Goal: Information Seeking & Learning: Compare options

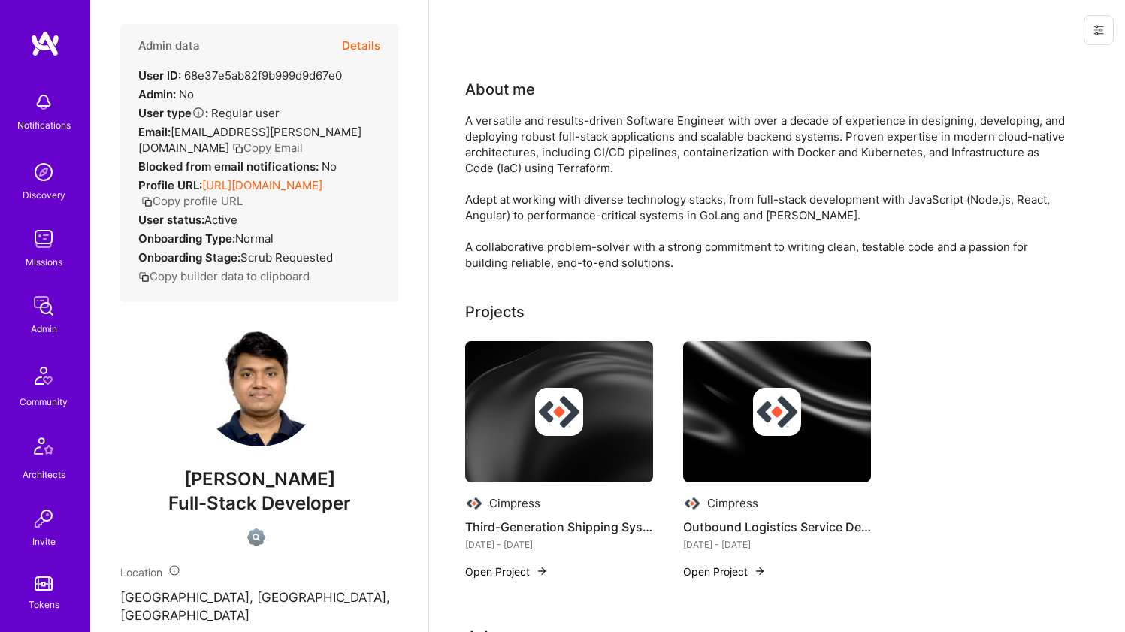
scroll to position [471, 0]
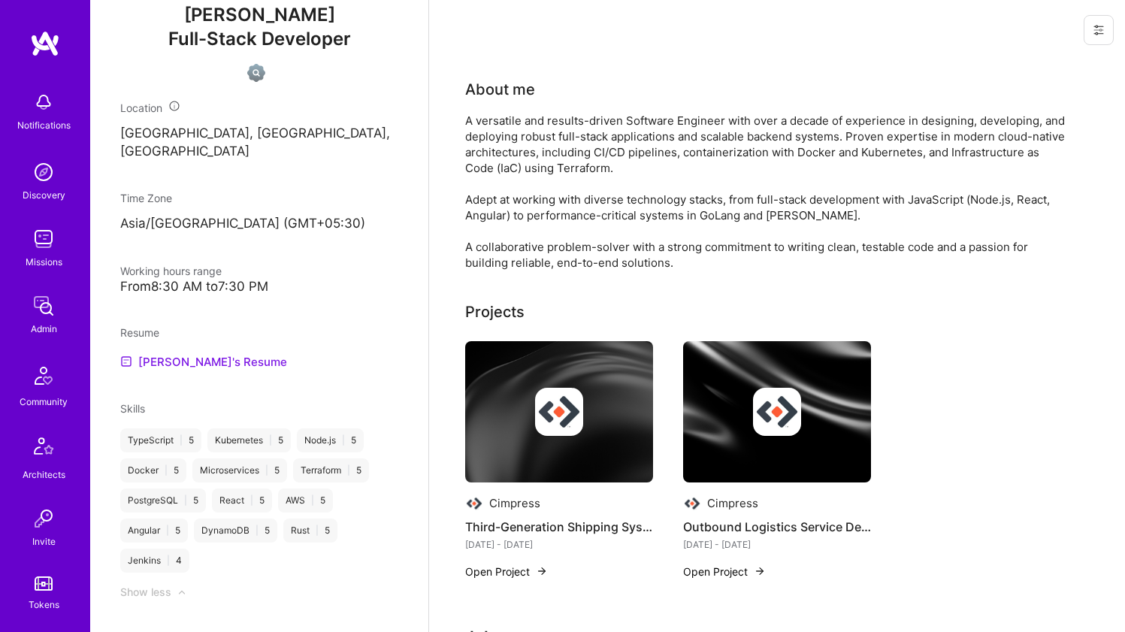
click at [199, 353] on link "Sagar's Resume" at bounding box center [203, 362] width 167 height 18
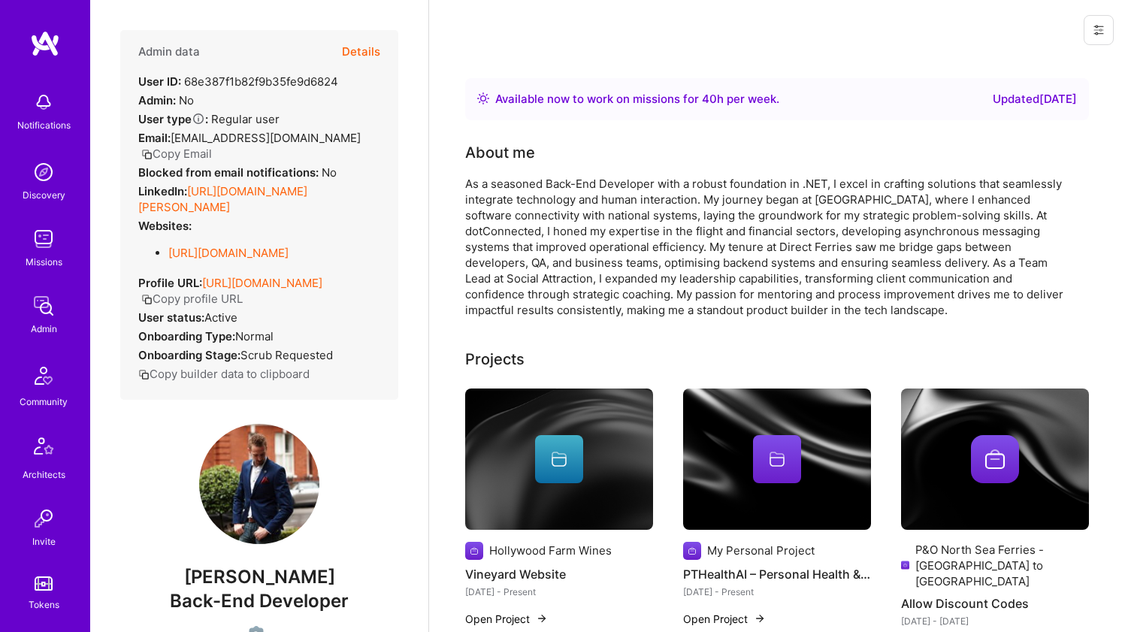
click at [277, 184] on link "https://linkedin.com/in/peter-gunary-37439172" at bounding box center [222, 199] width 169 height 30
click at [217, 246] on link "https://github.com/LoftyTowers" at bounding box center [228, 253] width 120 height 14
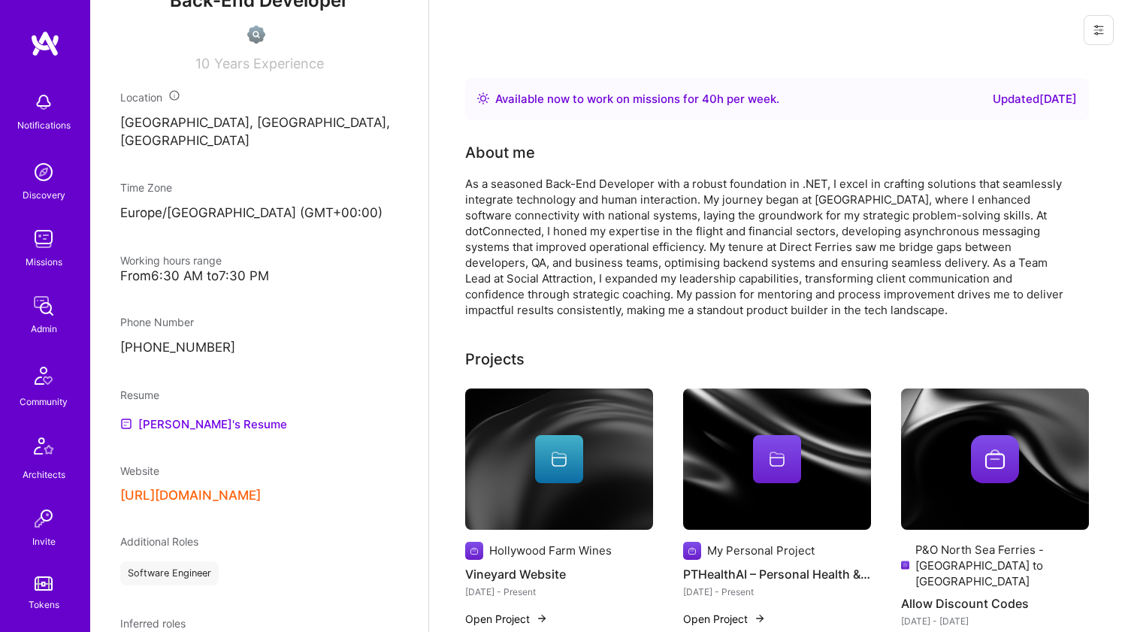
scroll to position [900, 0]
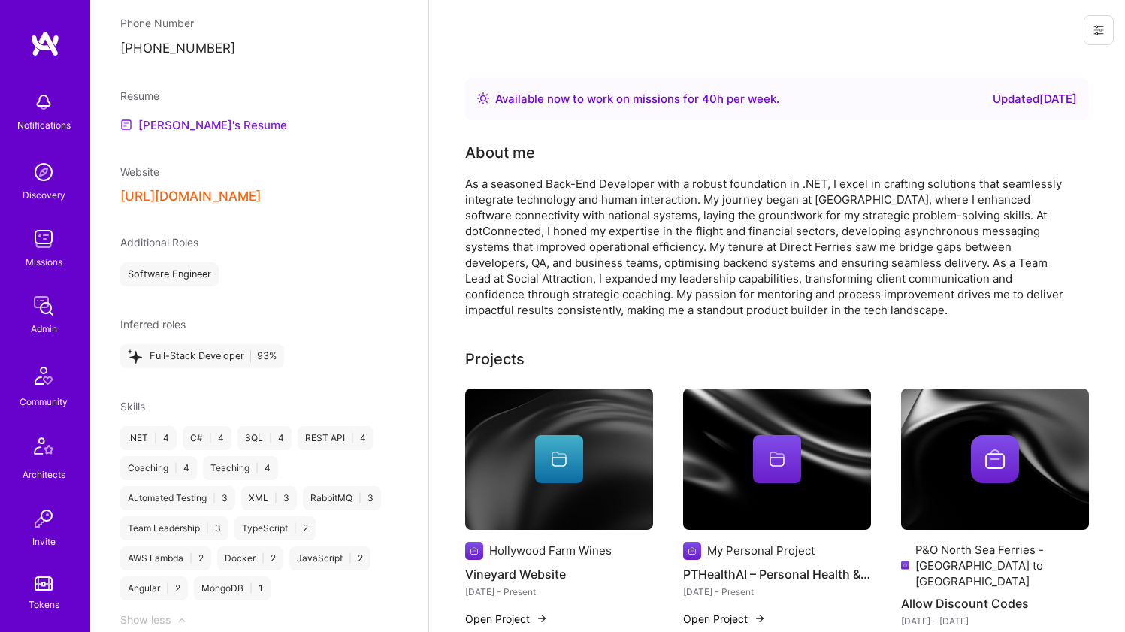
click at [199, 116] on link "Peter's Resume" at bounding box center [203, 125] width 167 height 18
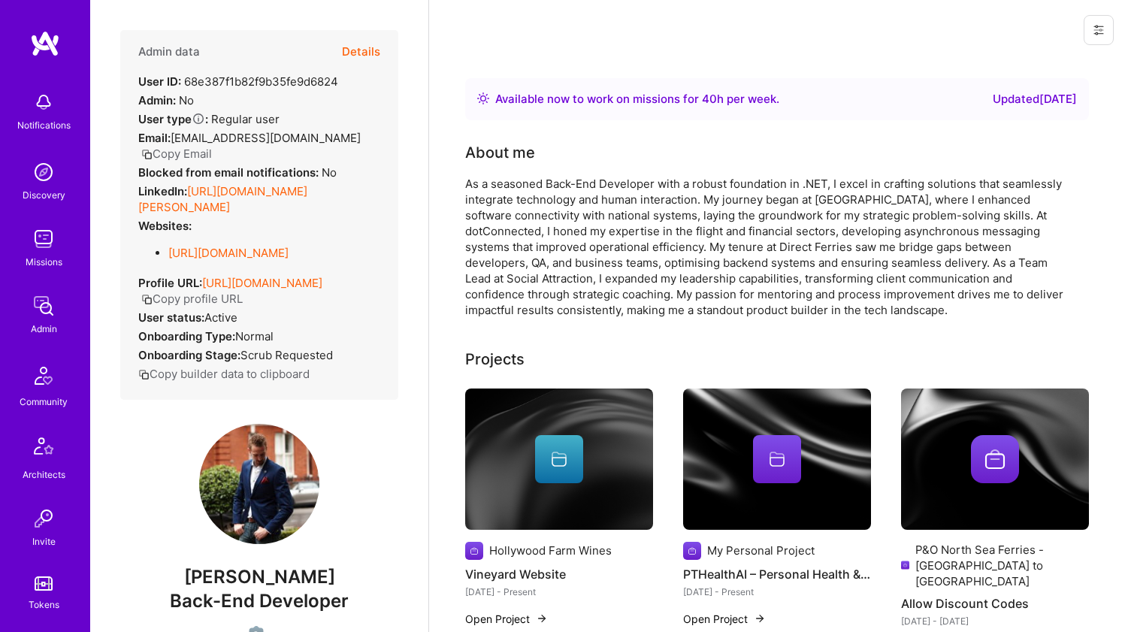
click at [570, 203] on div "As a seasoned Back-End Developer with a robust foundation in .NET, I excel in c…" at bounding box center [765, 247] width 601 height 142
click at [570, 202] on div "As a seasoned Back-End Developer with a robust foundation in .NET, I excel in c…" at bounding box center [765, 247] width 601 height 142
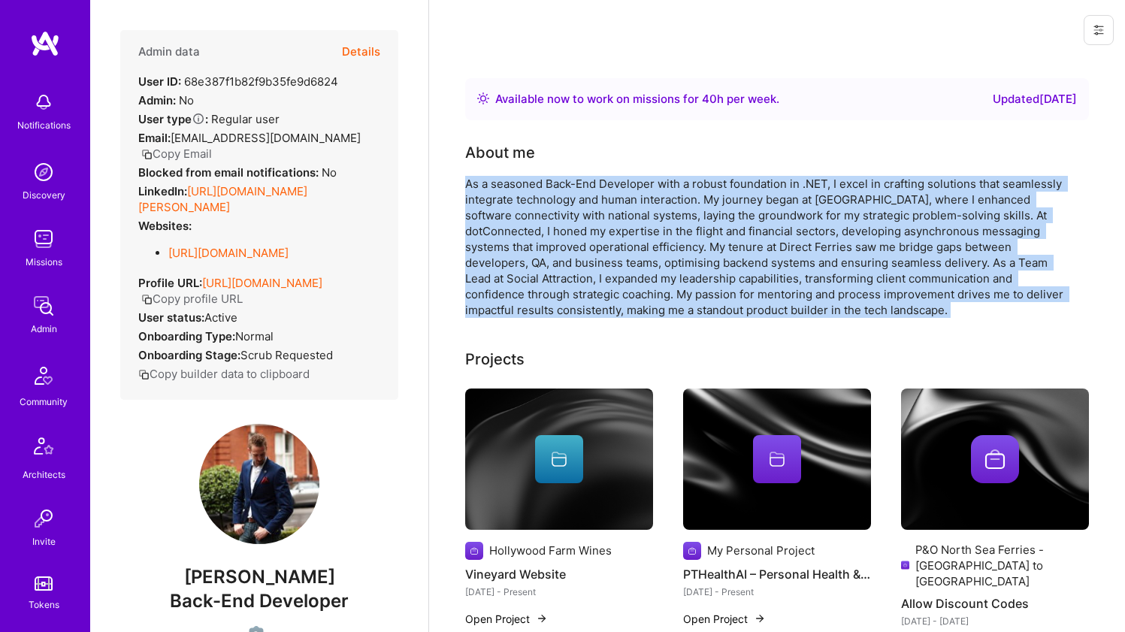
click at [570, 200] on div "As a seasoned Back-End Developer with a robust foundation in .NET, I excel in c…" at bounding box center [765, 247] width 601 height 142
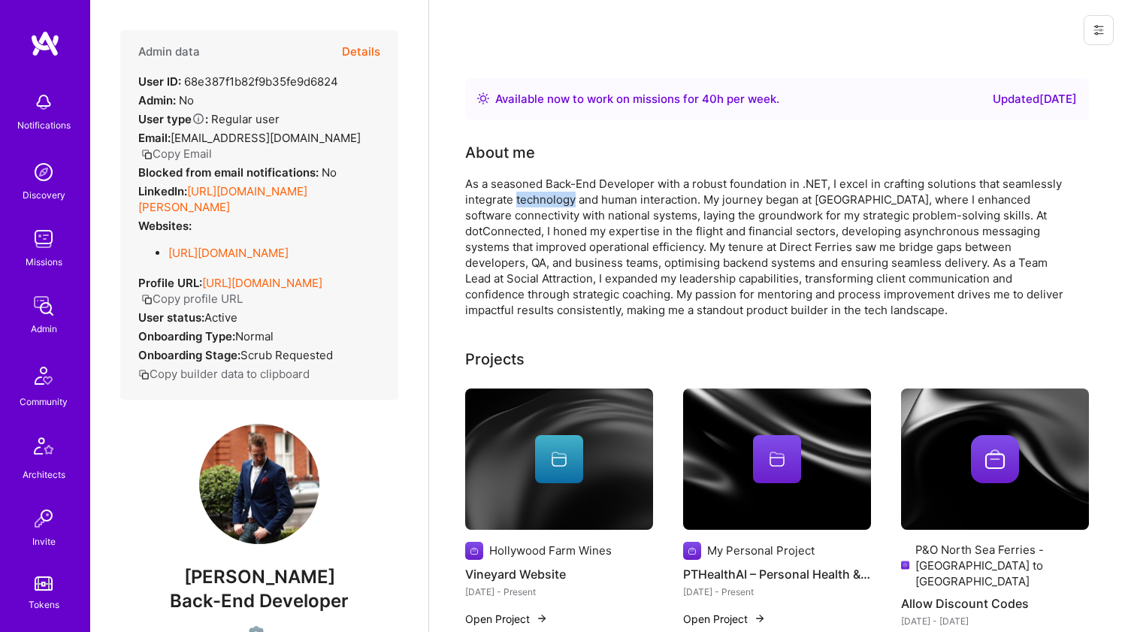
click at [570, 200] on div "As a seasoned Back-End Developer with a robust foundation in .NET, I excel in c…" at bounding box center [765, 247] width 601 height 142
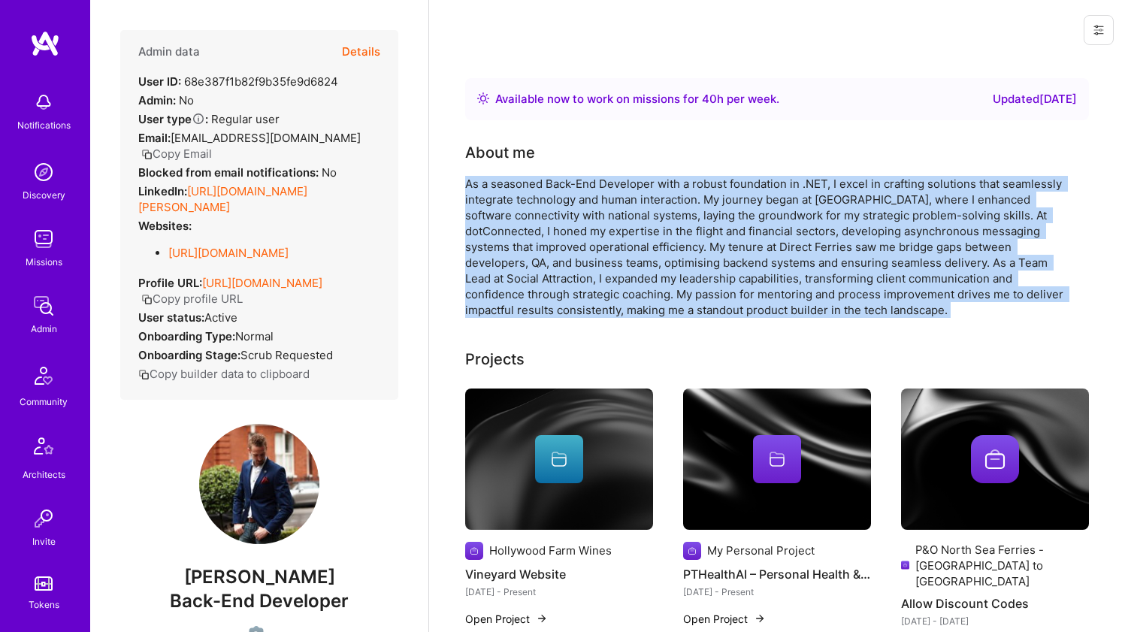
click at [570, 200] on div "As a seasoned Back-End Developer with a robust foundation in .NET, I excel in c…" at bounding box center [765, 247] width 601 height 142
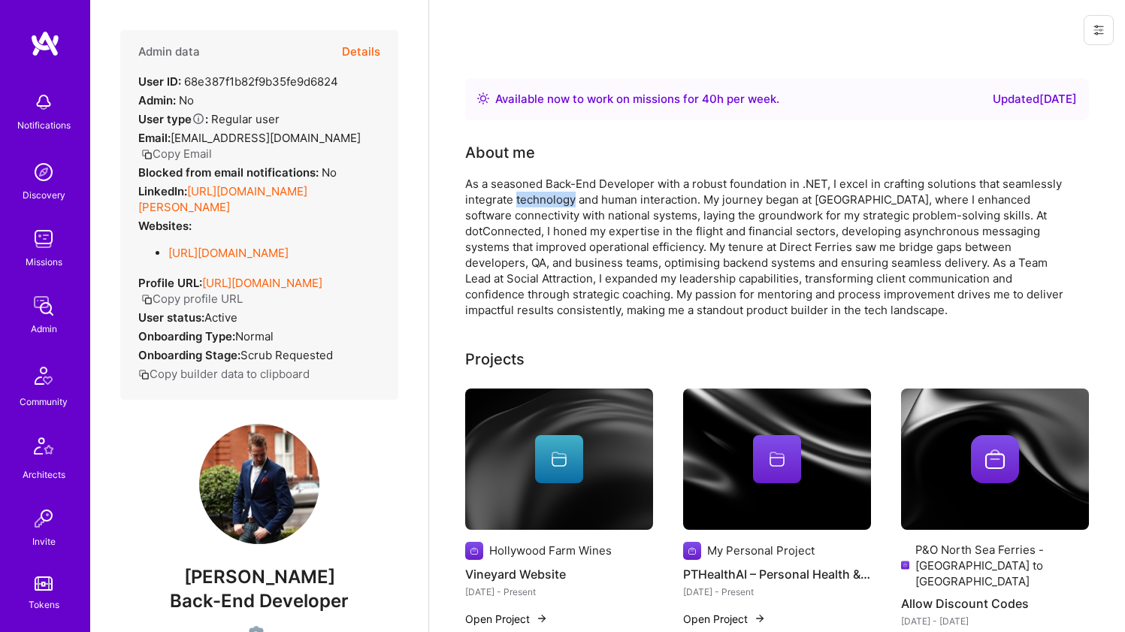
click at [570, 200] on div "As a seasoned Back-End Developer with a robust foundation in .NET, I excel in c…" at bounding box center [765, 247] width 601 height 142
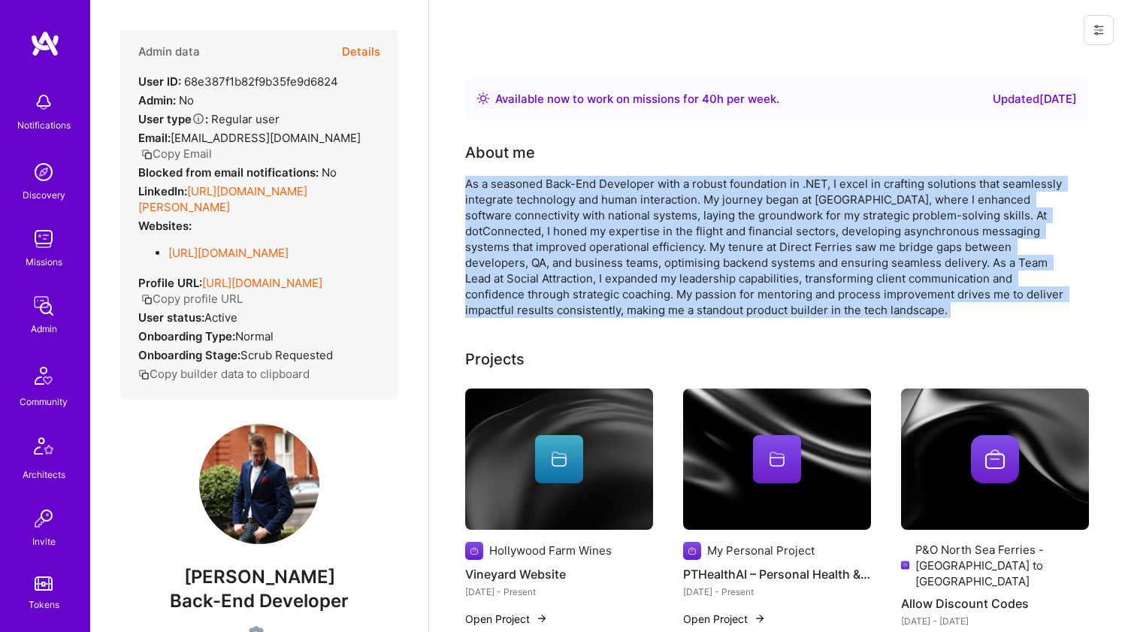
click at [570, 200] on div "As a seasoned Back-End Developer with a robust foundation in .NET, I excel in c…" at bounding box center [765, 247] width 601 height 142
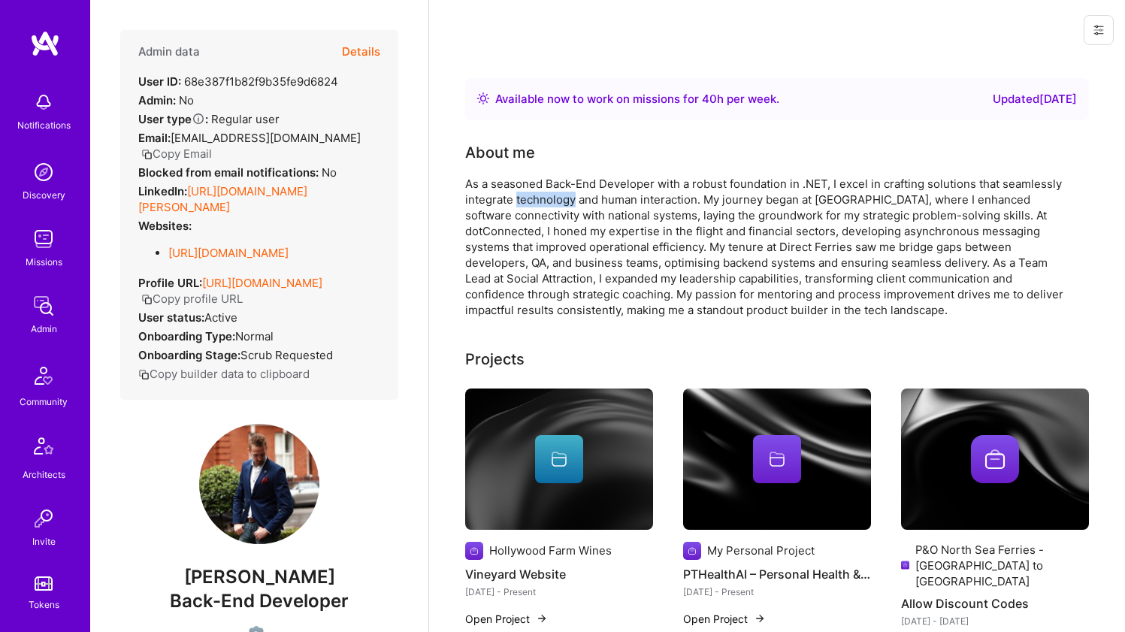
click at [570, 200] on div "As a seasoned Back-End Developer with a robust foundation in .NET, I excel in c…" at bounding box center [765, 247] width 601 height 142
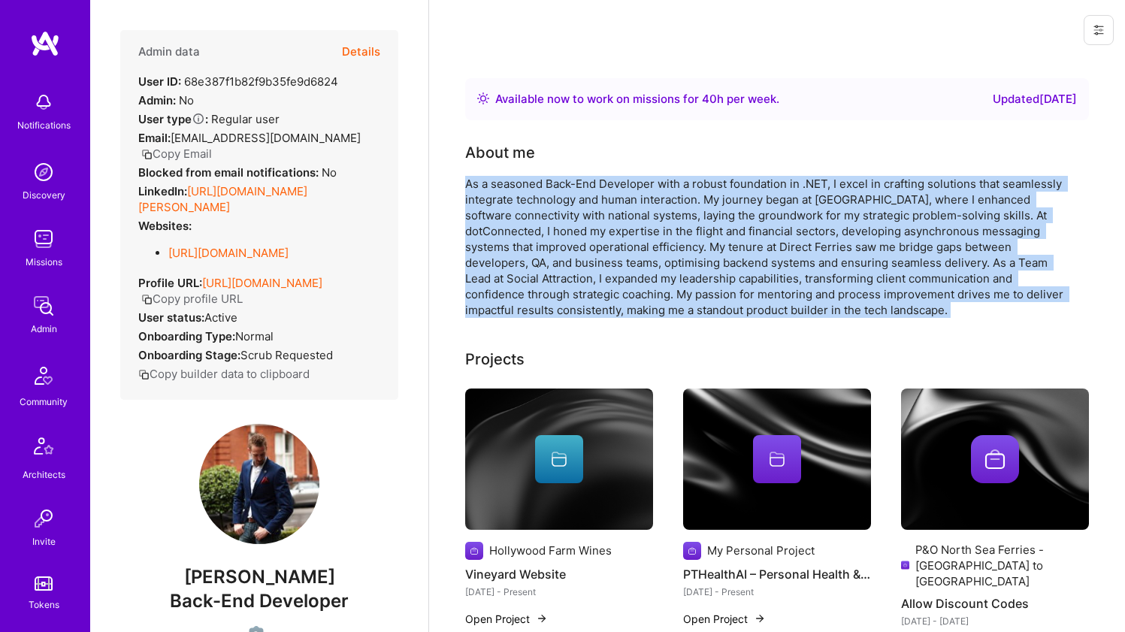
click at [570, 200] on div "As a seasoned Back-End Developer with a robust foundation in .NET, I excel in c…" at bounding box center [765, 247] width 601 height 142
click at [507, 182] on div "As a seasoned Back-End Developer with a robust foundation in .NET, I excel in c…" at bounding box center [765, 247] width 601 height 142
click at [507, 181] on div "As a seasoned Back-End Developer with a robust foundation in .NET, I excel in c…" at bounding box center [765, 247] width 601 height 142
click at [504, 183] on div "As a seasoned Back-End Developer with a robust foundation in .NET, I excel in c…" at bounding box center [765, 247] width 601 height 142
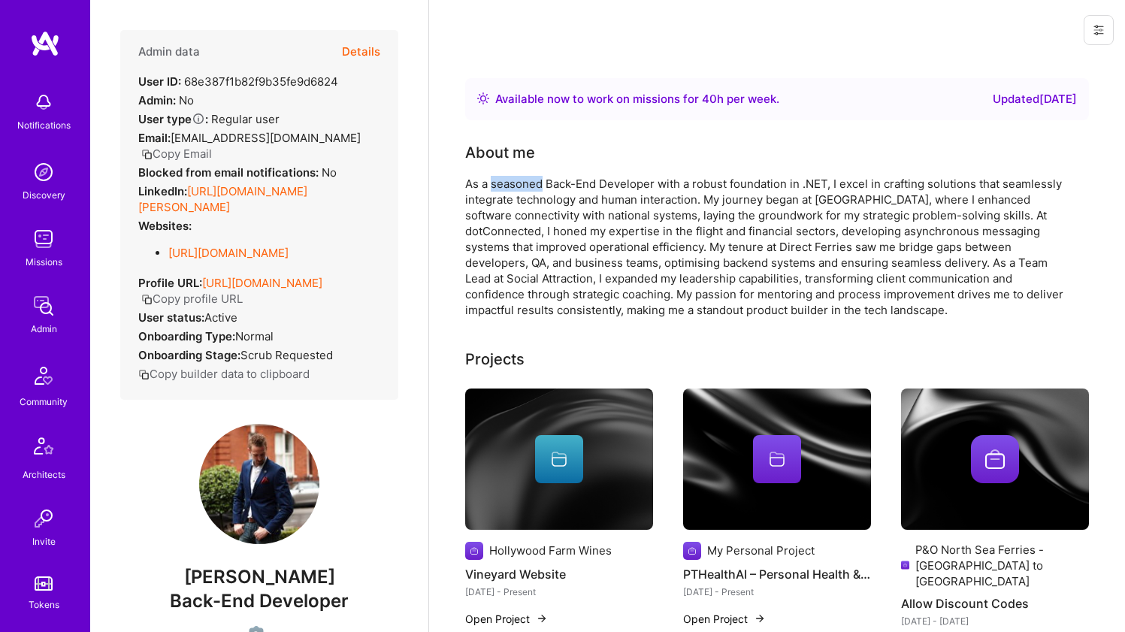
click at [504, 183] on div "As a seasoned Back-End Developer with a robust foundation in .NET, I excel in c…" at bounding box center [765, 247] width 601 height 142
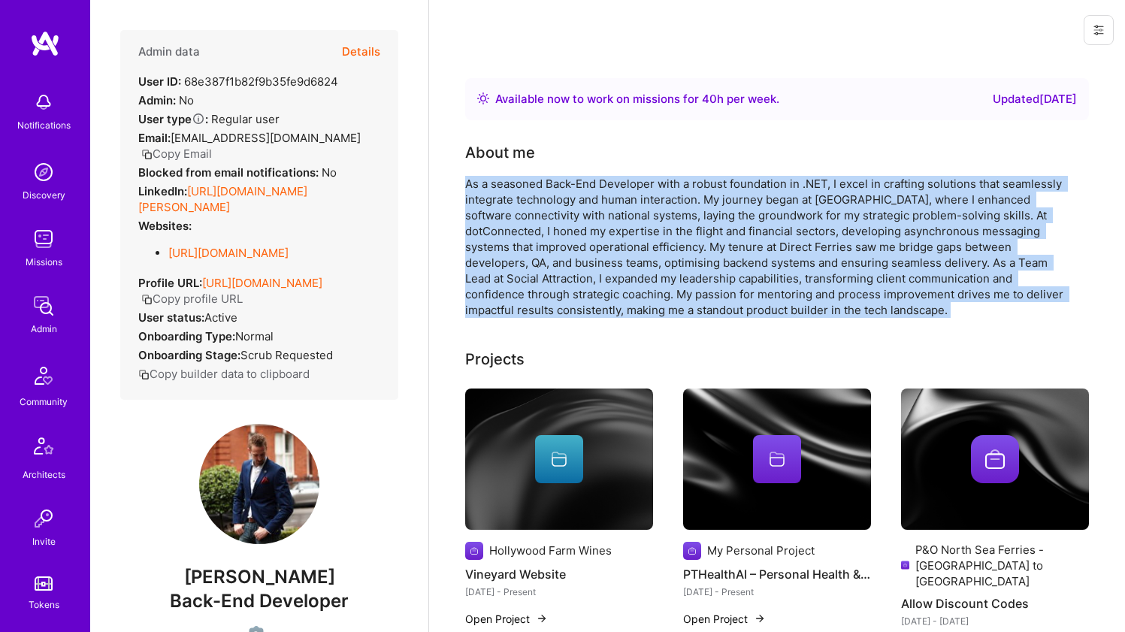
click at [504, 183] on div "As a seasoned Back-End Developer with a robust foundation in .NET, I excel in c…" at bounding box center [765, 247] width 601 height 142
click at [503, 183] on div "As a seasoned Back-End Developer with a robust foundation in .NET, I excel in c…" at bounding box center [765, 247] width 601 height 142
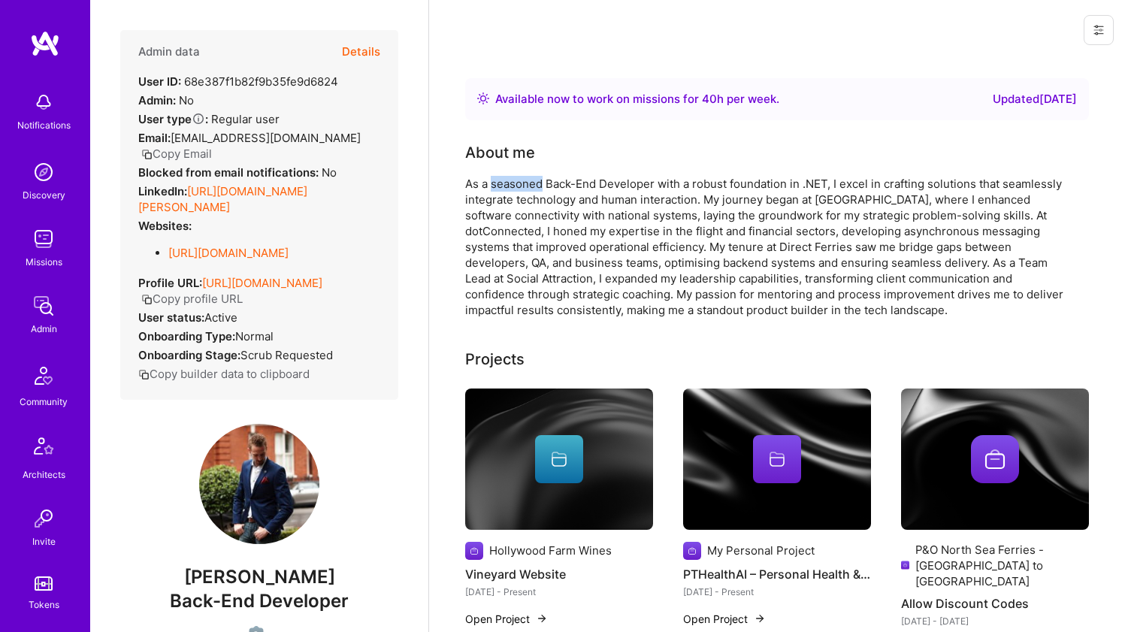
click at [503, 183] on div "As a seasoned Back-End Developer with a robust foundation in .NET, I excel in c…" at bounding box center [765, 247] width 601 height 142
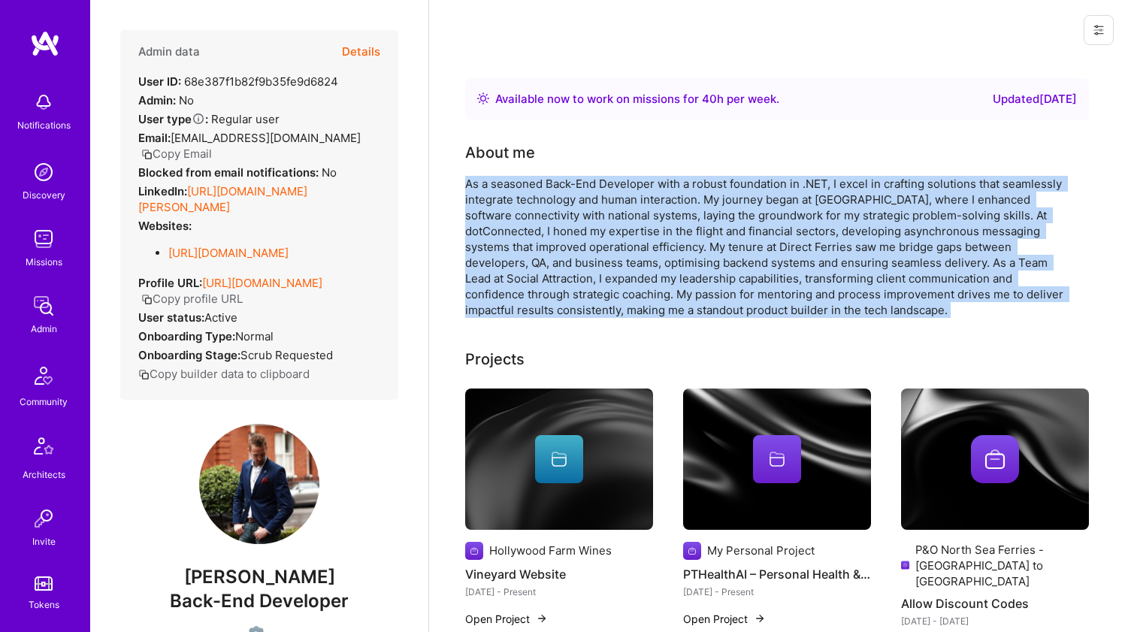
click at [503, 183] on div "As a seasoned Back-End Developer with a robust foundation in .NET, I excel in c…" at bounding box center [765, 247] width 601 height 142
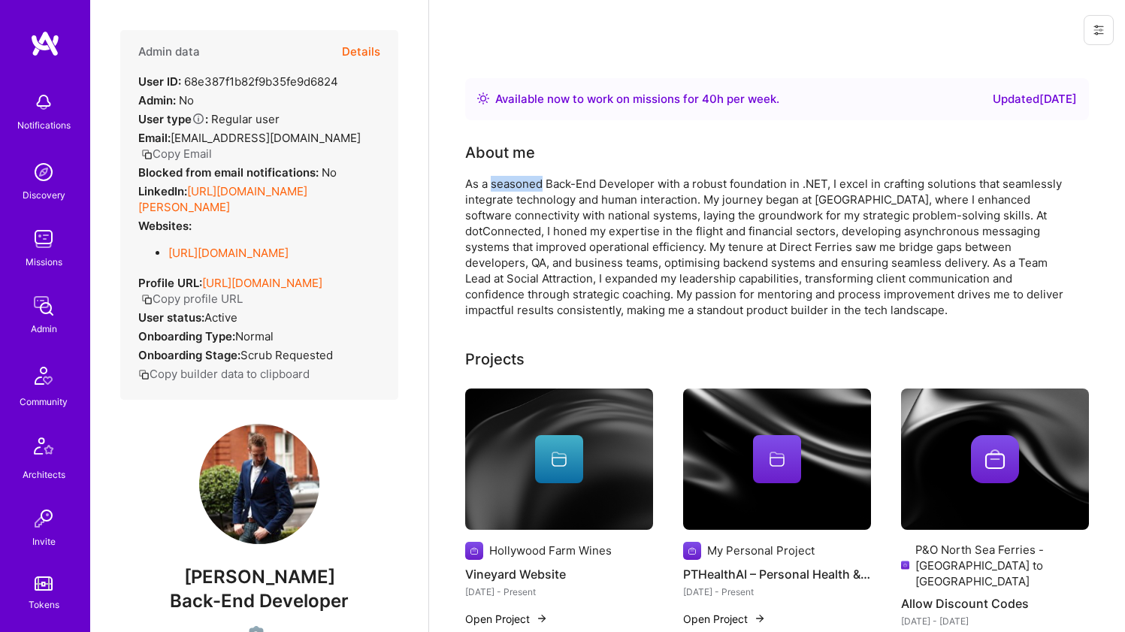
click at [503, 183] on div "As a seasoned Back-End Developer with a robust foundation in .NET, I excel in c…" at bounding box center [765, 247] width 601 height 142
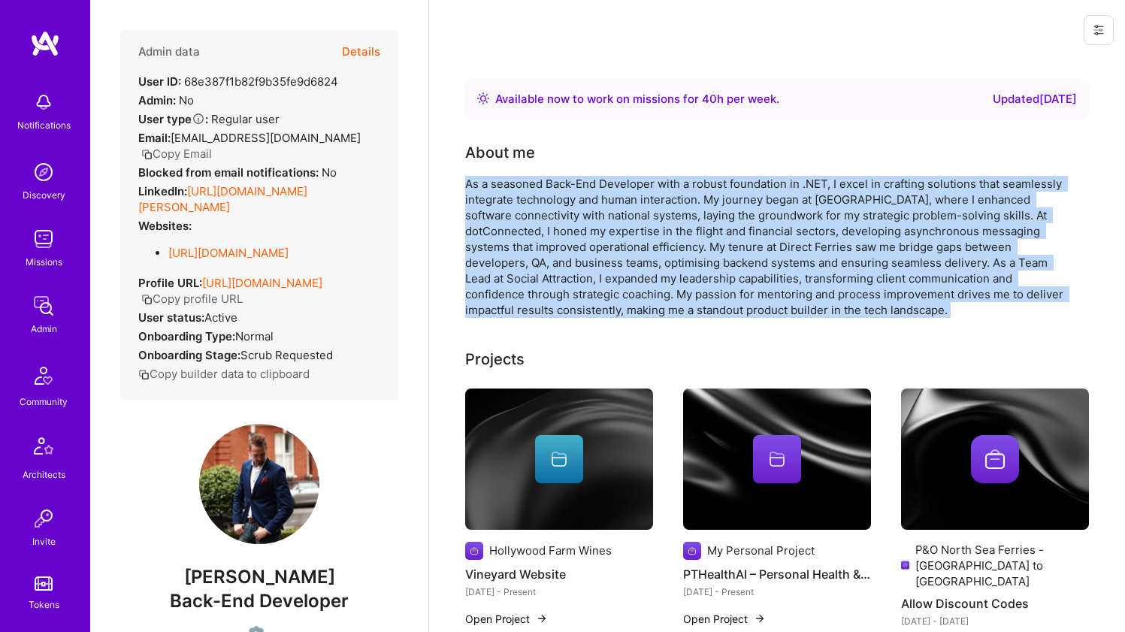
click at [503, 183] on div "As a seasoned Back-End Developer with a robust foundation in .NET, I excel in c…" at bounding box center [765, 247] width 601 height 142
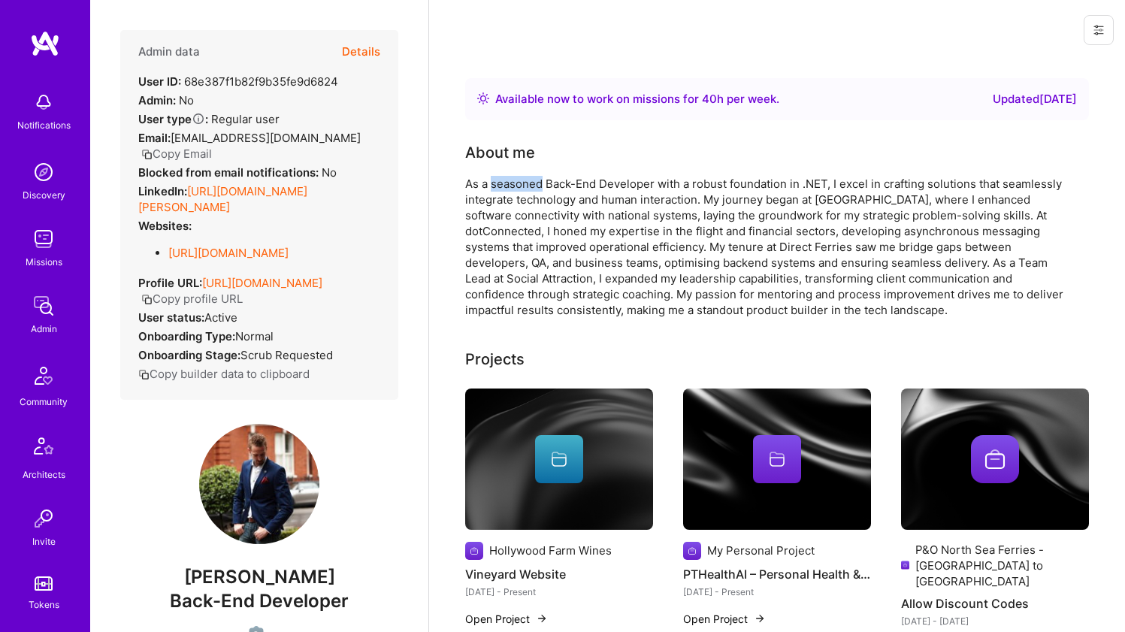
click at [503, 183] on div "As a seasoned Back-End Developer with a robust foundation in .NET, I excel in c…" at bounding box center [765, 247] width 601 height 142
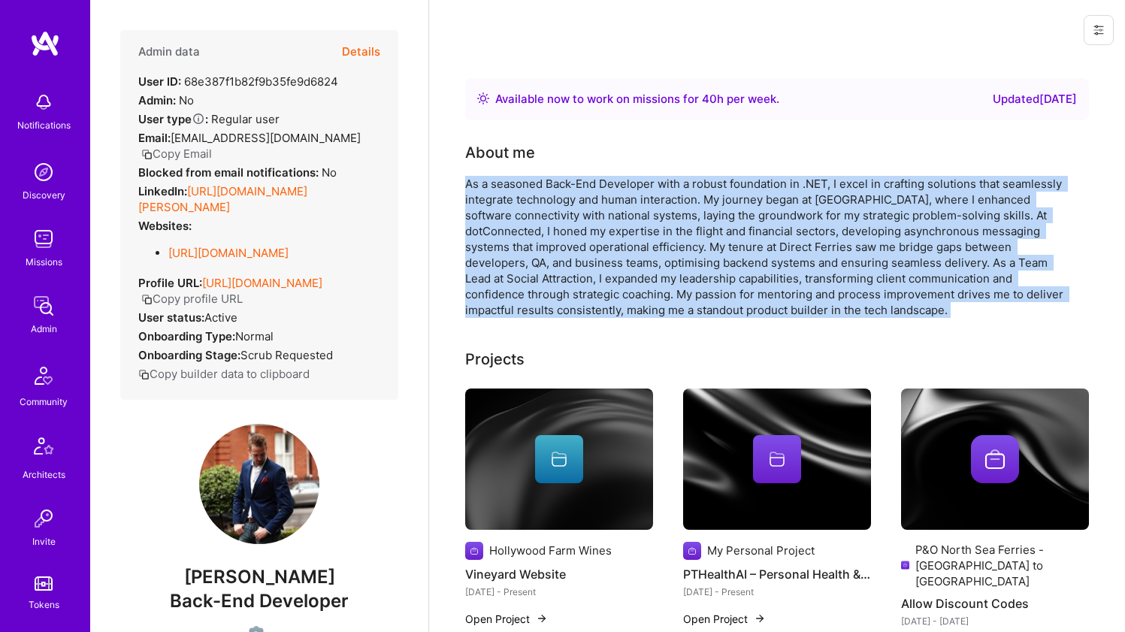
click at [503, 183] on div "As a seasoned Back-End Developer with a robust foundation in .NET, I excel in c…" at bounding box center [765, 247] width 601 height 142
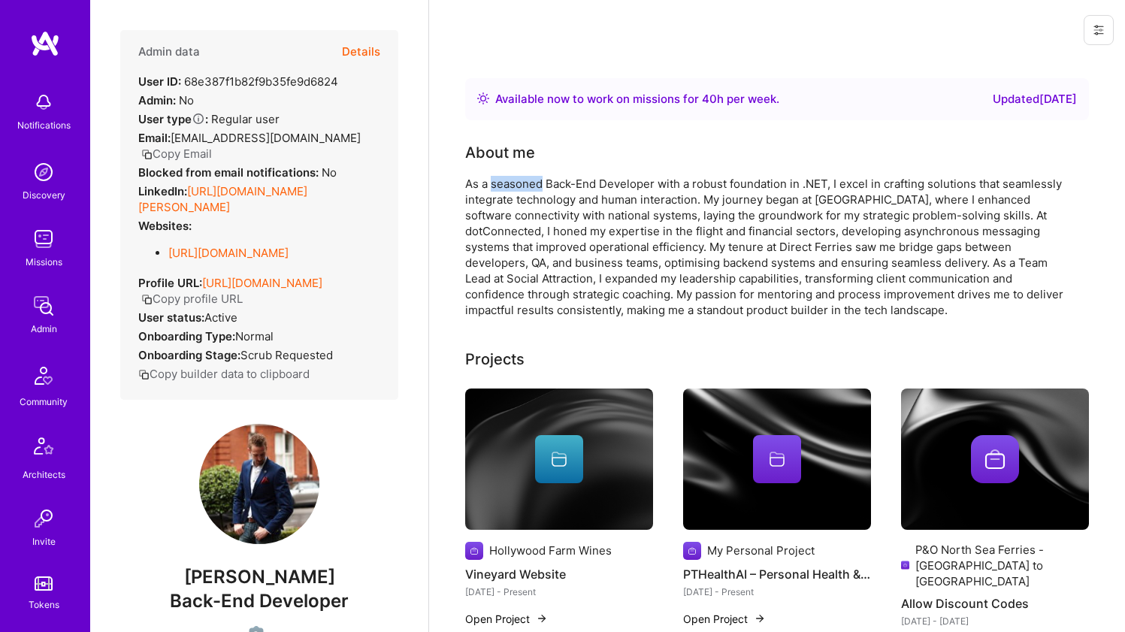
click at [503, 183] on div "As a seasoned Back-End Developer with a robust foundation in .NET, I excel in c…" at bounding box center [765, 247] width 601 height 142
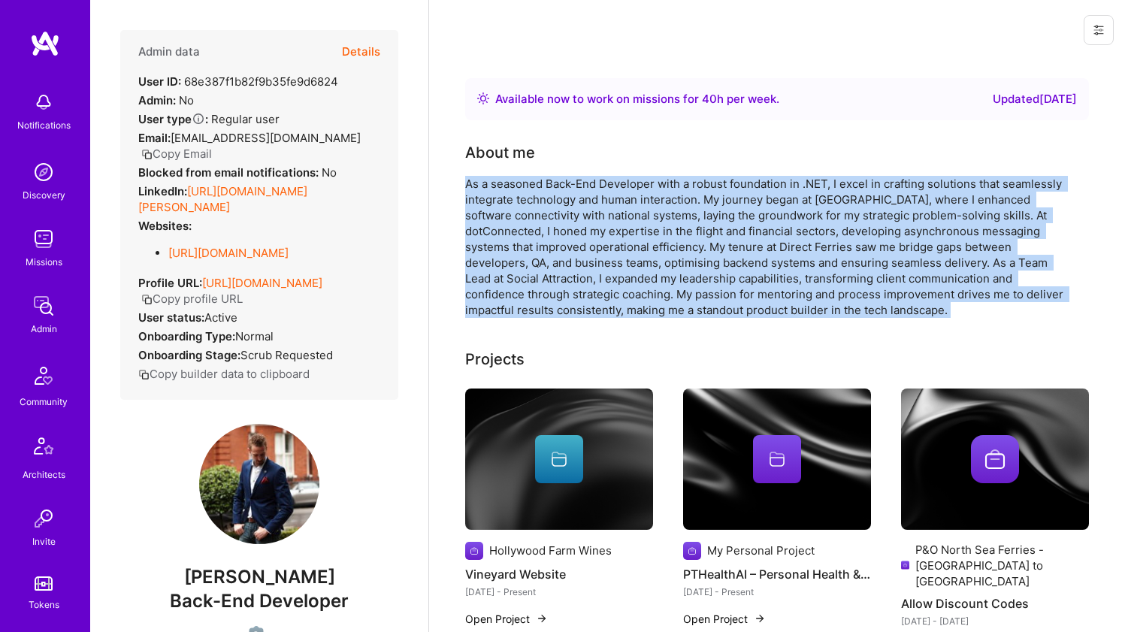
click at [503, 183] on div "As a seasoned Back-End Developer with a robust foundation in .NET, I excel in c…" at bounding box center [765, 247] width 601 height 142
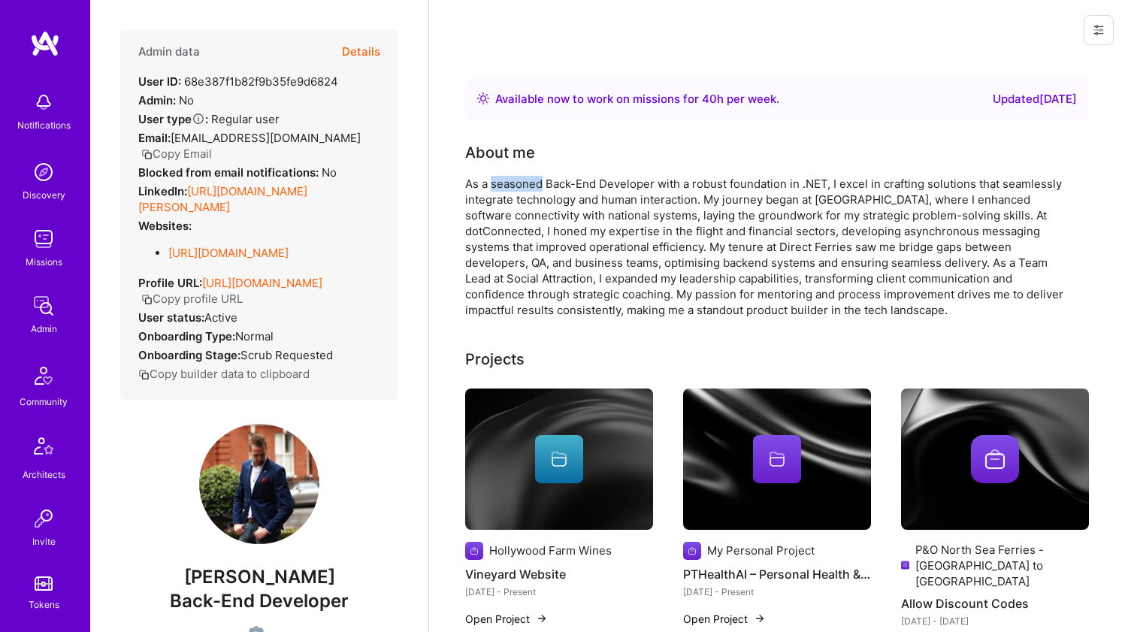
click at [503, 183] on div "As a seasoned Back-End Developer with a robust foundation in .NET, I excel in c…" at bounding box center [765, 247] width 601 height 142
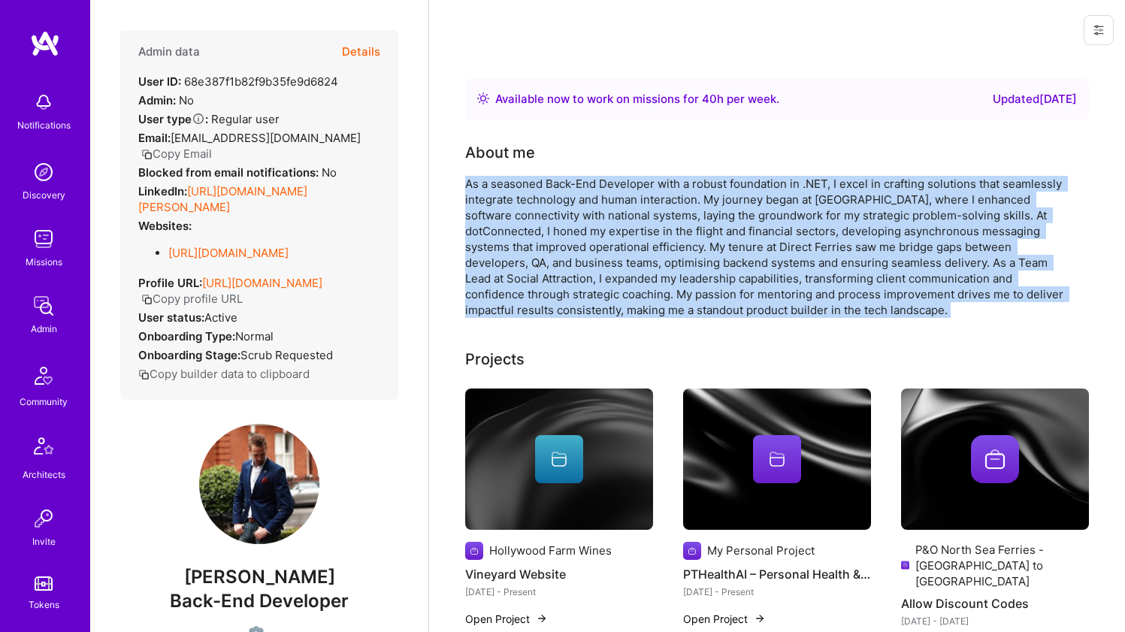
click at [503, 183] on div "As a seasoned Back-End Developer with a robust foundation in .NET, I excel in c…" at bounding box center [765, 247] width 601 height 142
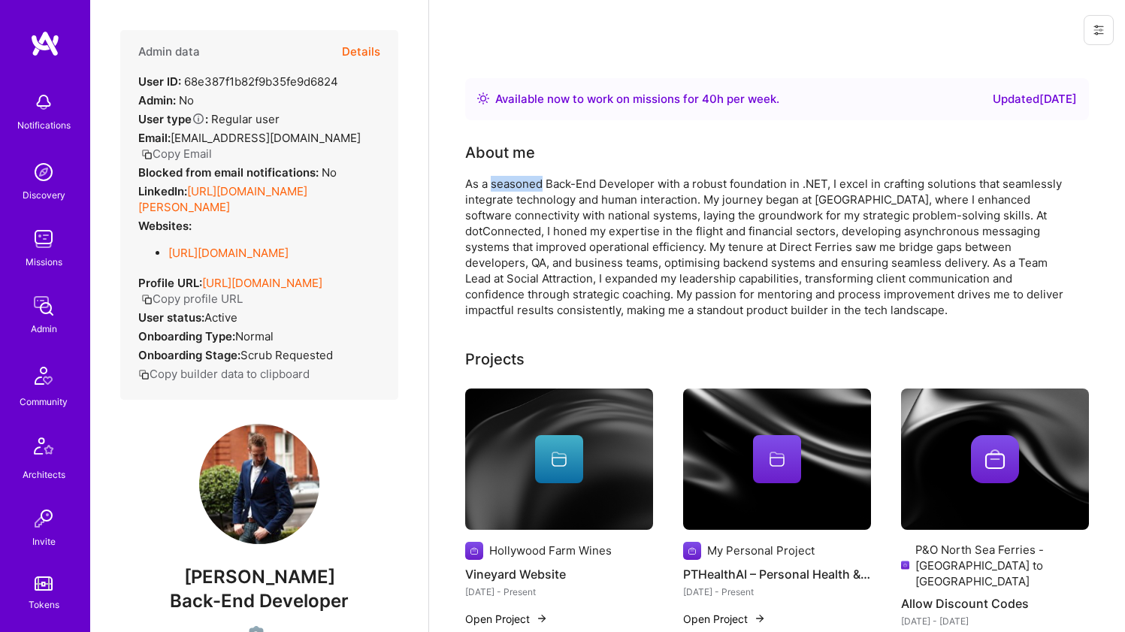
click at [503, 183] on div "As a seasoned Back-End Developer with a robust foundation in .NET, I excel in c…" at bounding box center [765, 247] width 601 height 142
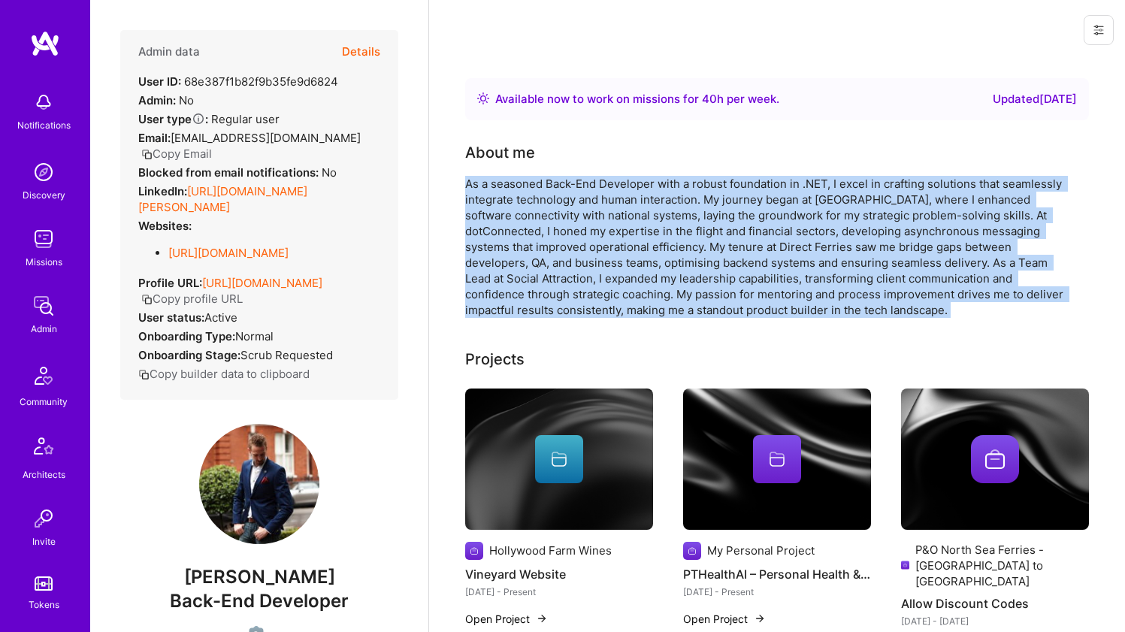
click at [503, 183] on div "As a seasoned Back-End Developer with a robust foundation in .NET, I excel in c…" at bounding box center [765, 247] width 601 height 142
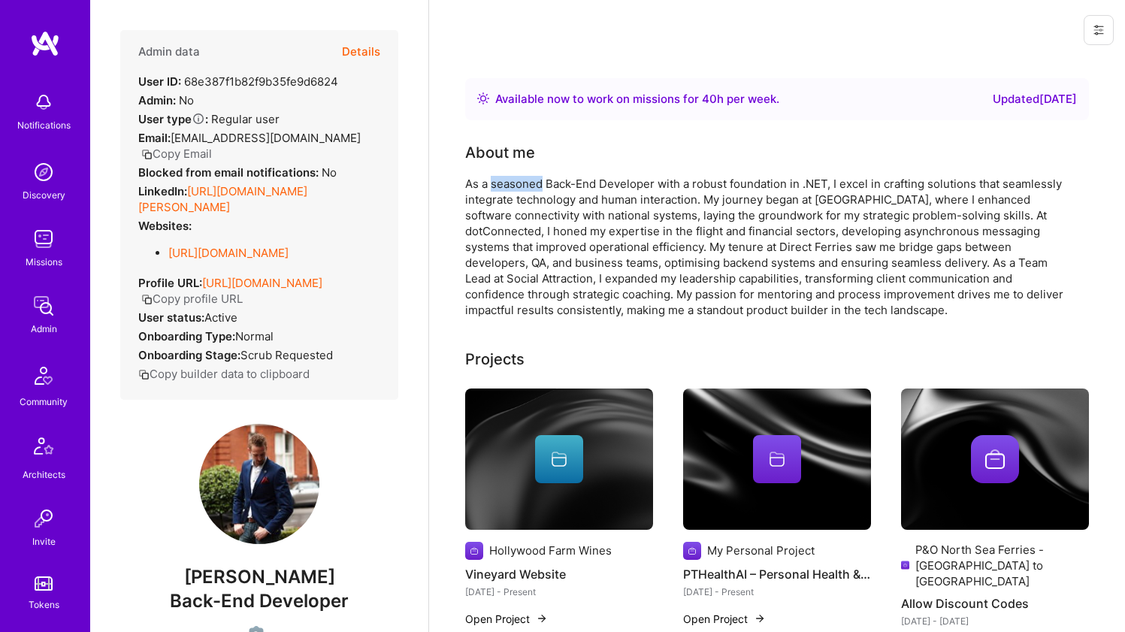
click at [503, 183] on div "As a seasoned Back-End Developer with a robust foundation in .NET, I excel in c…" at bounding box center [765, 247] width 601 height 142
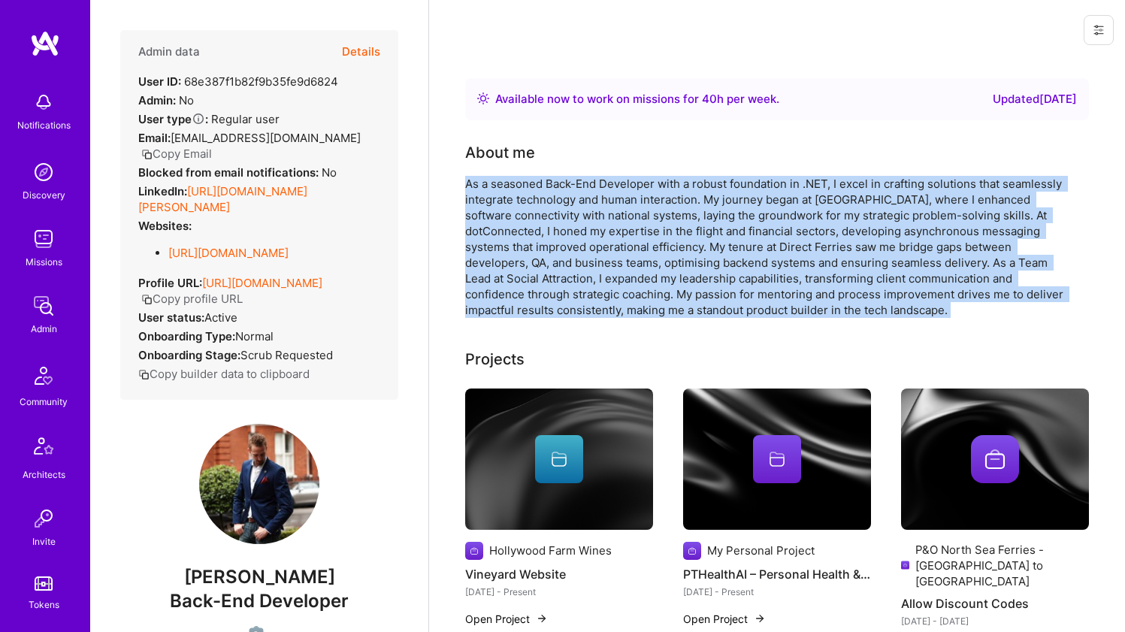
click at [503, 183] on div "As a seasoned Back-End Developer with a robust foundation in .NET, I excel in c…" at bounding box center [765, 247] width 601 height 142
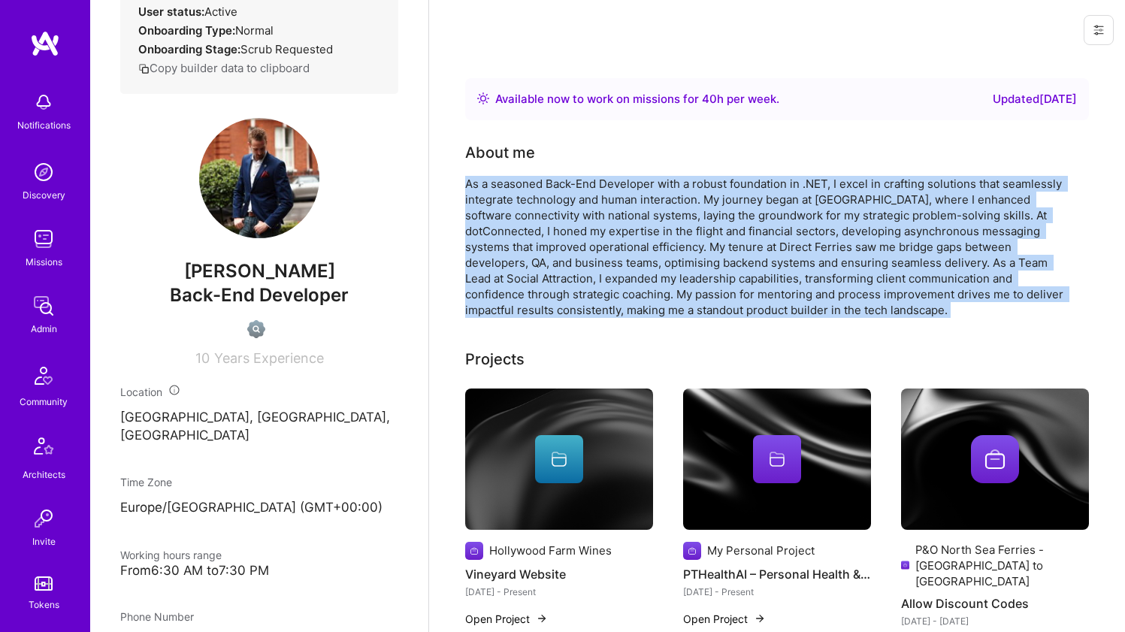
scroll to position [617, 0]
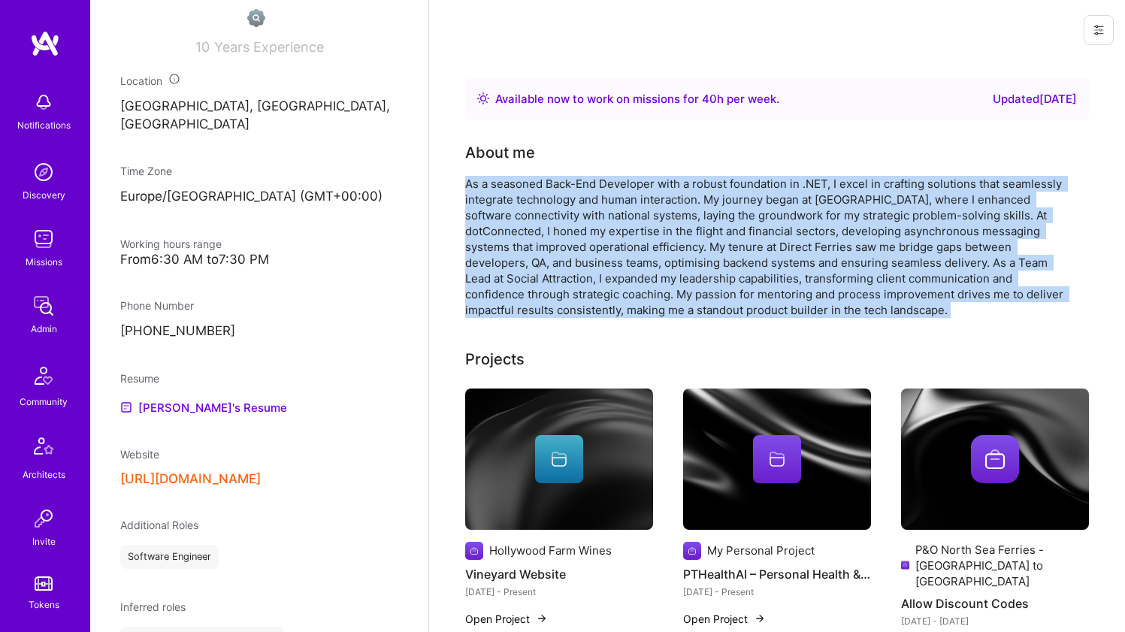
click at [569, 289] on div "As a seasoned Back-End Developer with a robust foundation in .NET, I excel in c…" at bounding box center [765, 247] width 601 height 142
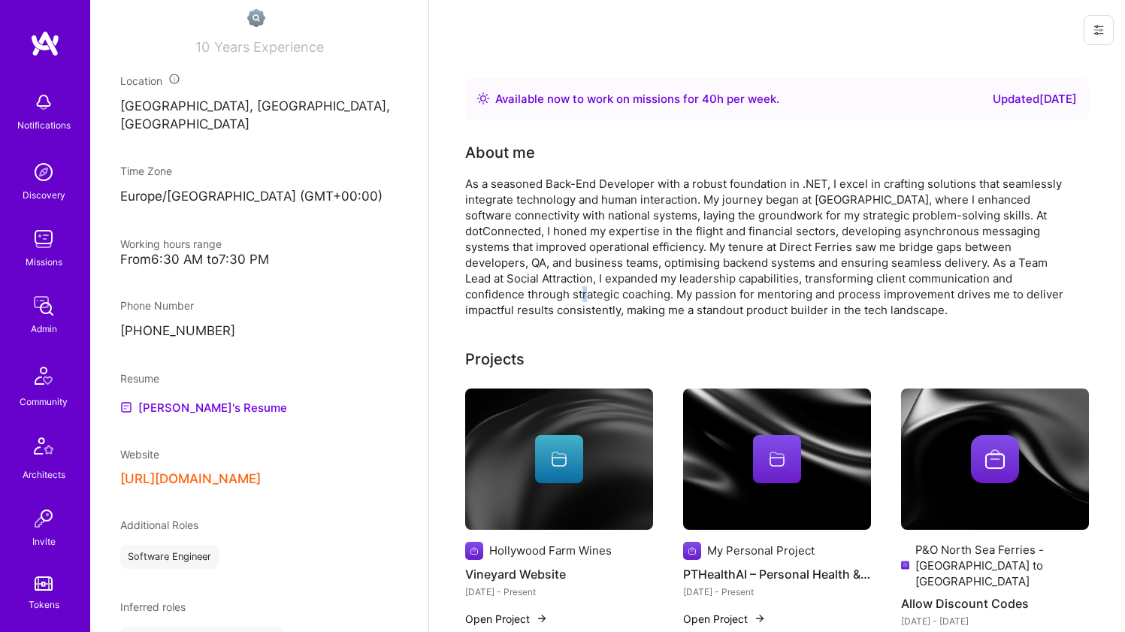
click at [569, 289] on div "As a seasoned Back-End Developer with a robust foundation in .NET, I excel in c…" at bounding box center [765, 247] width 601 height 142
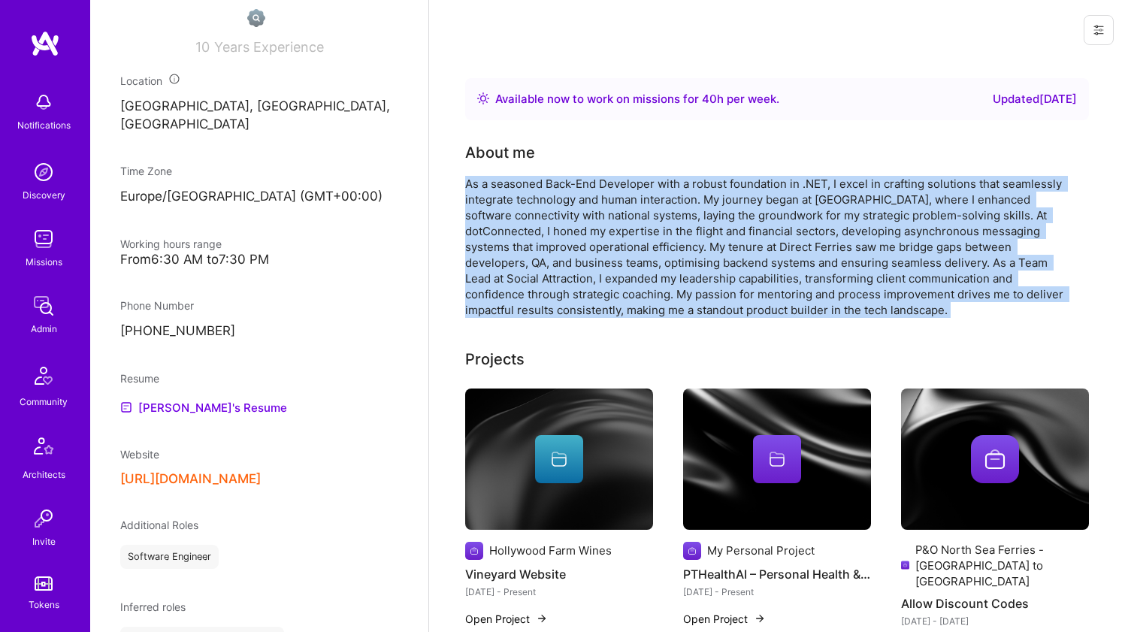
click at [569, 289] on div "As a seasoned Back-End Developer with a robust foundation in .NET, I excel in c…" at bounding box center [765, 247] width 601 height 142
click at [569, 288] on div "As a seasoned Back-End Developer with a robust foundation in .NET, I excel in c…" at bounding box center [765, 247] width 601 height 142
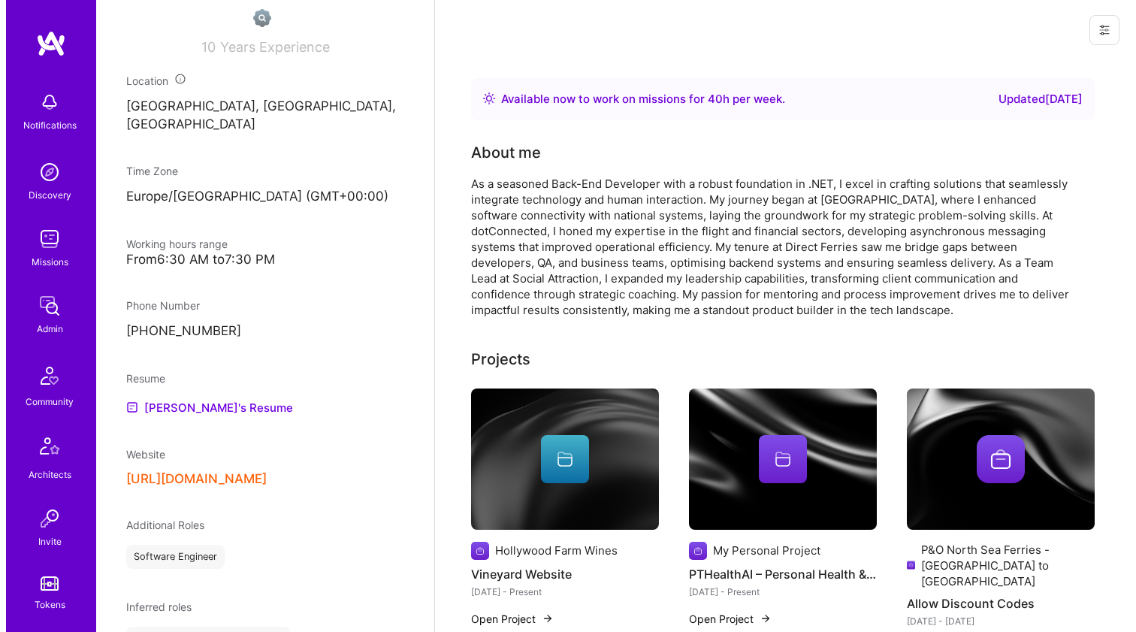
scroll to position [125, 0]
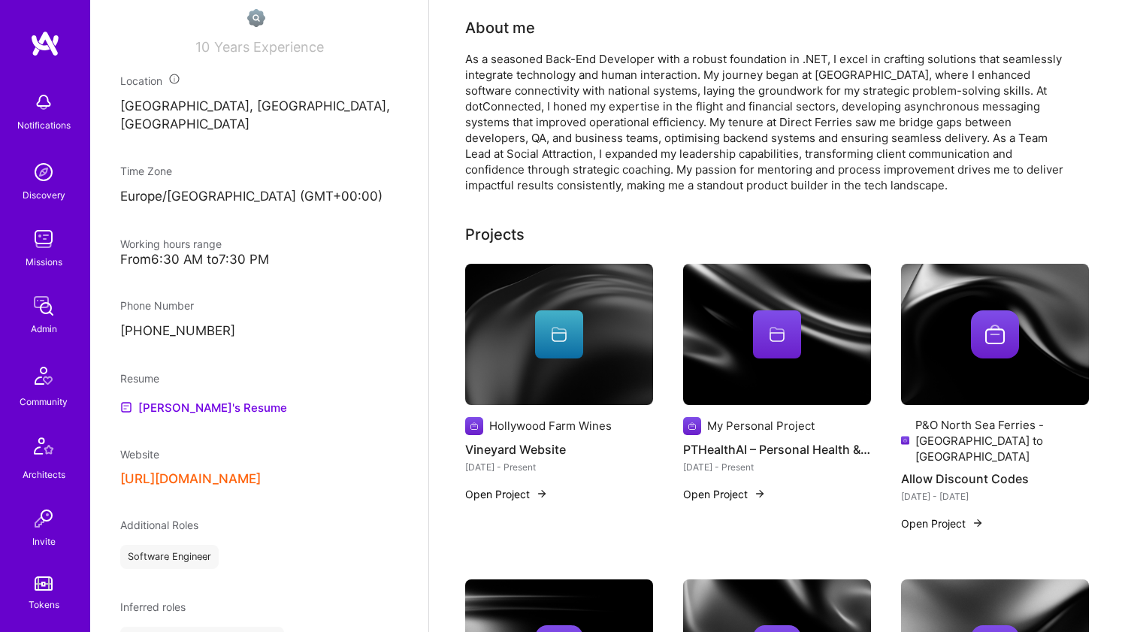
click at [574, 346] on div at bounding box center [559, 334] width 48 height 48
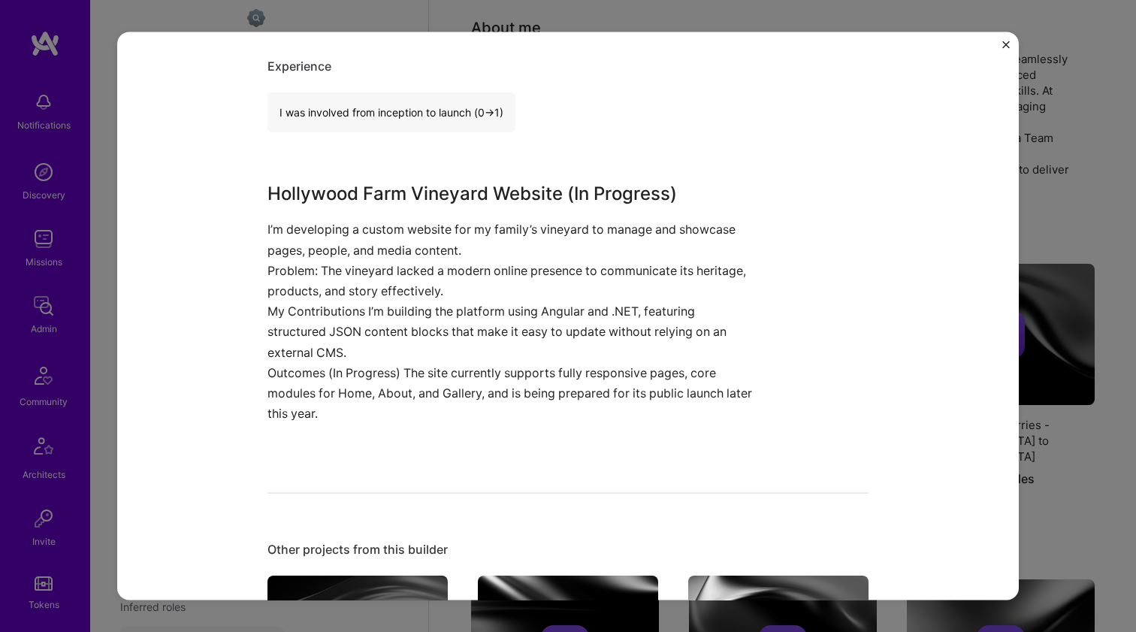
scroll to position [525, 0]
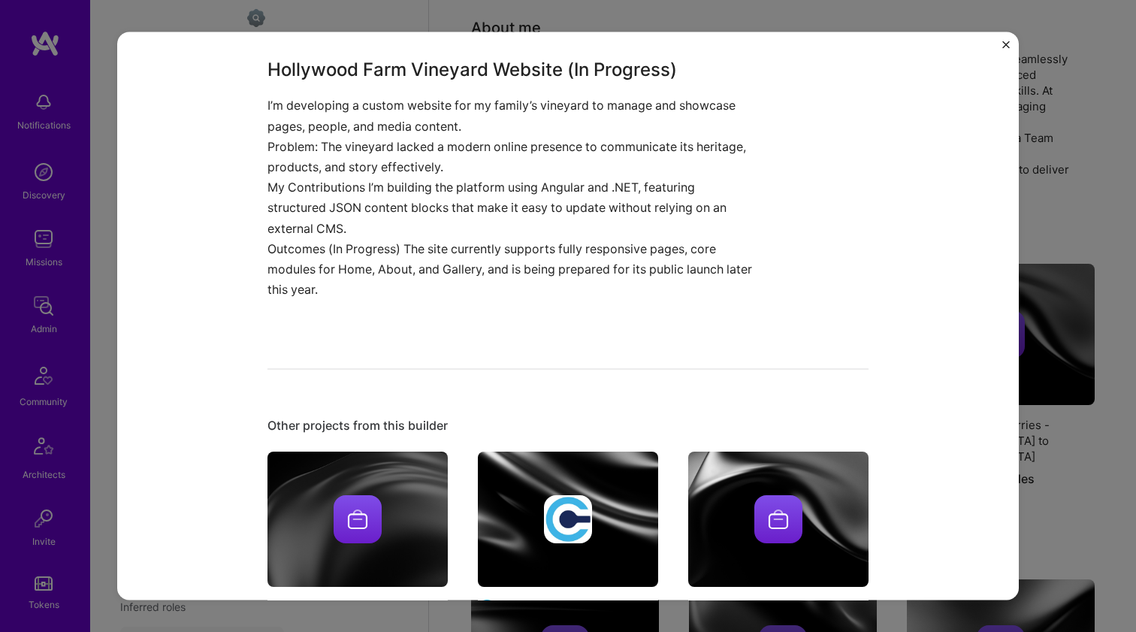
click at [523, 490] on img at bounding box center [568, 518] width 180 height 135
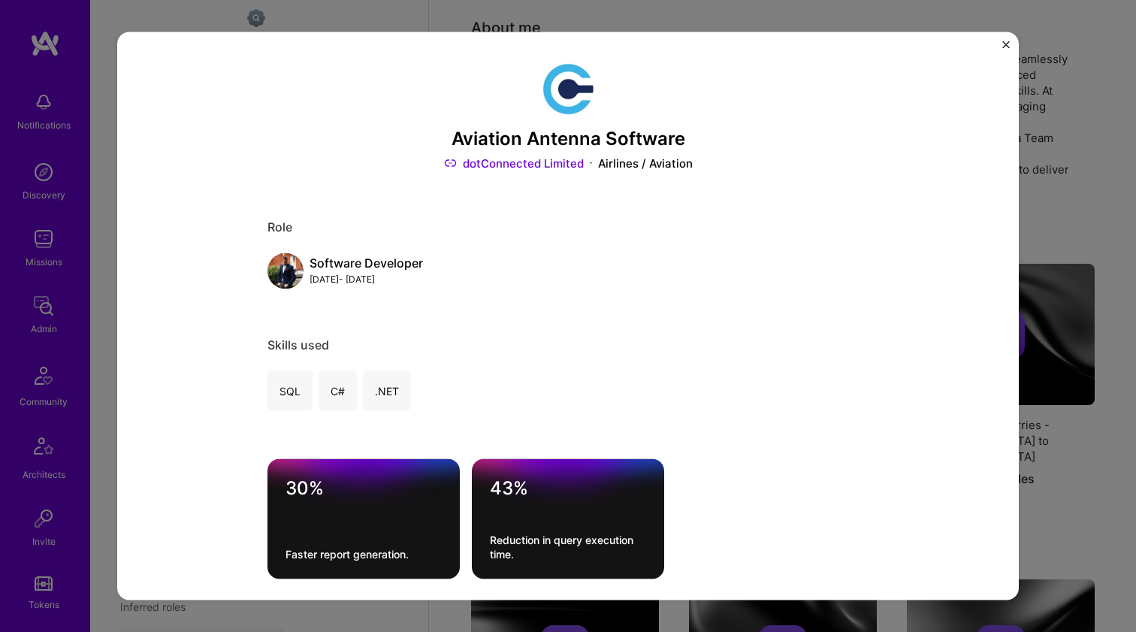
scroll to position [525, 0]
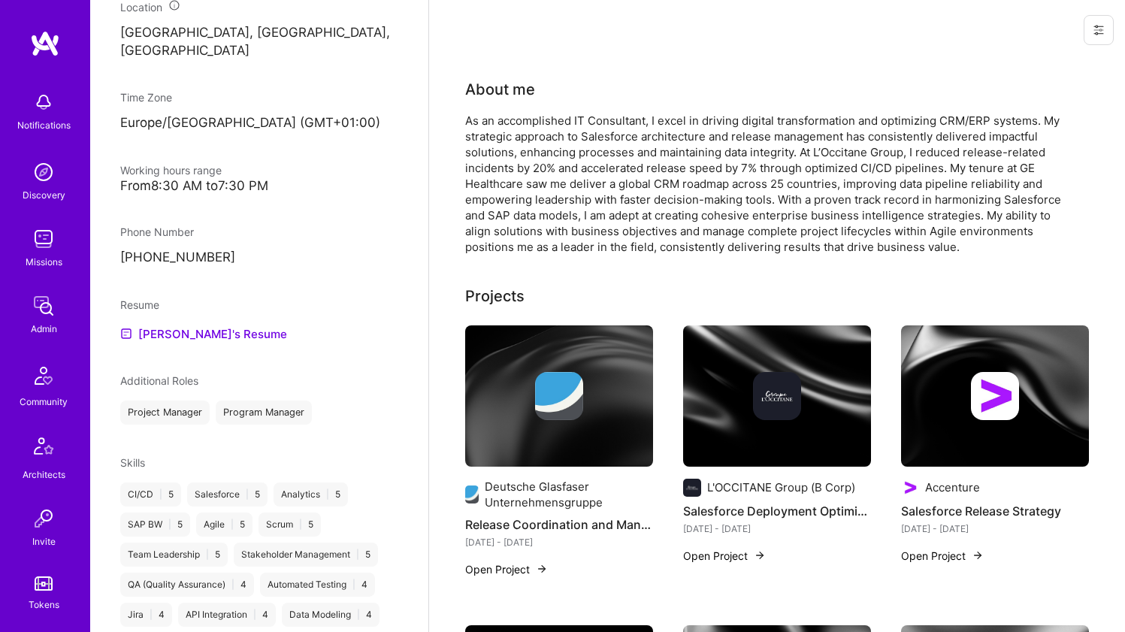
scroll to position [621, 0]
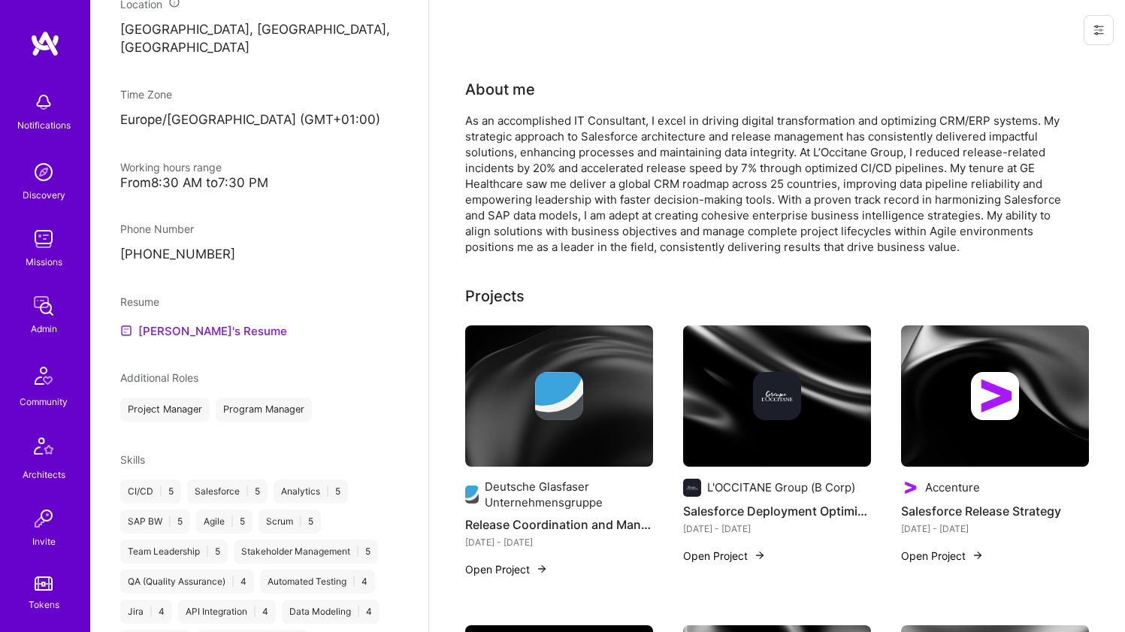
click at [161, 325] on link "Denaib's Resume" at bounding box center [203, 331] width 167 height 18
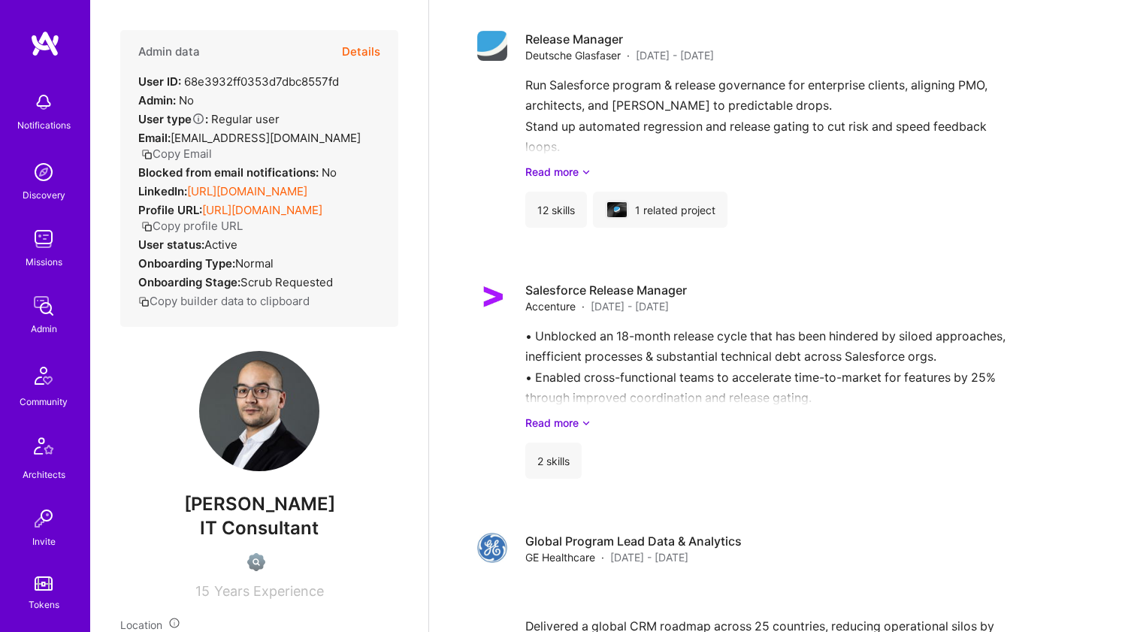
scroll to position [0, 0]
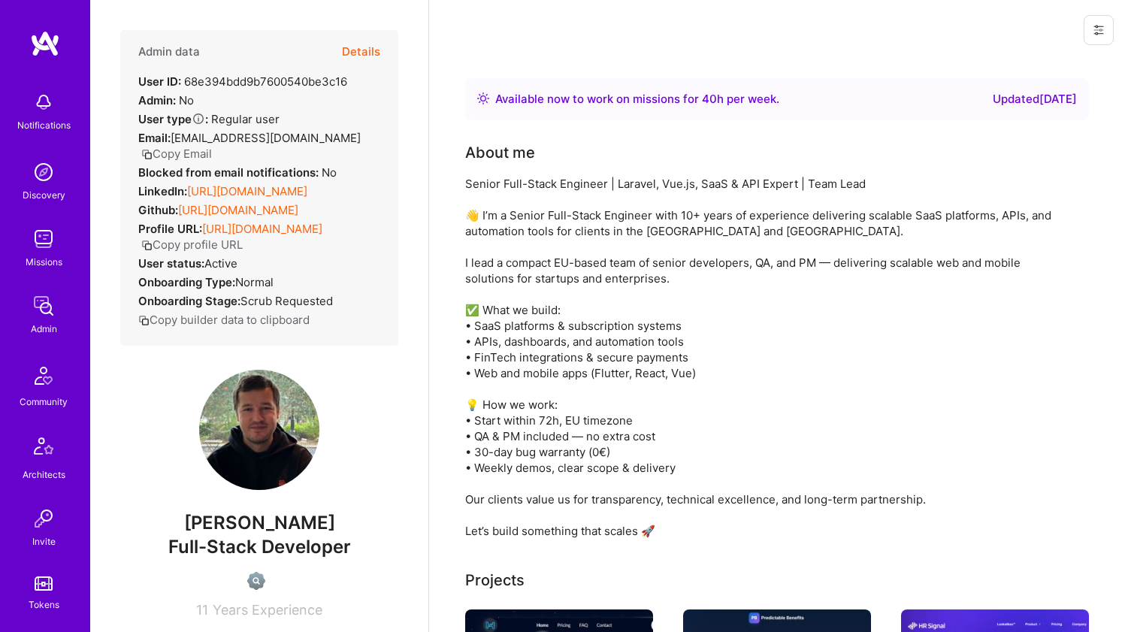
click at [284, 198] on link "https://linkedin.com/in/serhii-voronovych" at bounding box center [247, 191] width 120 height 14
click at [268, 217] on link "https://github.com/serhii-sv" at bounding box center [238, 210] width 120 height 14
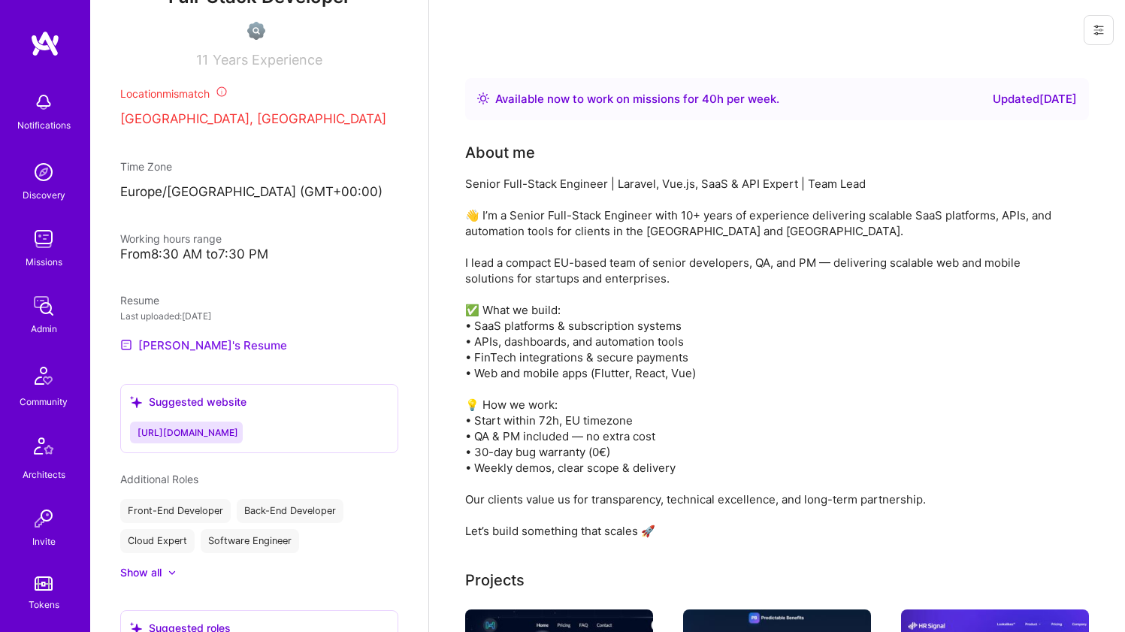
scroll to position [571, 0]
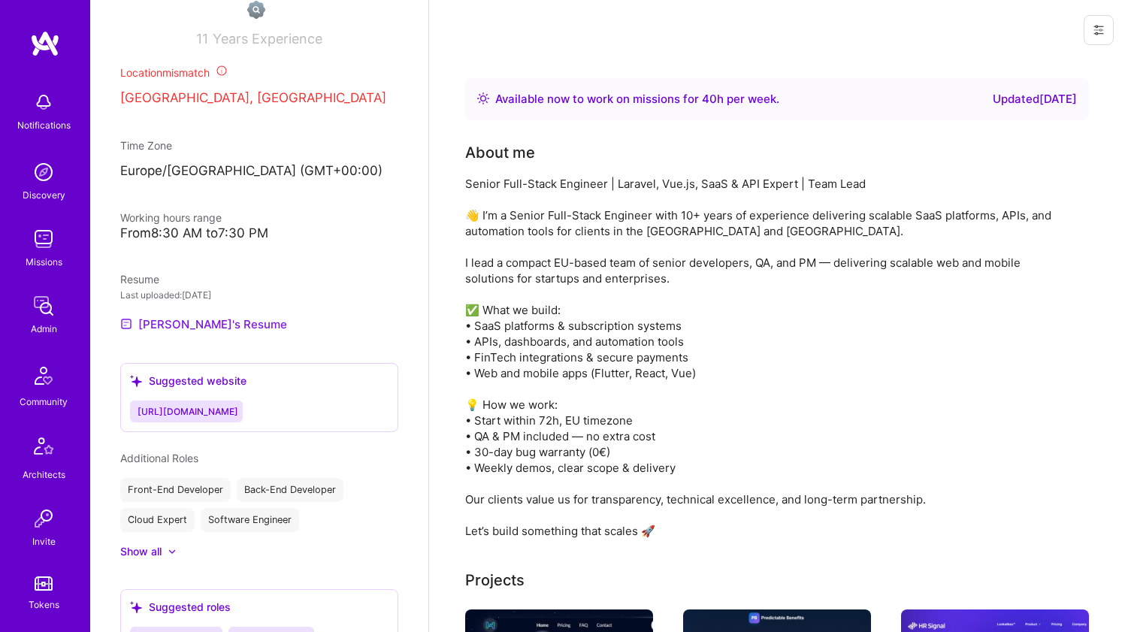
click at [174, 333] on link "Serhii's Resume" at bounding box center [203, 324] width 167 height 18
click at [208, 417] on span "https://newgen-international.us/" at bounding box center [188, 411] width 101 height 11
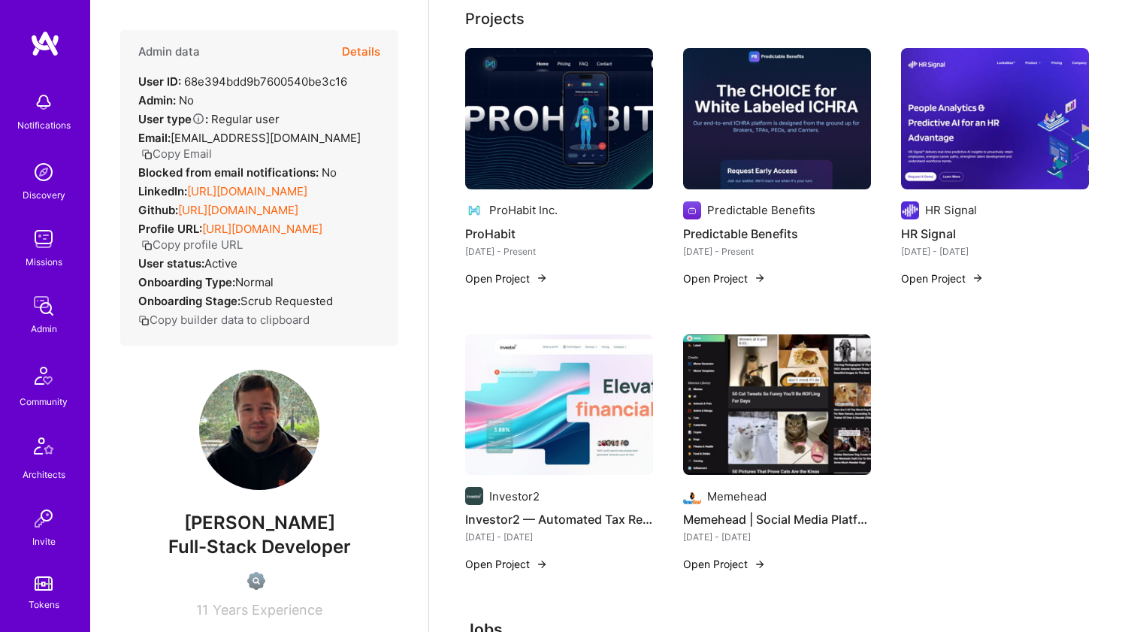
scroll to position [0, 0]
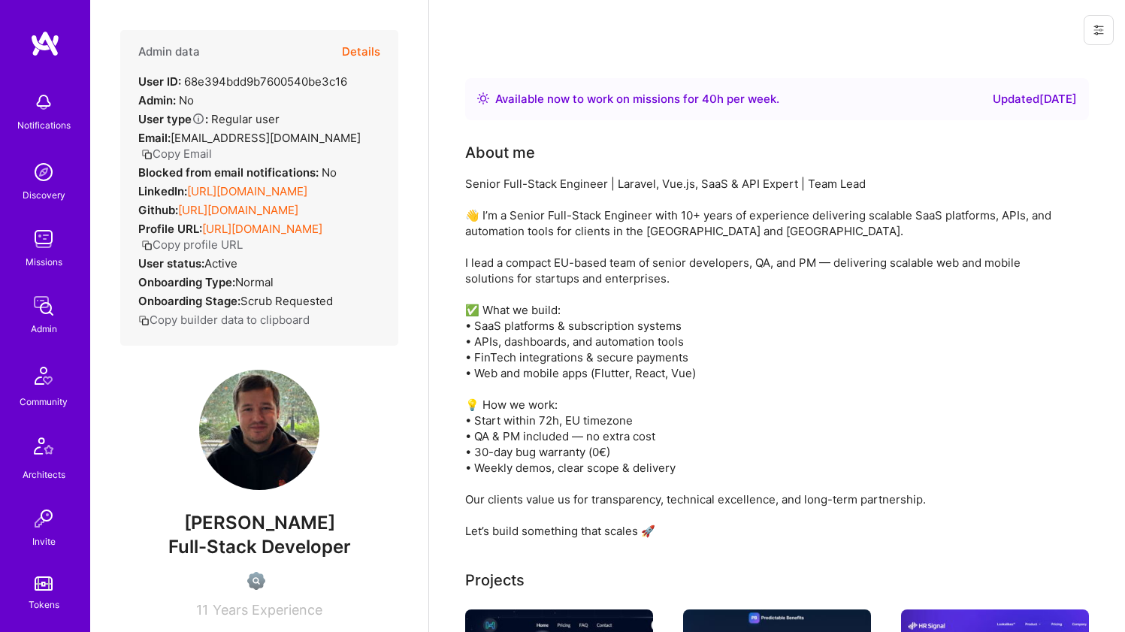
click at [570, 189] on div "Senior Full-Stack Engineer | Laravel, Vue.js, SaaS & API Expert | Team Lead 👋 I…" at bounding box center [765, 357] width 601 height 363
click at [571, 189] on div "Senior Full-Stack Engineer | Laravel, Vue.js, SaaS & API Expert | Team Lead 👋 I…" at bounding box center [765, 357] width 601 height 363
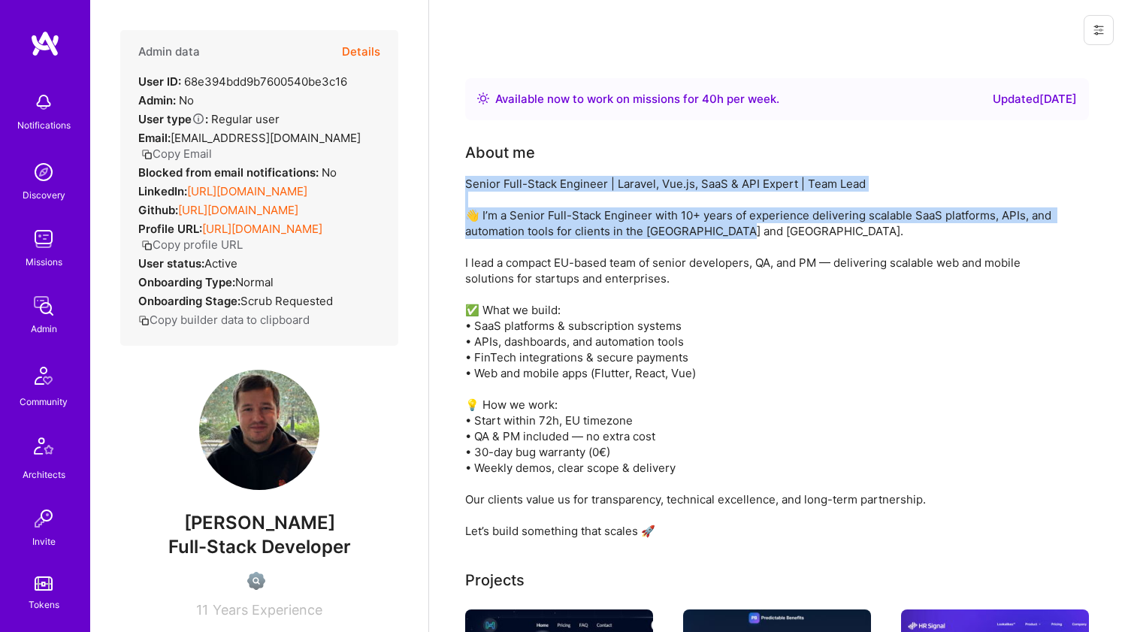
drag, startPoint x: 571, startPoint y: 189, endPoint x: 559, endPoint y: 247, distance: 59.1
click at [559, 247] on div "Senior Full-Stack Engineer | Laravel, Vue.js, SaaS & API Expert | Team Lead 👋 I…" at bounding box center [765, 357] width 601 height 363
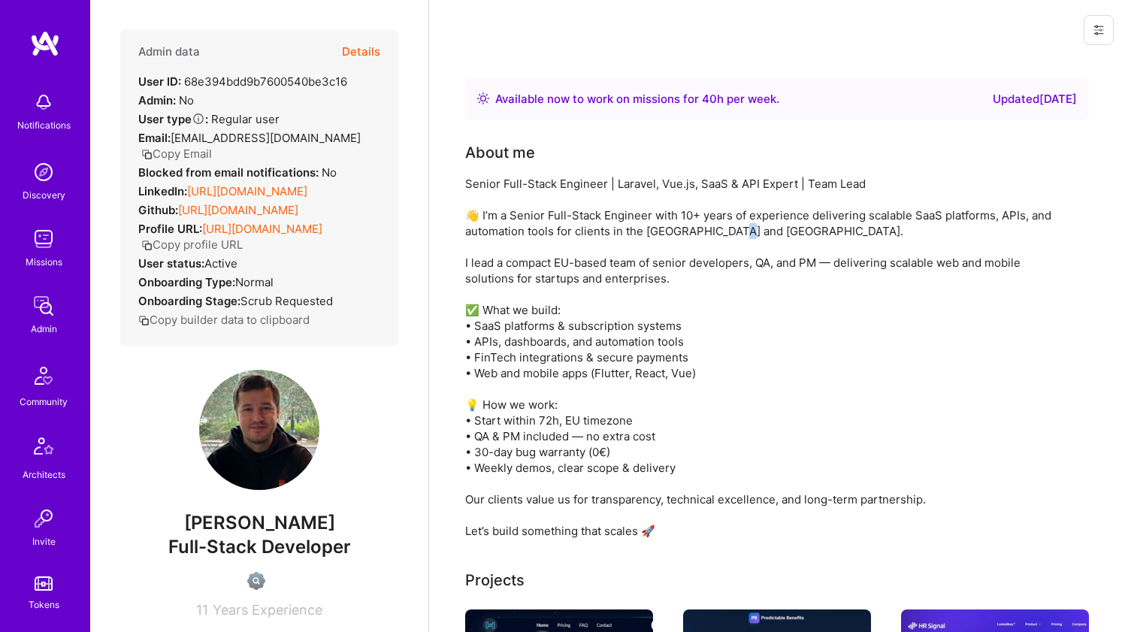
click at [559, 245] on div "Senior Full-Stack Engineer | Laravel, Vue.js, SaaS & API Expert | Team Lead 👋 I…" at bounding box center [765, 357] width 601 height 363
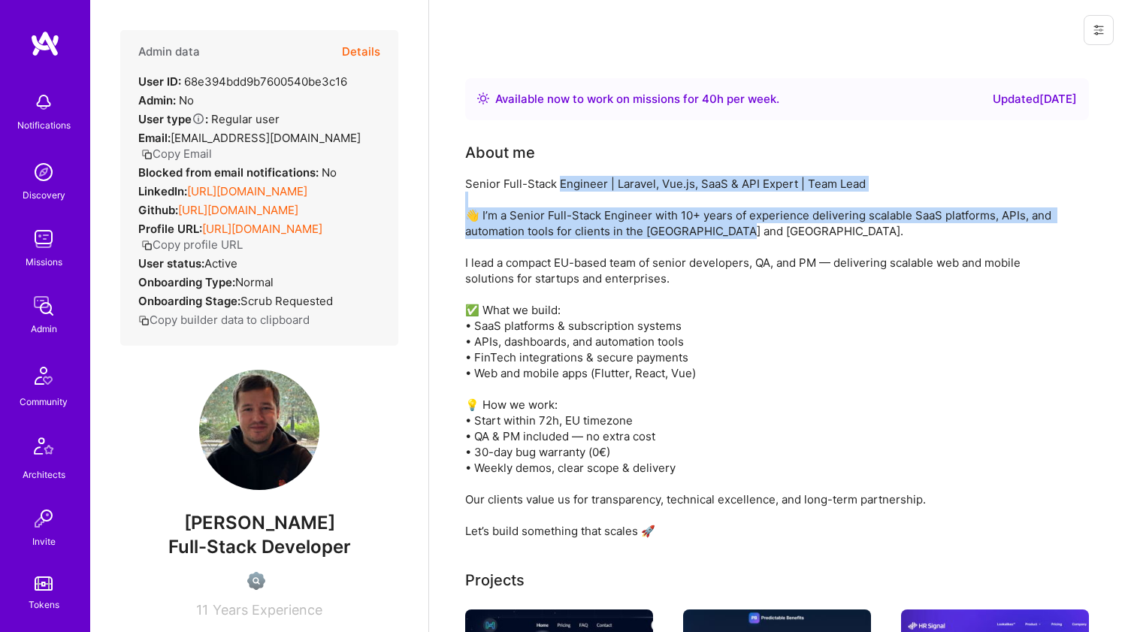
drag, startPoint x: 559, startPoint y: 245, endPoint x: 585, endPoint y: 183, distance: 66.7
click at [585, 183] on div "Senior Full-Stack Engineer | Laravel, Vue.js, SaaS & API Expert | Team Lead 👋 I…" at bounding box center [765, 357] width 601 height 363
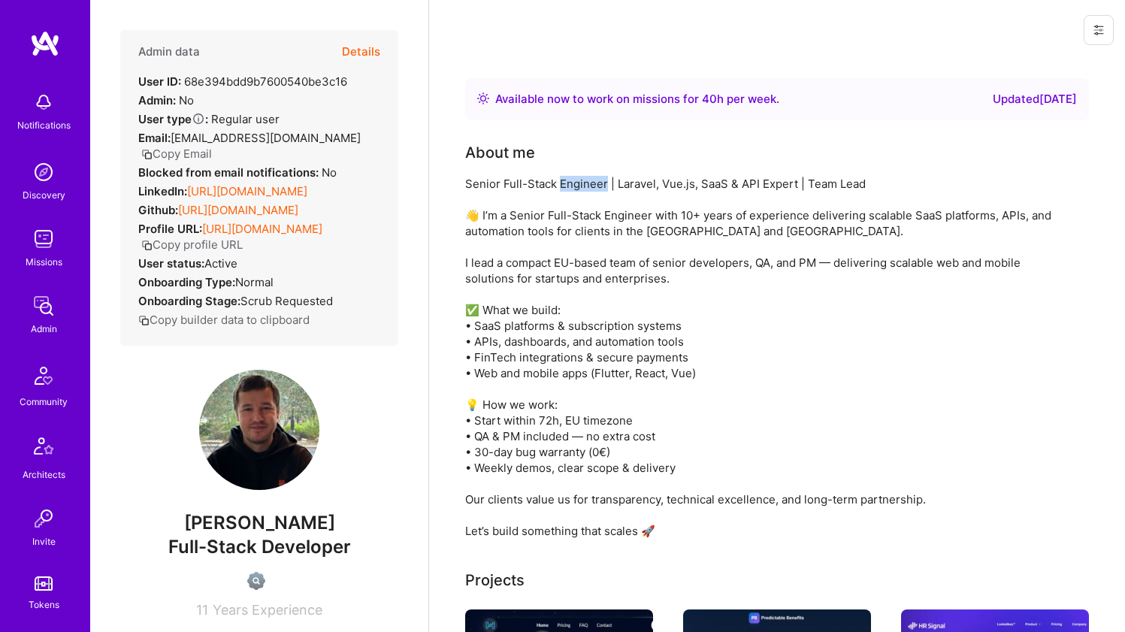
click at [585, 183] on div "Senior Full-Stack Engineer | Laravel, Vue.js, SaaS & API Expert | Team Lead 👋 I…" at bounding box center [765, 357] width 601 height 363
click at [585, 184] on div "Senior Full-Stack Engineer | Laravel, Vue.js, SaaS & API Expert | Team Lead 👋 I…" at bounding box center [765, 357] width 601 height 363
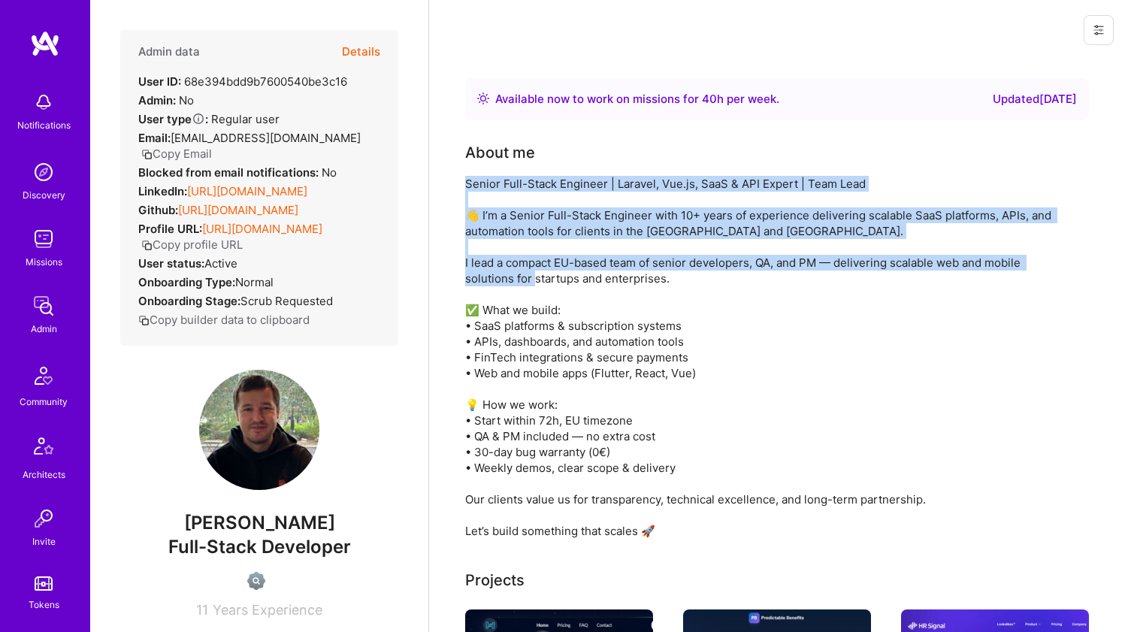
drag, startPoint x: 585, startPoint y: 184, endPoint x: 557, endPoint y: 276, distance: 95.8
click at [557, 276] on div "Senior Full-Stack Engineer | Laravel, Vue.js, SaaS & API Expert | Team Lead 👋 I…" at bounding box center [765, 357] width 601 height 363
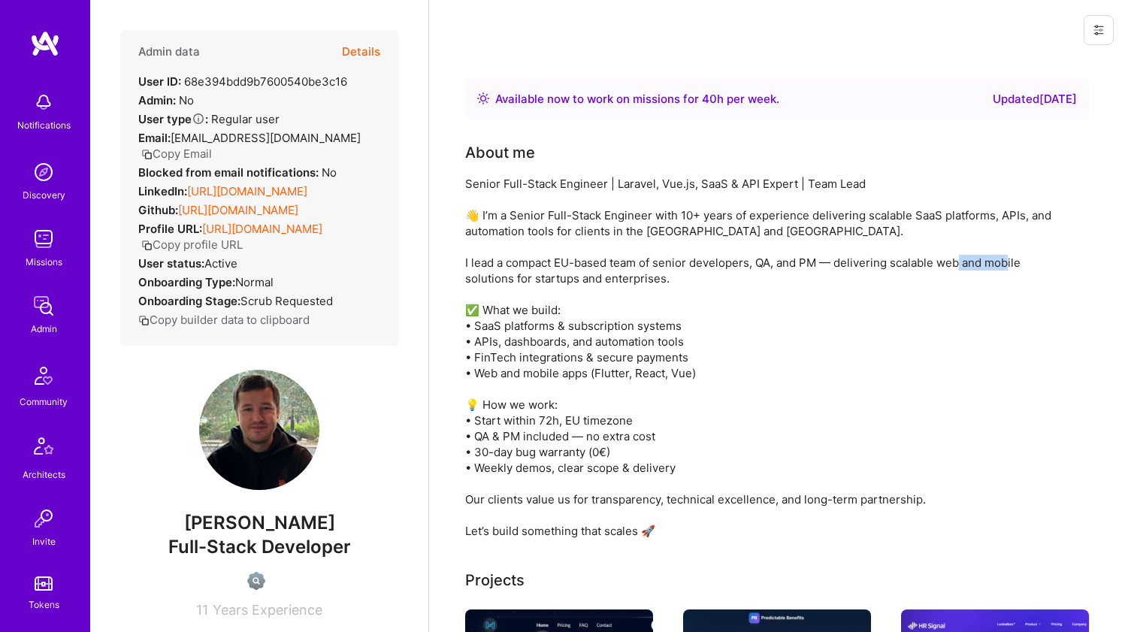
click at [557, 275] on div "Senior Full-Stack Engineer | Laravel, Vue.js, SaaS & API Expert | Team Lead 👋 I…" at bounding box center [765, 357] width 601 height 363
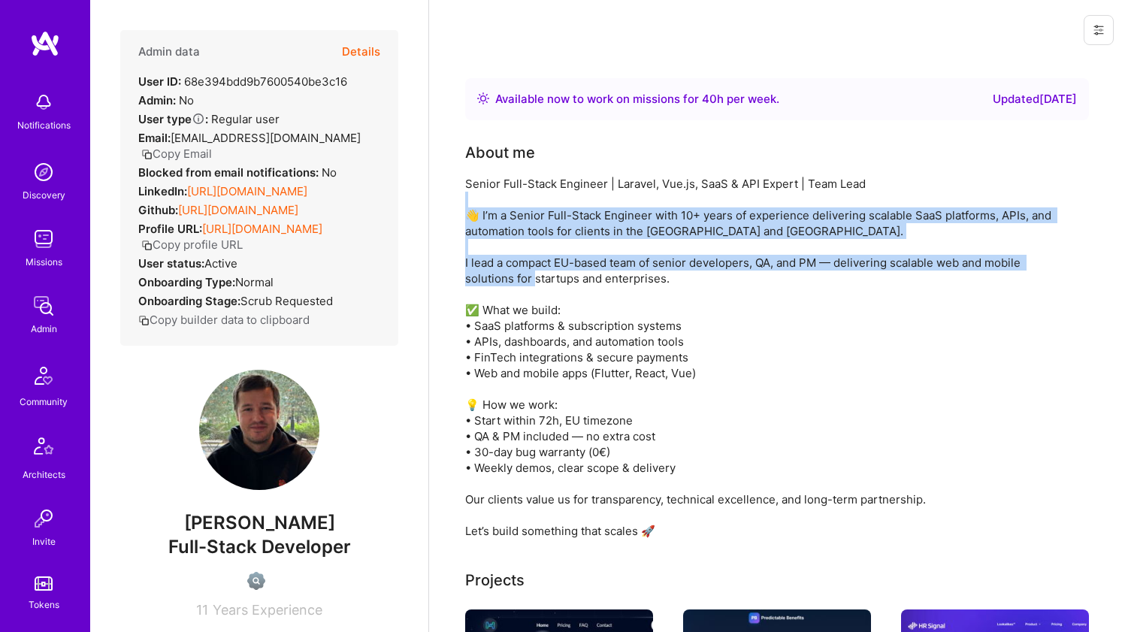
drag, startPoint x: 557, startPoint y: 275, endPoint x: 589, endPoint y: 196, distance: 85.3
click at [589, 196] on div "Senior Full-Stack Engineer | Laravel, Vue.js, SaaS & API Expert | Team Lead 👋 I…" at bounding box center [765, 357] width 601 height 363
click at [590, 195] on div "Senior Full-Stack Engineer | Laravel, Vue.js, SaaS & API Expert | Team Lead 👋 I…" at bounding box center [765, 357] width 601 height 363
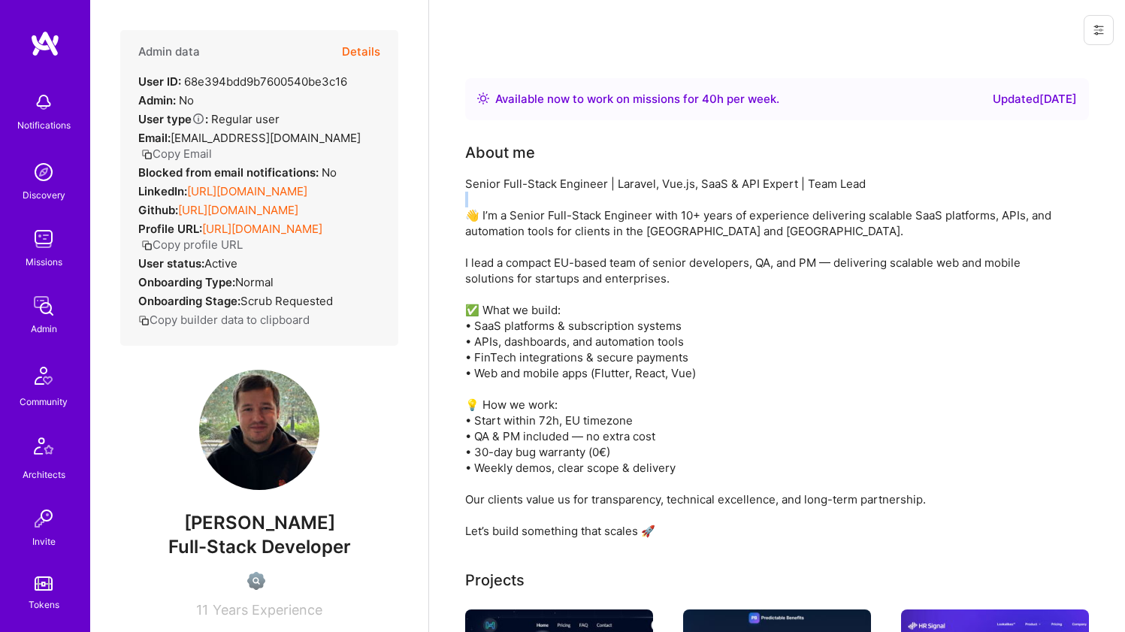
click at [595, 192] on div "Senior Full-Stack Engineer | Laravel, Vue.js, SaaS & API Expert | Team Lead 👋 I…" at bounding box center [765, 357] width 601 height 363
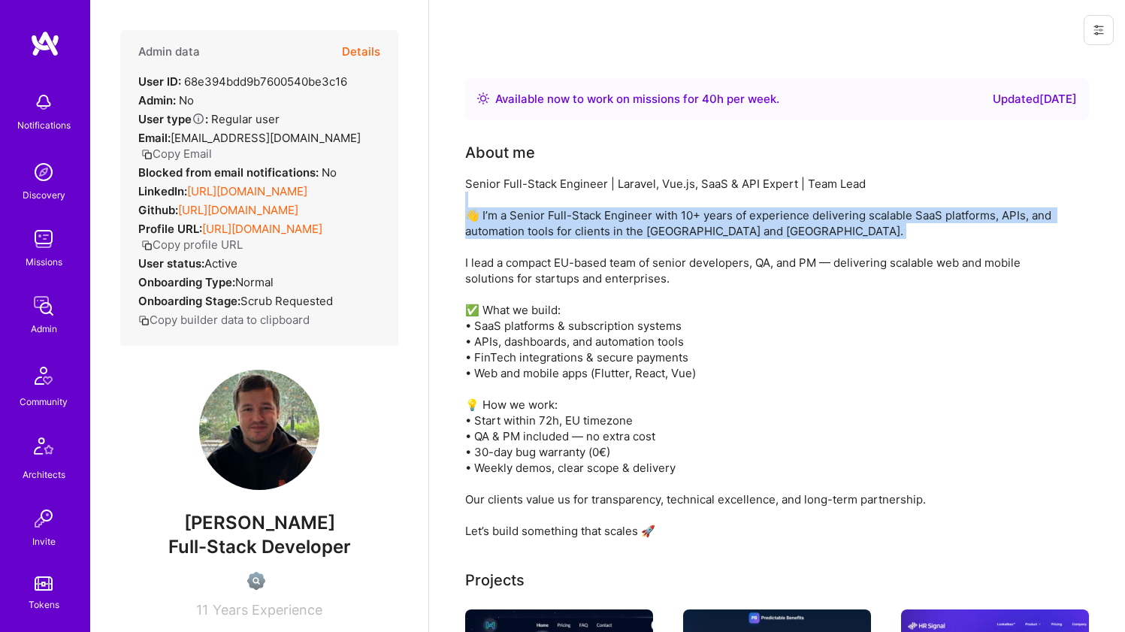
drag, startPoint x: 595, startPoint y: 192, endPoint x: 588, endPoint y: 263, distance: 71.0
click at [588, 263] on div "Senior Full-Stack Engineer | Laravel, Vue.js, SaaS & API Expert | Team Lead 👋 I…" at bounding box center [765, 357] width 601 height 363
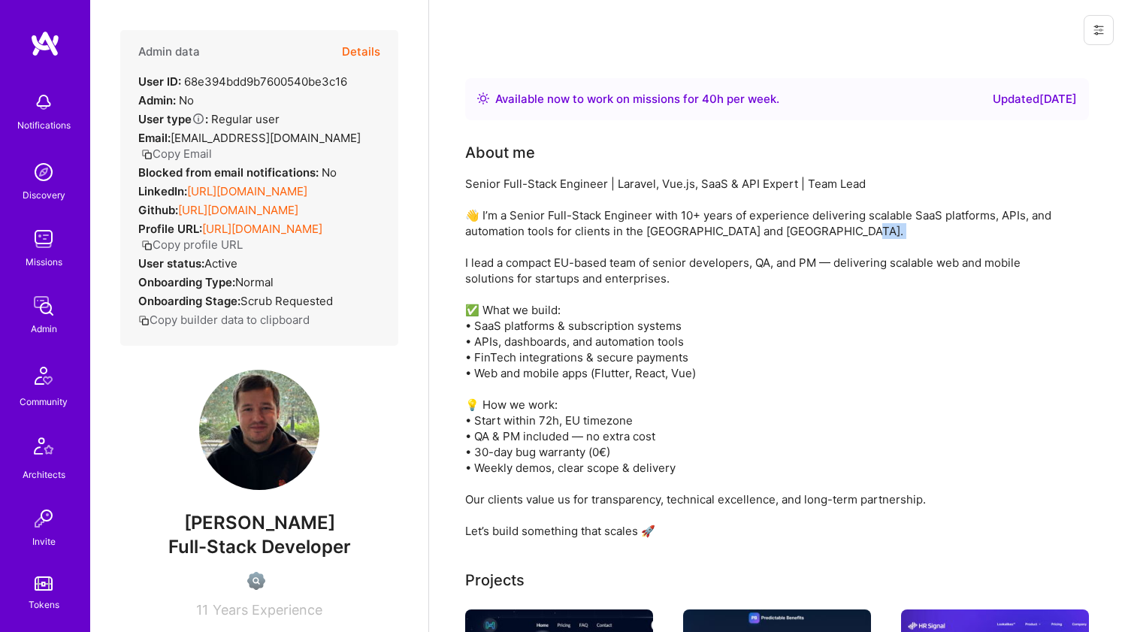
click at [588, 263] on div "Senior Full-Stack Engineer | Laravel, Vue.js, SaaS & API Expert | Team Lead 👋 I…" at bounding box center [765, 357] width 601 height 363
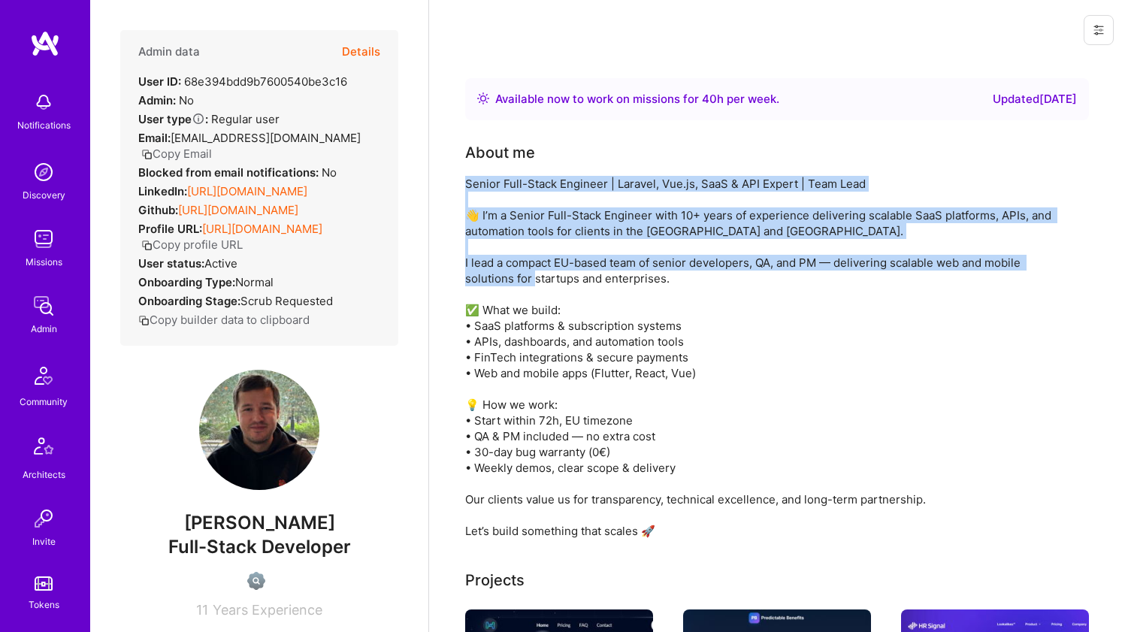
drag, startPoint x: 588, startPoint y: 263, endPoint x: 616, endPoint y: 185, distance: 83.2
click at [616, 185] on div "Senior Full-Stack Engineer | Laravel, Vue.js, SaaS & API Expert | Team Lead 👋 I…" at bounding box center [765, 357] width 601 height 363
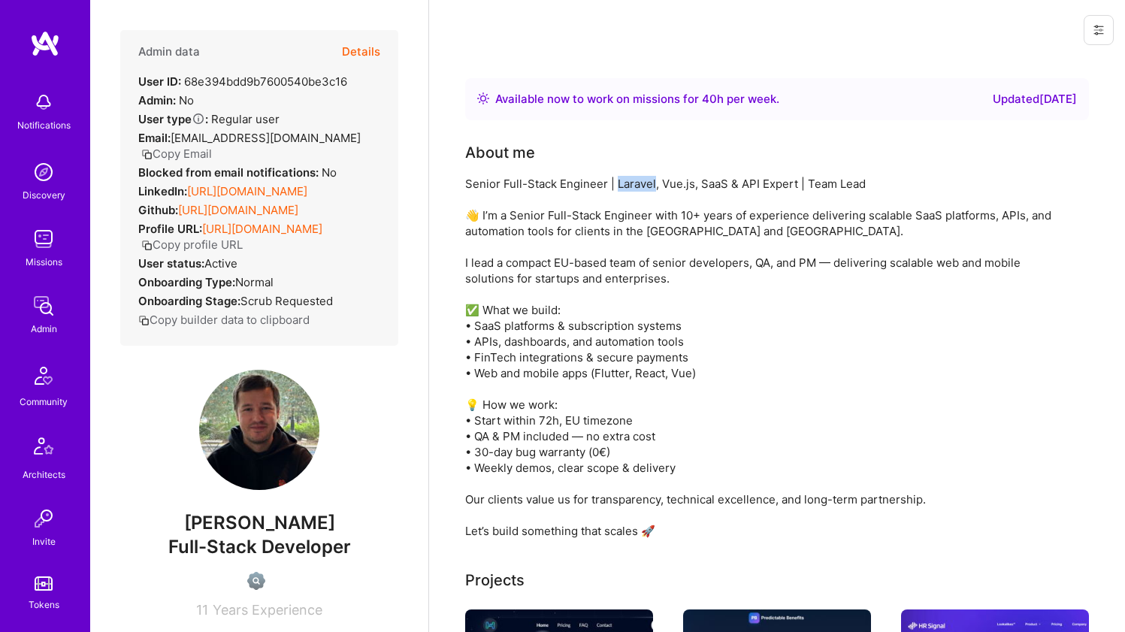
click at [616, 185] on div "Senior Full-Stack Engineer | Laravel, Vue.js, SaaS & API Expert | Team Lead 👋 I…" at bounding box center [765, 357] width 601 height 363
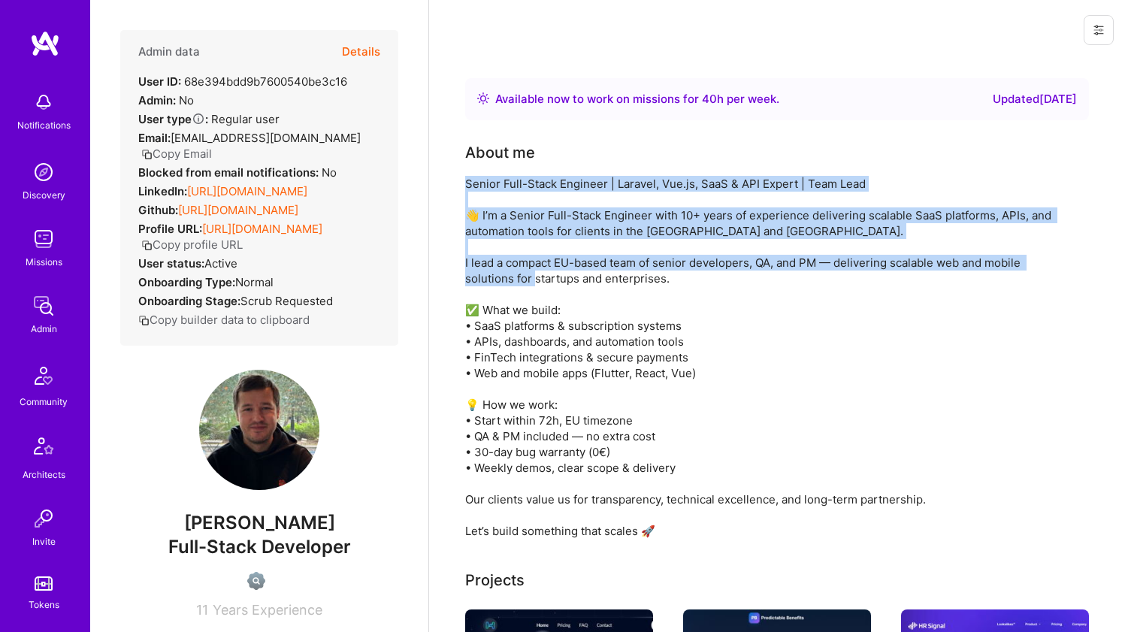
drag, startPoint x: 616, startPoint y: 185, endPoint x: 589, endPoint y: 273, distance: 92.2
click at [589, 273] on div "Senior Full-Stack Engineer | Laravel, Vue.js, SaaS & API Expert | Team Lead 👋 I…" at bounding box center [765, 357] width 601 height 363
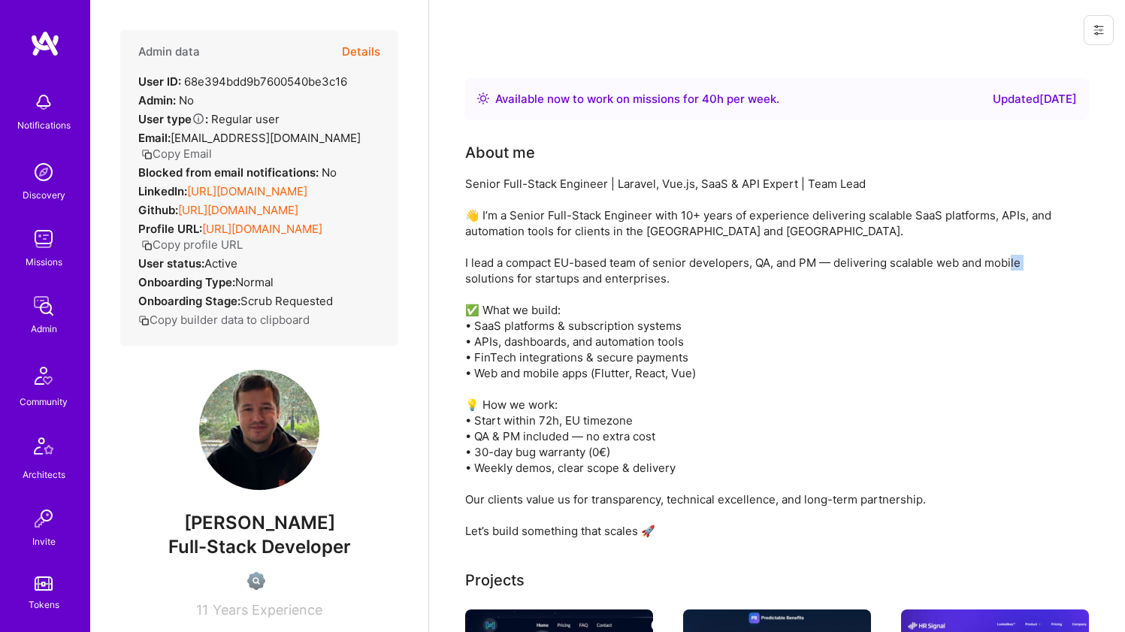
click at [589, 273] on div "Senior Full-Stack Engineer | Laravel, Vue.js, SaaS & API Expert | Team Lead 👋 I…" at bounding box center [765, 357] width 601 height 363
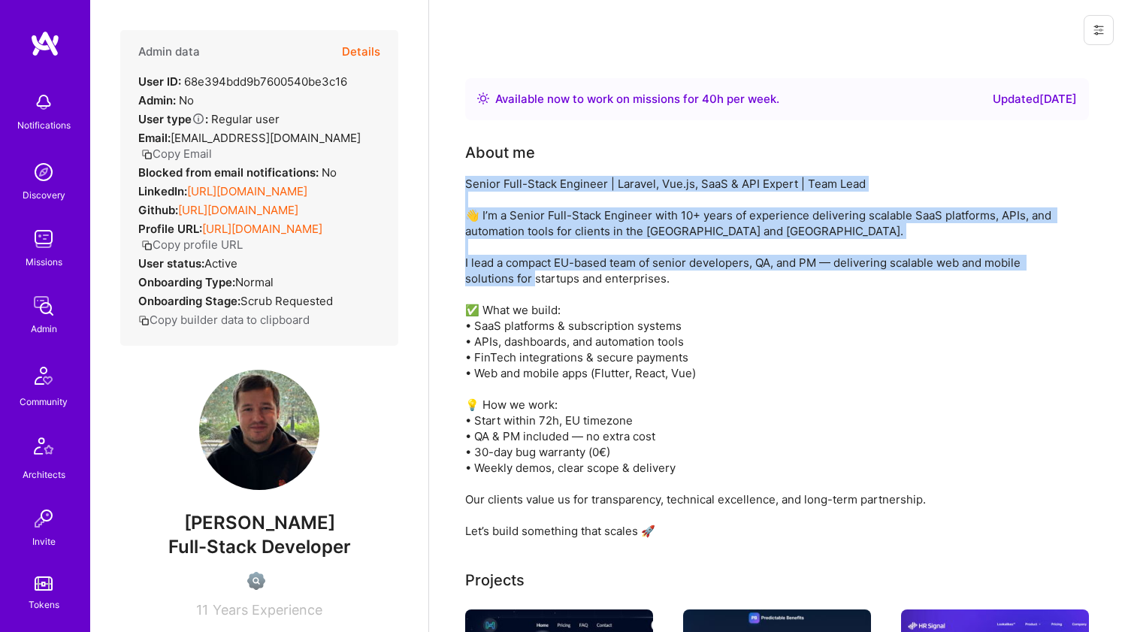
drag, startPoint x: 589, startPoint y: 273, endPoint x: 645, endPoint y: 182, distance: 107.0
click at [645, 183] on div "Senior Full-Stack Engineer | Laravel, Vue.js, SaaS & API Expert | Team Lead 👋 I…" at bounding box center [765, 357] width 601 height 363
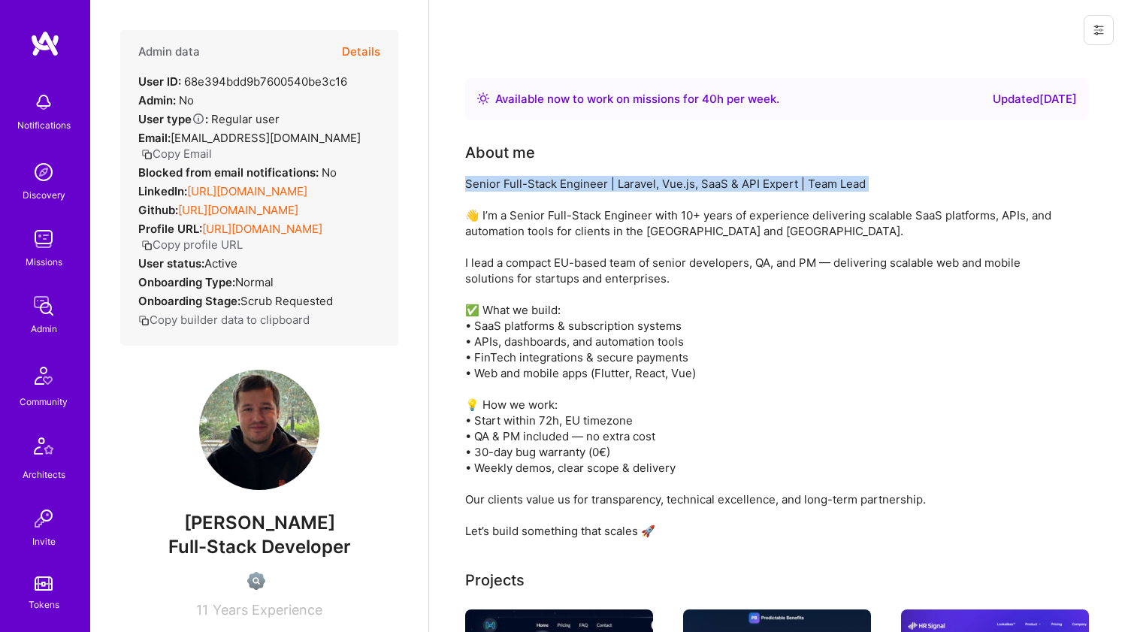
click at [645, 181] on div "Senior Full-Stack Engineer | Laravel, Vue.js, SaaS & API Expert | Team Lead 👋 I…" at bounding box center [765, 357] width 601 height 363
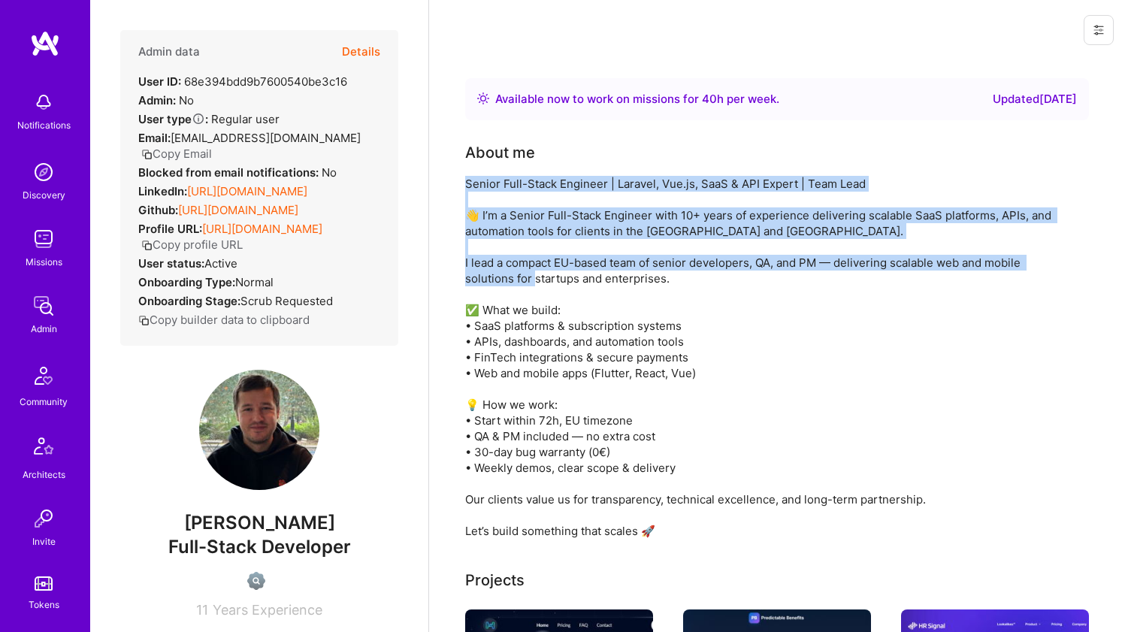
drag, startPoint x: 645, startPoint y: 181, endPoint x: 638, endPoint y: 259, distance: 78.5
click at [638, 259] on div "Senior Full-Stack Engineer | Laravel, Vue.js, SaaS & API Expert | Team Lead 👋 I…" at bounding box center [765, 357] width 601 height 363
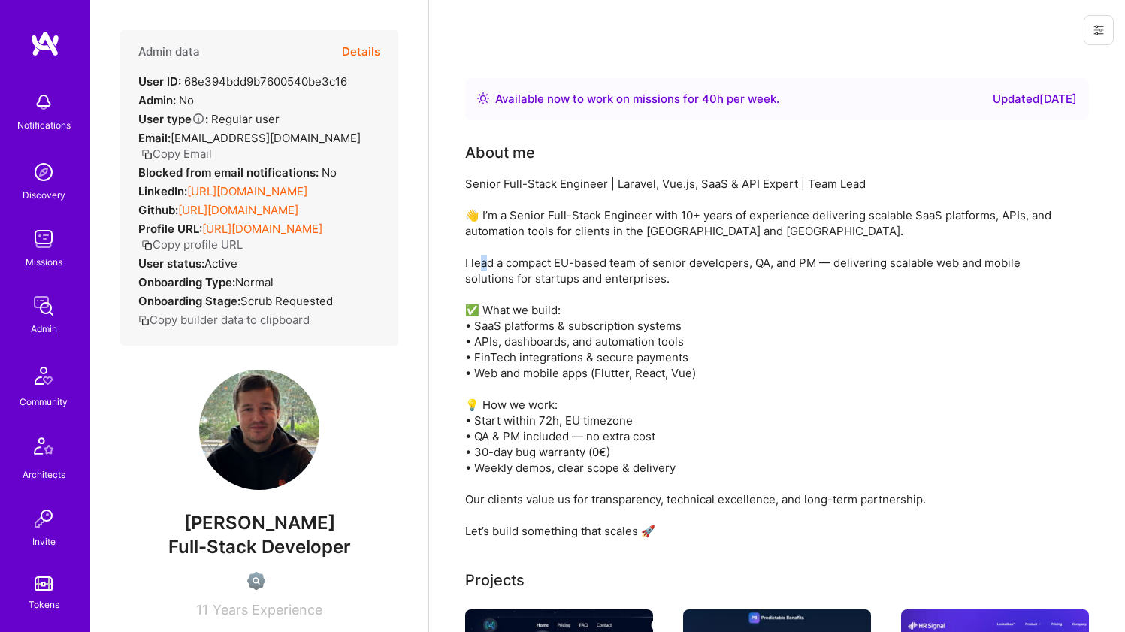
click at [638, 259] on div "Senior Full-Stack Engineer | Laravel, Vue.js, SaaS & API Expert | Team Lead 👋 I…" at bounding box center [765, 357] width 601 height 363
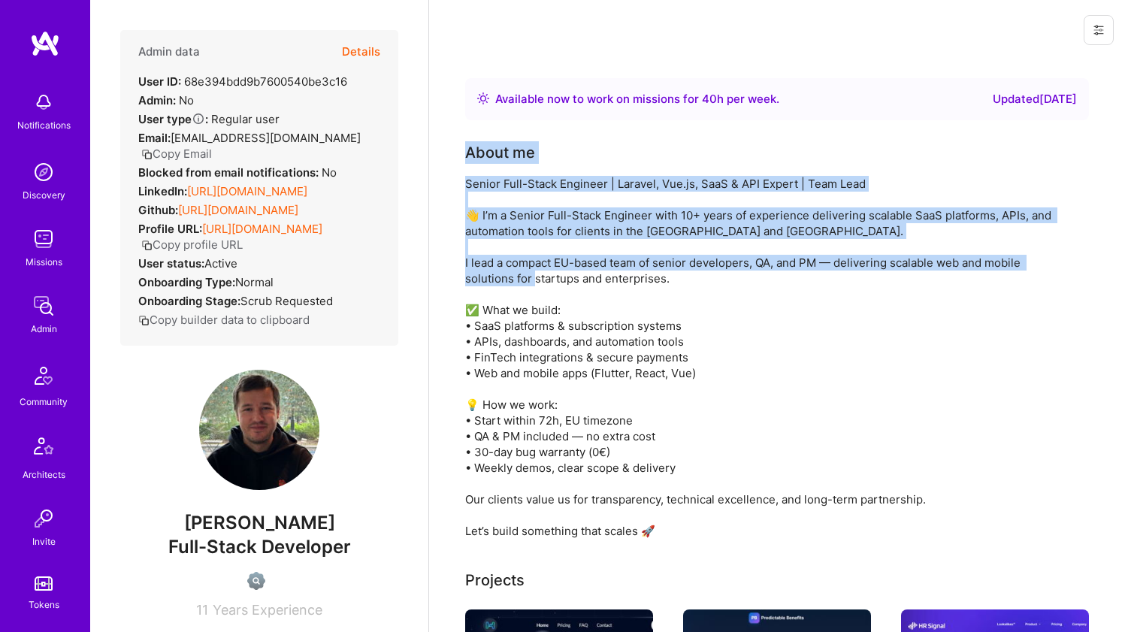
drag, startPoint x: 638, startPoint y: 259, endPoint x: 668, endPoint y: 162, distance: 101.5
click at [668, 162] on div "About me Senior Full-Stack Engineer | Laravel, Vue.js, SaaS & API Expert | Team…" at bounding box center [765, 340] width 601 height 398
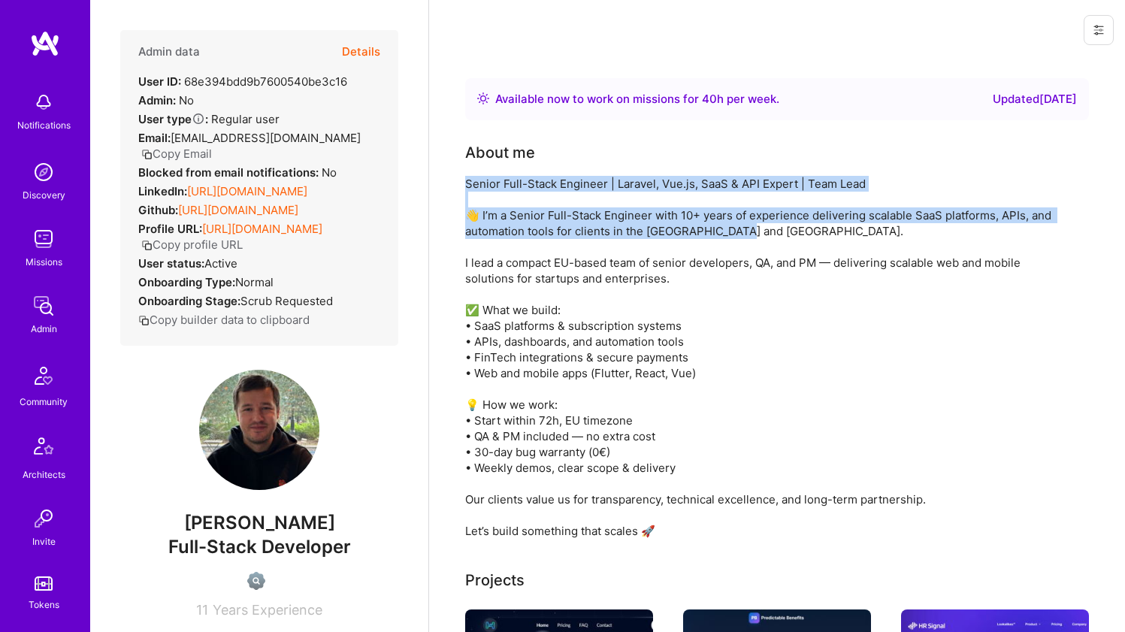
click at [667, 173] on div "About me Senior Full-Stack Engineer | Laravel, Vue.js, SaaS & API Expert | Team…" at bounding box center [765, 340] width 601 height 398
click at [667, 172] on div "About me Senior Full-Stack Engineer | Laravel, Vue.js, SaaS & API Expert | Team…" at bounding box center [765, 340] width 601 height 398
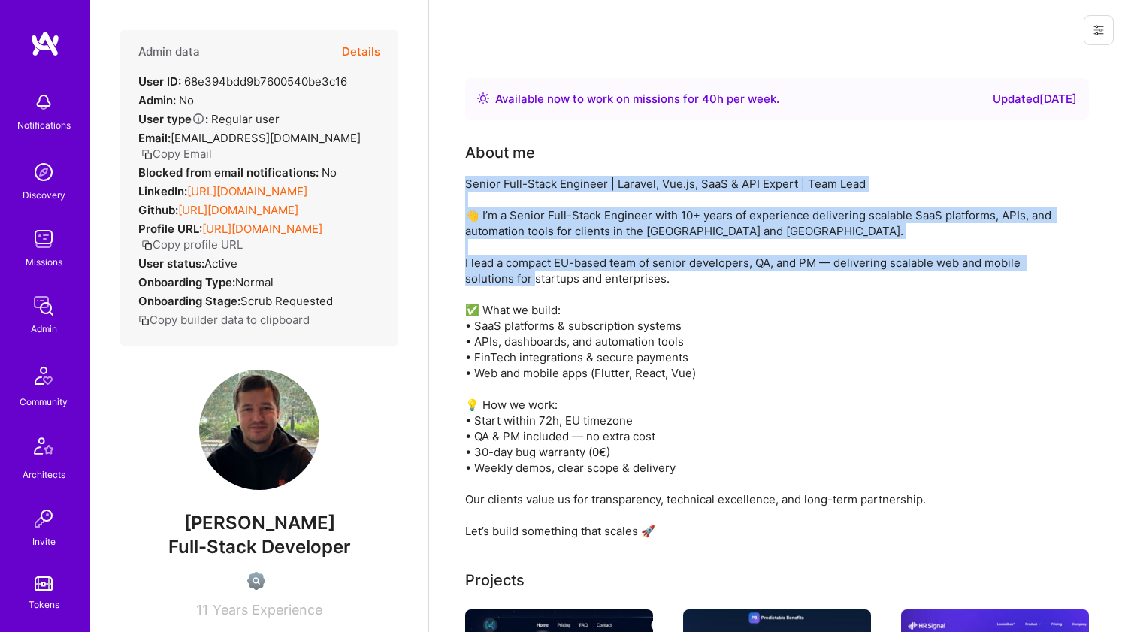
drag, startPoint x: 667, startPoint y: 172, endPoint x: 652, endPoint y: 271, distance: 100.3
click at [652, 271] on div "About me Senior Full-Stack Engineer | Laravel, Vue.js, SaaS & API Expert | Team…" at bounding box center [765, 340] width 601 height 398
click at [652, 271] on div "Senior Full-Stack Engineer | Laravel, Vue.js, SaaS & API Expert | Team Lead 👋 I…" at bounding box center [765, 357] width 601 height 363
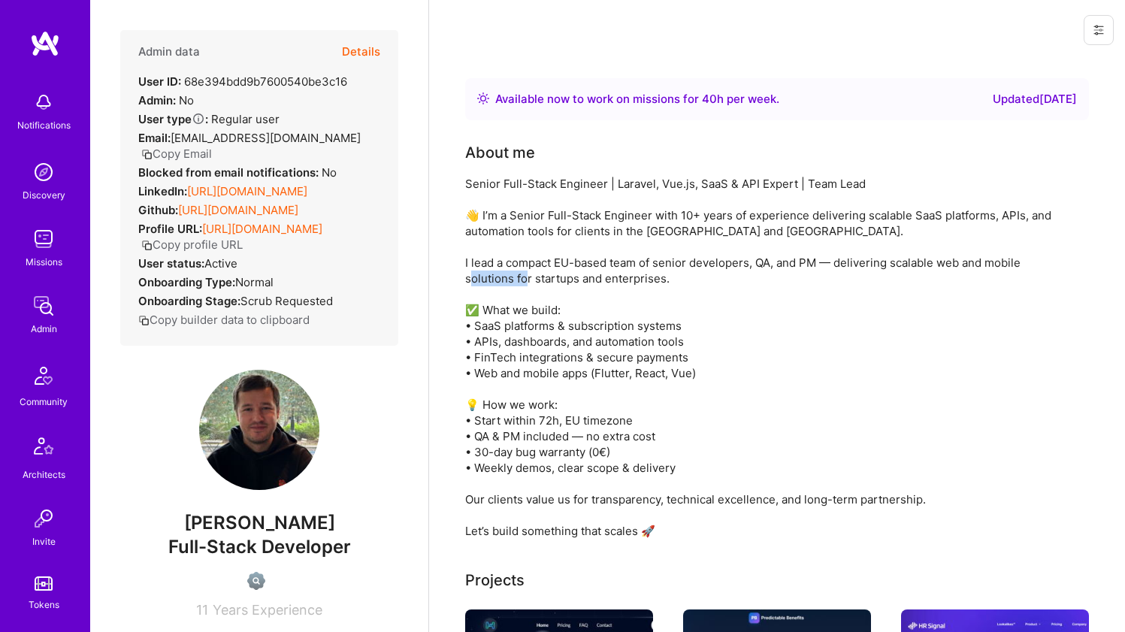
click at [652, 271] on div "Senior Full-Stack Engineer | Laravel, Vue.js, SaaS & API Expert | Team Lead 👋 I…" at bounding box center [765, 357] width 601 height 363
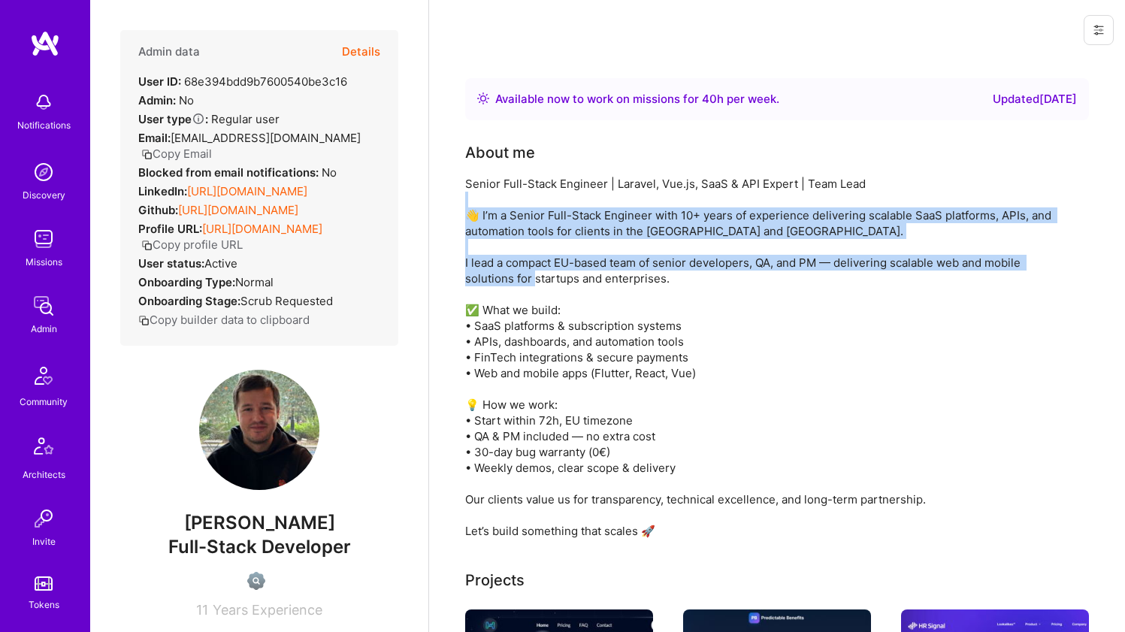
drag, startPoint x: 652, startPoint y: 271, endPoint x: 681, endPoint y: 198, distance: 78.6
click at [681, 198] on div "Senior Full-Stack Engineer | Laravel, Vue.js, SaaS & API Expert | Team Lead 👋 I…" at bounding box center [765, 357] width 601 height 363
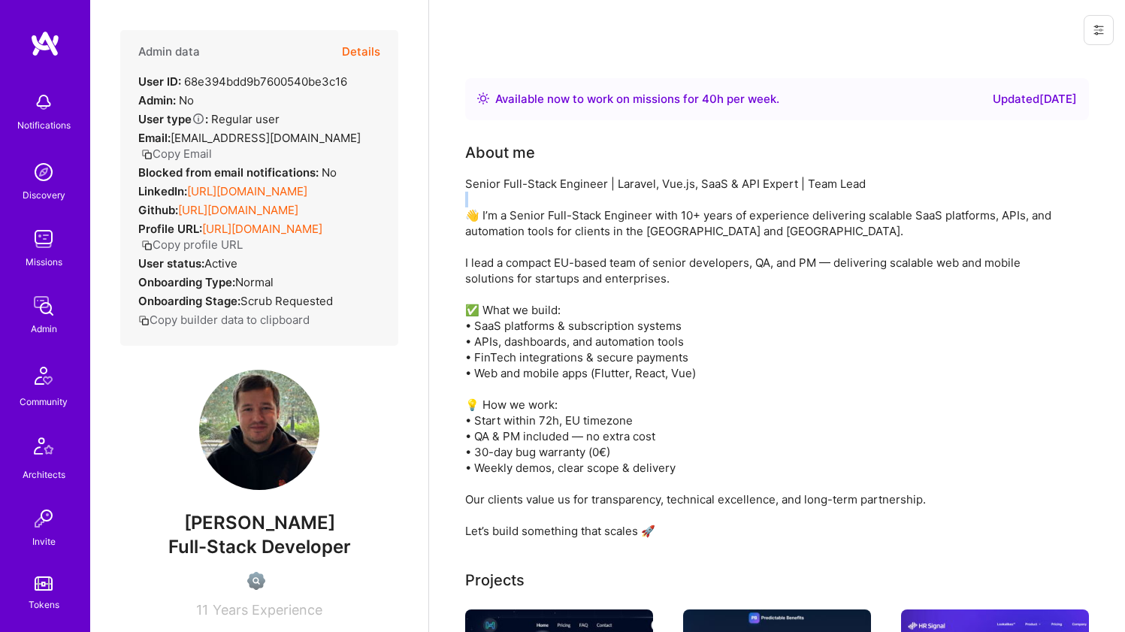
click at [681, 198] on div "Senior Full-Stack Engineer | Laravel, Vue.js, SaaS & API Expert | Team Lead 👋 I…" at bounding box center [765, 357] width 601 height 363
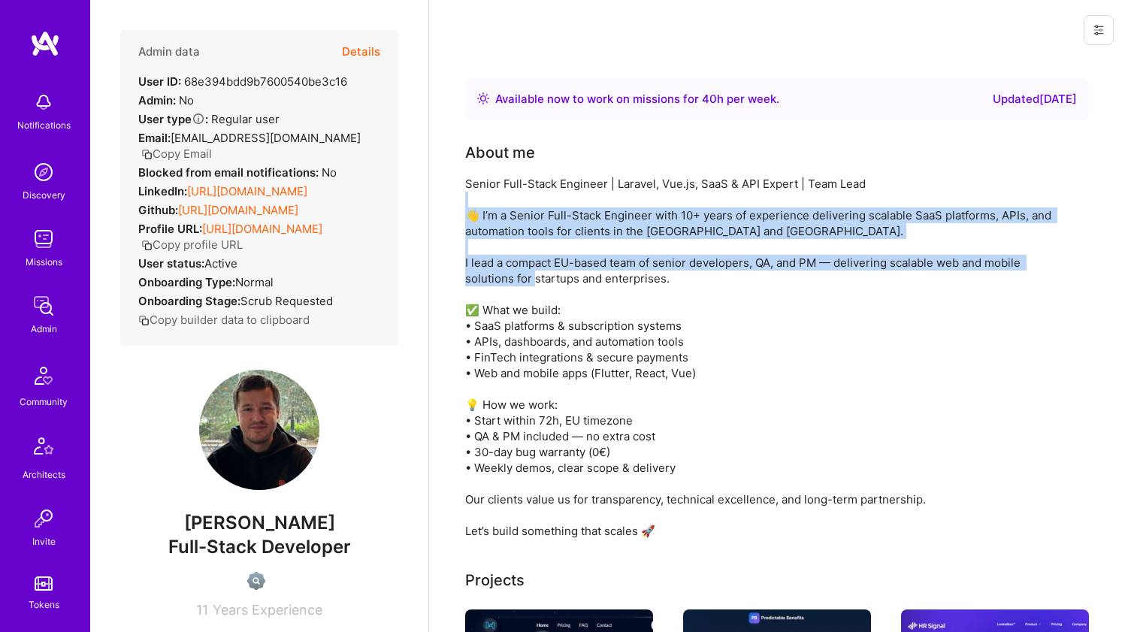
drag, startPoint x: 681, startPoint y: 198, endPoint x: 651, endPoint y: 280, distance: 86.6
click at [651, 280] on div "Senior Full-Stack Engineer | Laravel, Vue.js, SaaS & API Expert | Team Lead 👋 I…" at bounding box center [765, 357] width 601 height 363
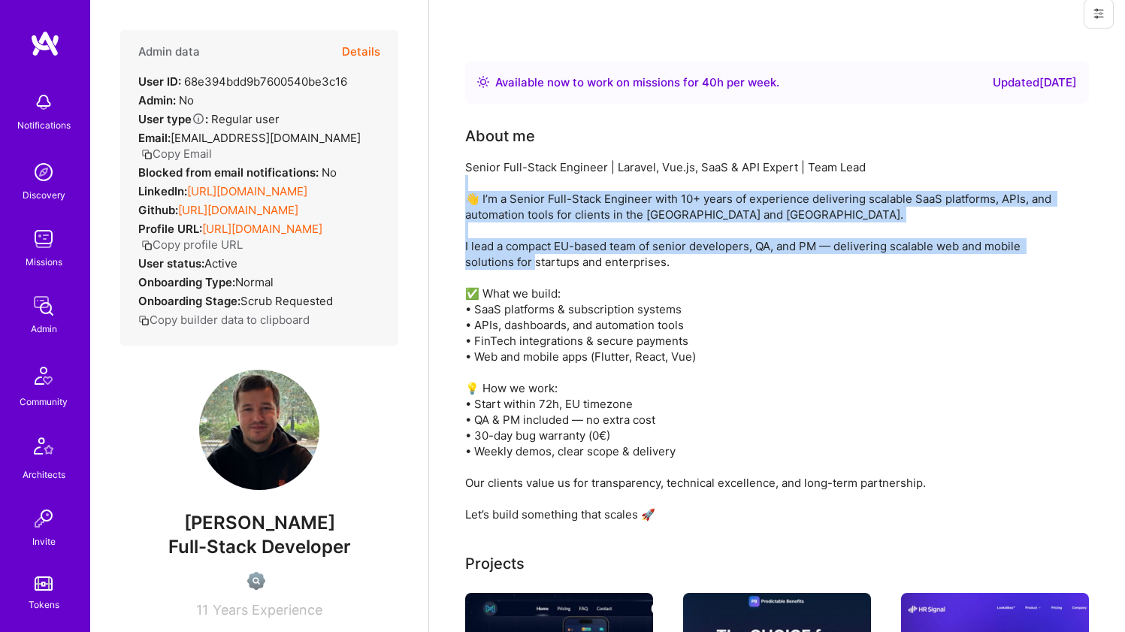
click at [648, 282] on div "Senior Full-Stack Engineer | Laravel, Vue.js, SaaS & API Expert | Team Lead 👋 I…" at bounding box center [765, 340] width 601 height 363
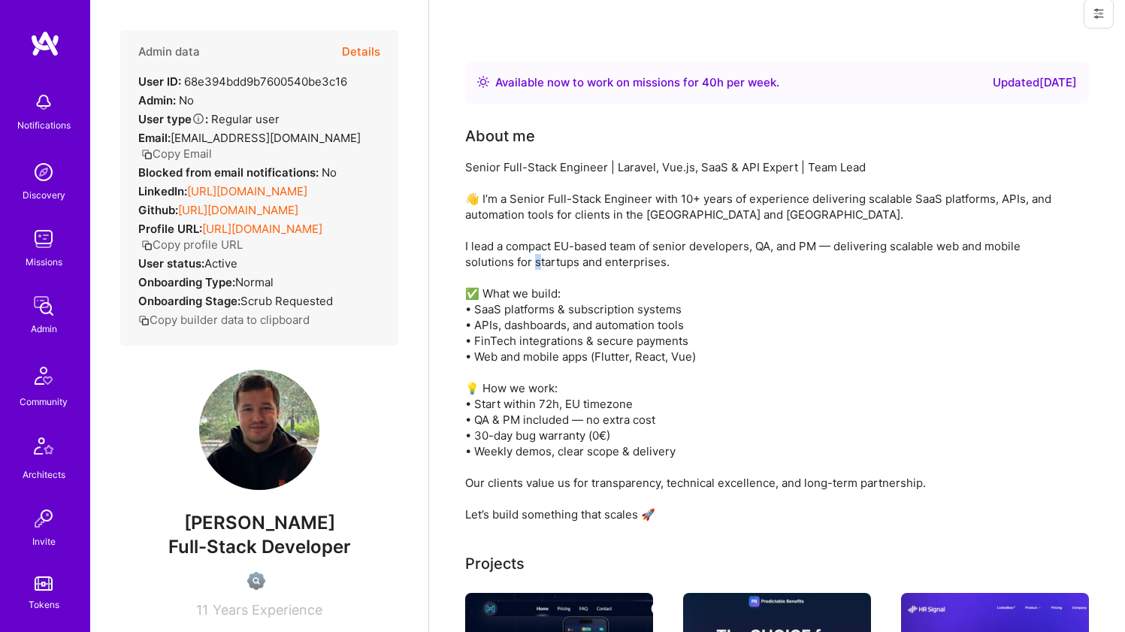
click at [648, 282] on div "Senior Full-Stack Engineer | Laravel, Vue.js, SaaS & API Expert | Team Lead 👋 I…" at bounding box center [765, 340] width 601 height 363
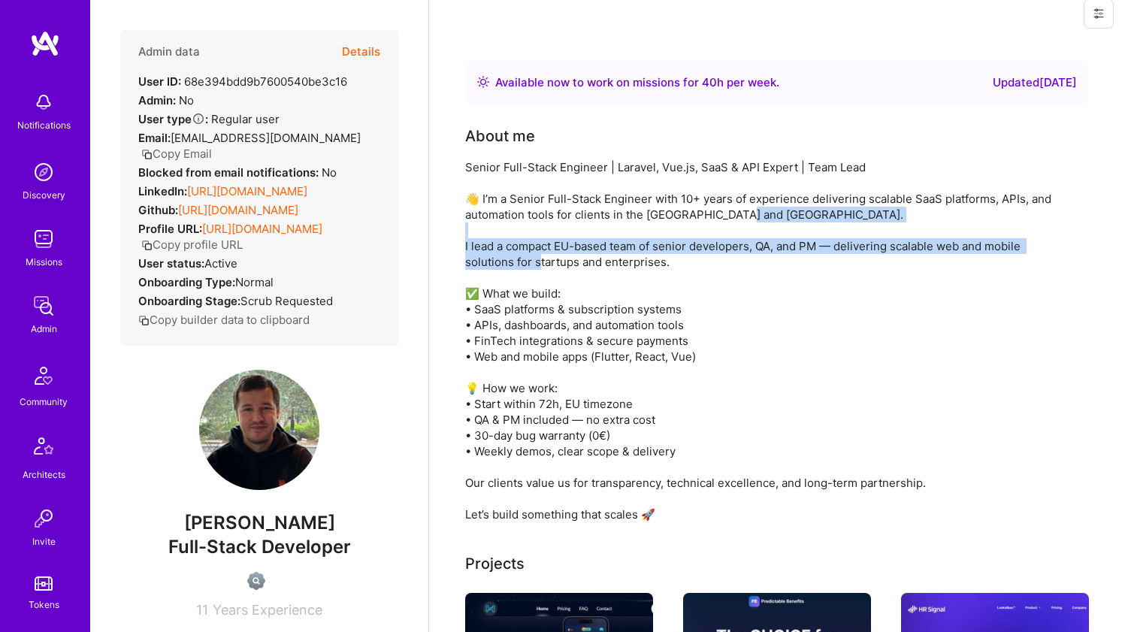
drag, startPoint x: 648, startPoint y: 282, endPoint x: 656, endPoint y: 246, distance: 37.0
click at [656, 246] on div "Senior Full-Stack Engineer | Laravel, Vue.js, SaaS & API Expert | Team Lead 👋 I…" at bounding box center [765, 340] width 601 height 363
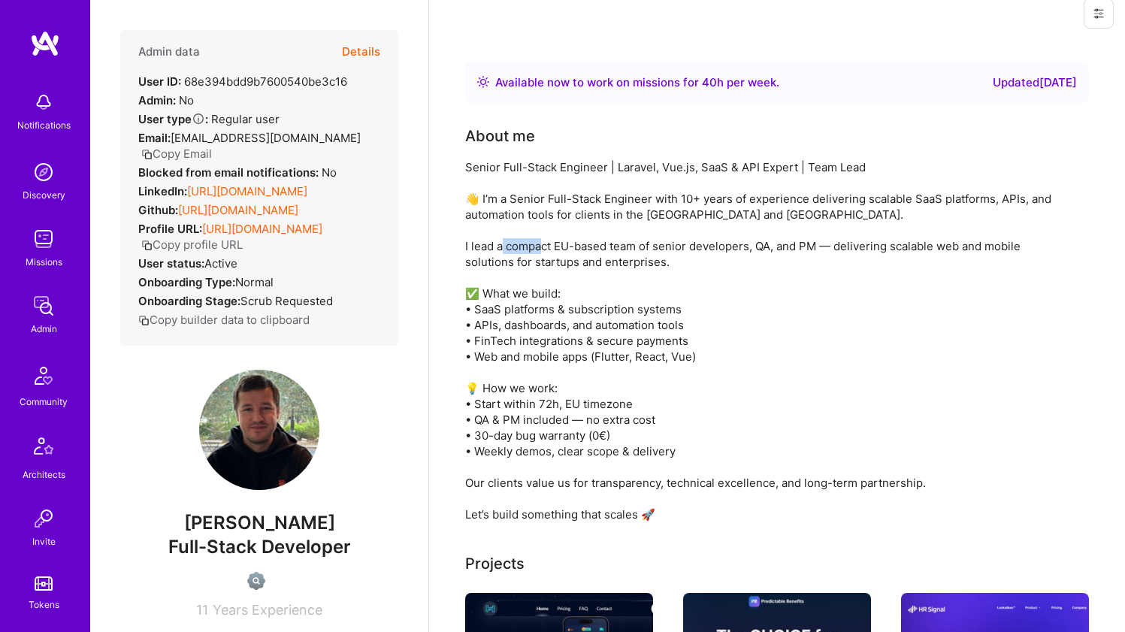
click at [656, 246] on div "Senior Full-Stack Engineer | Laravel, Vue.js, SaaS & API Expert | Team Lead 👋 I…" at bounding box center [765, 340] width 601 height 363
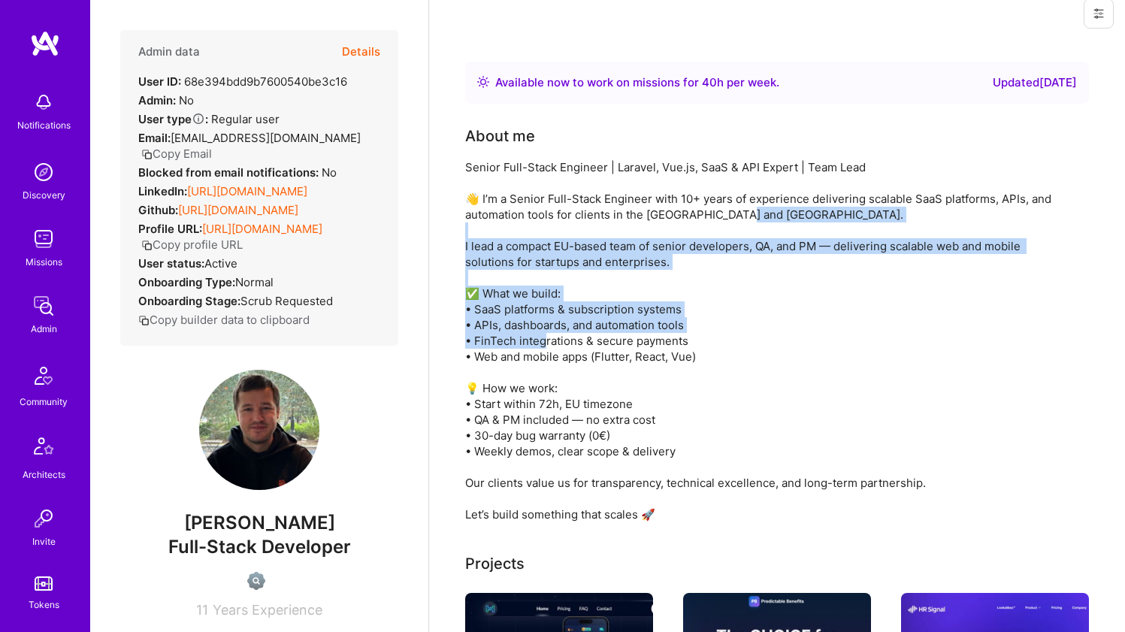
drag, startPoint x: 656, startPoint y: 246, endPoint x: 595, endPoint y: 339, distance: 111.3
click at [595, 339] on div "Senior Full-Stack Engineer | Laravel, Vue.js, SaaS & API Expert | Team Lead 👋 I…" at bounding box center [765, 340] width 601 height 363
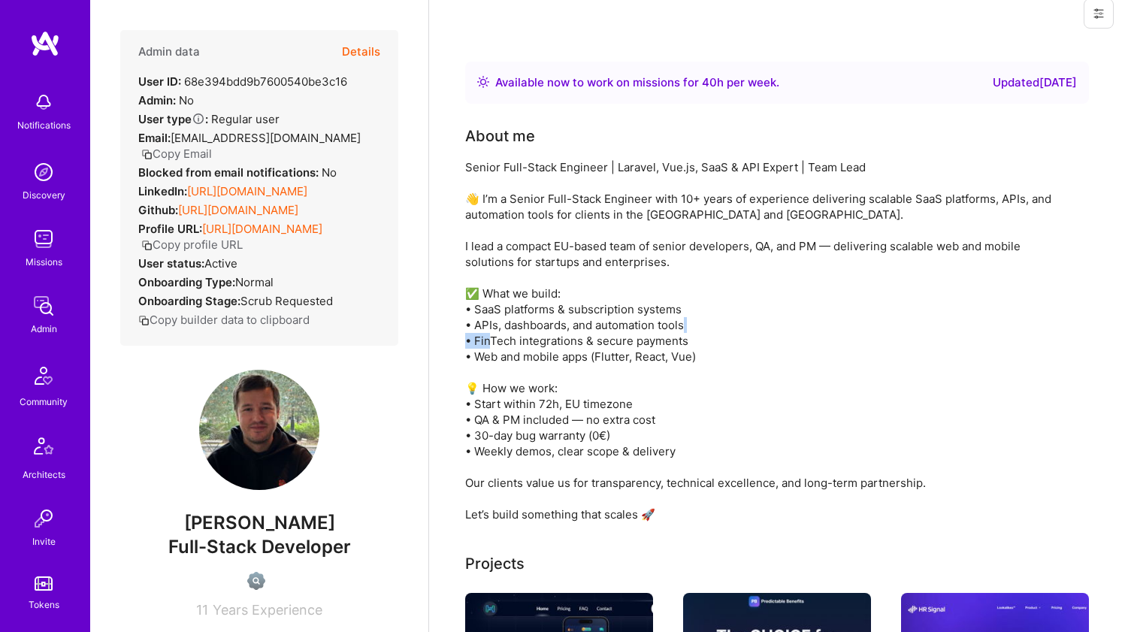
click at [595, 339] on div "Senior Full-Stack Engineer | Laravel, Vue.js, SaaS & API Expert | Team Lead 👋 I…" at bounding box center [765, 340] width 601 height 363
drag, startPoint x: 595, startPoint y: 339, endPoint x: 598, endPoint y: 318, distance: 21.2
click at [598, 318] on div "Senior Full-Stack Engineer | Laravel, Vue.js, SaaS & API Expert | Team Lead 👋 I…" at bounding box center [765, 340] width 601 height 363
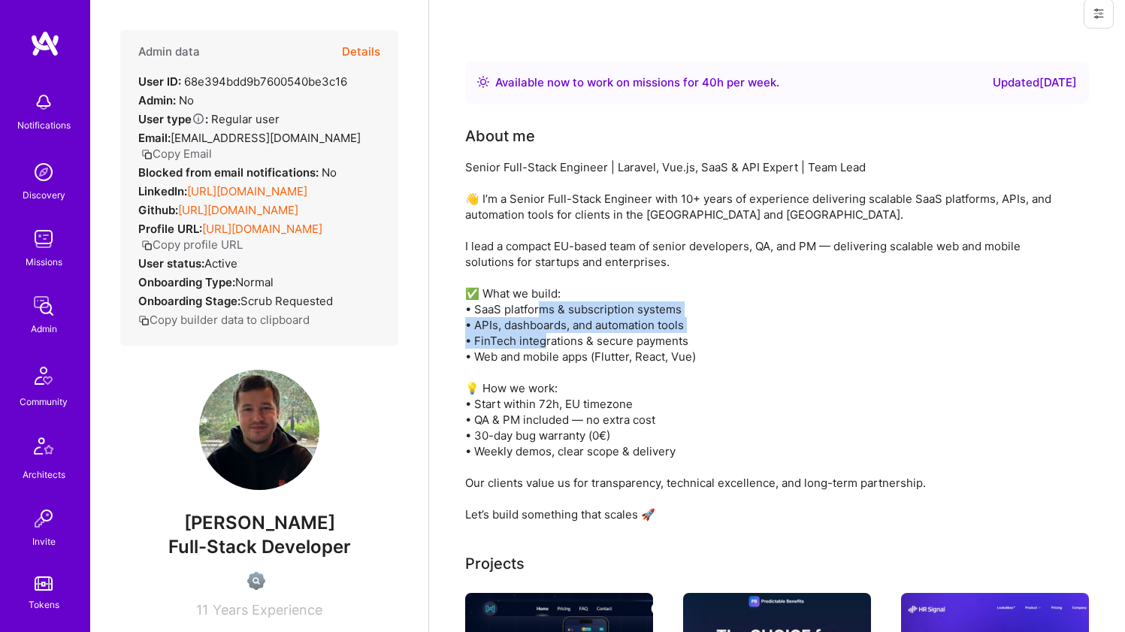
drag, startPoint x: 598, startPoint y: 318, endPoint x: 583, endPoint y: 343, distance: 29.3
click at [583, 343] on div "Senior Full-Stack Engineer | Laravel, Vue.js, SaaS & API Expert | Team Lead 👋 I…" at bounding box center [765, 340] width 601 height 363
drag, startPoint x: 583, startPoint y: 343, endPoint x: 592, endPoint y: 325, distance: 20.2
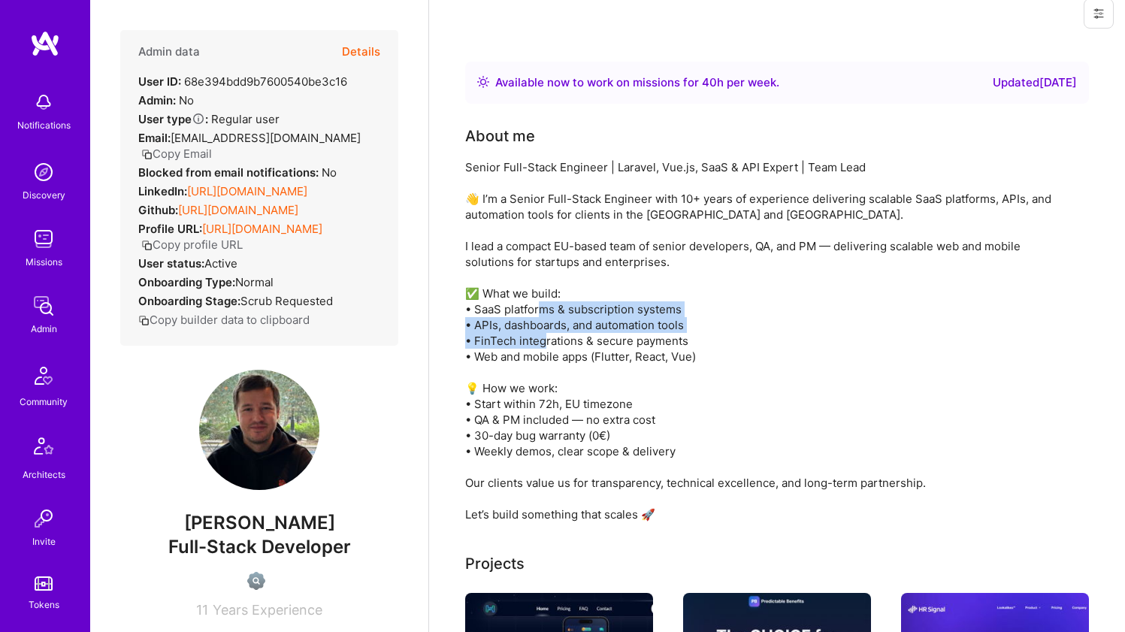
click at [592, 325] on div "Senior Full-Stack Engineer | Laravel, Vue.js, SaaS & API Expert | Team Lead 👋 I…" at bounding box center [765, 340] width 601 height 363
drag, startPoint x: 592, startPoint y: 325, endPoint x: 592, endPoint y: 339, distance: 13.5
click at [592, 339] on div "Senior Full-Stack Engineer | Laravel, Vue.js, SaaS & API Expert | Team Lead 👋 I…" at bounding box center [765, 340] width 601 height 363
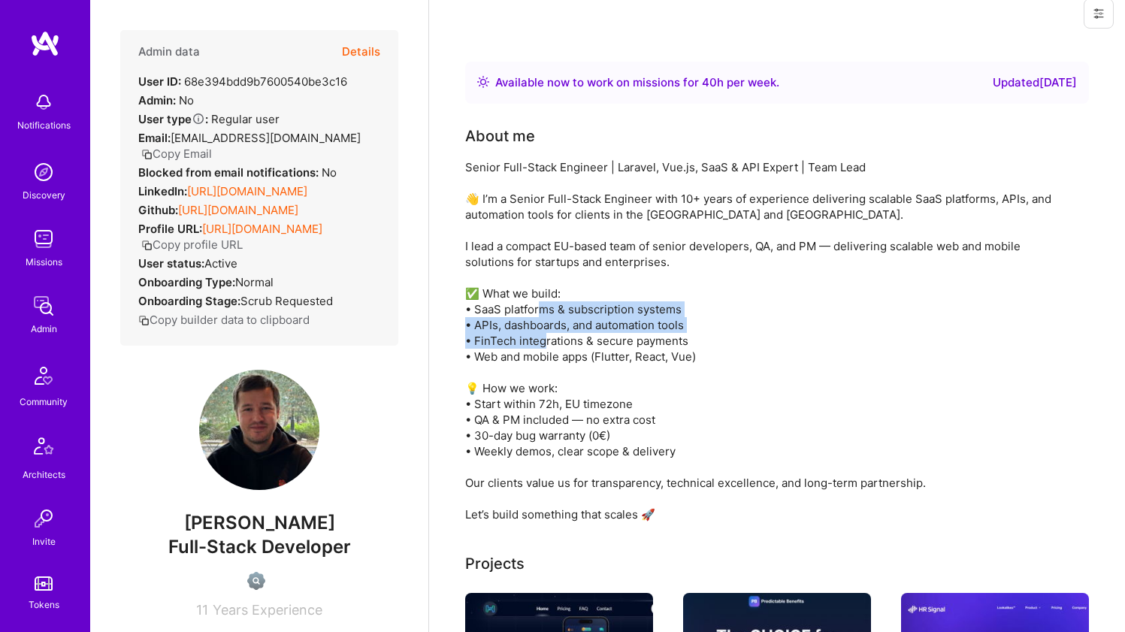
click at [592, 339] on div "Senior Full-Stack Engineer | Laravel, Vue.js, SaaS & API Expert | Team Lead 👋 I…" at bounding box center [765, 340] width 601 height 363
drag, startPoint x: 592, startPoint y: 339, endPoint x: 550, endPoint y: 324, distance: 44.7
click at [550, 324] on div "Senior Full-Stack Engineer | Laravel, Vue.js, SaaS & API Expert | Team Lead 👋 I…" at bounding box center [765, 340] width 601 height 363
click at [550, 323] on div "Senior Full-Stack Engineer | Laravel, Vue.js, SaaS & API Expert | Team Lead 👋 I…" at bounding box center [765, 340] width 601 height 363
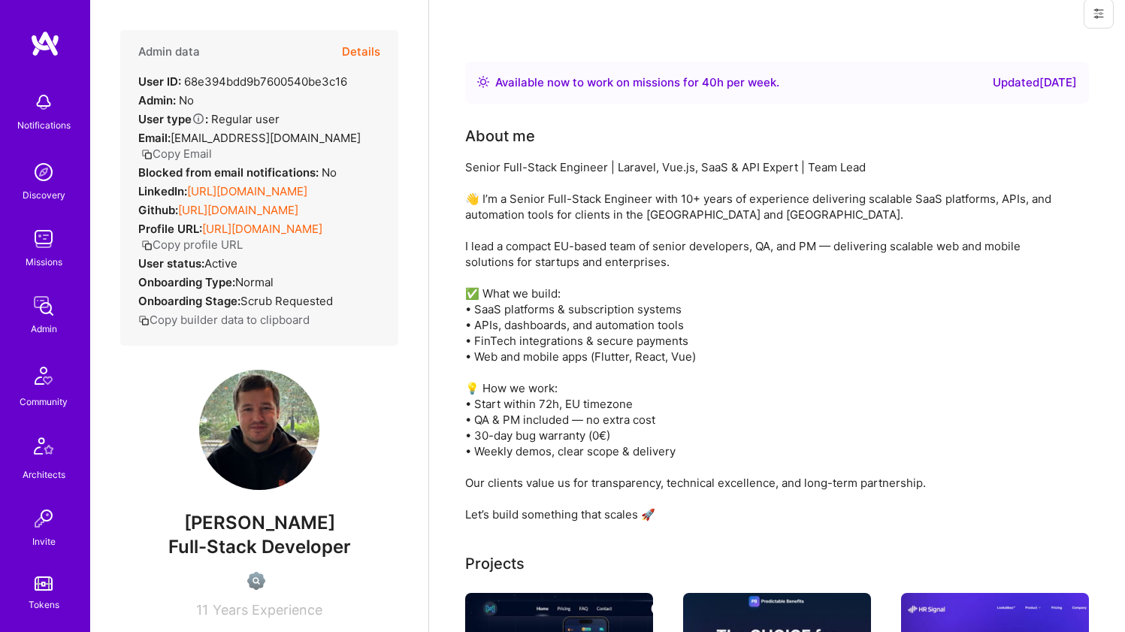
click at [551, 322] on div "Senior Full-Stack Engineer | Laravel, Vue.js, SaaS & API Expert | Team Lead 👋 I…" at bounding box center [765, 340] width 601 height 363
drag, startPoint x: 551, startPoint y: 322, endPoint x: 528, endPoint y: 334, distance: 25.6
click at [528, 334] on div "Senior Full-Stack Engineer | Laravel, Vue.js, SaaS & API Expert | Team Lead 👋 I…" at bounding box center [765, 340] width 601 height 363
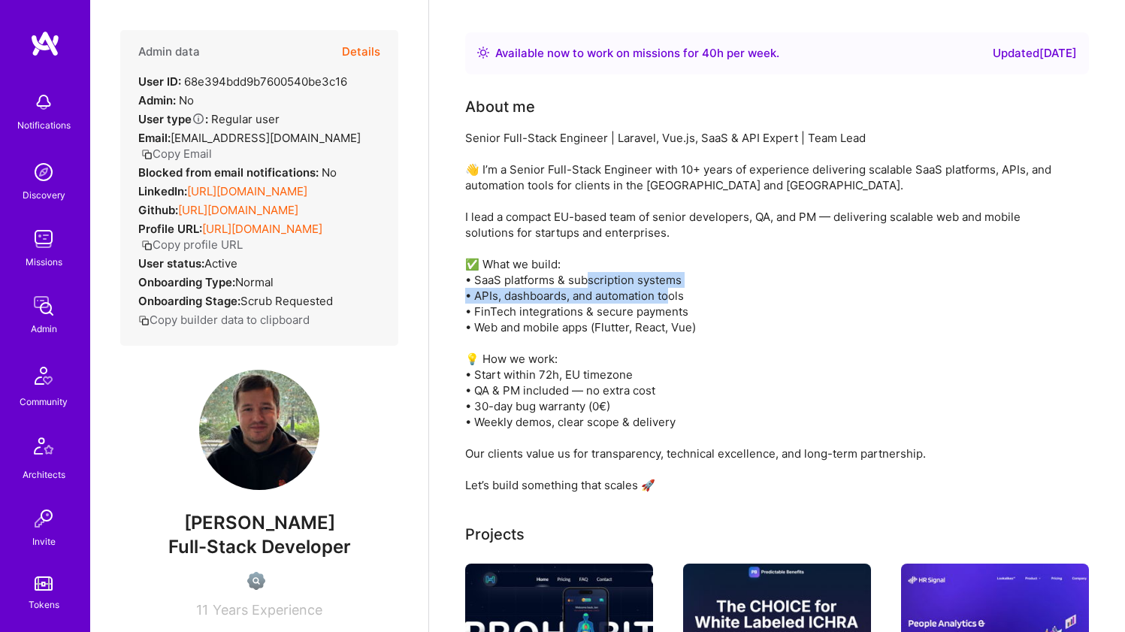
scroll to position [115, 0]
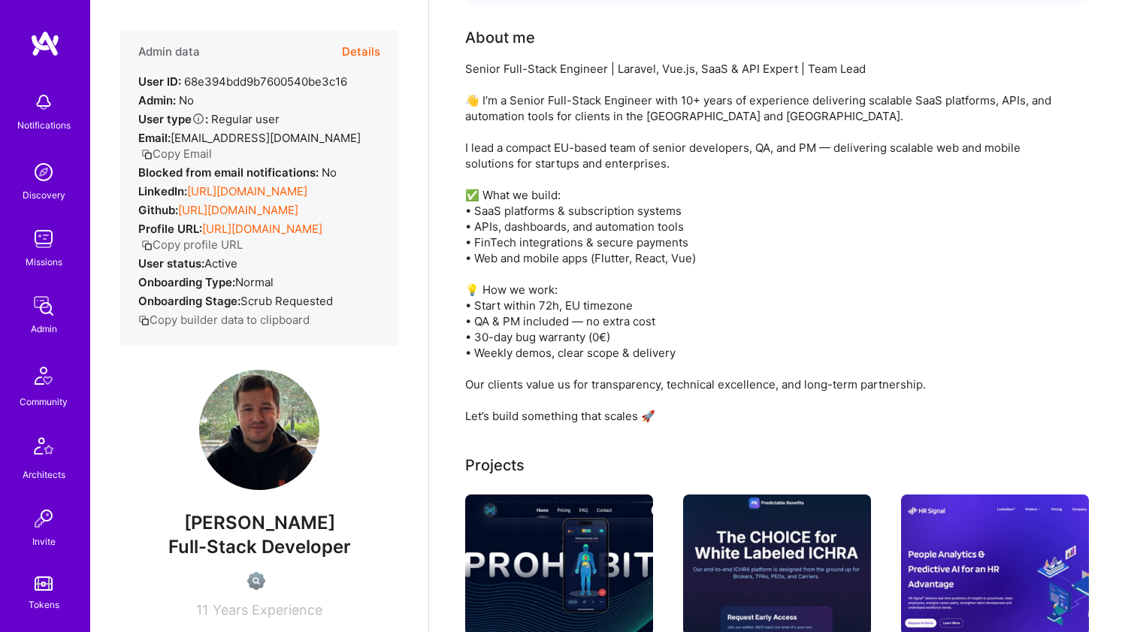
click at [531, 331] on div "Senior Full-Stack Engineer | Laravel, Vue.js, SaaS & API Expert | Team Lead 👋 I…" at bounding box center [765, 242] width 601 height 363
drag, startPoint x: 531, startPoint y: 331, endPoint x: 540, endPoint y: 325, distance: 10.7
click at [540, 325] on div "Senior Full-Stack Engineer | Laravel, Vue.js, SaaS & API Expert | Team Lead 👋 I…" at bounding box center [765, 242] width 601 height 363
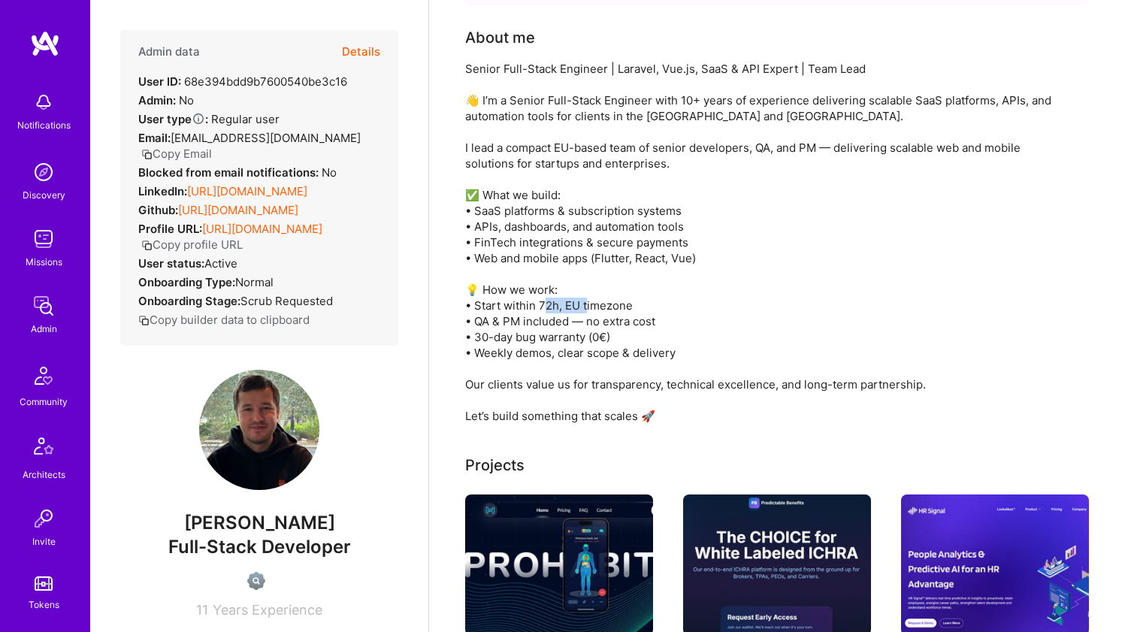
click at [540, 325] on div "Senior Full-Stack Engineer | Laravel, Vue.js, SaaS & API Expert | Team Lead 👋 I…" at bounding box center [765, 242] width 601 height 363
drag, startPoint x: 540, startPoint y: 325, endPoint x: 532, endPoint y: 336, distance: 13.5
click at [532, 336] on div "Senior Full-Stack Engineer | Laravel, Vue.js, SaaS & API Expert | Team Lead 👋 I…" at bounding box center [765, 242] width 601 height 363
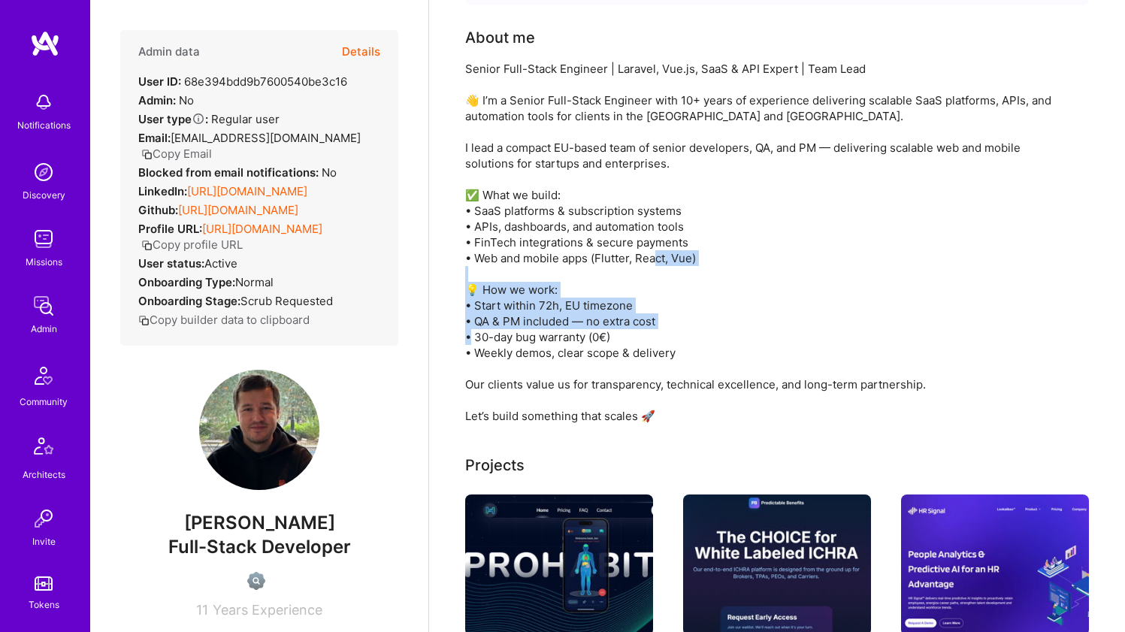
drag, startPoint x: 532, startPoint y: 336, endPoint x: 554, endPoint y: 312, distance: 32.5
click at [554, 312] on div "Senior Full-Stack Engineer | Laravel, Vue.js, SaaS & API Expert | Team Lead 👋 I…" at bounding box center [765, 242] width 601 height 363
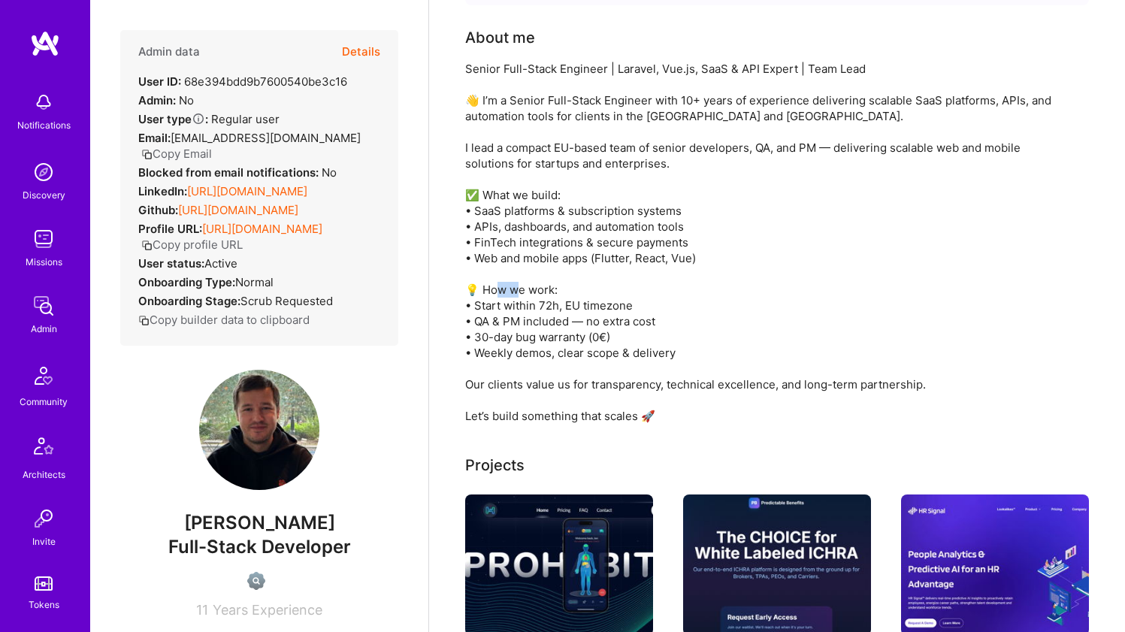
click at [554, 312] on div "Senior Full-Stack Engineer | Laravel, Vue.js, SaaS & API Expert | Team Lead 👋 I…" at bounding box center [765, 242] width 601 height 363
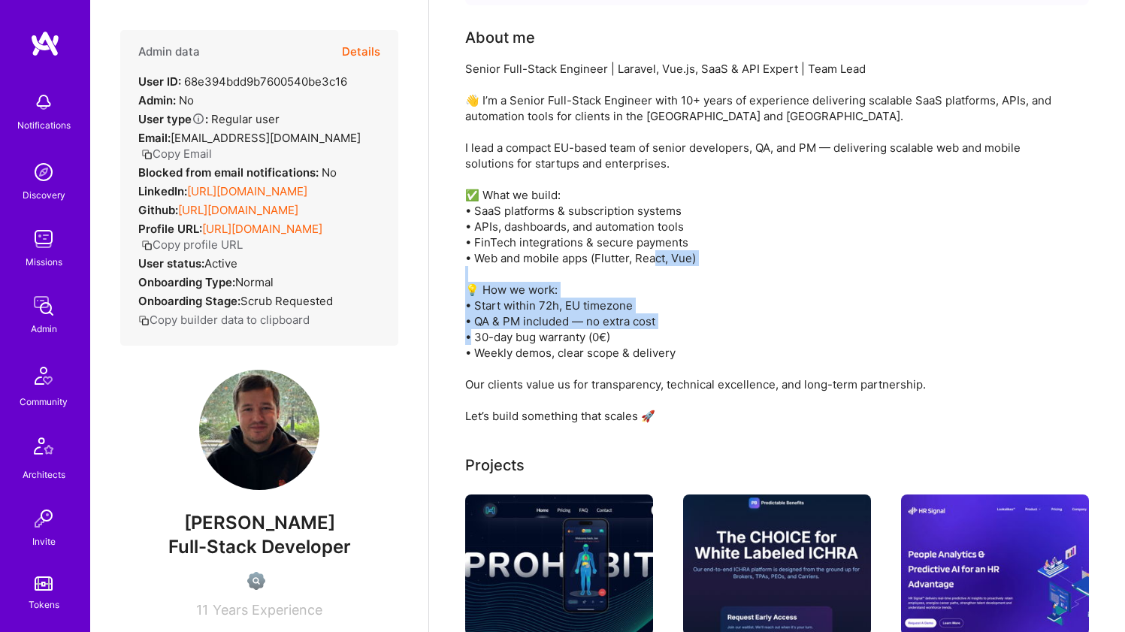
drag, startPoint x: 554, startPoint y: 312, endPoint x: 543, endPoint y: 329, distance: 20.6
click at [543, 329] on div "Senior Full-Stack Engineer | Laravel, Vue.js, SaaS & API Expert | Team Lead 👋 I…" at bounding box center [765, 242] width 601 height 363
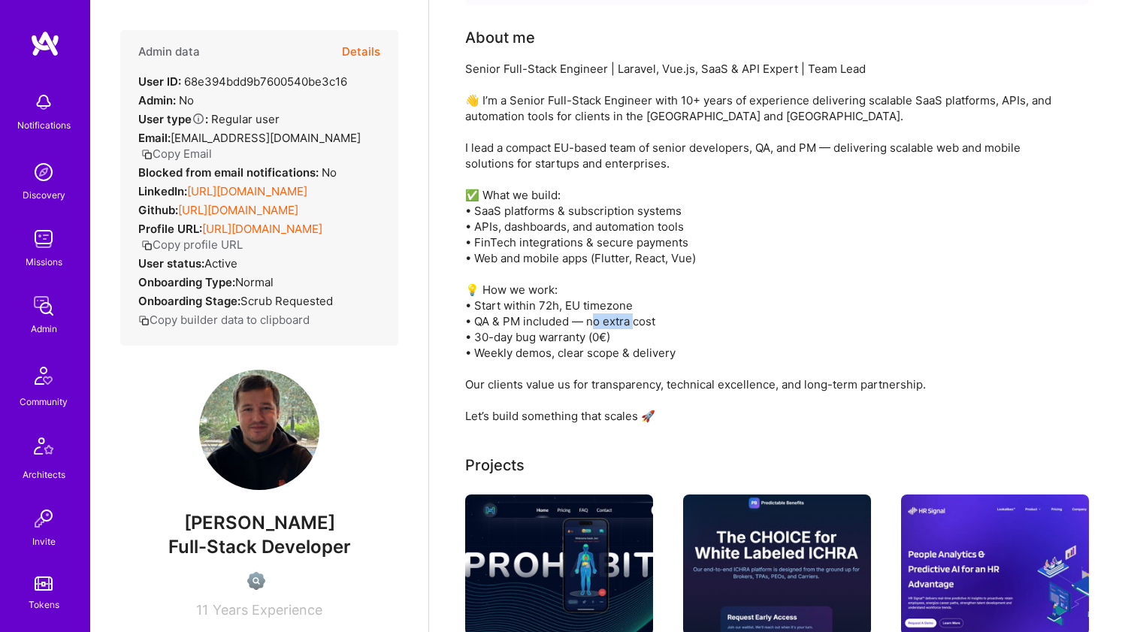
click at [543, 329] on div "Senior Full-Stack Engineer | Laravel, Vue.js, SaaS & API Expert | Team Lead 👋 I…" at bounding box center [765, 242] width 601 height 363
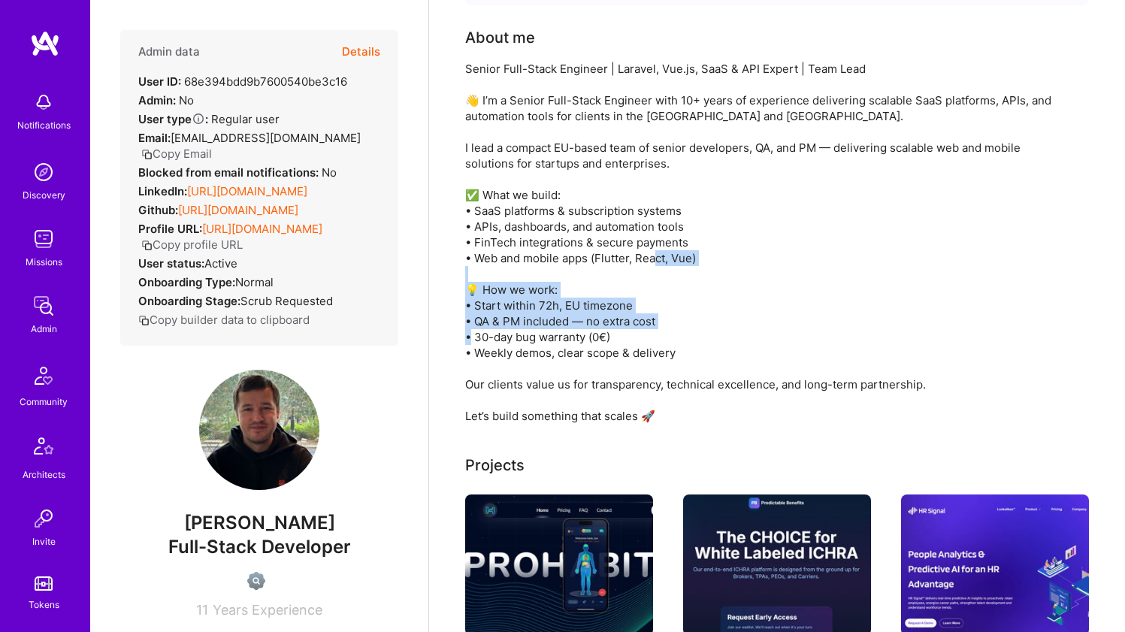
drag, startPoint x: 543, startPoint y: 329, endPoint x: 558, endPoint y: 310, distance: 24.5
click at [558, 310] on div "Senior Full-Stack Engineer | Laravel, Vue.js, SaaS & API Expert | Team Lead 👋 I…" at bounding box center [765, 242] width 601 height 363
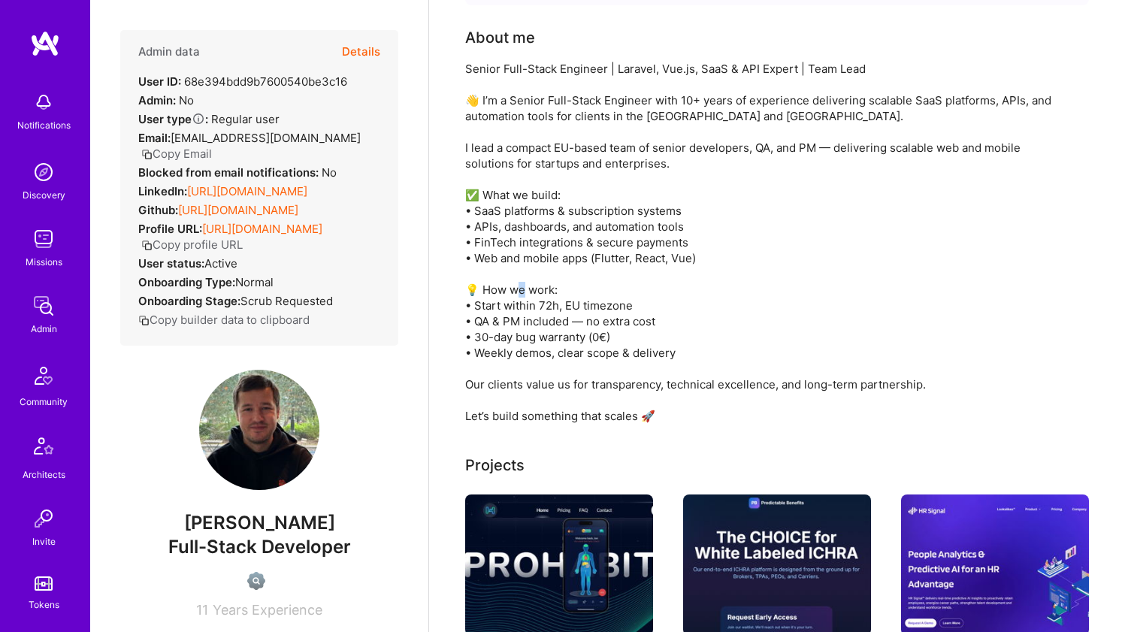
click at [558, 310] on div "Senior Full-Stack Engineer | Laravel, Vue.js, SaaS & API Expert | Team Lead 👋 I…" at bounding box center [765, 242] width 601 height 363
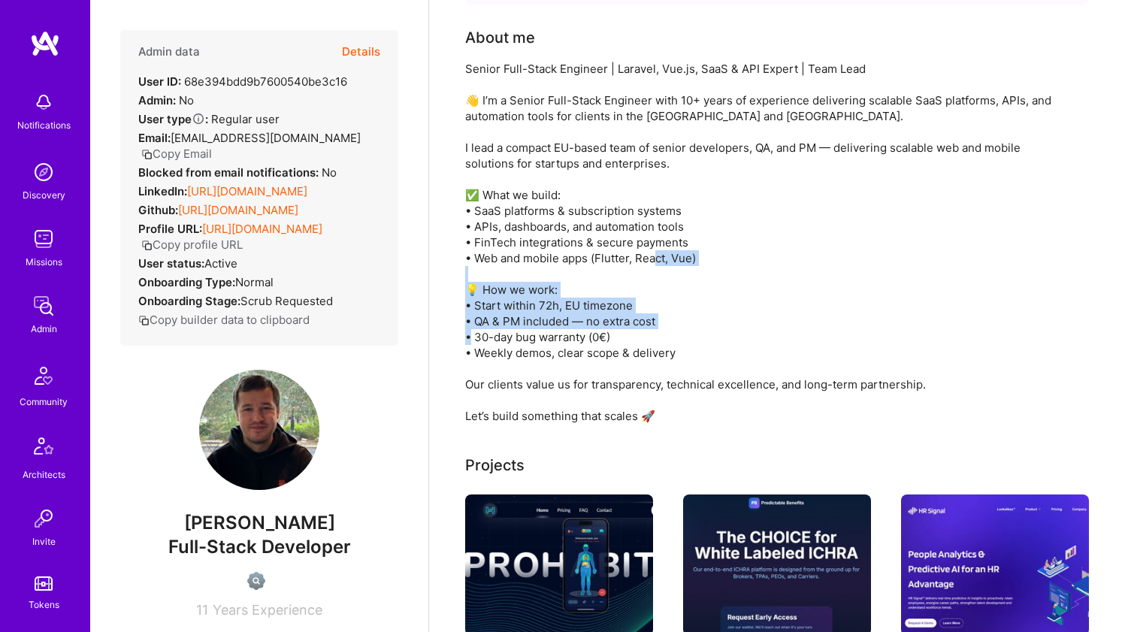
drag, startPoint x: 558, startPoint y: 310, endPoint x: 548, endPoint y: 329, distance: 21.5
click at [548, 329] on div "Senior Full-Stack Engineer | Laravel, Vue.js, SaaS & API Expert | Team Lead 👋 I…" at bounding box center [765, 242] width 601 height 363
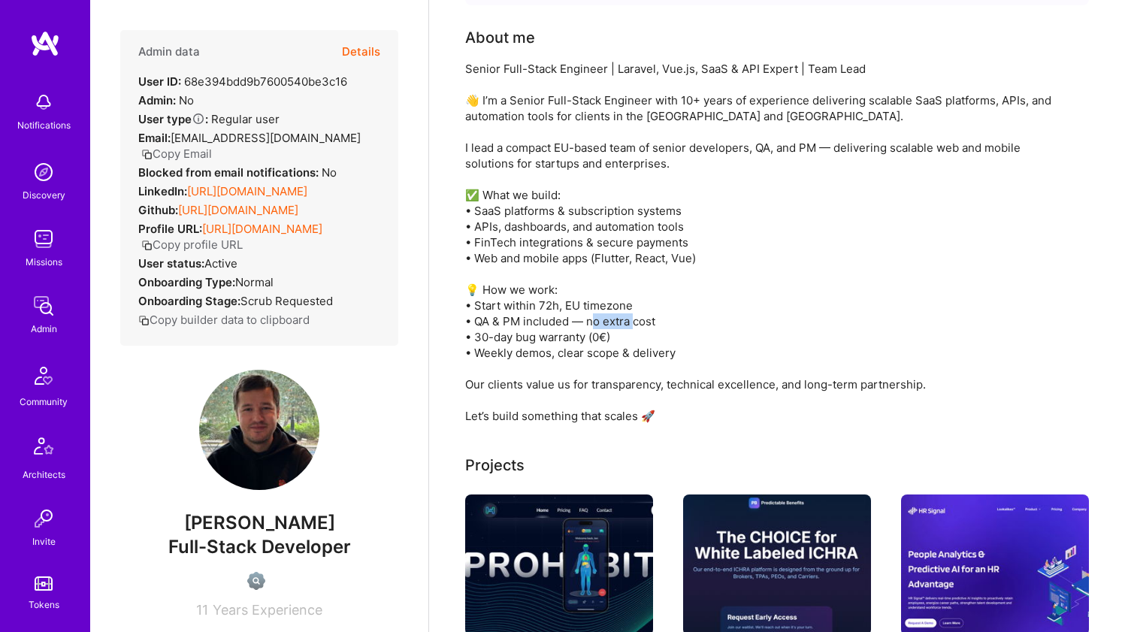
click at [548, 328] on div "Senior Full-Stack Engineer | Laravel, Vue.js, SaaS & API Expert | Team Lead 👋 I…" at bounding box center [765, 242] width 601 height 363
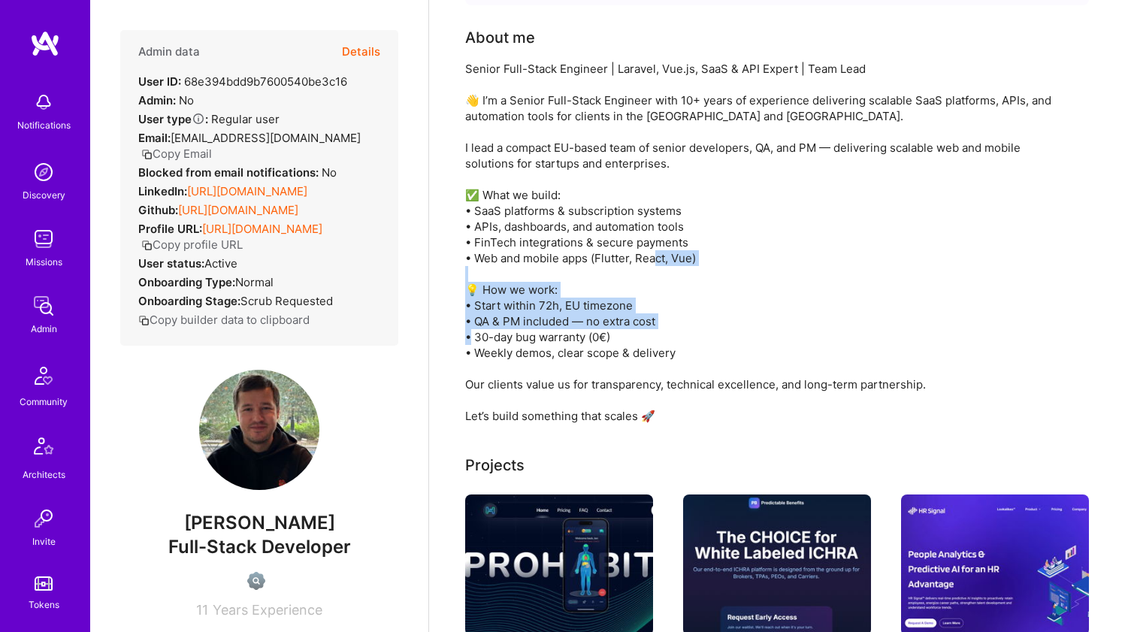
drag, startPoint x: 548, startPoint y: 328, endPoint x: 567, endPoint y: 312, distance: 25.0
click at [567, 312] on div "Senior Full-Stack Engineer | Laravel, Vue.js, SaaS & API Expert | Team Lead 👋 I…" at bounding box center [765, 242] width 601 height 363
drag, startPoint x: 567, startPoint y: 312, endPoint x: 566, endPoint y: 340, distance: 28.6
click at [566, 340] on div "Senior Full-Stack Engineer | Laravel, Vue.js, SaaS & API Expert | Team Lead 👋 I…" at bounding box center [765, 242] width 601 height 363
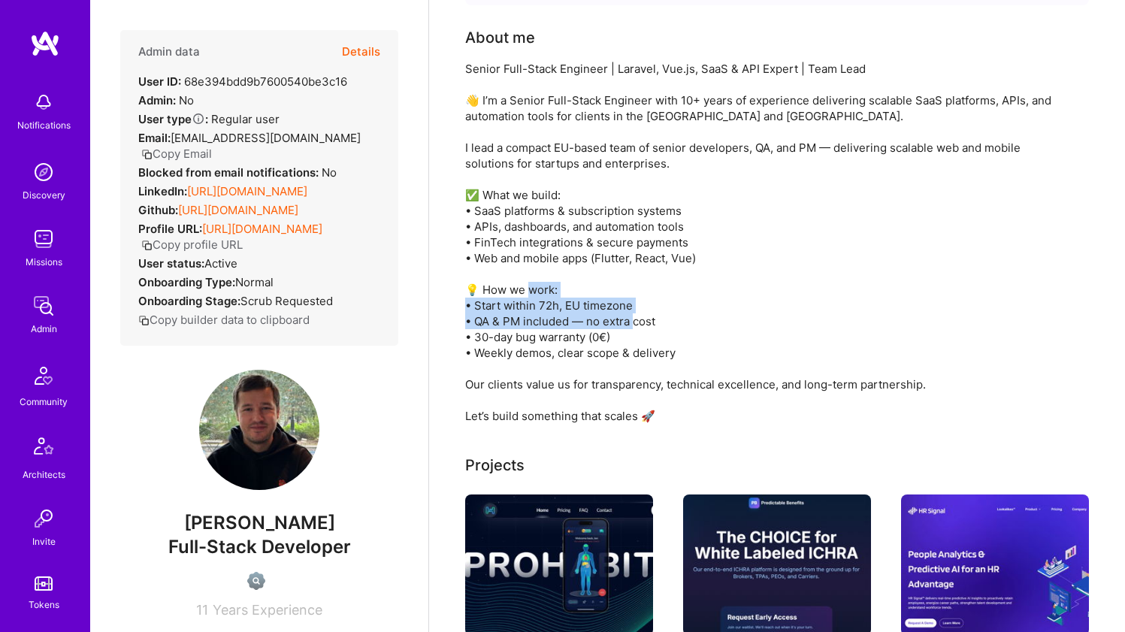
click at [566, 340] on div "Senior Full-Stack Engineer | Laravel, Vue.js, SaaS & API Expert | Team Lead 👋 I…" at bounding box center [765, 242] width 601 height 363
drag, startPoint x: 566, startPoint y: 340, endPoint x: 567, endPoint y: 331, distance: 9.9
click at [567, 331] on div "Senior Full-Stack Engineer | Laravel, Vue.js, SaaS & API Expert | Team Lead 👋 I…" at bounding box center [765, 242] width 601 height 363
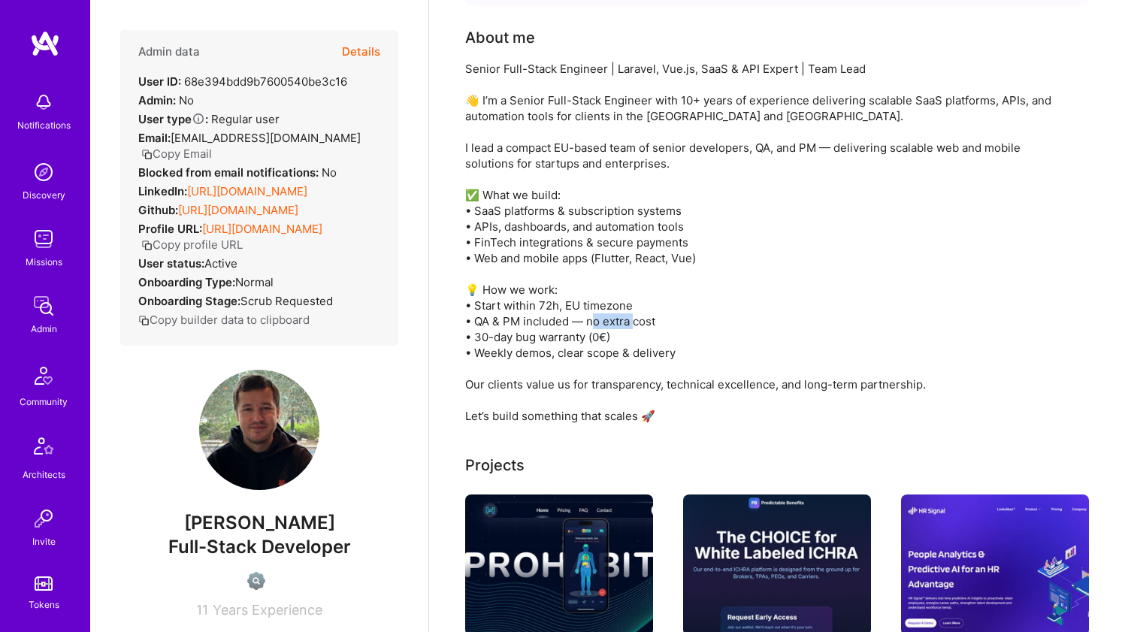
click at [567, 331] on div "Senior Full-Stack Engineer | Laravel, Vue.js, SaaS & API Expert | Team Lead 👋 I…" at bounding box center [765, 242] width 601 height 363
click at [570, 328] on div "Senior Full-Stack Engineer | Laravel, Vue.js, SaaS & API Expert | Team Lead 👋 I…" at bounding box center [765, 242] width 601 height 363
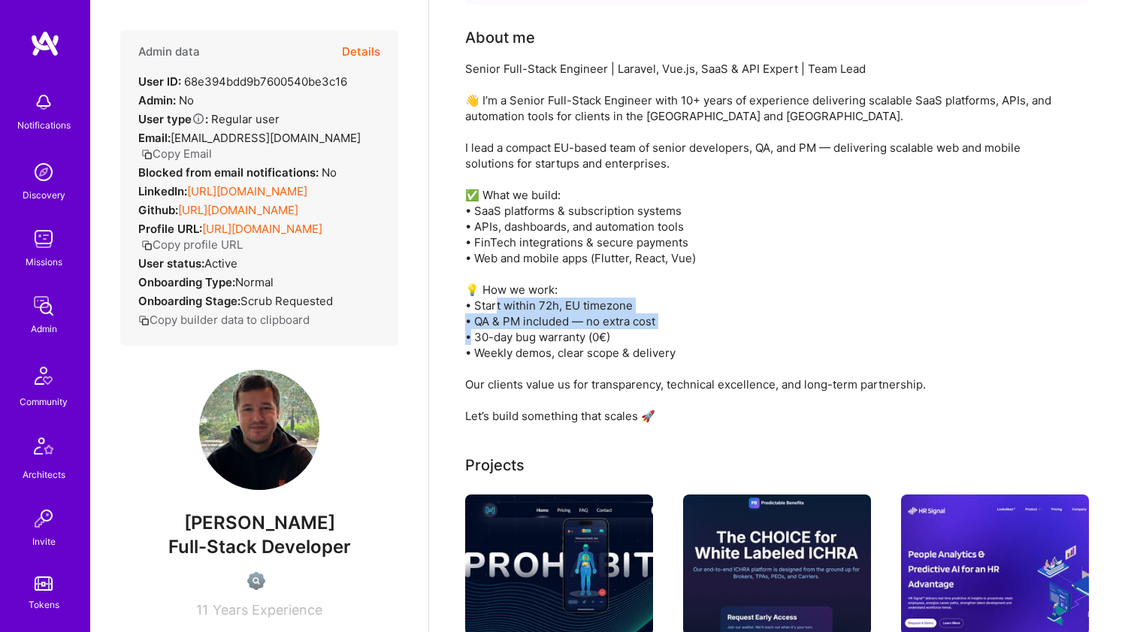
click at [570, 328] on div "Senior Full-Stack Engineer | Laravel, Vue.js, SaaS & API Expert | Team Lead 👋 I…" at bounding box center [765, 242] width 601 height 363
drag, startPoint x: 570, startPoint y: 328, endPoint x: 561, endPoint y: 334, distance: 11.5
click at [561, 334] on div "Senior Full-Stack Engineer | Laravel, Vue.js, SaaS & API Expert | Team Lead 👋 I…" at bounding box center [765, 242] width 601 height 363
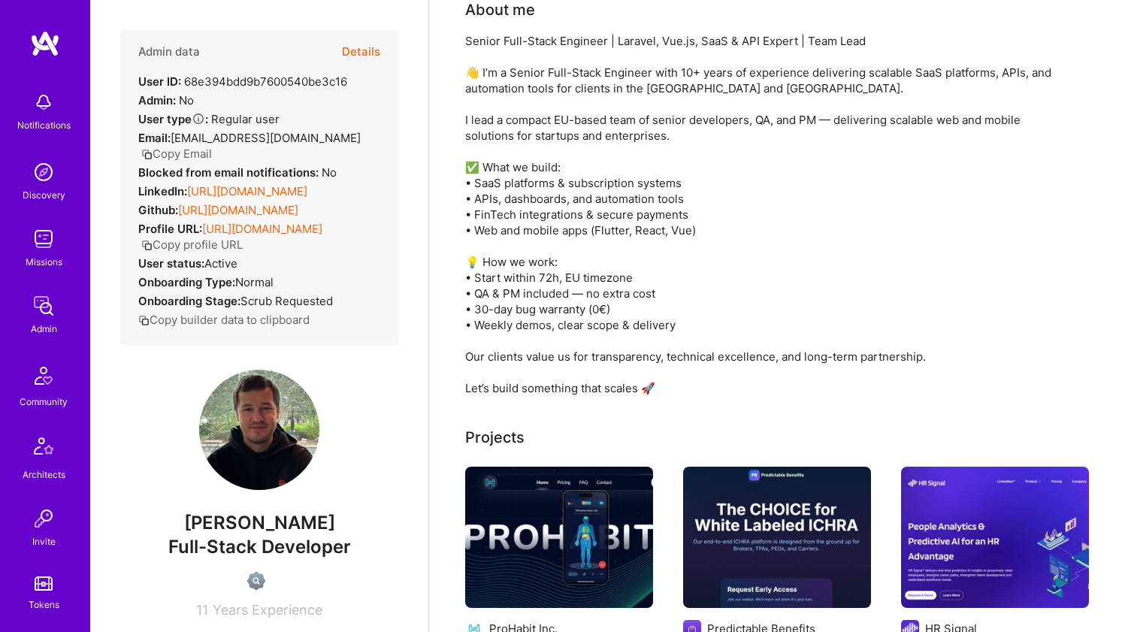
click at [561, 334] on div "Senior Full-Stack Engineer | Laravel, Vue.js, SaaS & API Expert | Team Lead 👋 I…" at bounding box center [765, 214] width 601 height 363
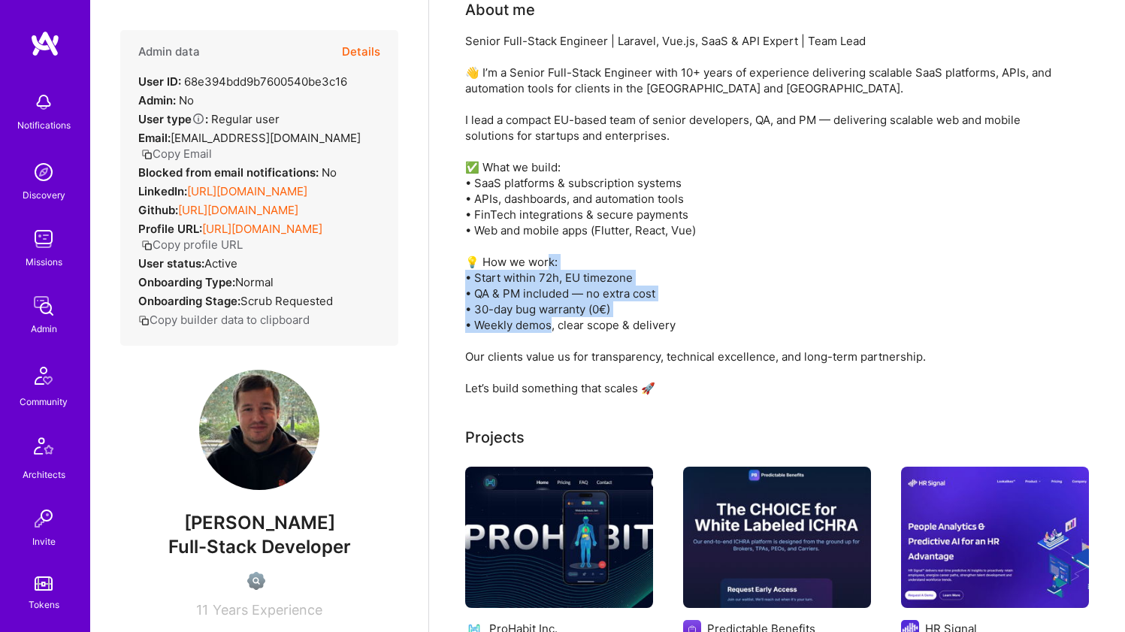
drag, startPoint x: 564, startPoint y: 328, endPoint x: 591, endPoint y: 275, distance: 59.2
click at [591, 275] on div "Senior Full-Stack Engineer | Laravel, Vue.js, SaaS & API Expert | Team Lead 👋 I…" at bounding box center [765, 214] width 601 height 363
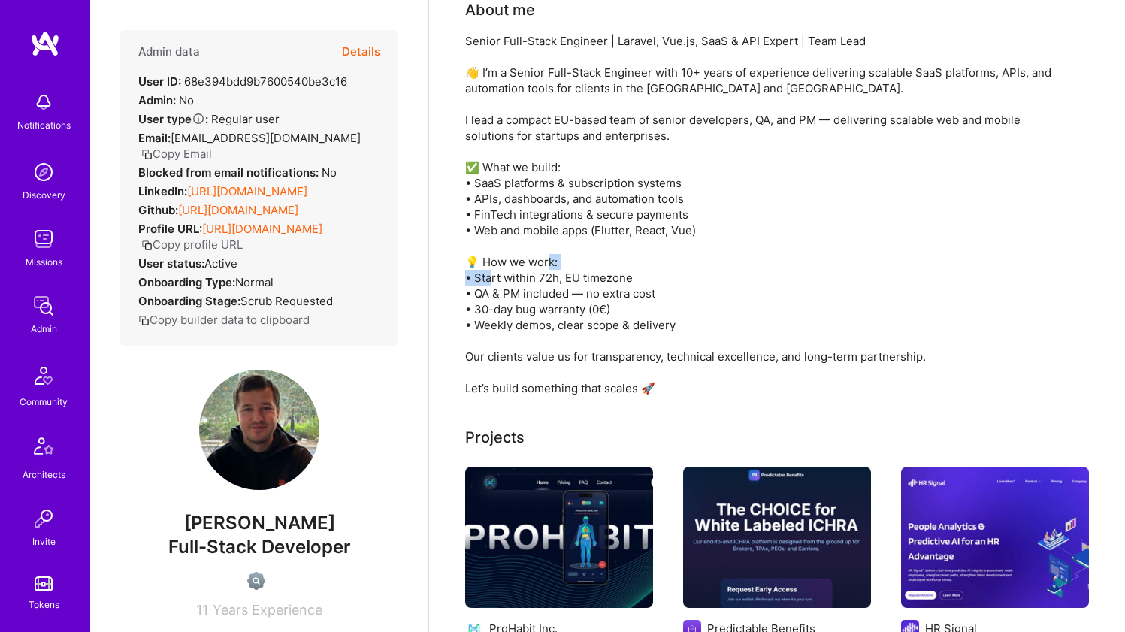
click at [591, 275] on div "Senior Full-Stack Engineer | Laravel, Vue.js, SaaS & API Expert | Team Lead 👋 I…" at bounding box center [765, 214] width 601 height 363
drag, startPoint x: 591, startPoint y: 276, endPoint x: 585, endPoint y: 285, distance: 10.8
click at [585, 285] on div "Senior Full-Stack Engineer | Laravel, Vue.js, SaaS & API Expert | Team Lead 👋 I…" at bounding box center [765, 214] width 601 height 363
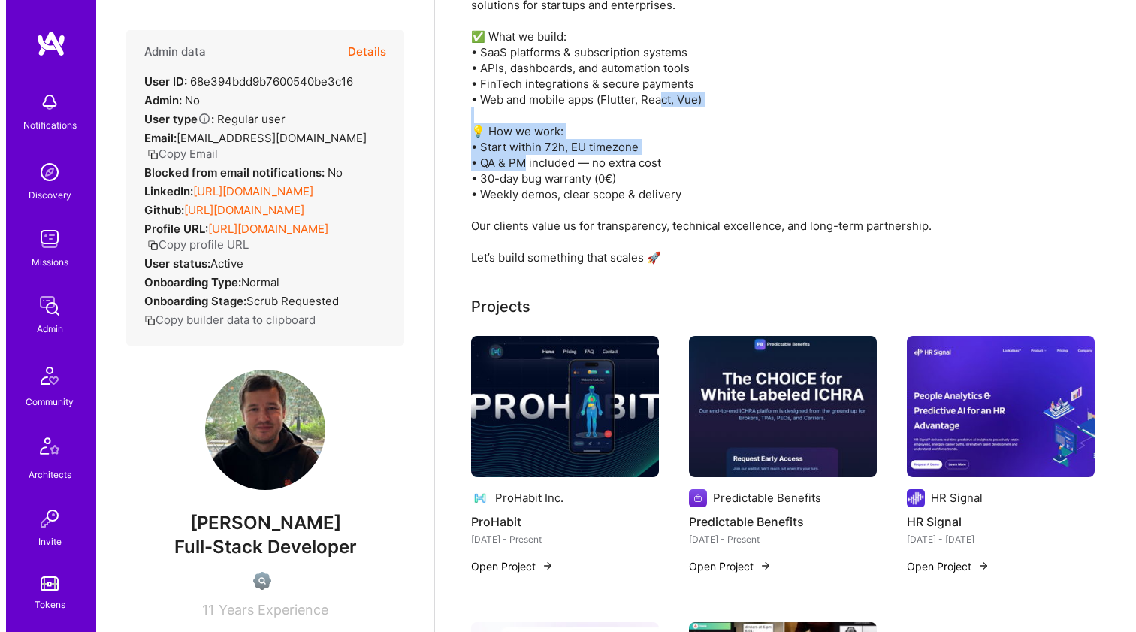
scroll to position [413, 0]
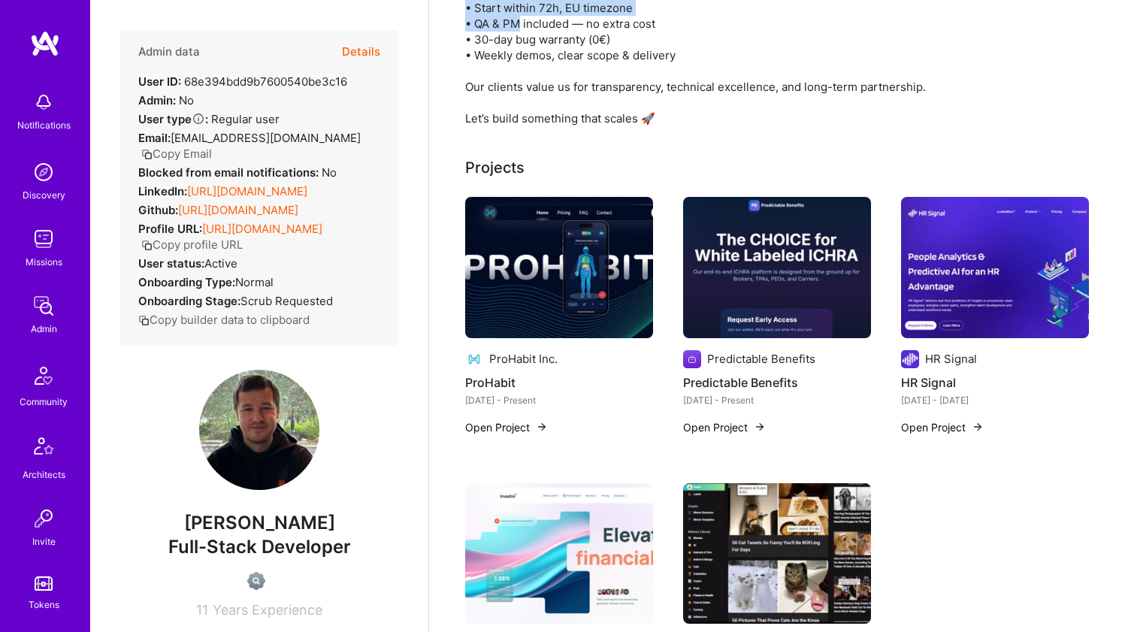
click at [586, 286] on img at bounding box center [559, 267] width 188 height 141
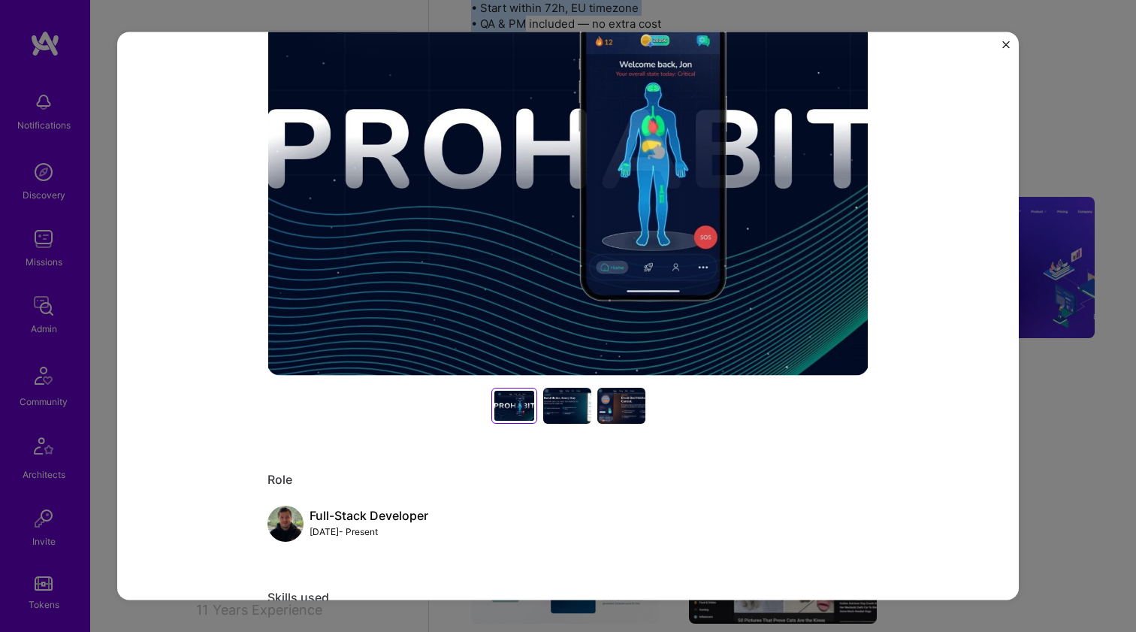
scroll to position [529, 0]
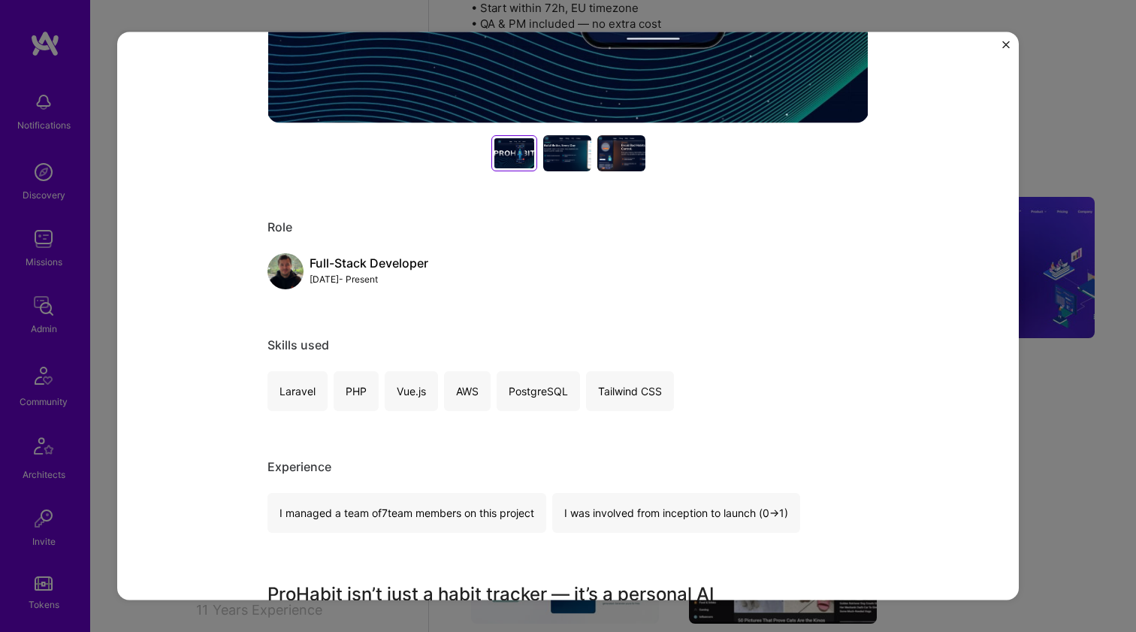
click at [563, 158] on div at bounding box center [567, 153] width 48 height 36
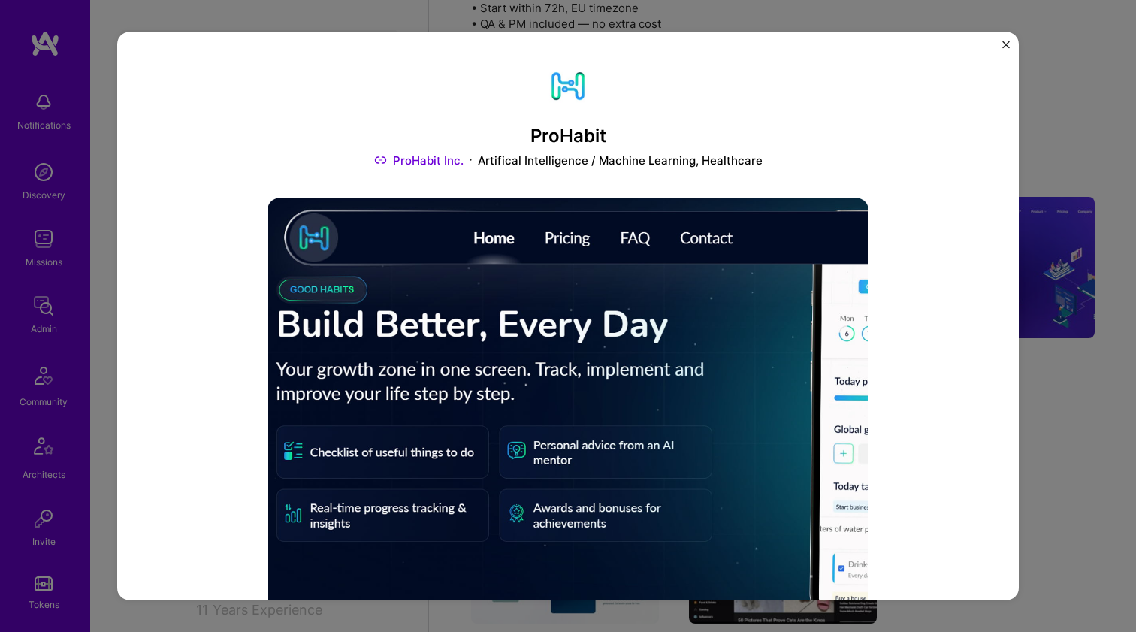
scroll to position [172, 0]
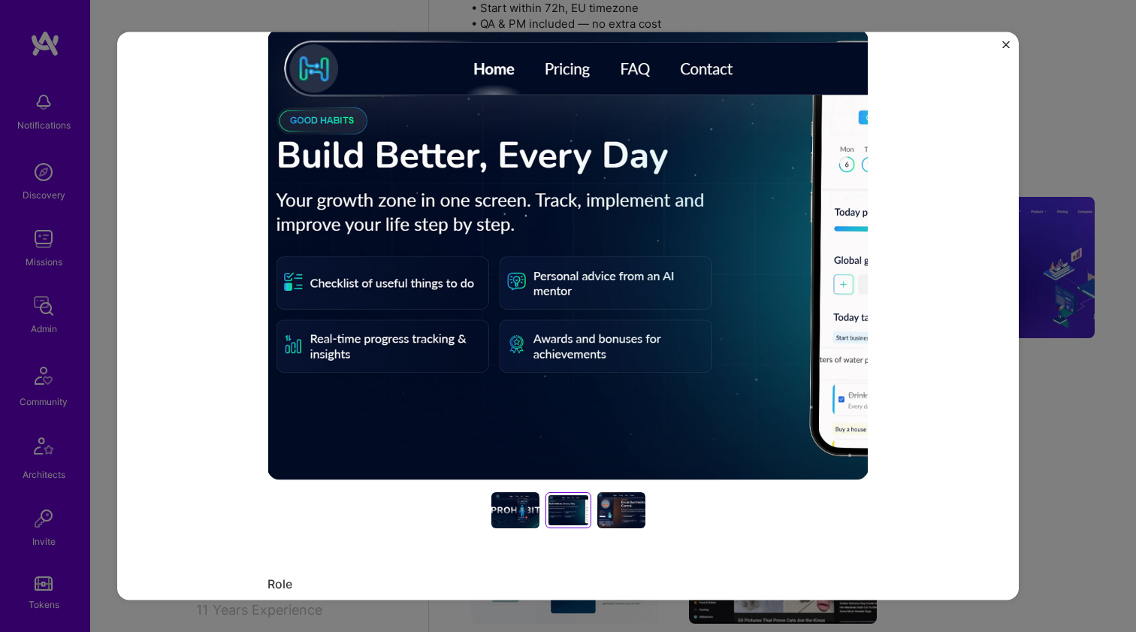
click at [603, 500] on div at bounding box center [622, 510] width 48 height 36
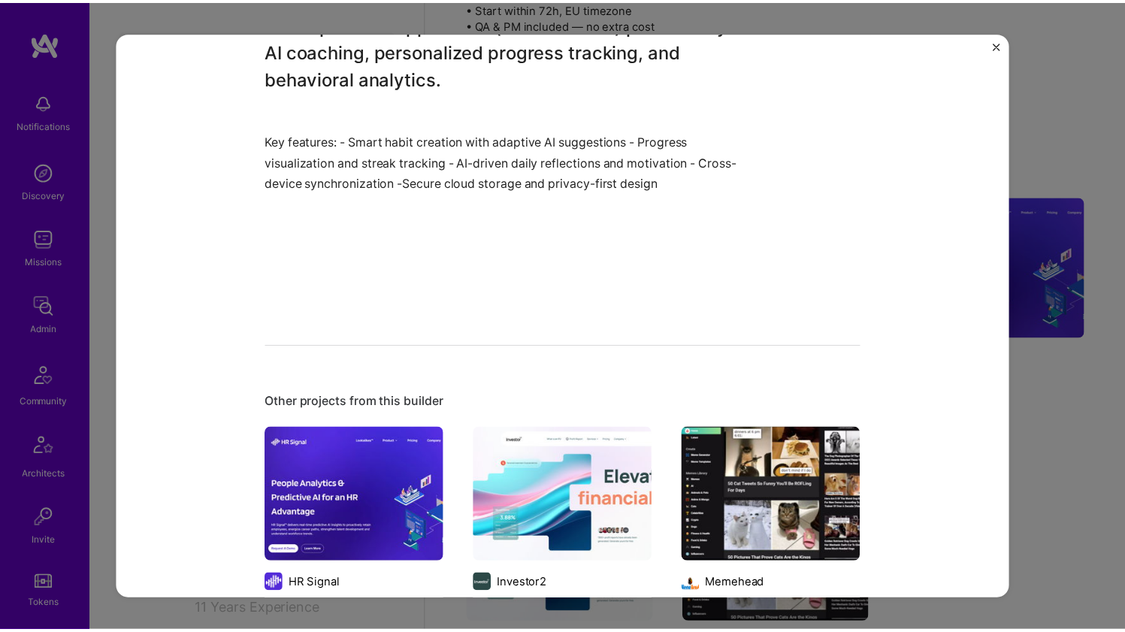
scroll to position [0, 0]
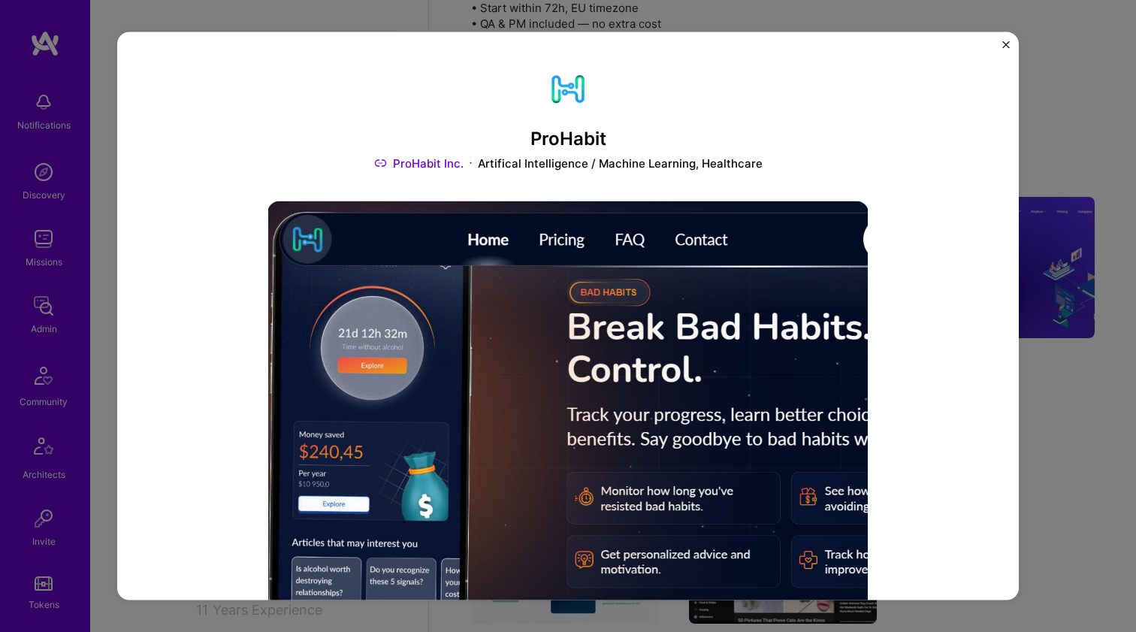
click at [1070, 158] on div "ProHabit ProHabit Inc. Artifical Intelligence / Machine Learning, Healthcare Ro…" at bounding box center [568, 316] width 1136 height 632
click at [1089, 126] on div "ProHabit ProHabit Inc. Artifical Intelligence / Machine Learning, Healthcare Ro…" at bounding box center [568, 316] width 1136 height 632
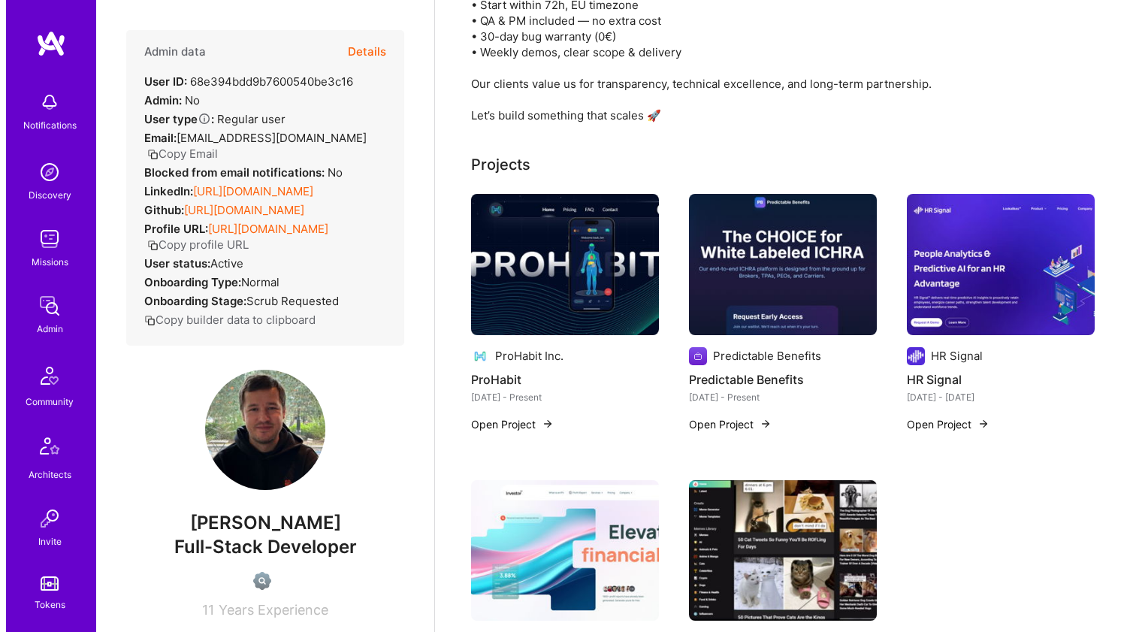
scroll to position [419, 0]
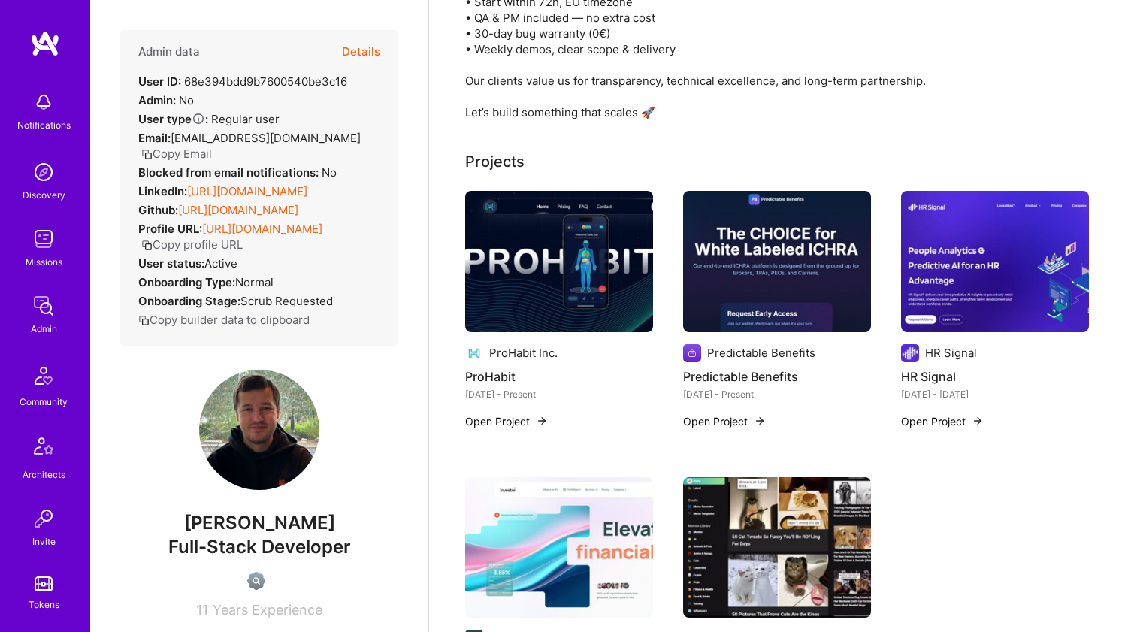
click at [817, 292] on img at bounding box center [777, 261] width 188 height 141
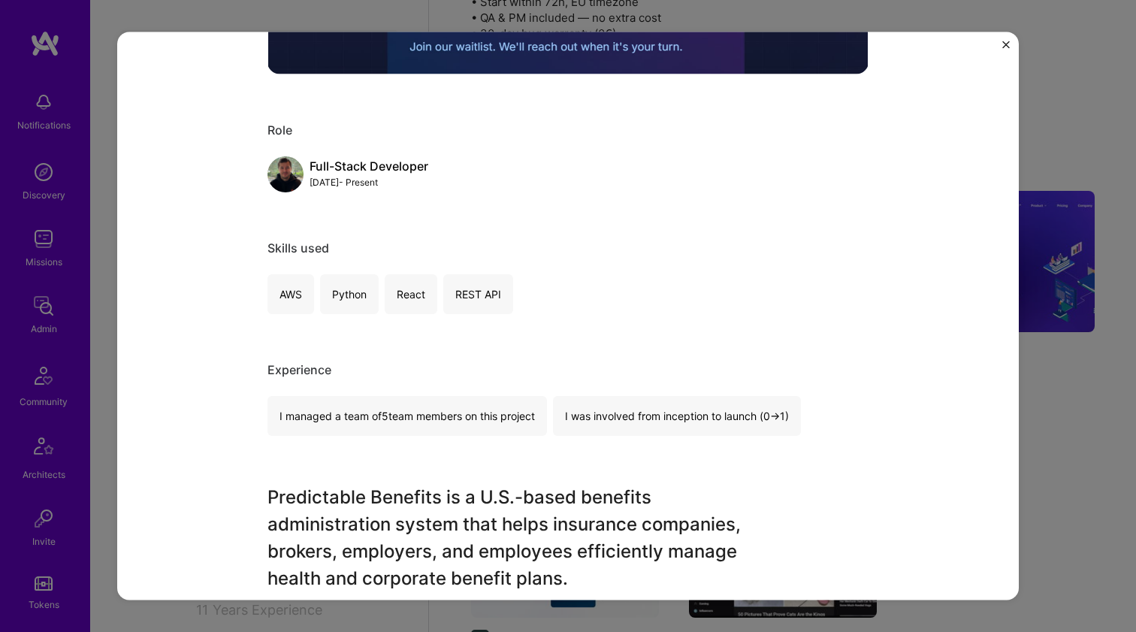
scroll to position [855, 0]
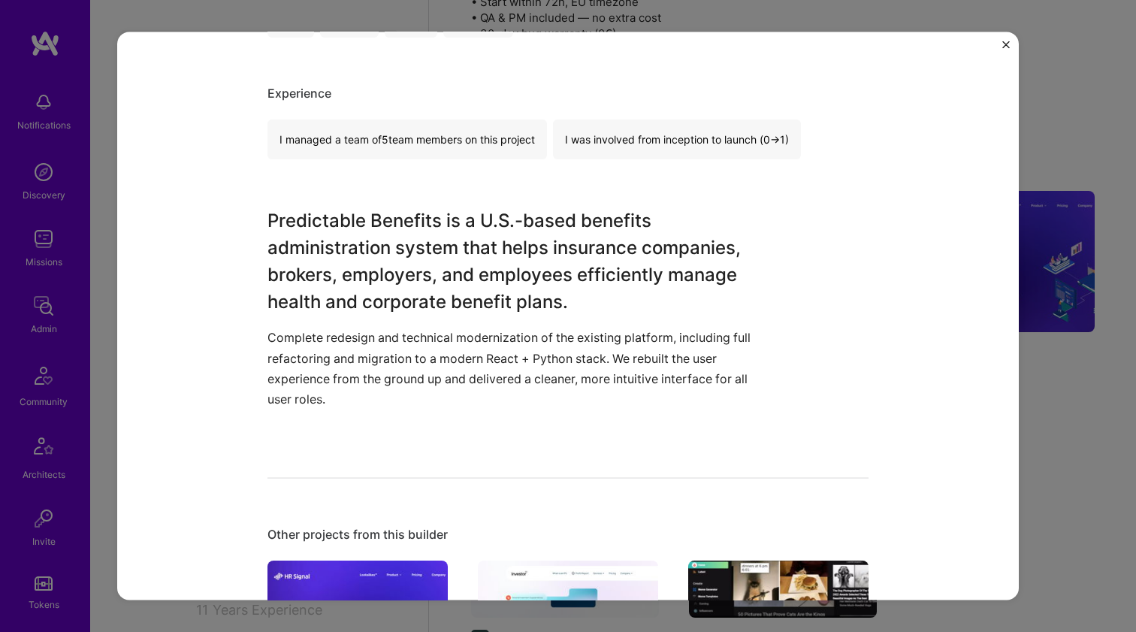
click at [548, 234] on h3 "Predictable Benefits is a U.S.-based benefits administration system that helps …" at bounding box center [512, 261] width 489 height 108
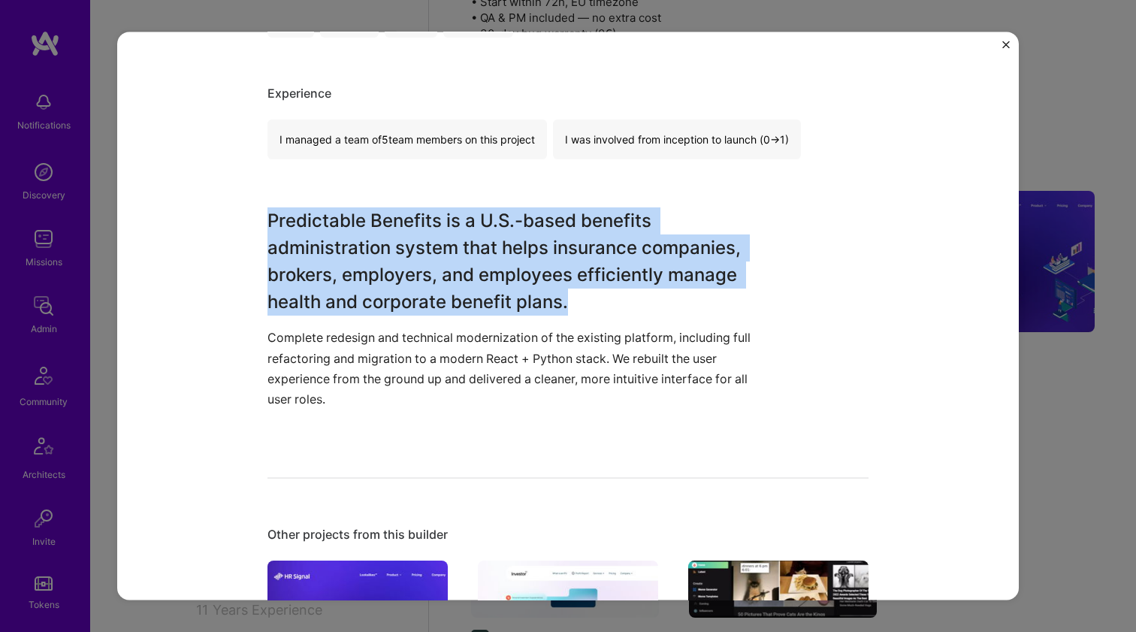
click at [548, 234] on h3 "Predictable Benefits is a U.S.-based benefits administration system that helps …" at bounding box center [512, 261] width 489 height 108
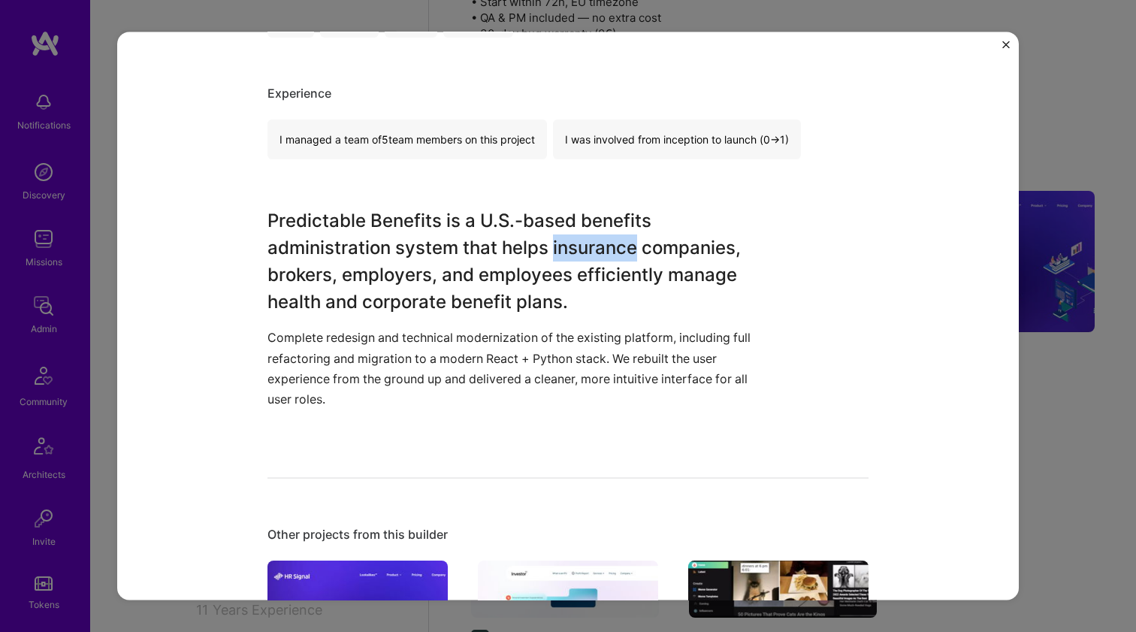
click at [548, 234] on h3 "Predictable Benefits is a U.S.-based benefits administration system that helps …" at bounding box center [512, 261] width 489 height 108
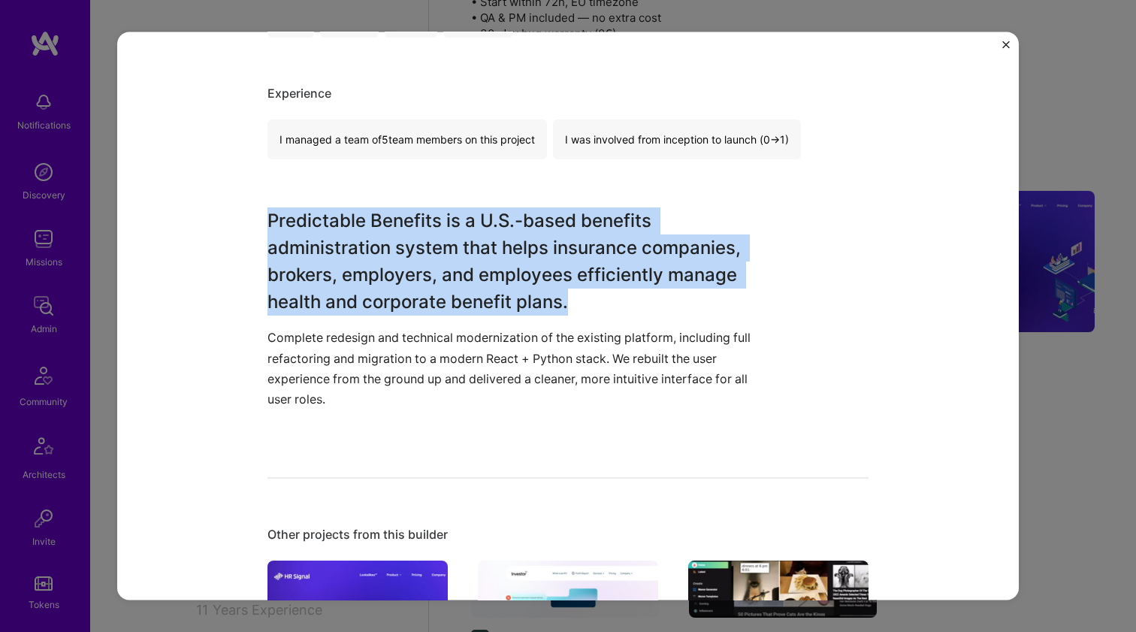
drag, startPoint x: 548, startPoint y: 234, endPoint x: 424, endPoint y: 365, distance: 180.2
click at [424, 365] on div "Predictable Benefits is a U.S.-based benefits administration system that helps …" at bounding box center [512, 318] width 489 height 222
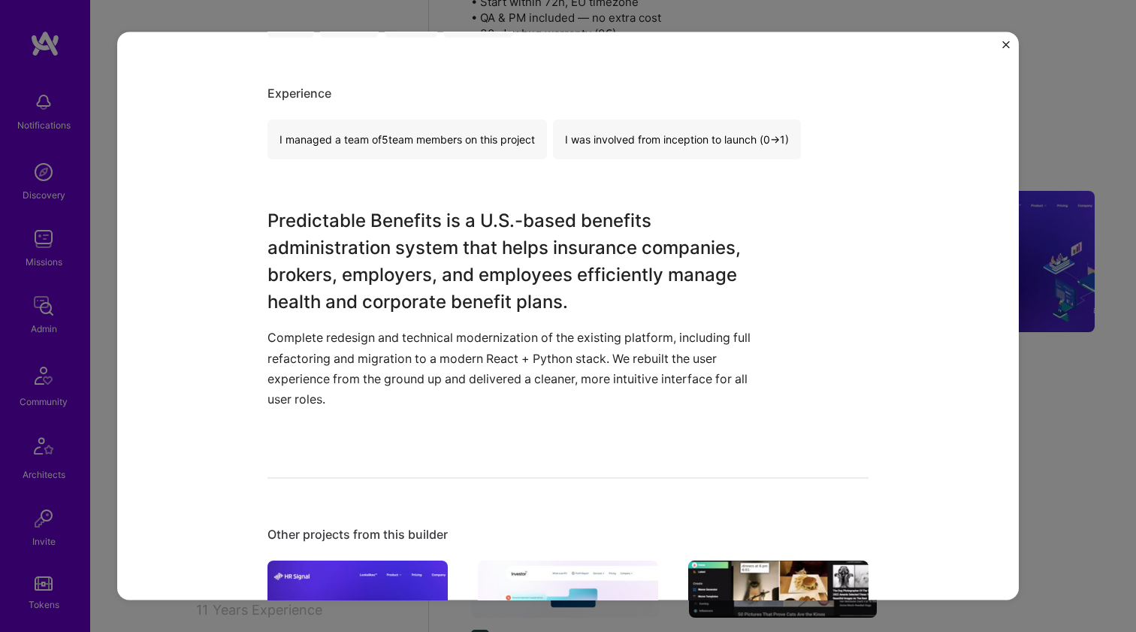
click at [424, 365] on p "Сomplete redesign and technical modernization of the existing platform, includi…" at bounding box center [512, 369] width 489 height 82
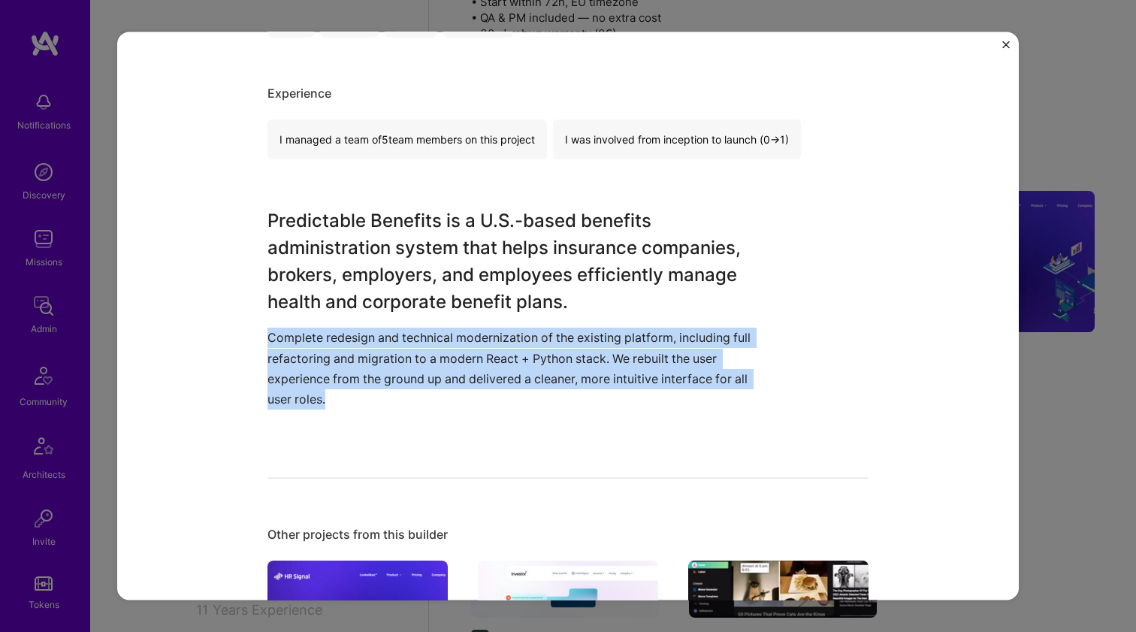
drag, startPoint x: 424, startPoint y: 365, endPoint x: 480, endPoint y: 301, distance: 84.1
click at [480, 301] on div "Predictable Benefits is a U.S.-based benefits administration system that helps …" at bounding box center [512, 318] width 489 height 222
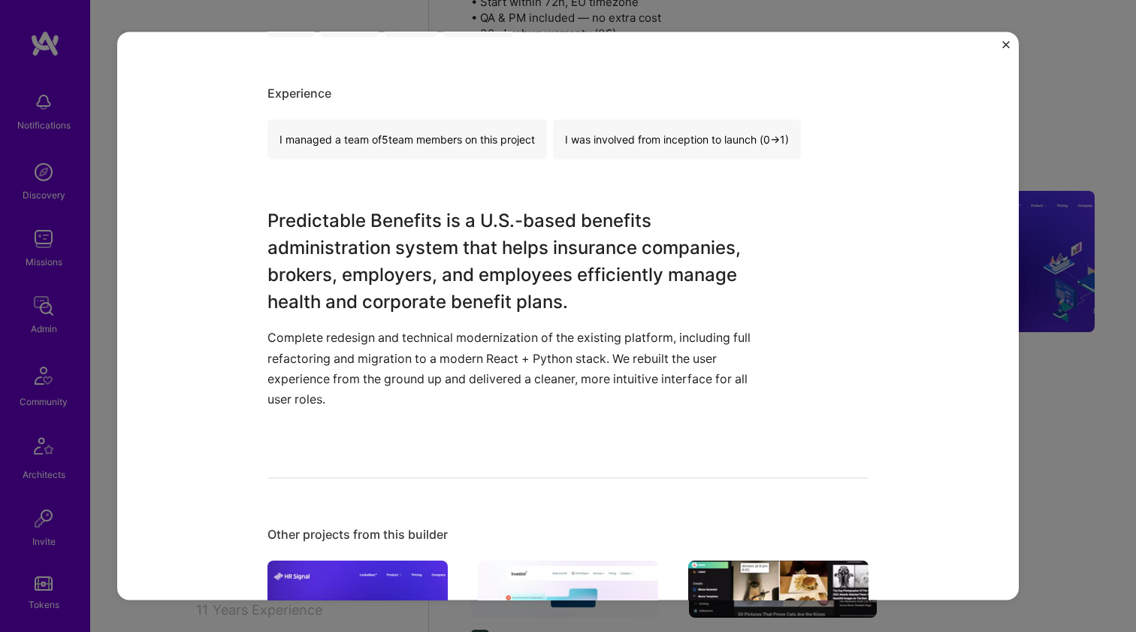
click at [480, 301] on h3 "Predictable Benefits is a U.S.-based benefits administration system that helps …" at bounding box center [512, 261] width 489 height 108
click at [492, 278] on h3 "Predictable Benefits is a U.S.-based benefits administration system that helps …" at bounding box center [512, 261] width 489 height 108
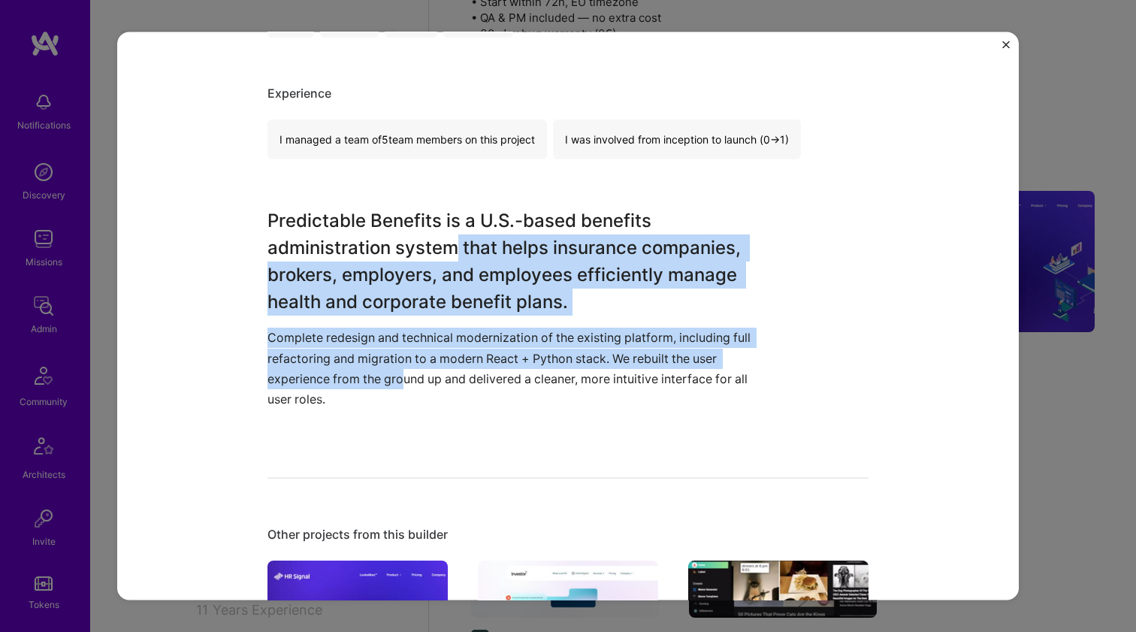
drag, startPoint x: 446, startPoint y: 256, endPoint x: 398, endPoint y: 370, distance: 123.7
click at [398, 370] on div "Predictable Benefits is a U.S.-based benefits administration system that helps …" at bounding box center [512, 318] width 489 height 222
click at [398, 370] on p "Сomplete redesign and technical modernization of the existing platform, includi…" at bounding box center [512, 369] width 489 height 82
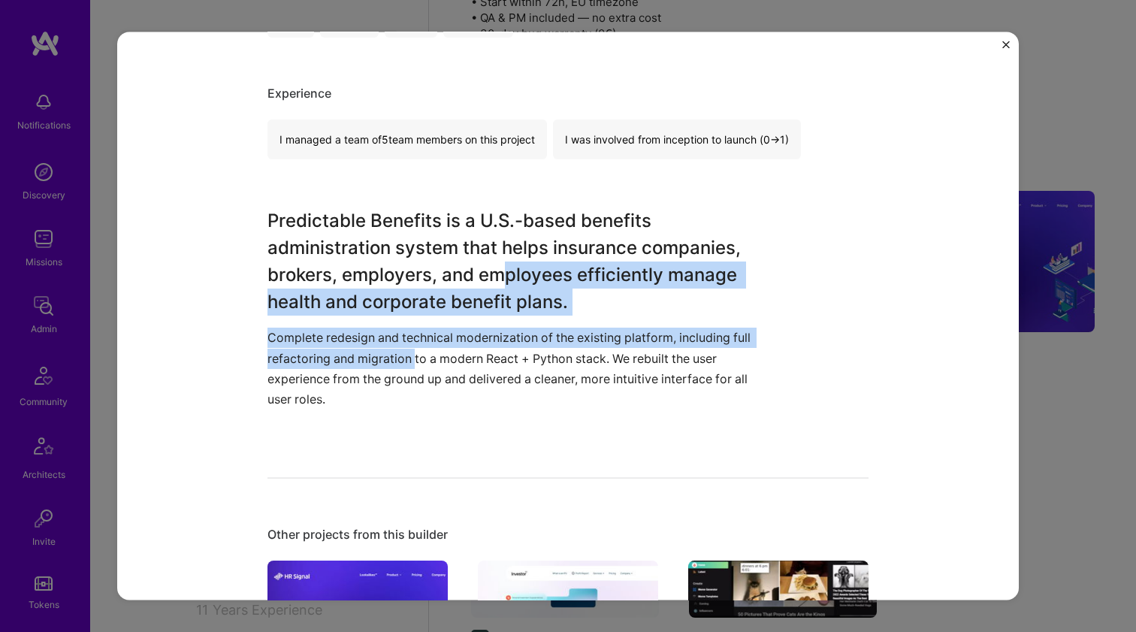
drag, startPoint x: 412, startPoint y: 360, endPoint x: 497, endPoint y: 259, distance: 132.3
click at [497, 260] on div "Predictable Benefits is a U.S.-based benefits administration system that helps …" at bounding box center [512, 318] width 489 height 222
click at [497, 259] on h3 "Predictable Benefits is a U.S.-based benefits administration system that helps …" at bounding box center [512, 261] width 489 height 108
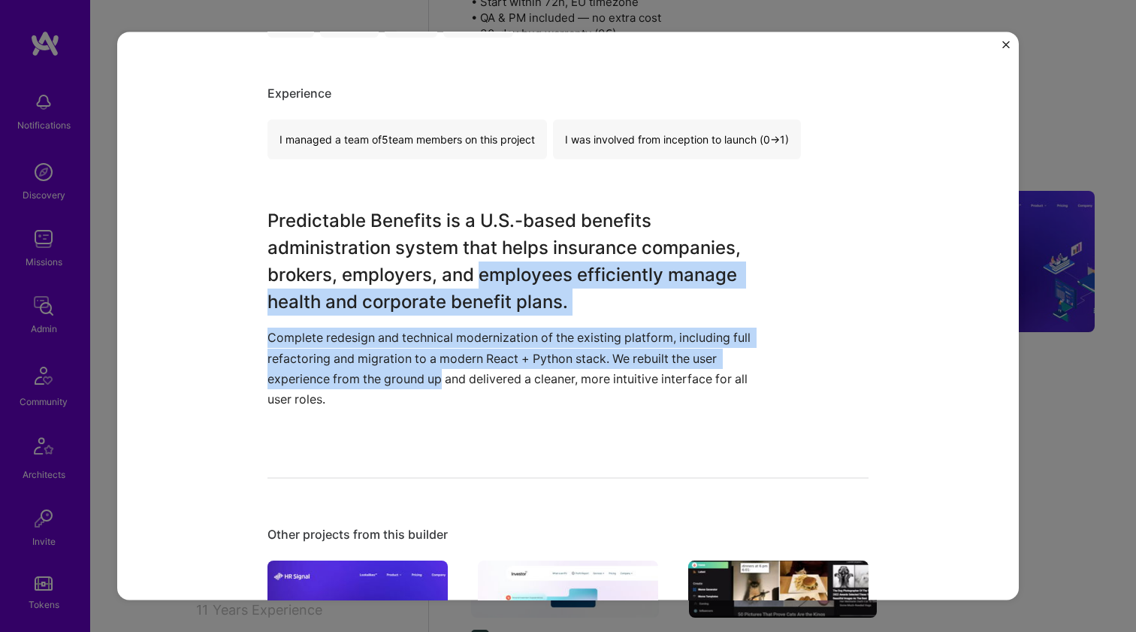
drag, startPoint x: 497, startPoint y: 259, endPoint x: 423, endPoint y: 371, distance: 134.7
click at [423, 371] on div "Predictable Benefits is a U.S.-based benefits administration system that helps …" at bounding box center [512, 318] width 489 height 222
click at [423, 371] on p "Сomplete redesign and technical modernization of the existing platform, includi…" at bounding box center [512, 369] width 489 height 82
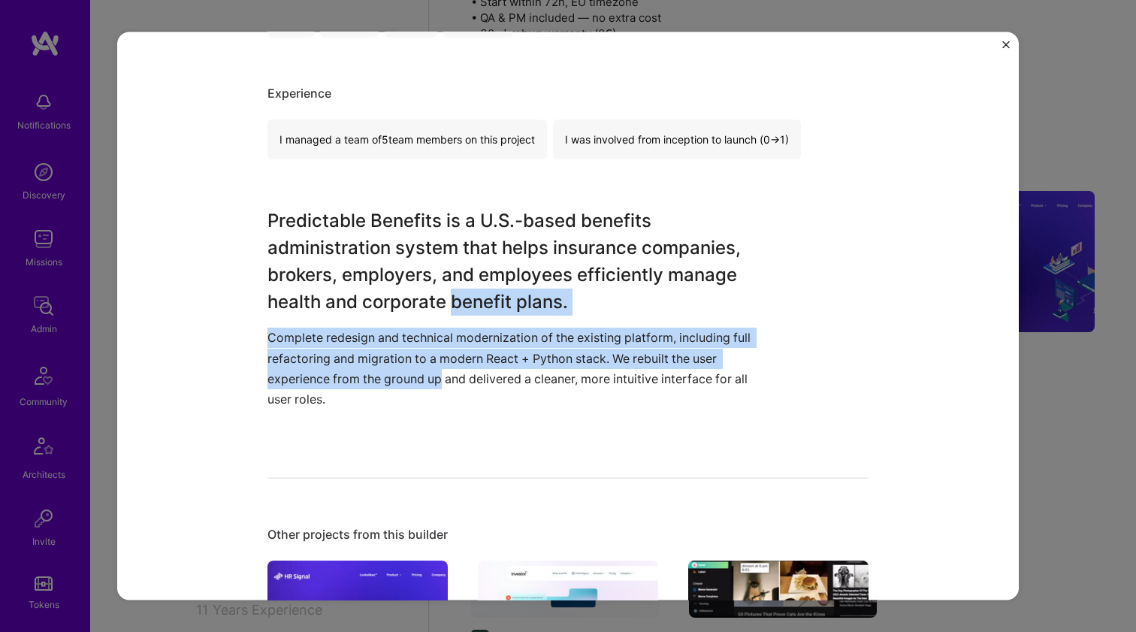
drag, startPoint x: 423, startPoint y: 371, endPoint x: 463, endPoint y: 295, distance: 85.7
click at [463, 295] on div "Predictable Benefits is a U.S.-based benefits administration system that helps …" at bounding box center [512, 318] width 489 height 222
click at [463, 295] on h3 "Predictable Benefits is a U.S.-based benefits administration system that helps …" at bounding box center [512, 261] width 489 height 108
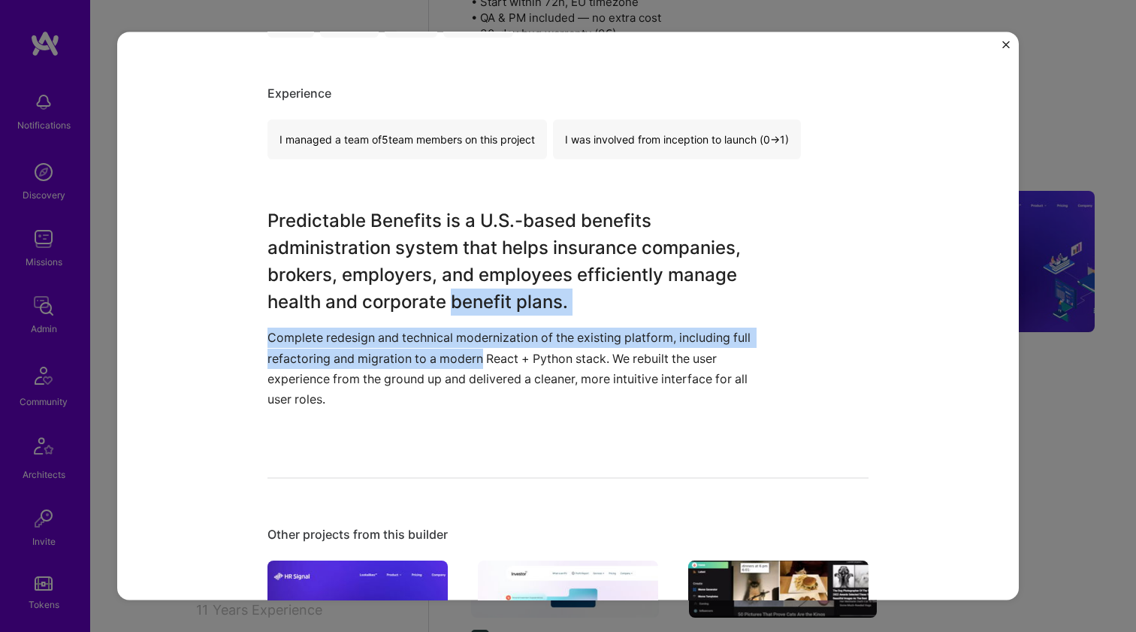
drag, startPoint x: 463, startPoint y: 295, endPoint x: 446, endPoint y: 349, distance: 56.1
click at [446, 349] on div "Predictable Benefits is a U.S.-based benefits administration system that helps …" at bounding box center [512, 318] width 489 height 222
click at [446, 349] on p "Сomplete redesign and technical modernization of the existing platform, includi…" at bounding box center [512, 369] width 489 height 82
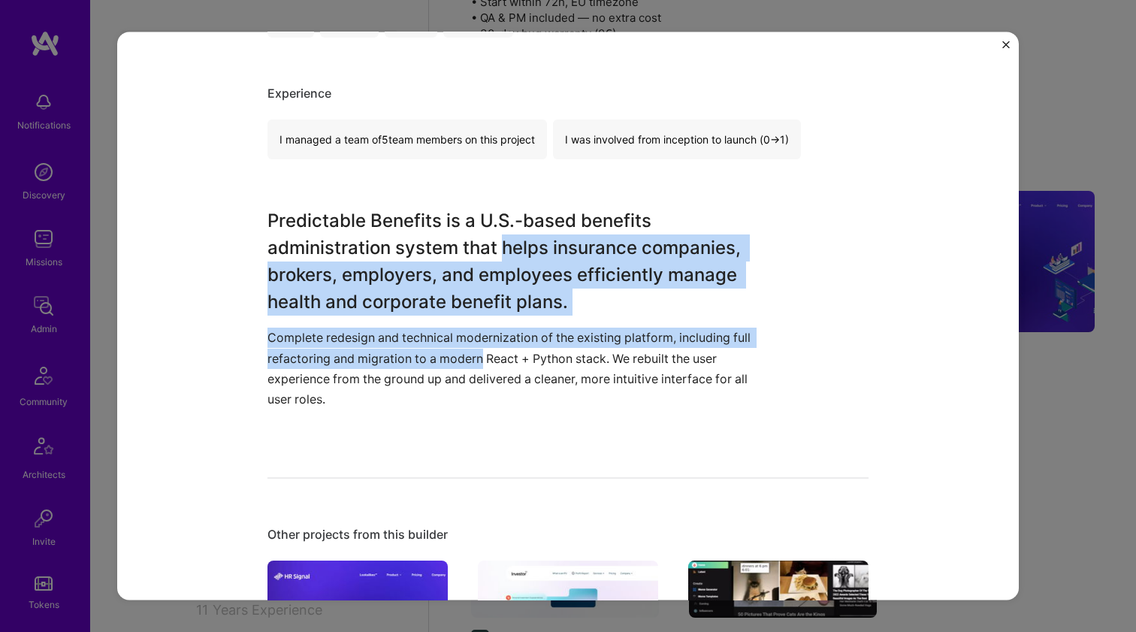
drag, startPoint x: 446, startPoint y: 349, endPoint x: 520, endPoint y: 248, distance: 125.2
click at [520, 248] on div "Predictable Benefits is a U.S.-based benefits administration system that helps …" at bounding box center [512, 318] width 489 height 222
click at [520, 248] on h3 "Predictable Benefits is a U.S.-based benefits administration system that helps …" at bounding box center [512, 261] width 489 height 108
drag, startPoint x: 520, startPoint y: 248, endPoint x: 498, endPoint y: 350, distance: 104.7
click at [498, 350] on div "Predictable Benefits is a U.S.-based benefits administration system that helps …" at bounding box center [512, 318] width 489 height 222
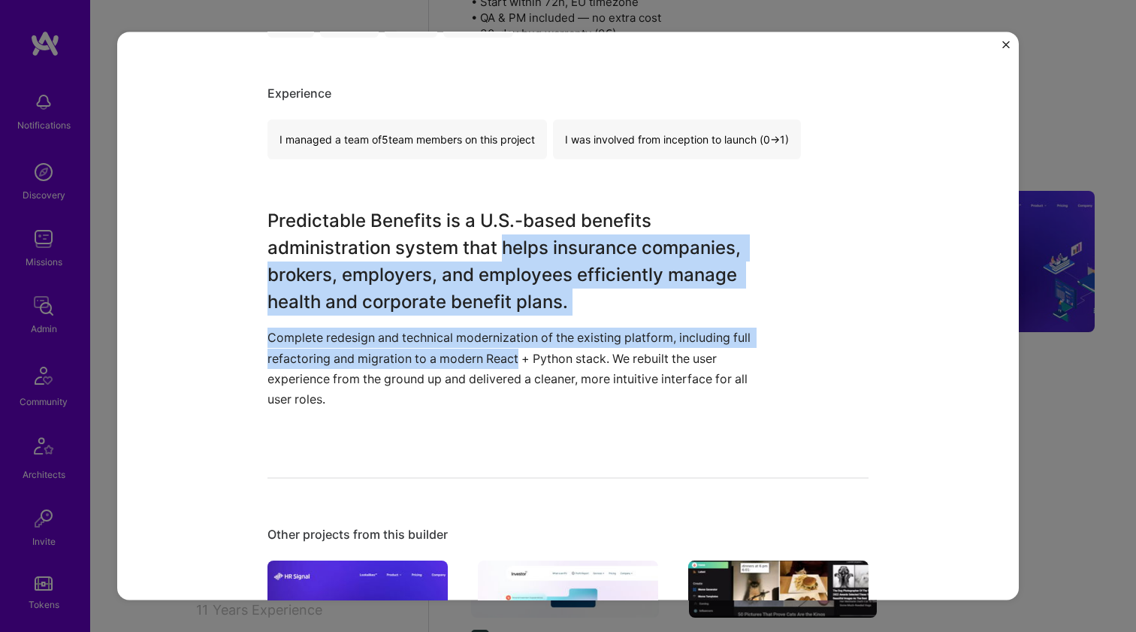
click at [498, 350] on p "Сomplete redesign and technical modernization of the existing platform, includi…" at bounding box center [512, 369] width 489 height 82
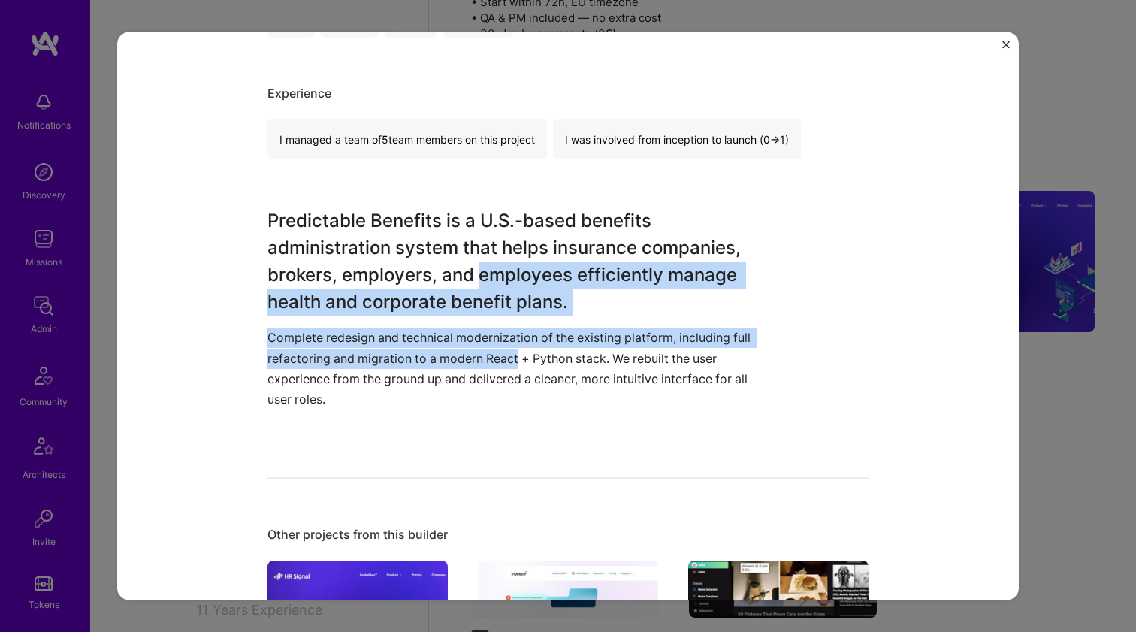
drag, startPoint x: 498, startPoint y: 350, endPoint x: 491, endPoint y: 266, distance: 84.5
click at [491, 267] on div "Predictable Benefits is a U.S.-based benefits administration system that helps …" at bounding box center [512, 318] width 489 height 222
click at [491, 266] on h3 "Predictable Benefits is a U.S.-based benefits administration system that helps …" at bounding box center [512, 261] width 489 height 108
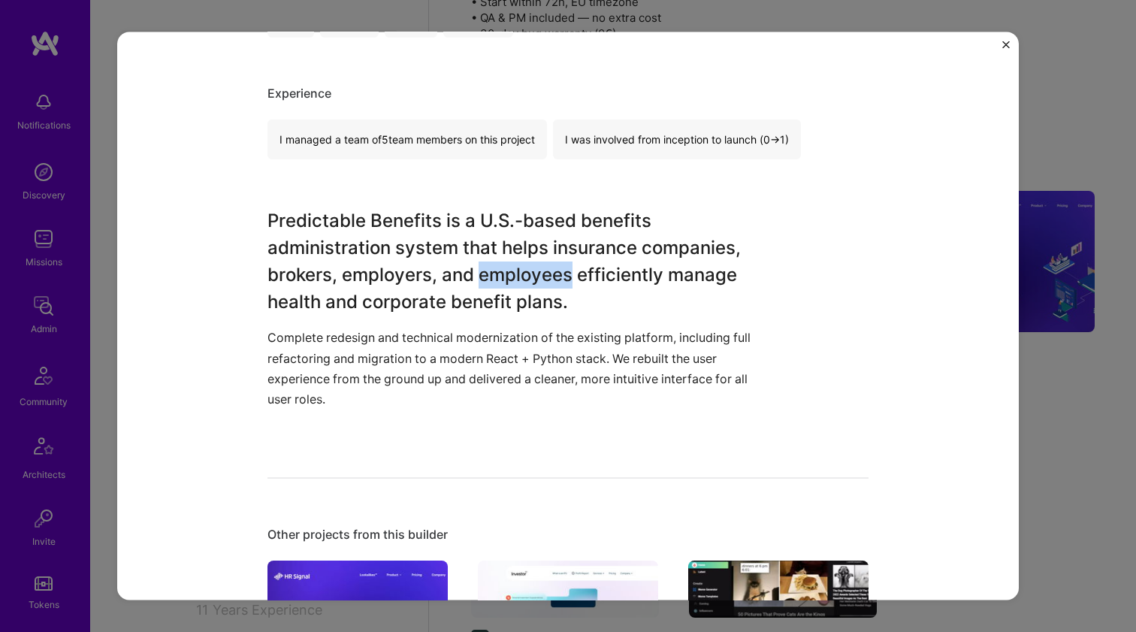
click at [491, 266] on h3 "Predictable Benefits is a U.S.-based benefits administration system that helps …" at bounding box center [512, 261] width 489 height 108
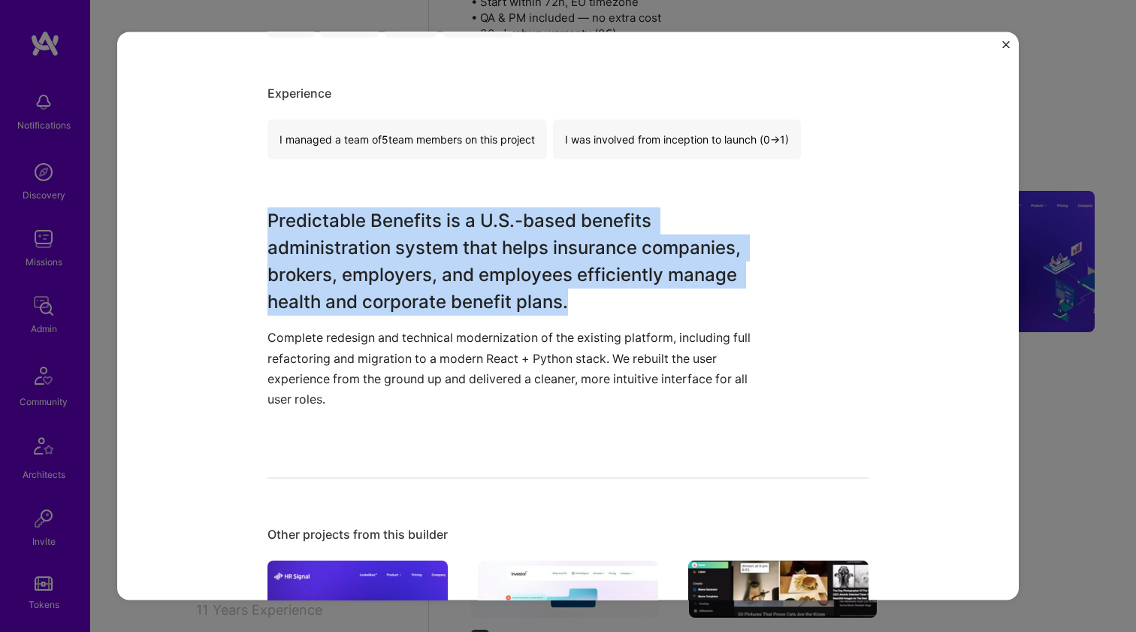
drag, startPoint x: 491, startPoint y: 266, endPoint x: 484, endPoint y: 297, distance: 31.5
click at [484, 297] on h3 "Predictable Benefits is a U.S.-based benefits administration system that helps …" at bounding box center [512, 261] width 489 height 108
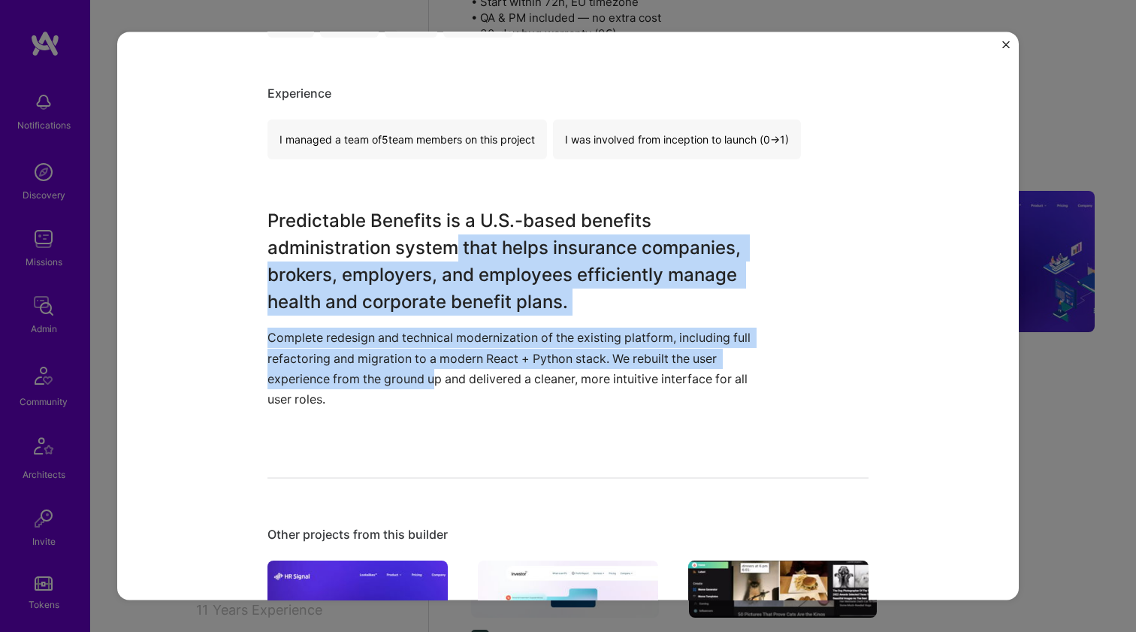
drag, startPoint x: 455, startPoint y: 238, endPoint x: 434, endPoint y: 369, distance: 133.2
click at [434, 369] on div "Predictable Benefits is a U.S.-based benefits administration system that helps …" at bounding box center [512, 318] width 489 height 222
click at [434, 369] on p "Сomplete redesign and technical modernization of the existing platform, includi…" at bounding box center [512, 369] width 489 height 82
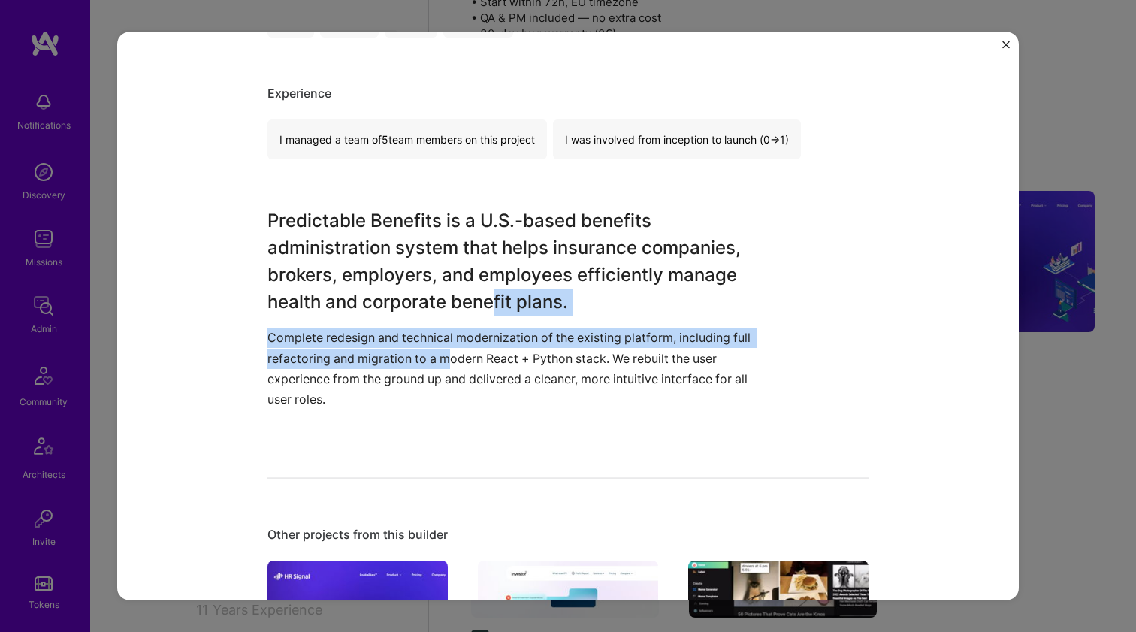
drag, startPoint x: 446, startPoint y: 361, endPoint x: 490, endPoint y: 290, distance: 83.0
click at [489, 292] on div "Predictable Benefits is a U.S.-based benefits administration system that helps …" at bounding box center [512, 318] width 489 height 222
click at [491, 288] on h3 "Predictable Benefits is a U.S.-based benefits administration system that helps …" at bounding box center [512, 261] width 489 height 108
drag, startPoint x: 491, startPoint y: 288, endPoint x: 473, endPoint y: 347, distance: 62.1
click at [473, 347] on div "Predictable Benefits is a U.S.-based benefits administration system that helps …" at bounding box center [512, 318] width 489 height 222
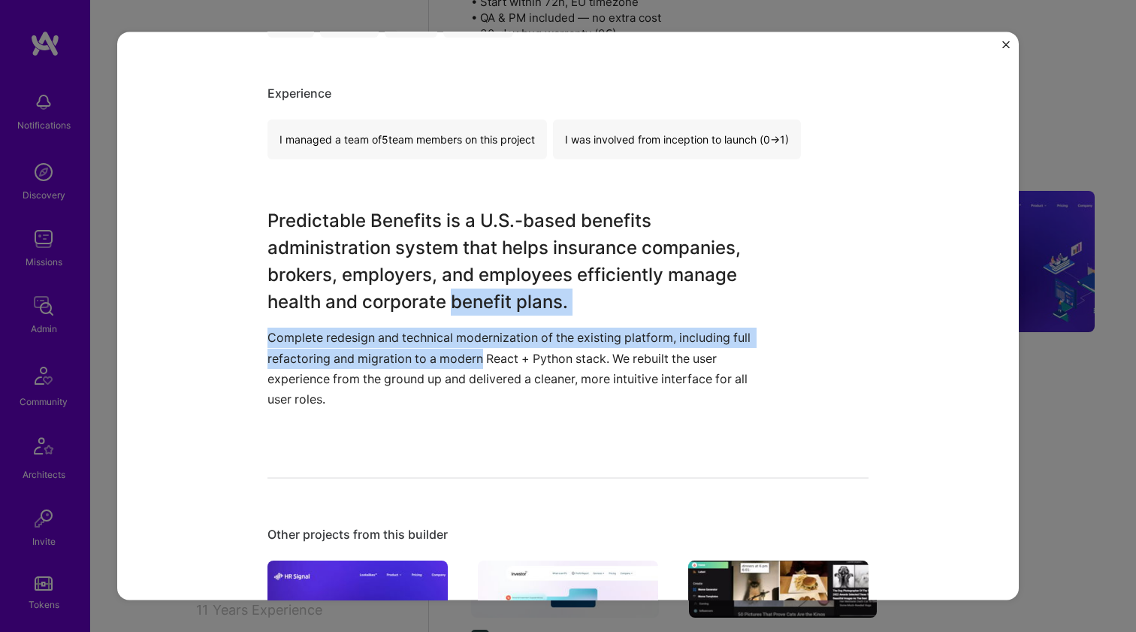
click at [473, 347] on p "Сomplete redesign and technical modernization of the existing platform, includi…" at bounding box center [512, 369] width 489 height 82
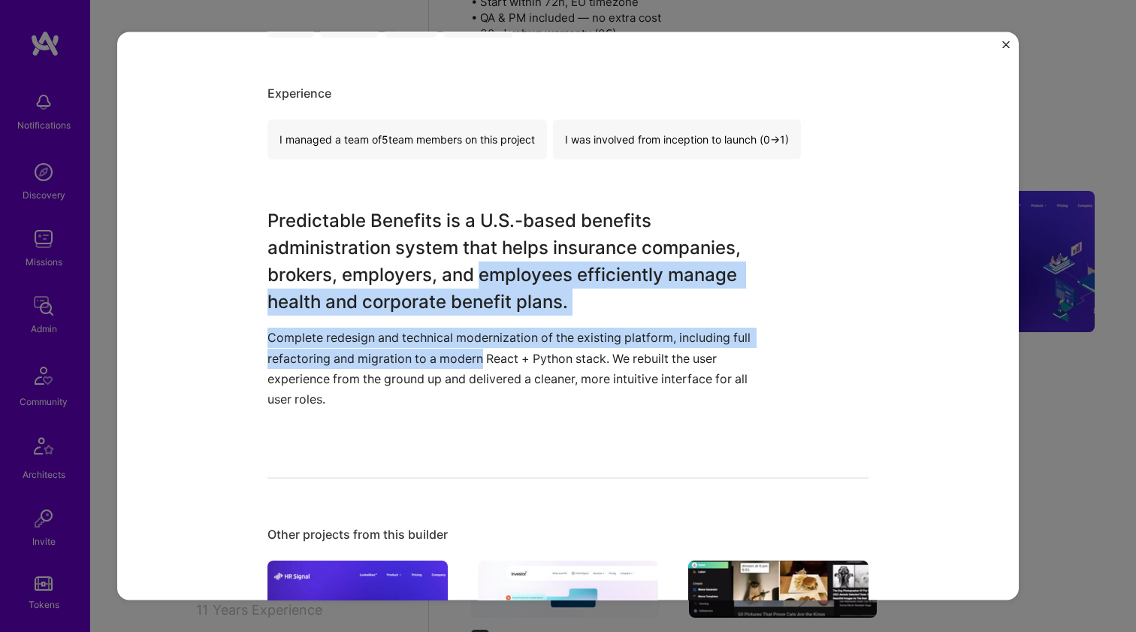
drag, startPoint x: 473, startPoint y: 347, endPoint x: 504, endPoint y: 262, distance: 90.3
click at [504, 262] on div "Predictable Benefits is a U.S.-based benefits administration system that helps …" at bounding box center [512, 318] width 489 height 222
click at [504, 262] on h3 "Predictable Benefits is a U.S.-based benefits administration system that helps …" at bounding box center [512, 261] width 489 height 108
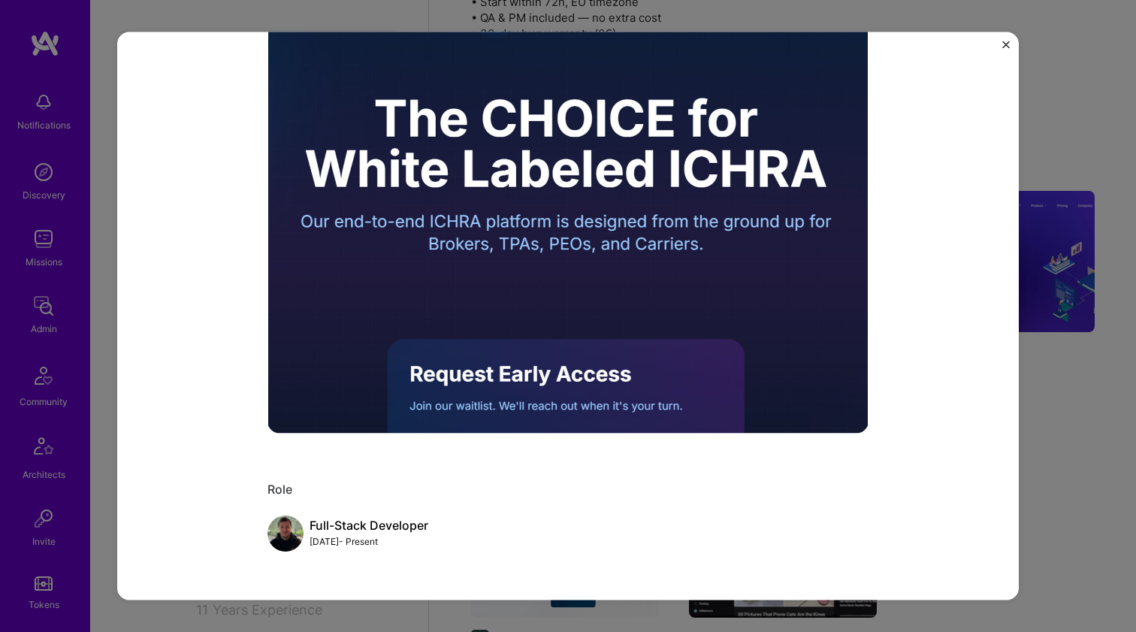
scroll to position [1374, 0]
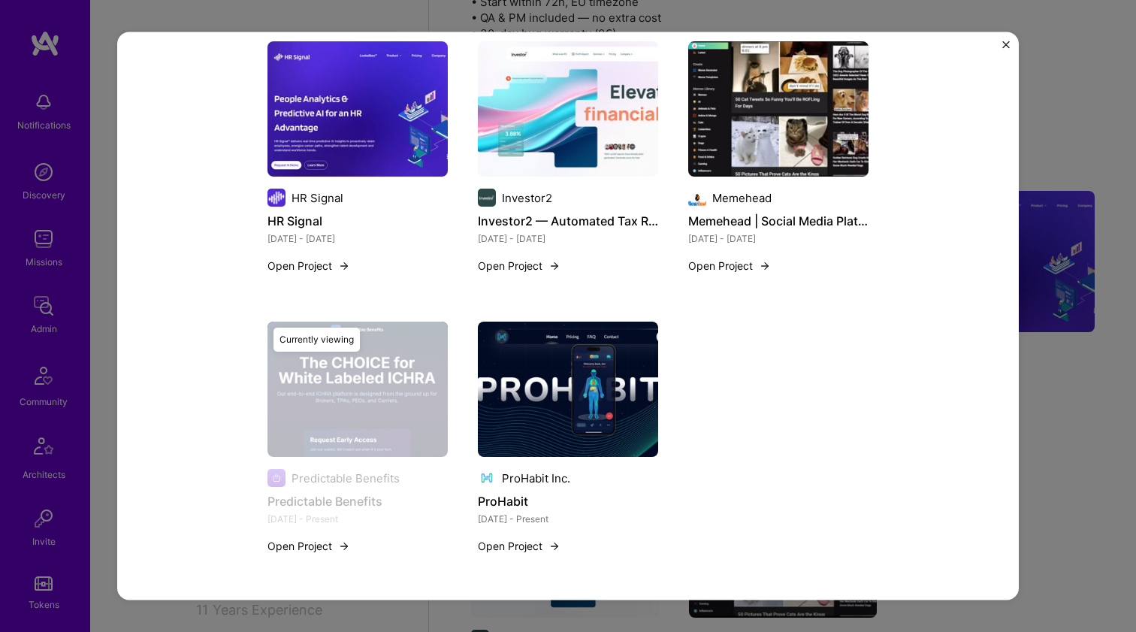
drag, startPoint x: 617, startPoint y: 316, endPoint x: 577, endPoint y: 343, distance: 48.6
click at [585, 337] on div "HR Signal HR Signal Nov 2024 - Jan 2025 Open Project Investor2 Investor2 — Auto…" at bounding box center [568, 306] width 601 height 531
click at [755, 156] on img at bounding box center [778, 108] width 180 height 135
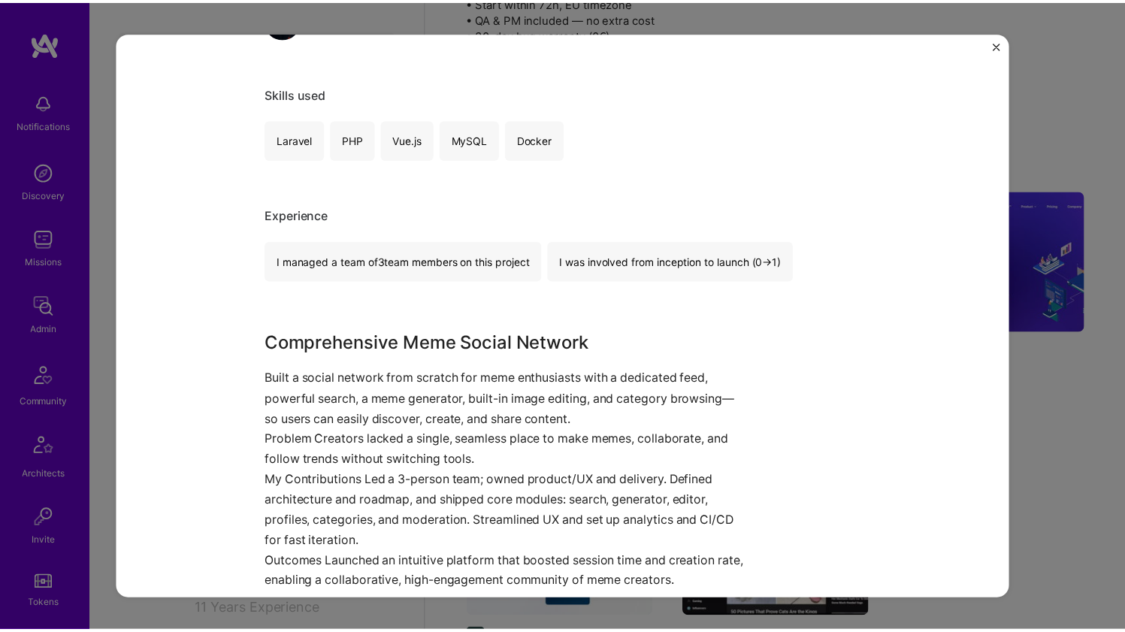
scroll to position [806, 0]
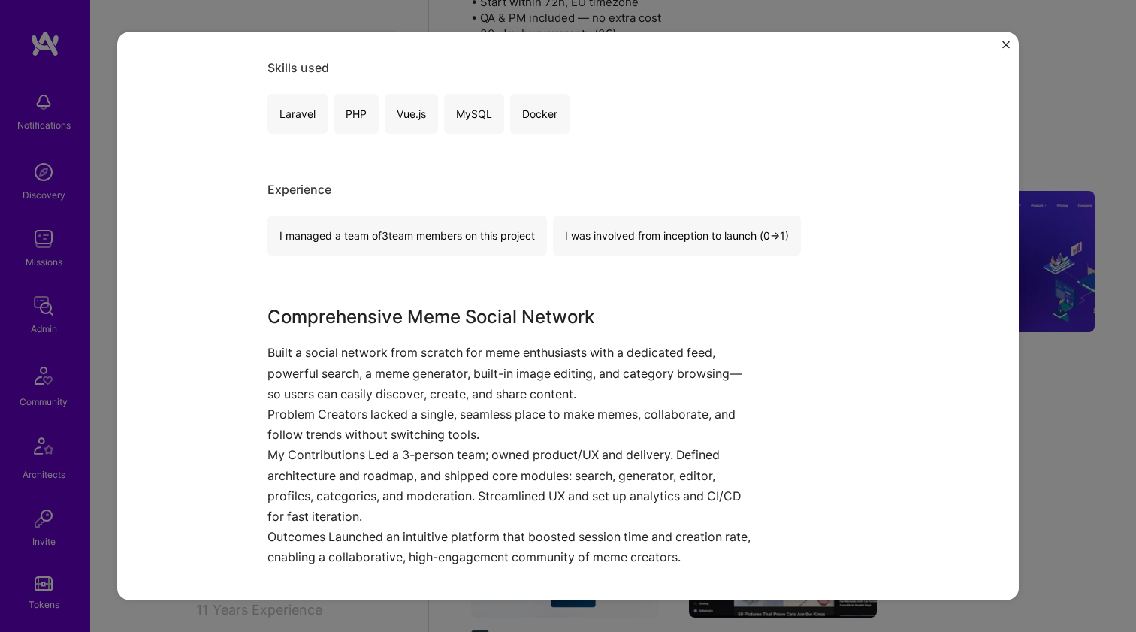
click at [1044, 386] on div "Memehead | Social Media Platform Memehead Entertainment, Social Project link Ro…" at bounding box center [568, 316] width 1136 height 632
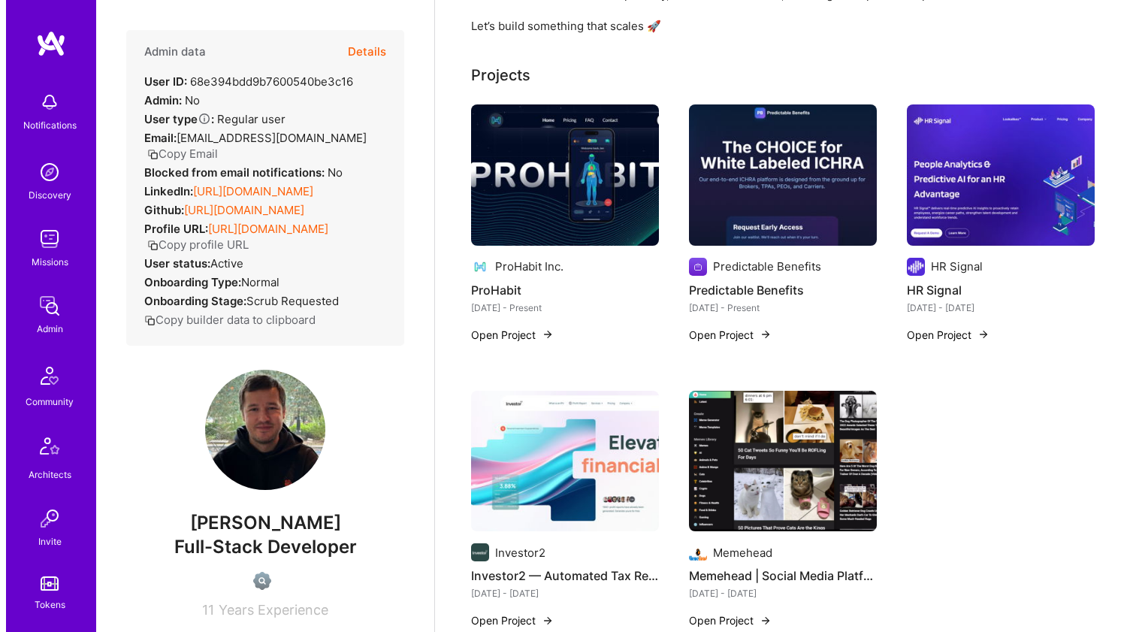
scroll to position [534, 0]
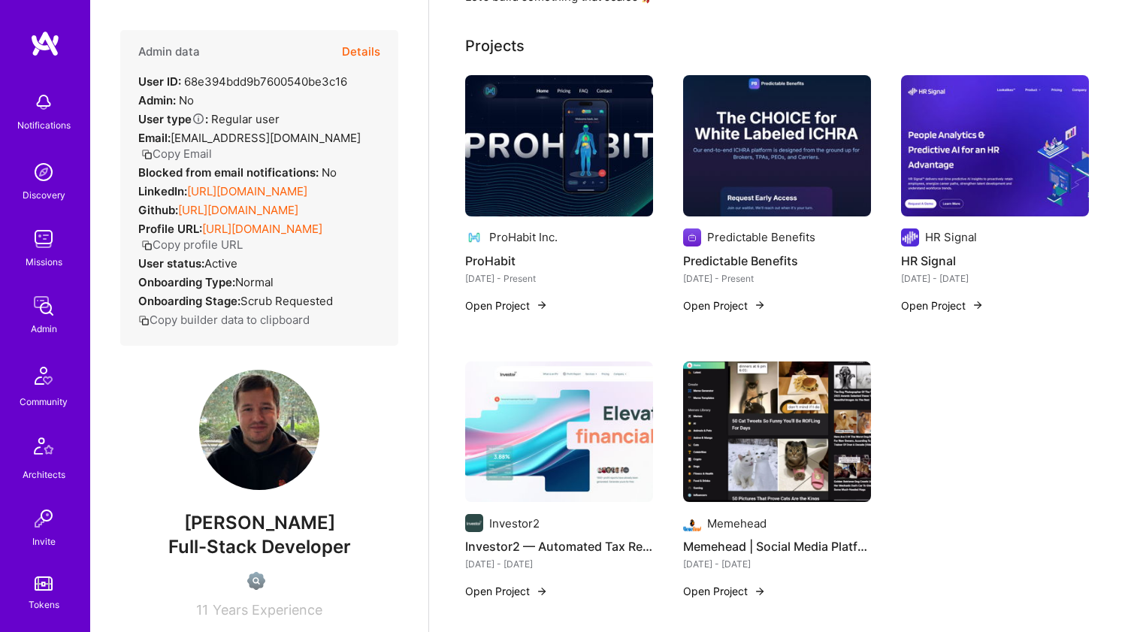
click at [619, 390] on img at bounding box center [559, 432] width 188 height 141
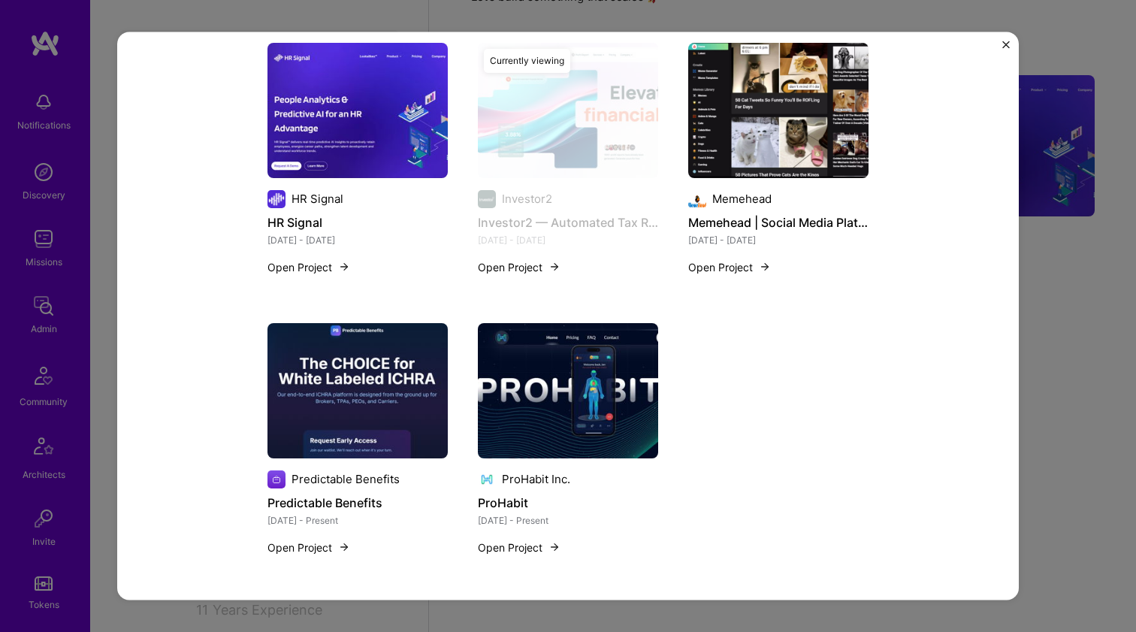
scroll to position [1506, 0]
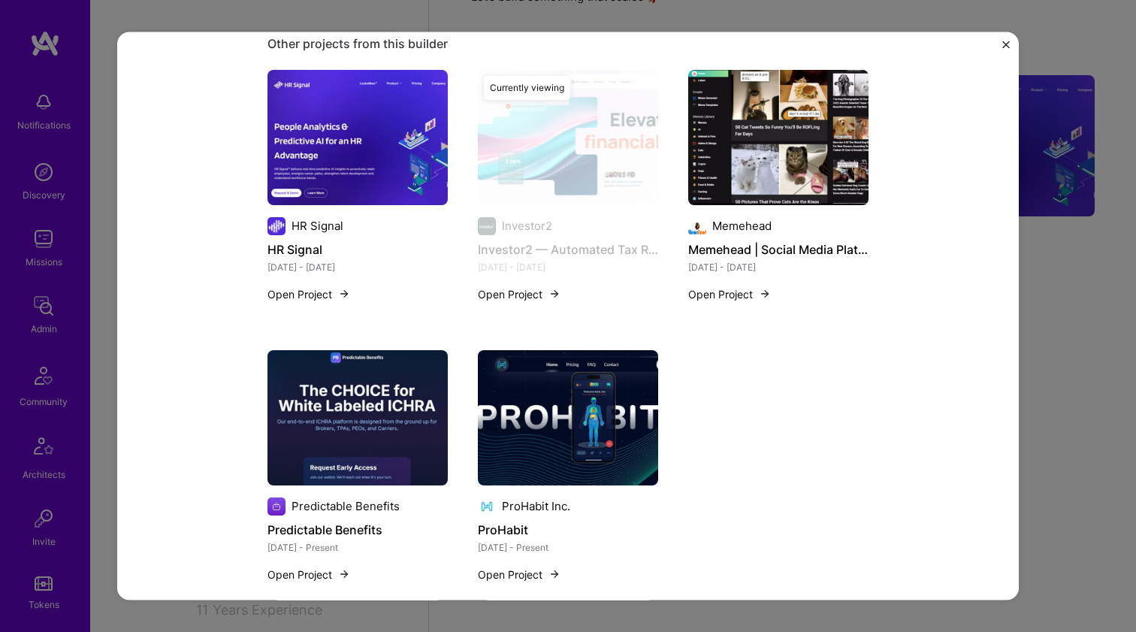
click at [389, 171] on img at bounding box center [358, 136] width 180 height 135
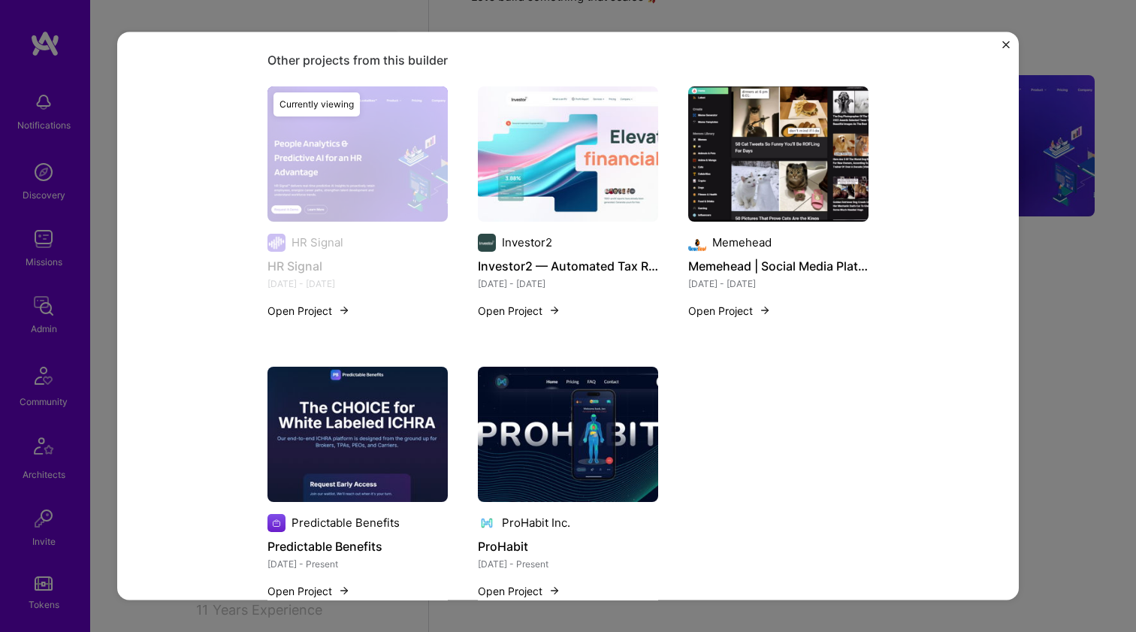
scroll to position [807, 0]
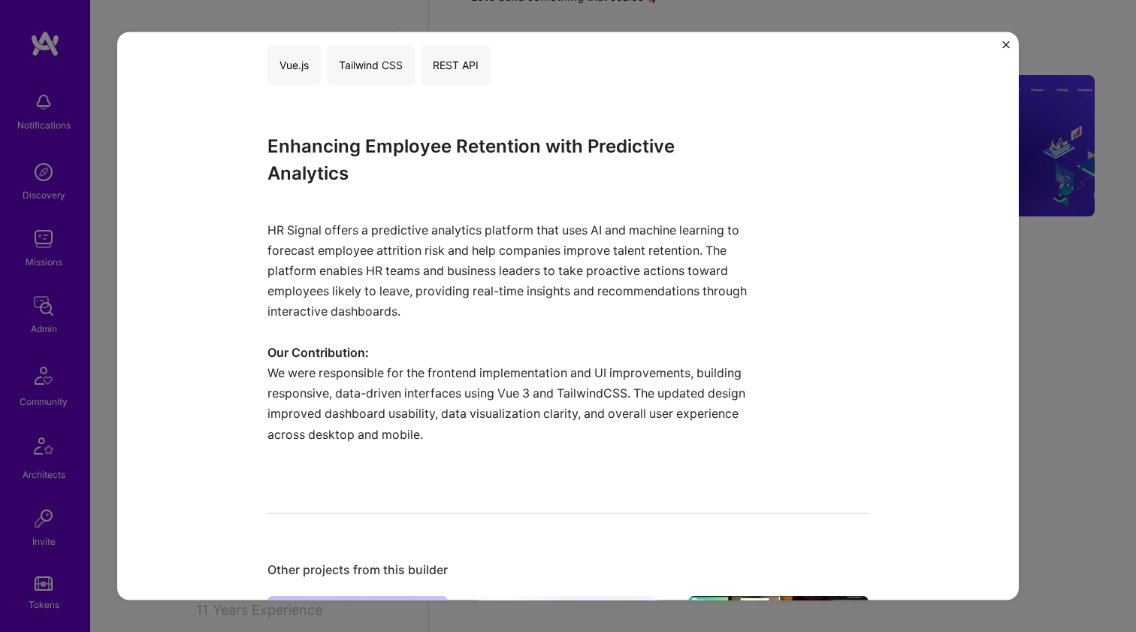
click at [531, 276] on p "HR Signal offers a predictive analytics platform that uses AI and machine learn…" at bounding box center [512, 270] width 489 height 143
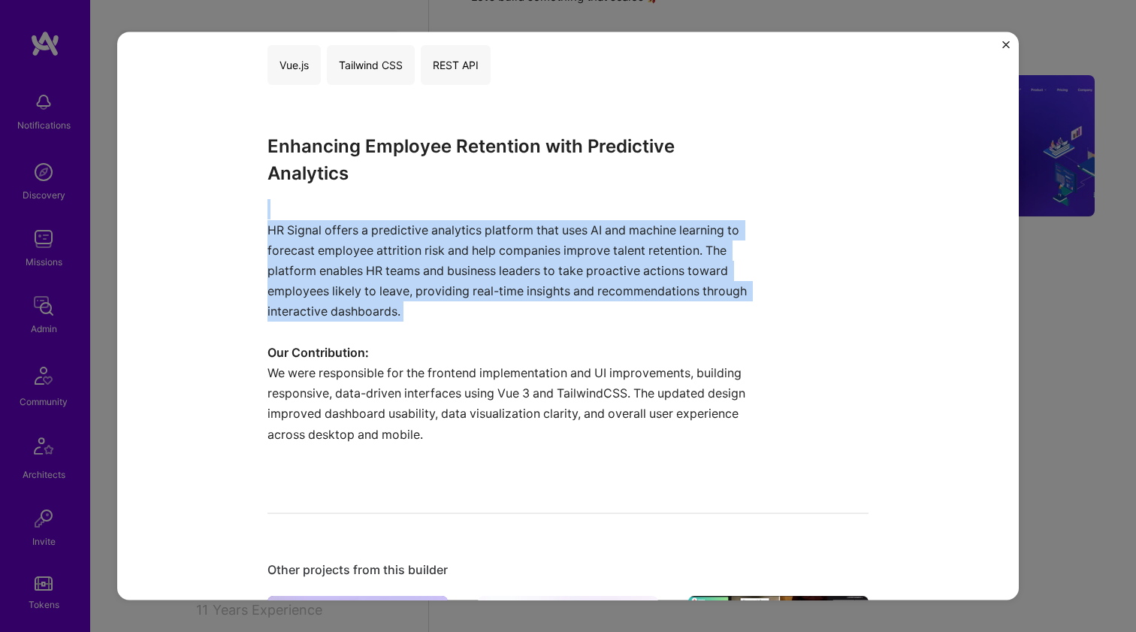
drag, startPoint x: 531, startPoint y: 276, endPoint x: 461, endPoint y: 368, distance: 115.9
click at [458, 369] on div "Enhancing Employee Retention with Predictive Analytics HR Signal offers a predi…" at bounding box center [512, 299] width 489 height 332
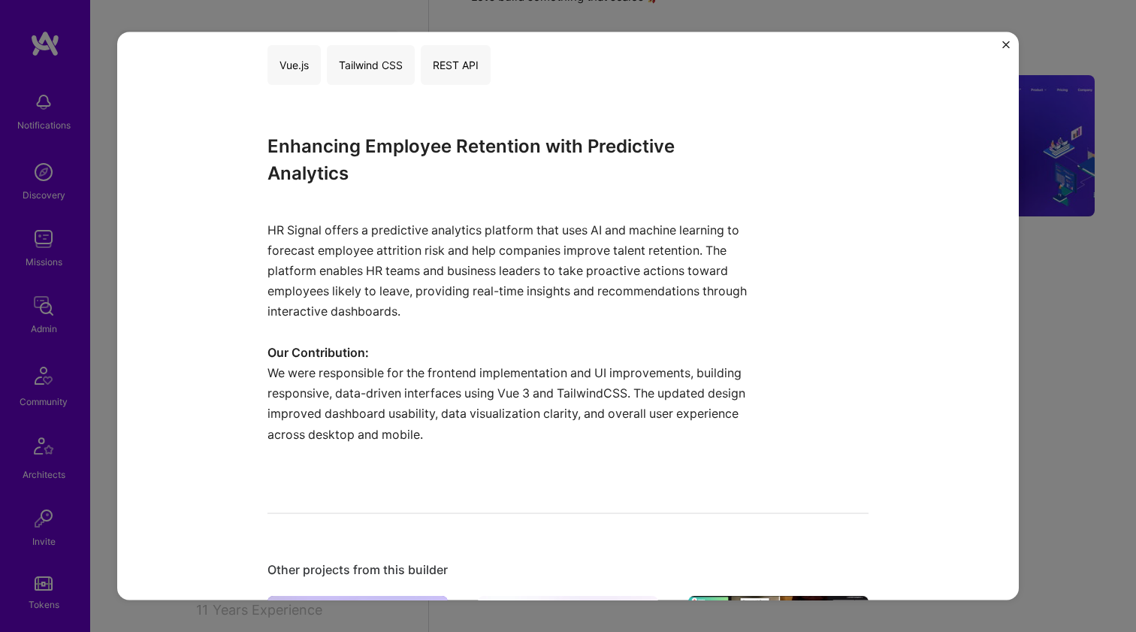
click at [469, 362] on p "We were responsible for the frontend implementation and UI improvements, buildi…" at bounding box center [512, 413] width 489 height 102
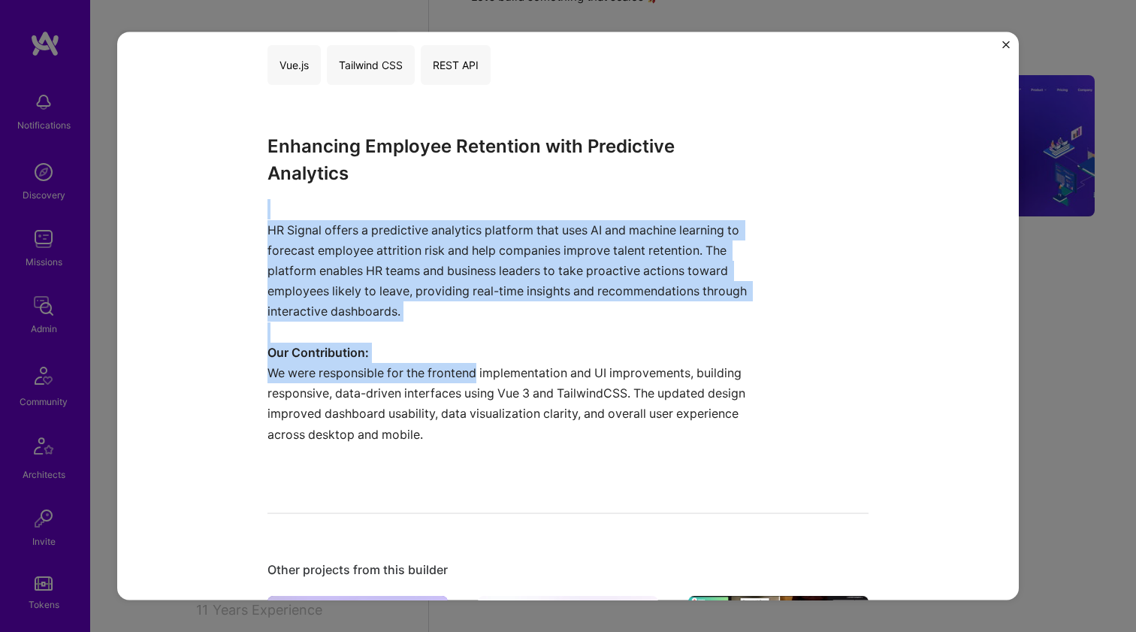
drag, startPoint x: 472, startPoint y: 362, endPoint x: 485, endPoint y: 203, distance: 159.1
click at [485, 203] on div "Enhancing Employee Retention with Predictive Analytics HR Signal offers a predi…" at bounding box center [512, 299] width 489 height 332
click at [485, 203] on p "HR Signal offers a predictive analytics platform that uses AI and machine learn…" at bounding box center [512, 270] width 489 height 143
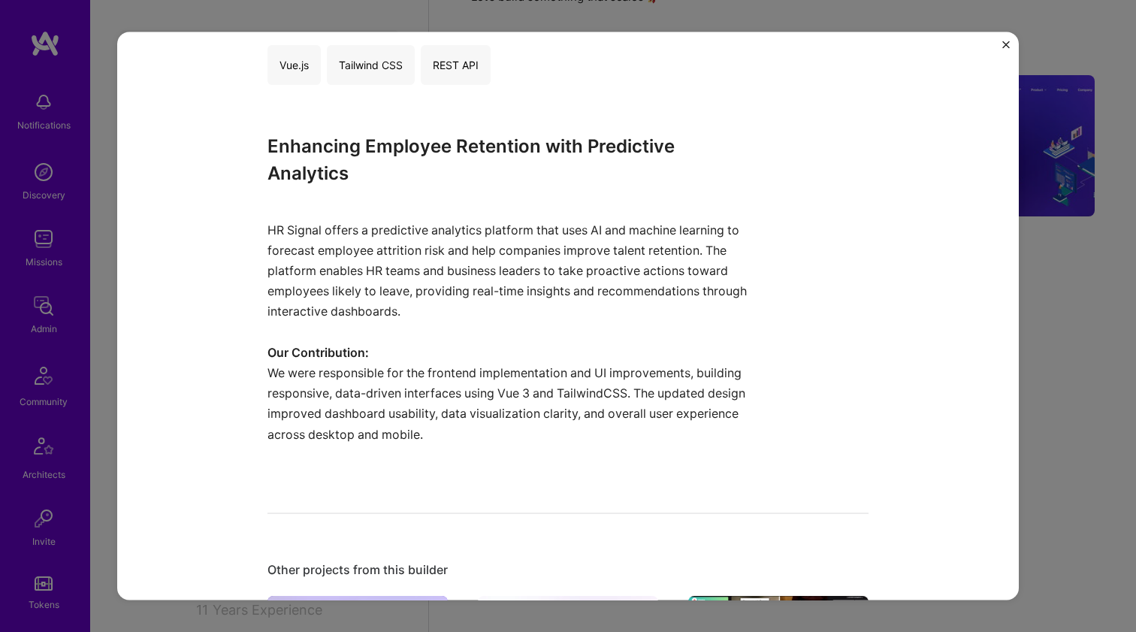
click at [485, 203] on p "HR Signal offers a predictive analytics platform that uses AI and machine learn…" at bounding box center [512, 270] width 489 height 143
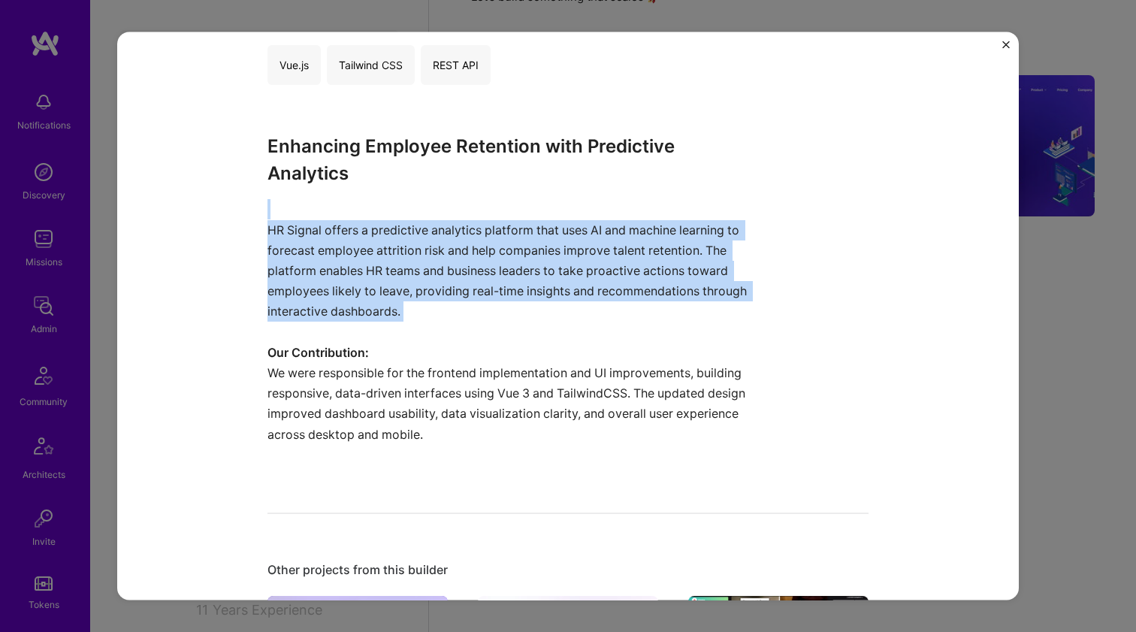
click at [485, 203] on p "HR Signal offers a predictive analytics platform that uses AI and machine learn…" at bounding box center [512, 270] width 489 height 143
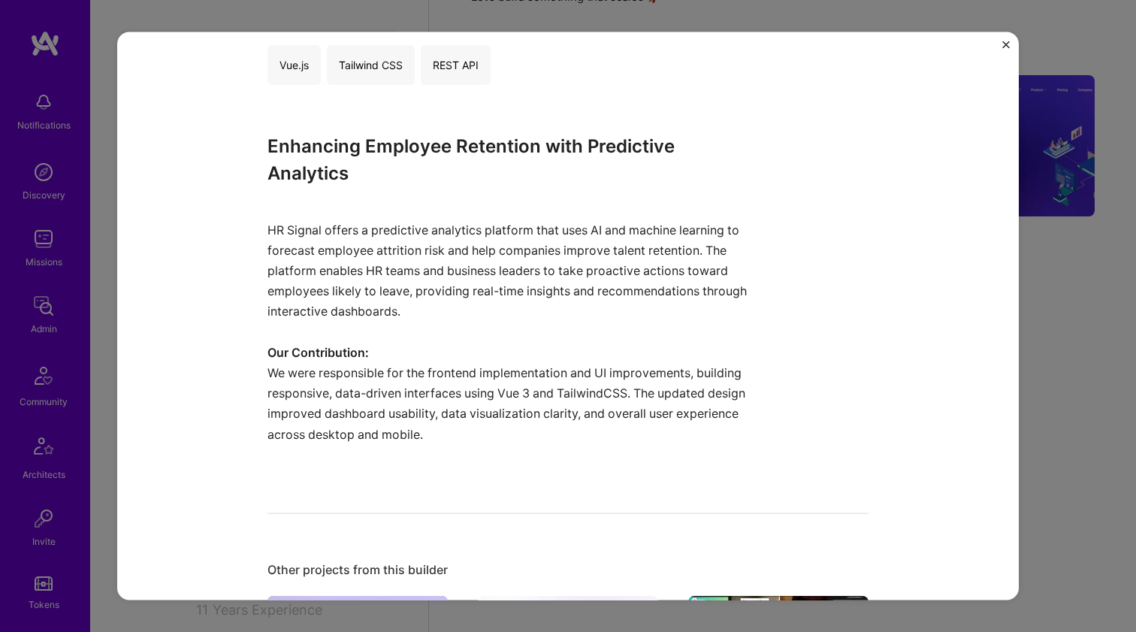
click at [485, 203] on p "HR Signal offers a predictive analytics platform that uses AI and machine learn…" at bounding box center [512, 270] width 489 height 143
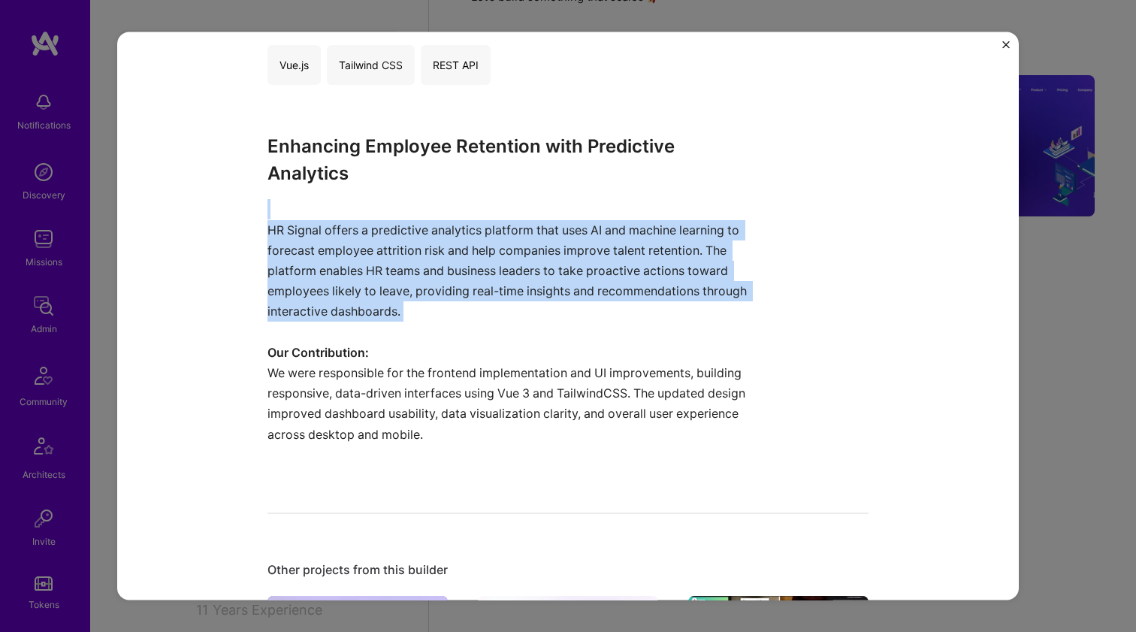
click at [485, 203] on p "HR Signal offers a predictive analytics platform that uses AI and machine learn…" at bounding box center [512, 270] width 489 height 143
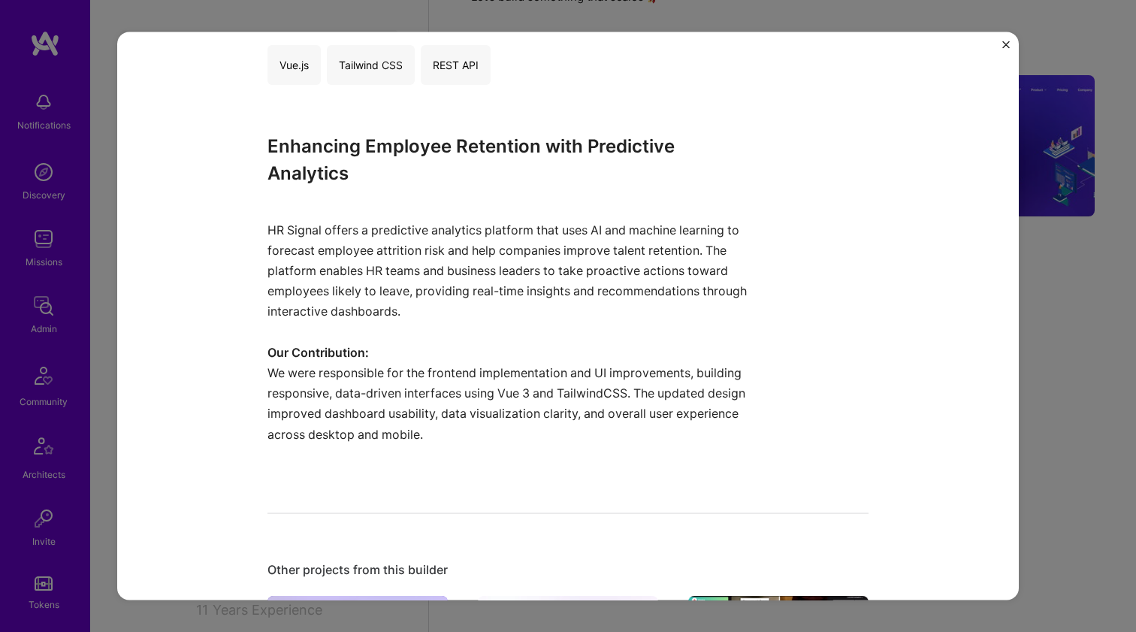
click at [485, 203] on p "HR Signal offers a predictive analytics platform that uses AI and machine learn…" at bounding box center [512, 270] width 489 height 143
click at [470, 243] on p "HR Signal offers a predictive analytics platform that uses AI and machine learn…" at bounding box center [512, 270] width 489 height 143
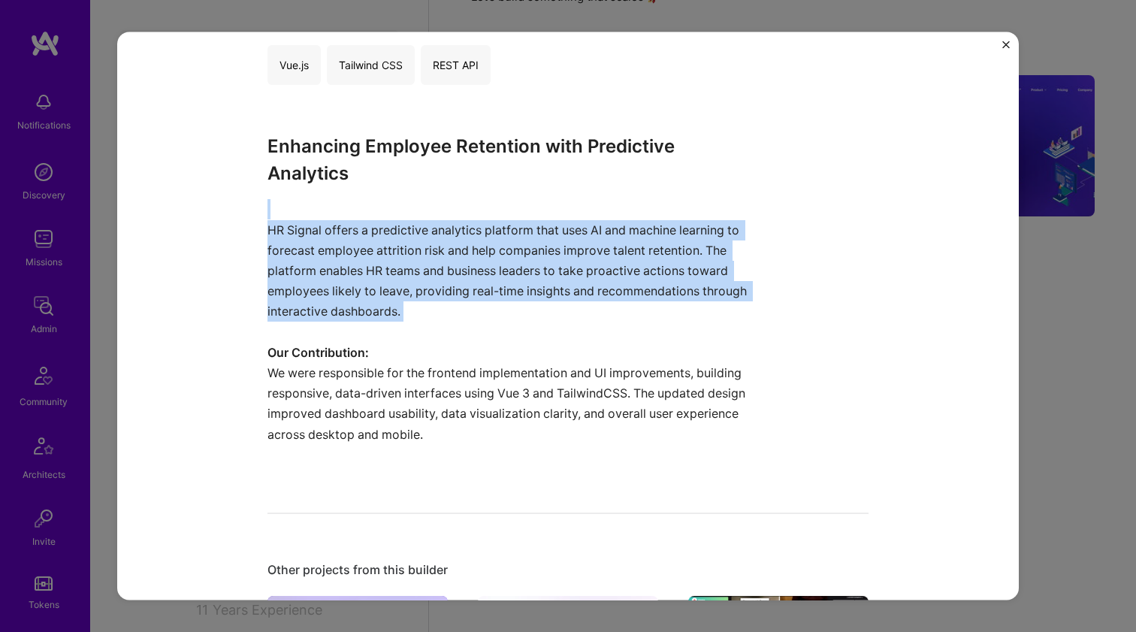
click at [470, 243] on p "HR Signal offers a predictive analytics platform that uses AI and machine learn…" at bounding box center [512, 270] width 489 height 143
drag, startPoint x: 470, startPoint y: 242, endPoint x: 437, endPoint y: 357, distance: 119.5
click at [437, 357] on div "Enhancing Employee Retention with Predictive Analytics HR Signal offers a predi…" at bounding box center [512, 299] width 489 height 332
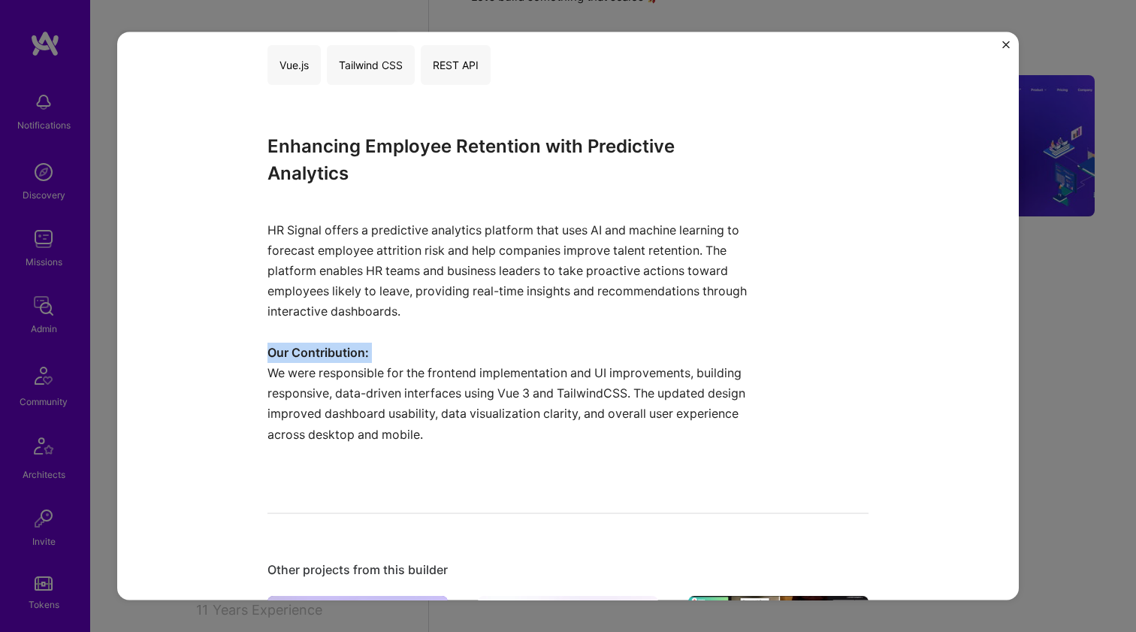
click at [437, 356] on p "Our Contribution:" at bounding box center [512, 352] width 489 height 20
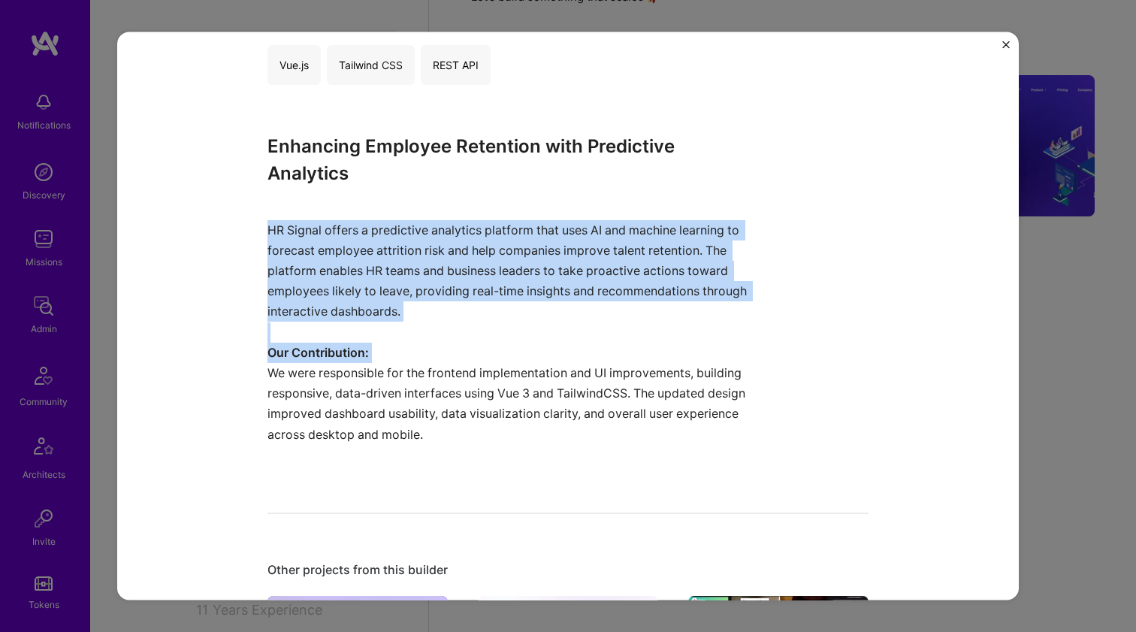
drag, startPoint x: 437, startPoint y: 356, endPoint x: 481, endPoint y: 247, distance: 116.7
click at [481, 247] on div "Enhancing Employee Retention with Predictive Analytics HR Signal offers a predi…" at bounding box center [512, 299] width 489 height 332
click at [481, 247] on p "HR Signal offers a predictive analytics platform that uses AI and machine learn…" at bounding box center [512, 270] width 489 height 143
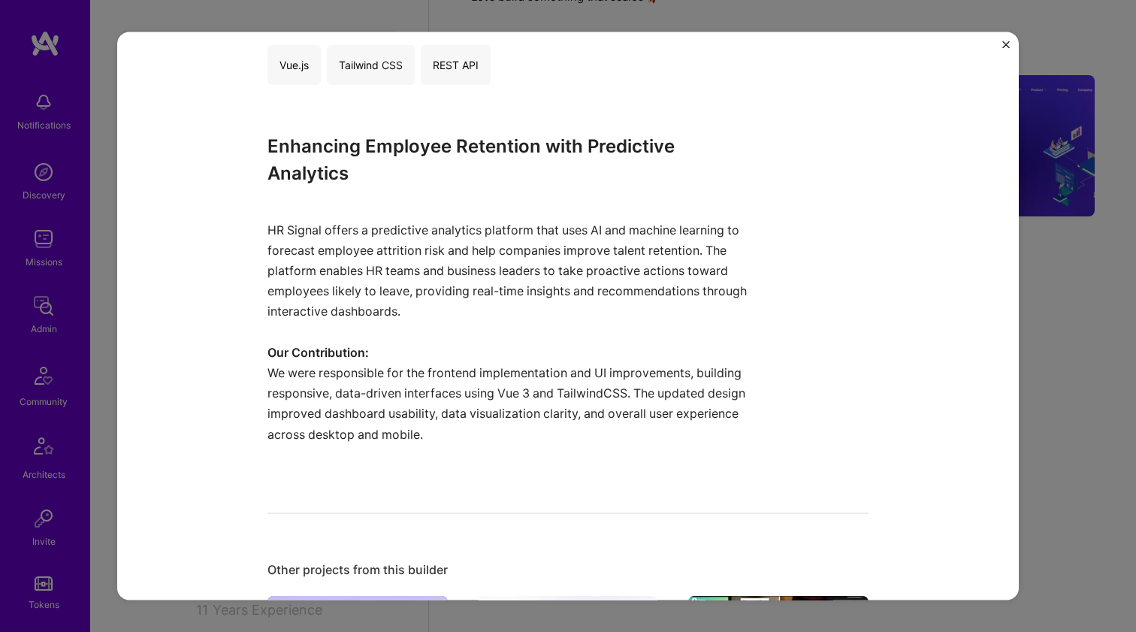
click at [496, 204] on p "HR Signal offers a predictive analytics platform that uses AI and machine learn…" at bounding box center [512, 270] width 489 height 143
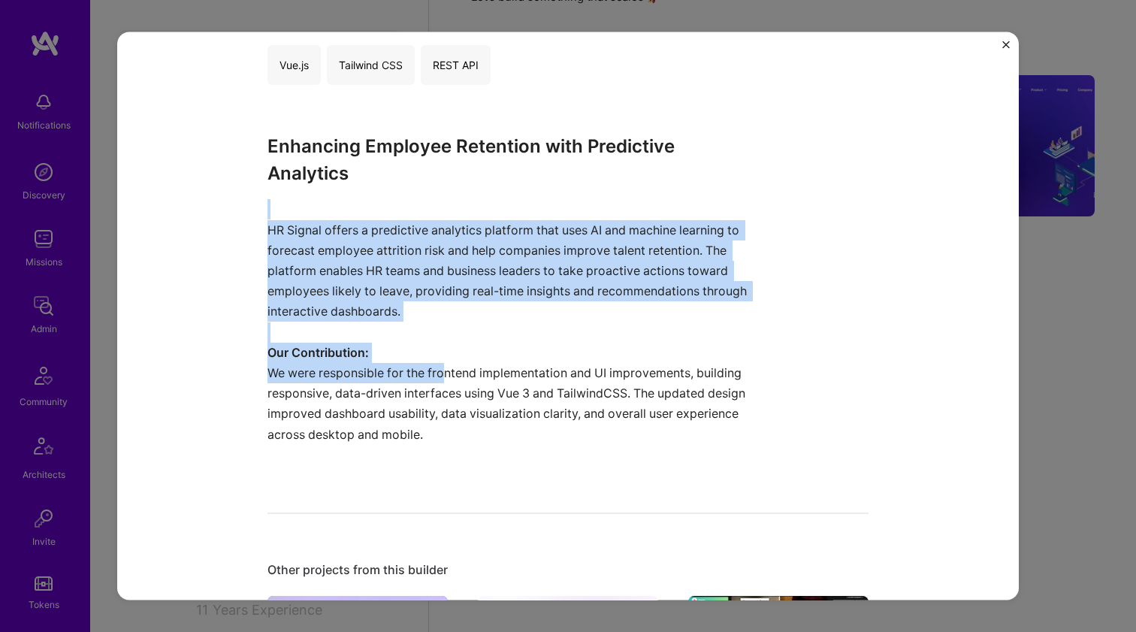
drag, startPoint x: 498, startPoint y: 204, endPoint x: 439, endPoint y: 374, distance: 180.4
click at [437, 375] on div "Enhancing Employee Retention with Predictive Analytics HR Signal offers a predi…" at bounding box center [512, 299] width 489 height 332
click at [439, 374] on p "We were responsible for the frontend implementation and UI improvements, buildi…" at bounding box center [512, 413] width 489 height 102
drag, startPoint x: 439, startPoint y: 375, endPoint x: 478, endPoint y: 201, distance: 178.0
click at [478, 201] on div "Enhancing Employee Retention with Predictive Analytics HR Signal offers a predi…" at bounding box center [512, 299] width 489 height 332
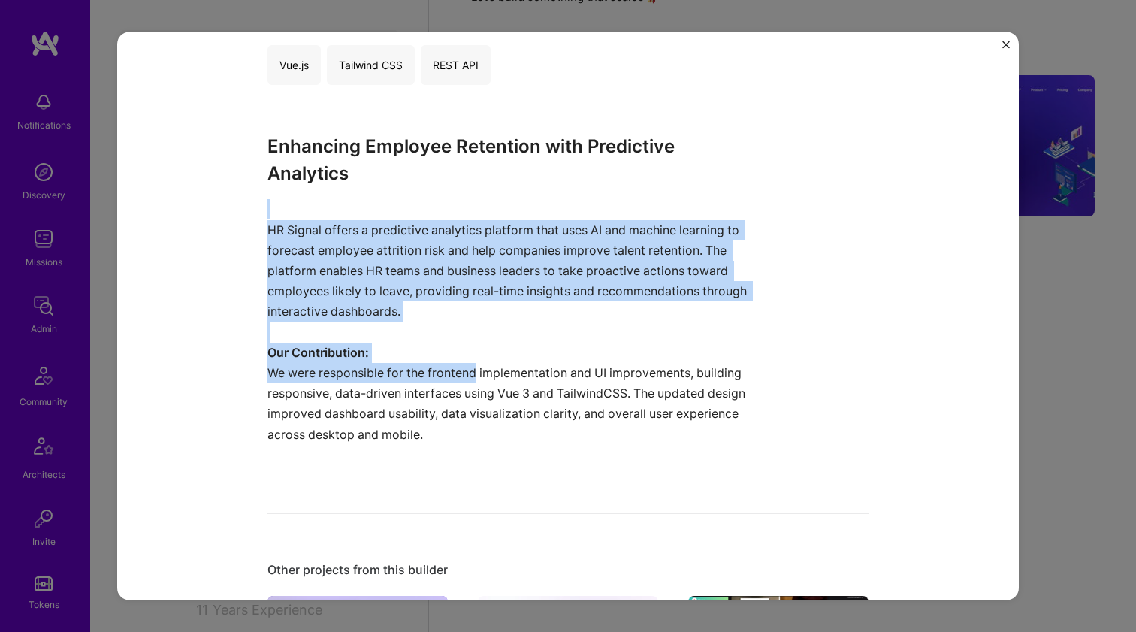
click at [478, 201] on p "HR Signal offers a predictive analytics platform that uses AI and machine learn…" at bounding box center [512, 270] width 489 height 143
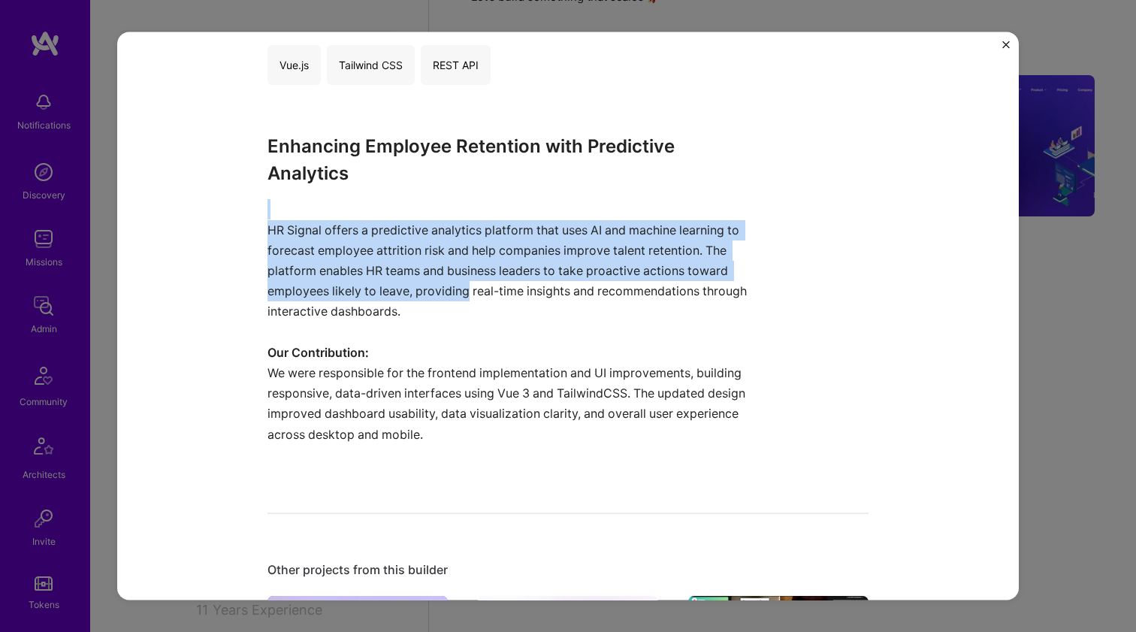
drag, startPoint x: 478, startPoint y: 201, endPoint x: 452, endPoint y: 285, distance: 87.5
click at [452, 286] on p "HR Signal offers a predictive analytics platform that uses AI and machine learn…" at bounding box center [512, 270] width 489 height 143
click at [452, 285] on p "HR Signal offers a predictive analytics platform that uses AI and machine learn…" at bounding box center [512, 270] width 489 height 143
drag, startPoint x: 452, startPoint y: 283, endPoint x: 474, endPoint y: 204, distance: 82.6
click at [474, 204] on p "HR Signal offers a predictive analytics platform that uses AI and machine learn…" at bounding box center [512, 270] width 489 height 143
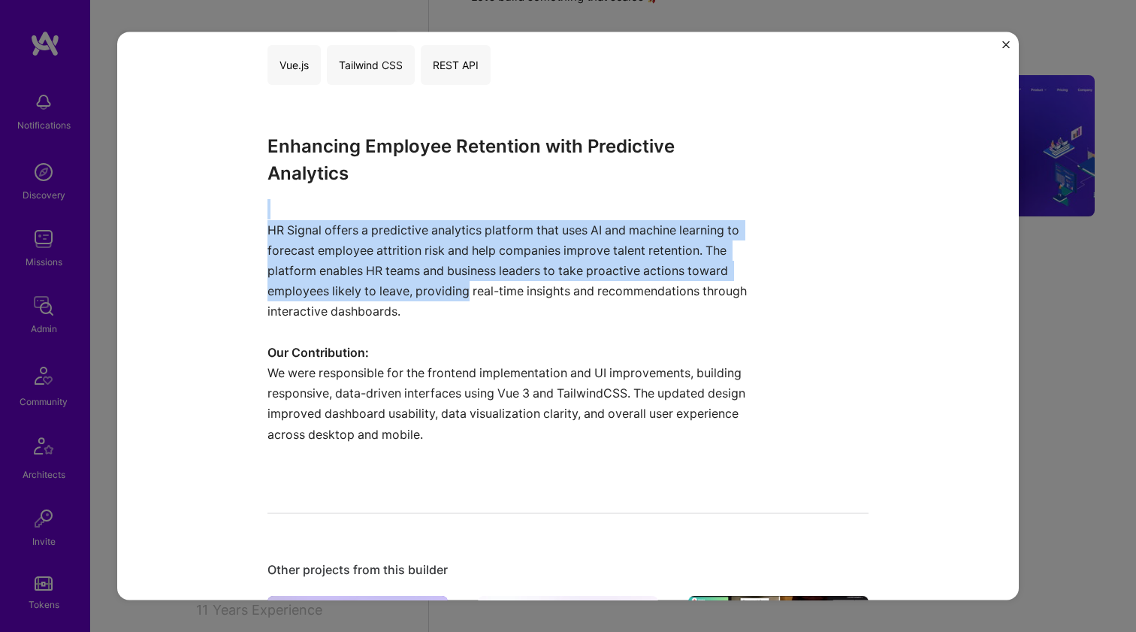
click at [474, 204] on p "HR Signal offers a predictive analytics platform that uses AI and machine learn…" at bounding box center [512, 270] width 489 height 143
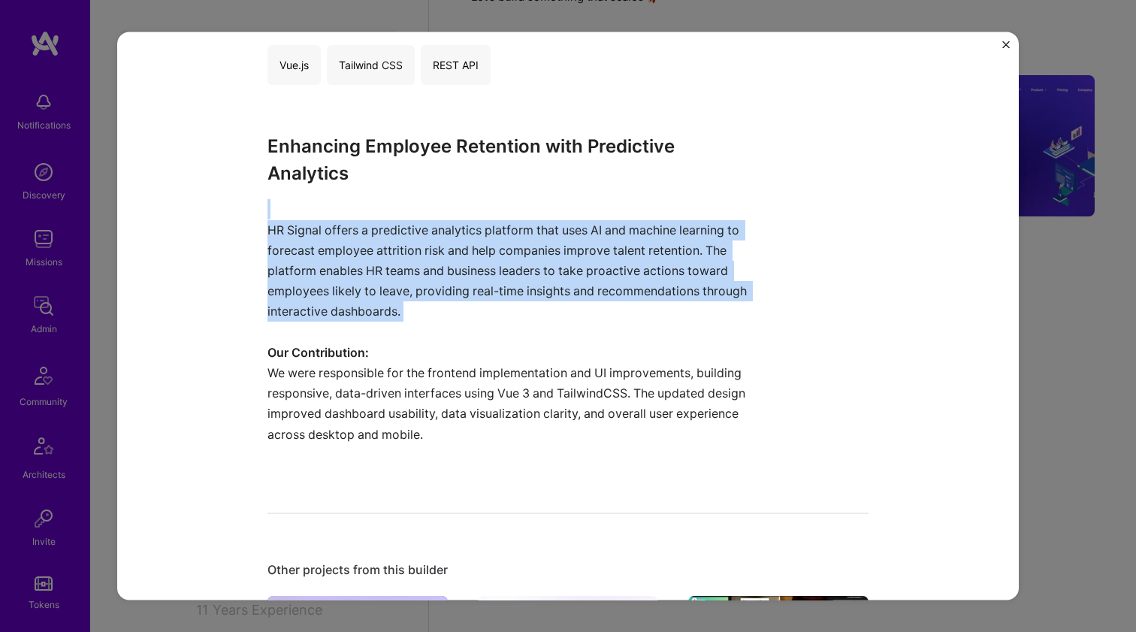
drag, startPoint x: 474, startPoint y: 204, endPoint x: 434, endPoint y: 300, distance: 104.1
click at [434, 300] on p "HR Signal offers a predictive analytics platform that uses AI and machine learn…" at bounding box center [512, 270] width 489 height 143
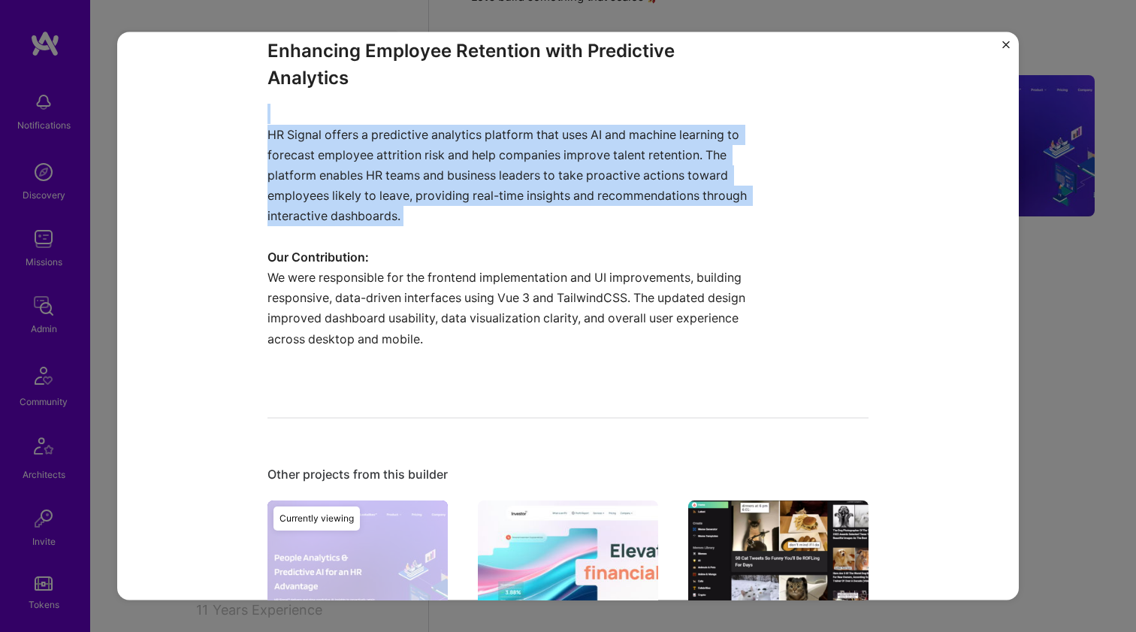
scroll to position [906, 0]
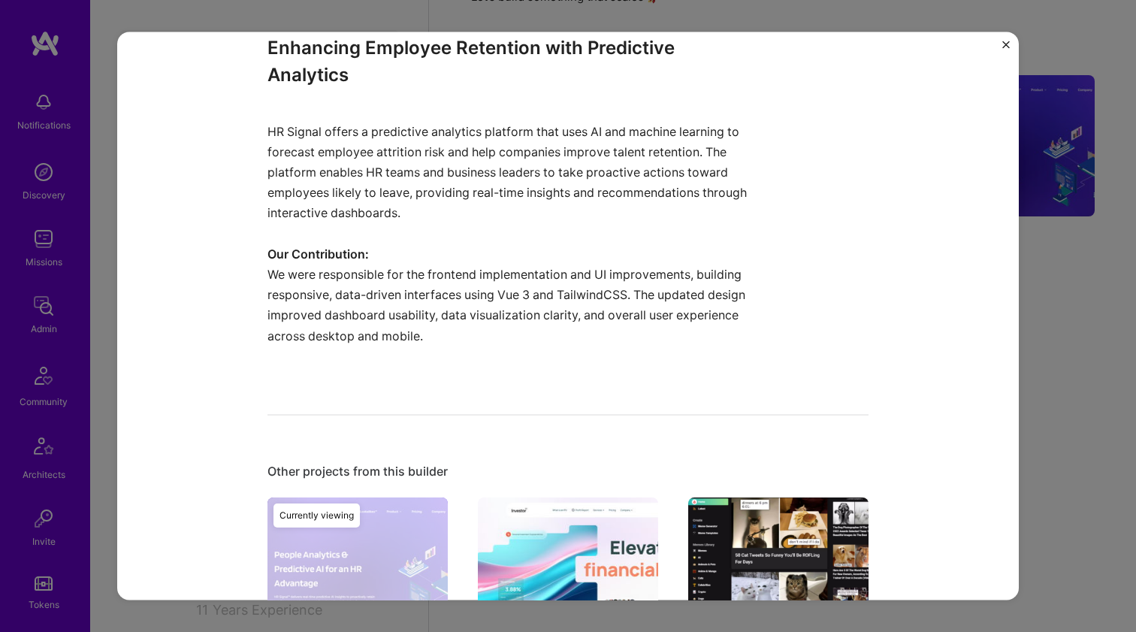
click at [450, 283] on p "We were responsible for the frontend implementation and UI improvements, buildi…" at bounding box center [512, 315] width 489 height 102
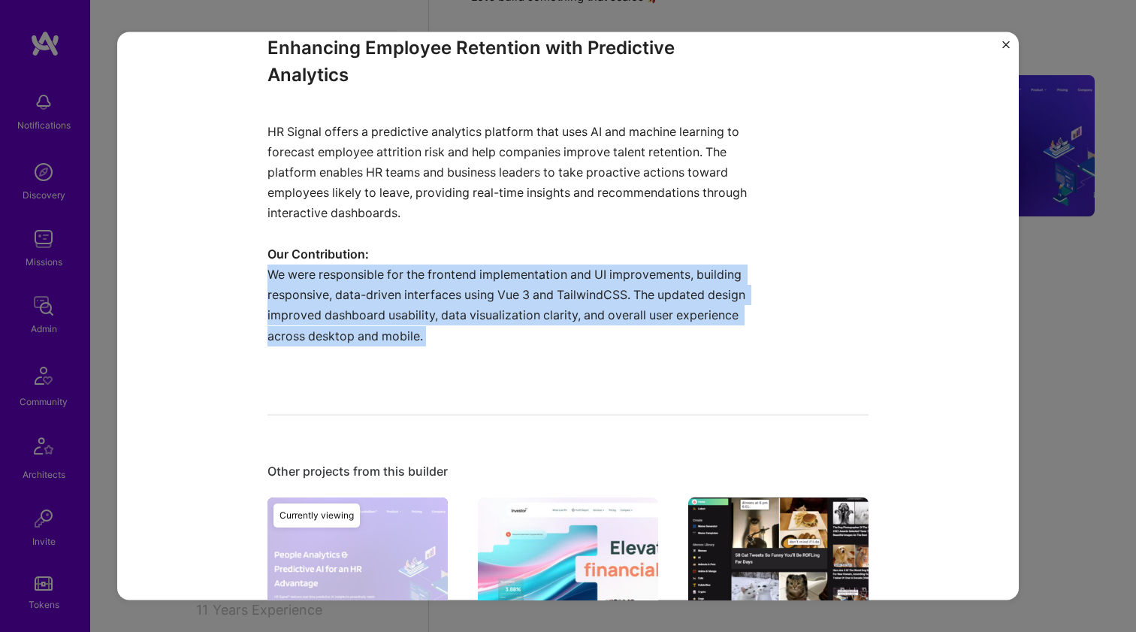
click at [450, 283] on p "We were responsible for the frontend implementation and UI improvements, buildi…" at bounding box center [512, 315] width 489 height 102
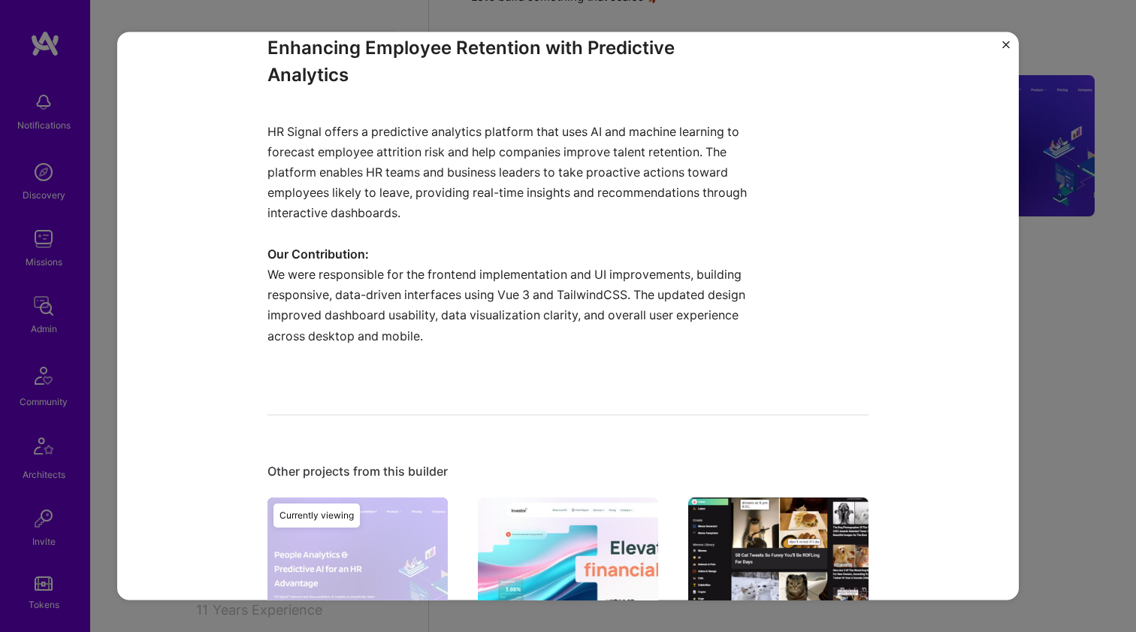
click at [450, 283] on p "We were responsible for the frontend implementation and UI improvements, buildi…" at bounding box center [512, 315] width 489 height 102
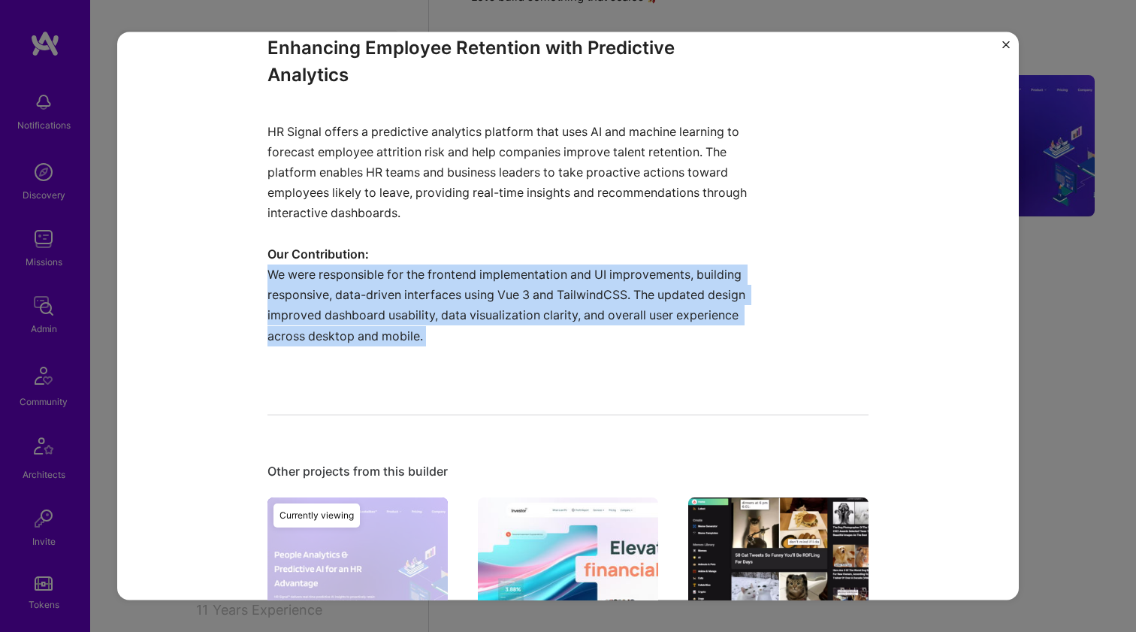
click at [450, 283] on p "We were responsible for the frontend implementation and UI improvements, buildi…" at bounding box center [512, 315] width 489 height 102
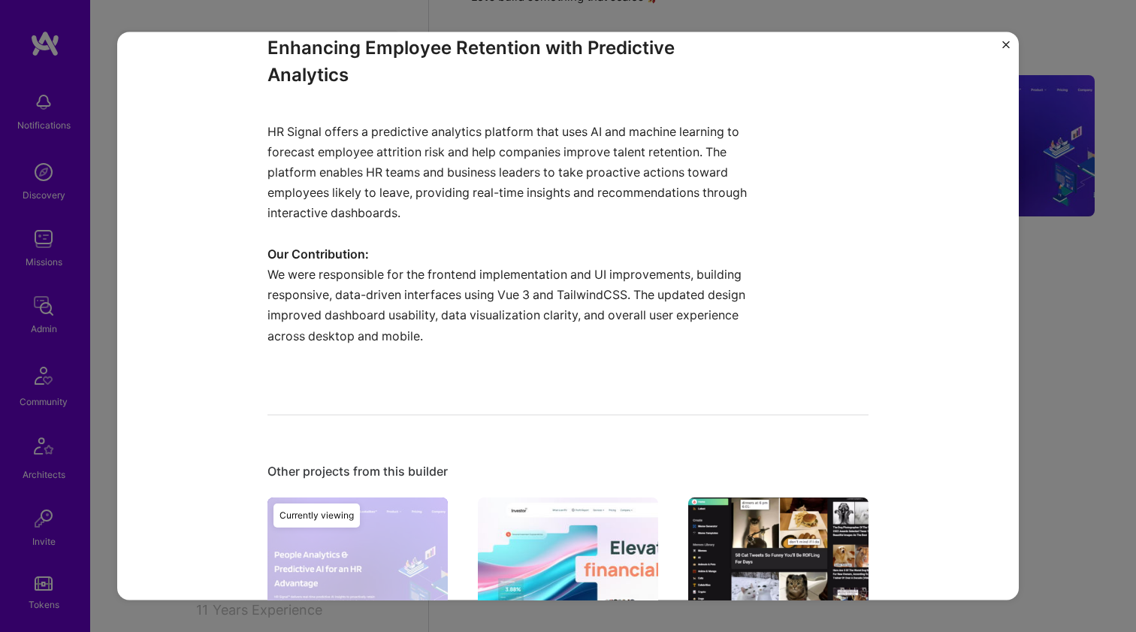
click at [467, 256] on p "Our Contribution:" at bounding box center [512, 254] width 489 height 20
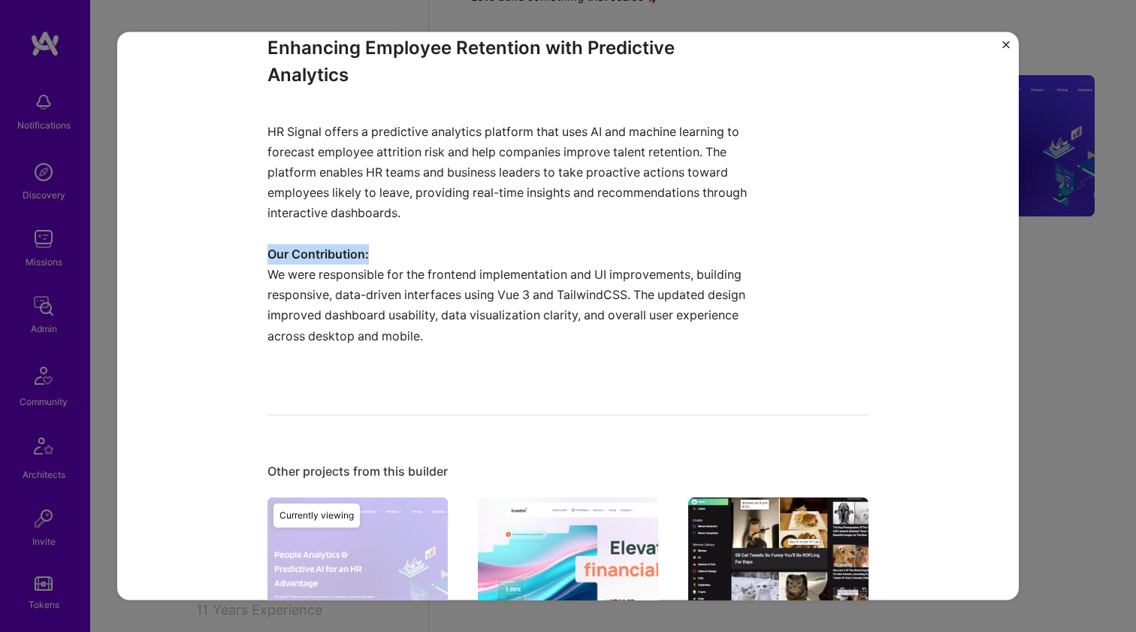
drag, startPoint x: 467, startPoint y: 256, endPoint x: 446, endPoint y: 284, distance: 35.5
click at [446, 284] on div "Enhancing Employee Retention with Predictive Analytics HR Signal offers a predi…" at bounding box center [512, 201] width 489 height 332
click at [446, 283] on p "We were responsible for the frontend implementation and UI improvements, buildi…" at bounding box center [512, 315] width 489 height 102
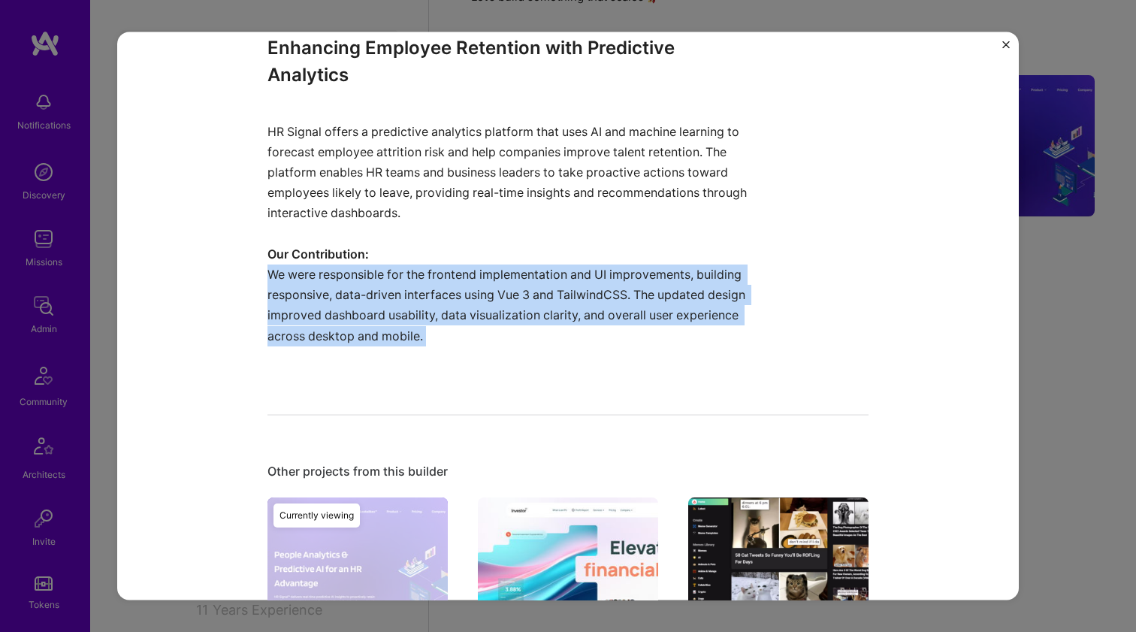
click at [446, 284] on p "We were responsible for the frontend implementation and UI improvements, buildi…" at bounding box center [512, 315] width 489 height 102
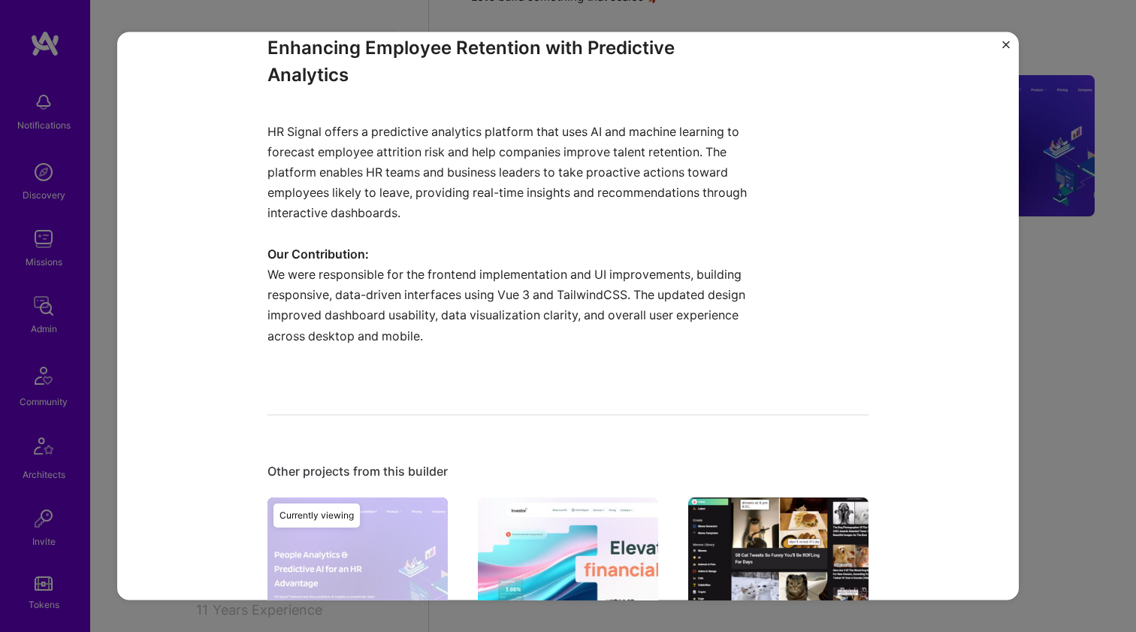
click at [464, 260] on p "Our Contribution:" at bounding box center [512, 254] width 489 height 20
drag, startPoint x: 464, startPoint y: 260, endPoint x: 441, endPoint y: 286, distance: 34.6
click at [441, 286] on div "Enhancing Employee Retention with Predictive Analytics HR Signal offers a predi…" at bounding box center [512, 201] width 489 height 332
click at [441, 285] on p "We were responsible for the frontend implementation and UI improvements, buildi…" at bounding box center [512, 315] width 489 height 102
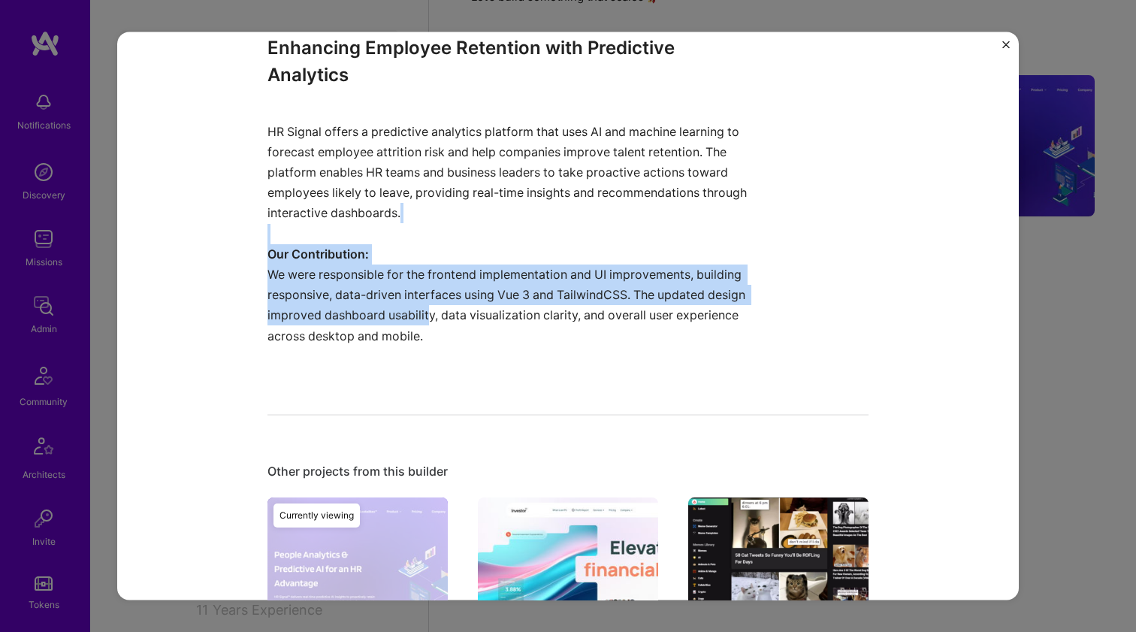
drag, startPoint x: 484, startPoint y: 232, endPoint x: 425, endPoint y: 314, distance: 101.2
click at [425, 314] on div "Enhancing Employee Retention with Predictive Analytics HR Signal offers a predi…" at bounding box center [512, 201] width 489 height 332
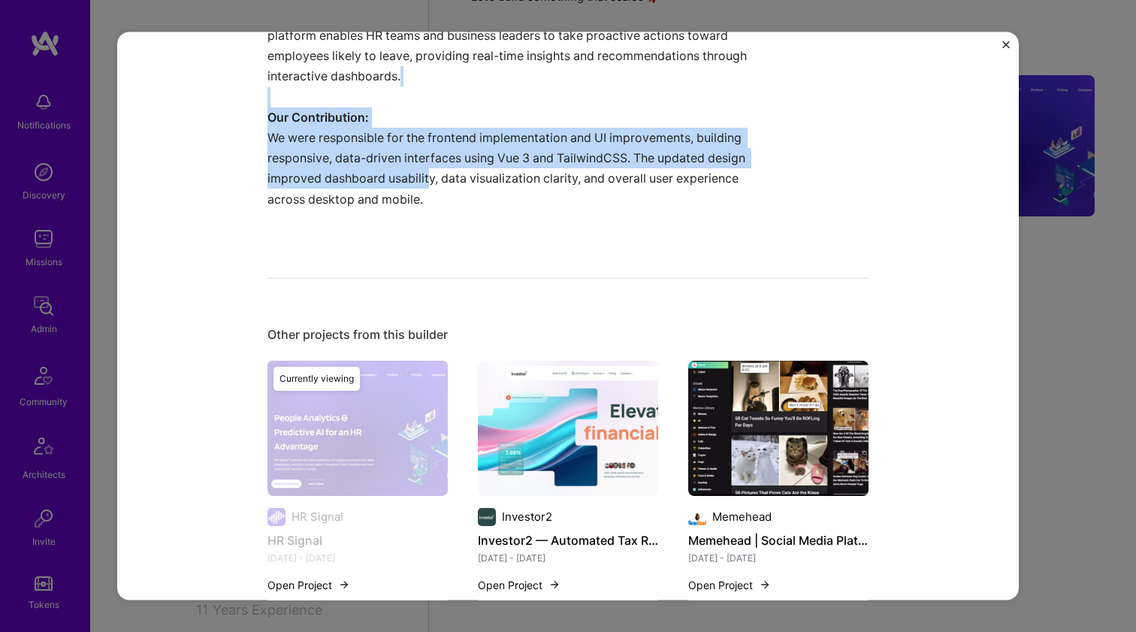
scroll to position [1181, 0]
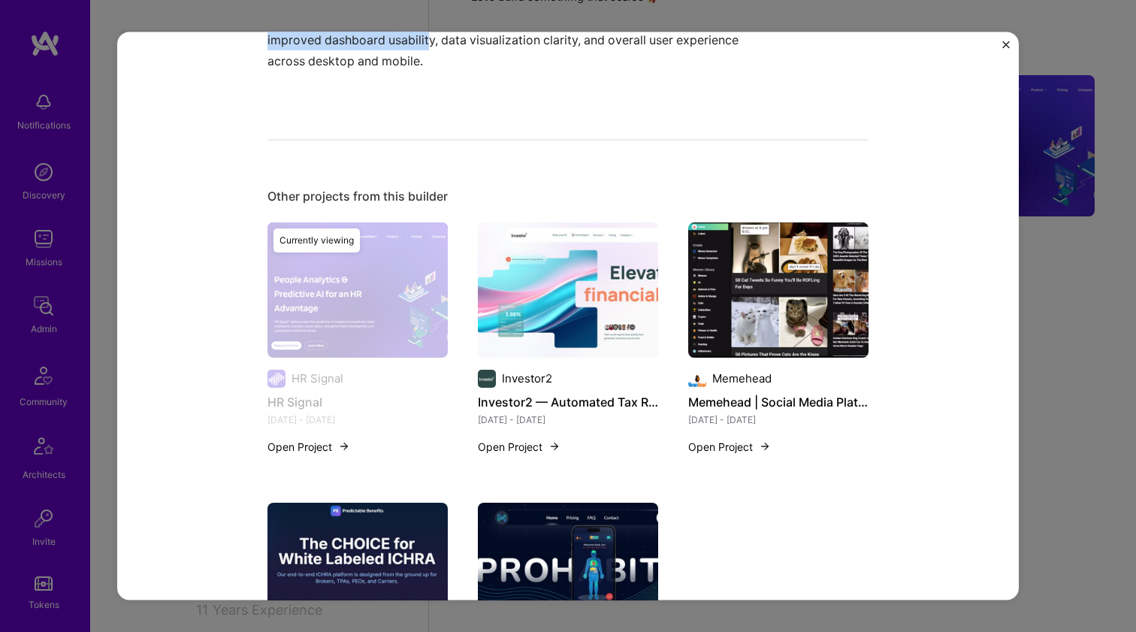
click at [723, 269] on img at bounding box center [778, 289] width 180 height 135
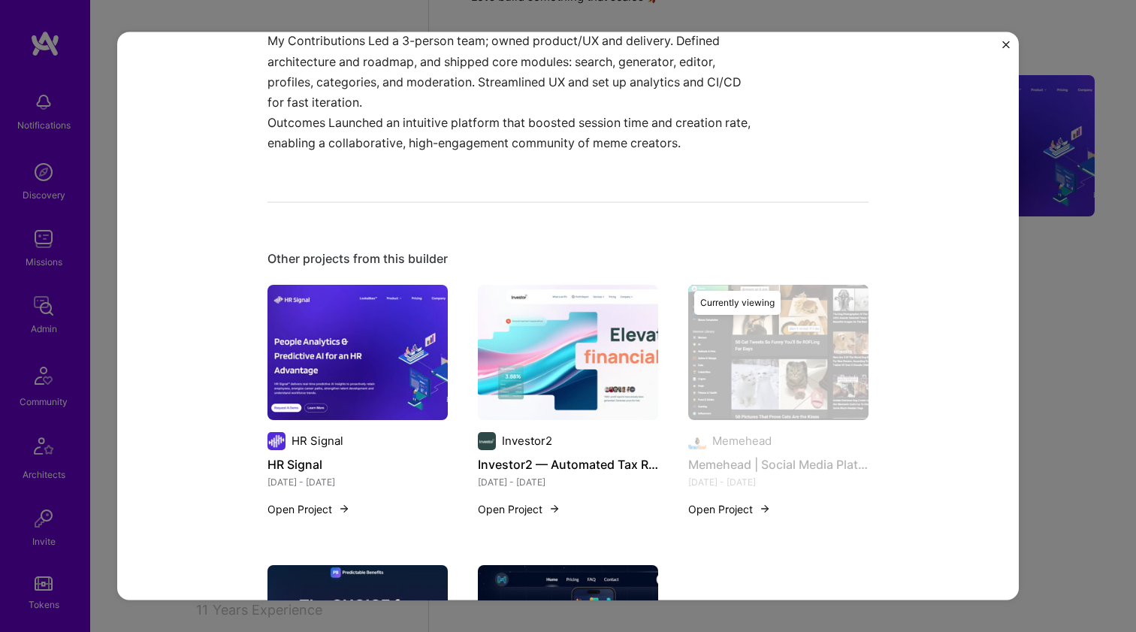
scroll to position [1463, 0]
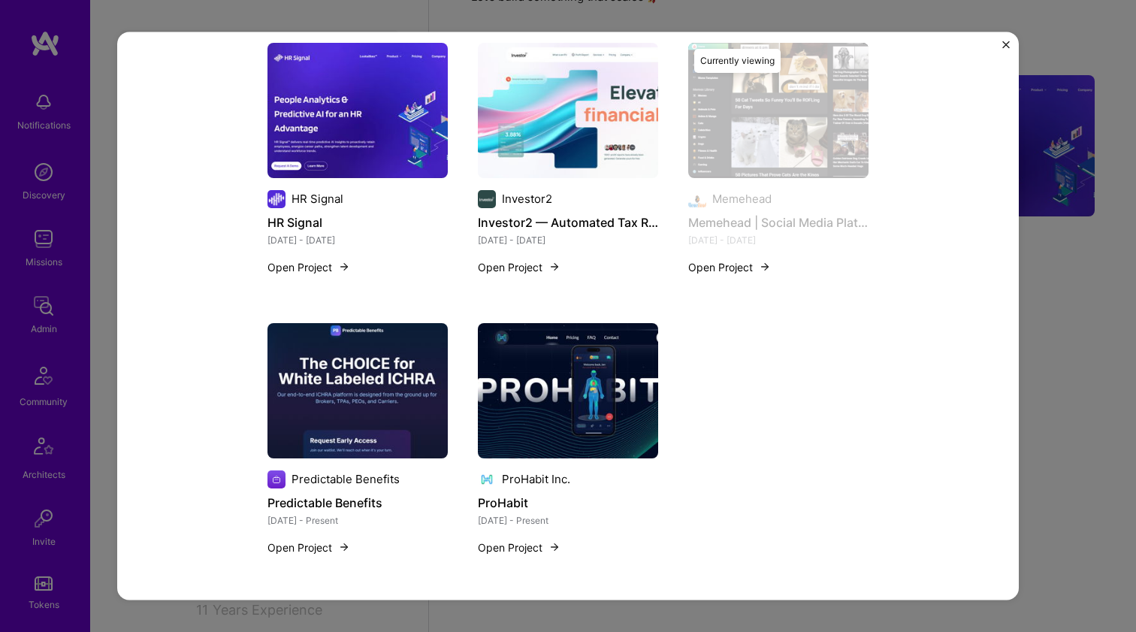
click at [424, 362] on img at bounding box center [358, 389] width 180 height 135
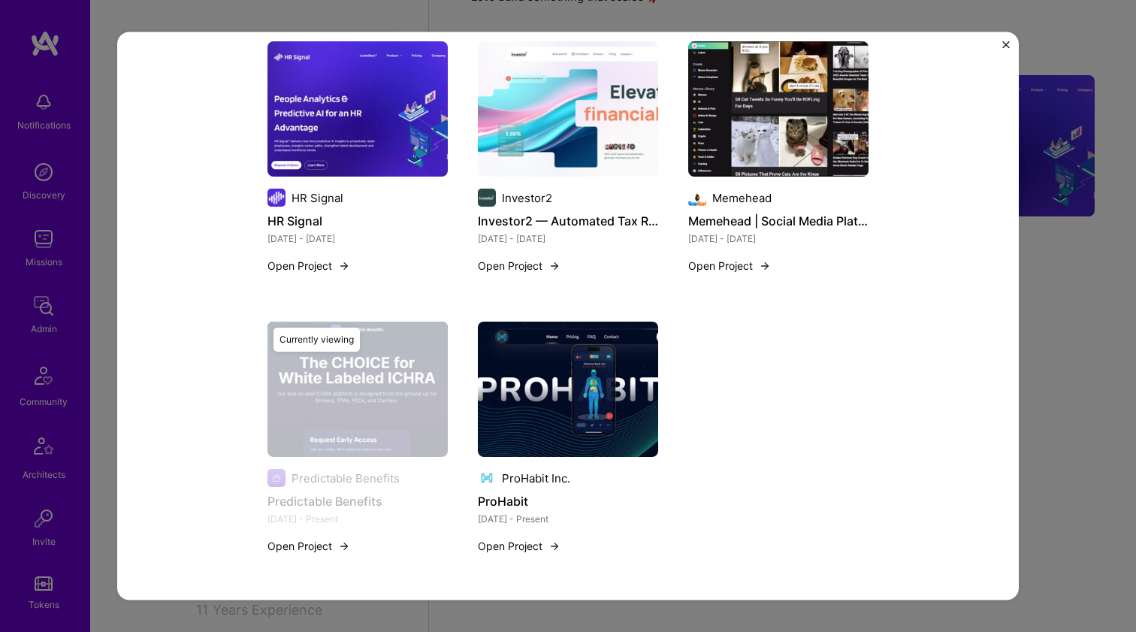
scroll to position [1374, 0]
click at [517, 375] on img at bounding box center [568, 389] width 180 height 135
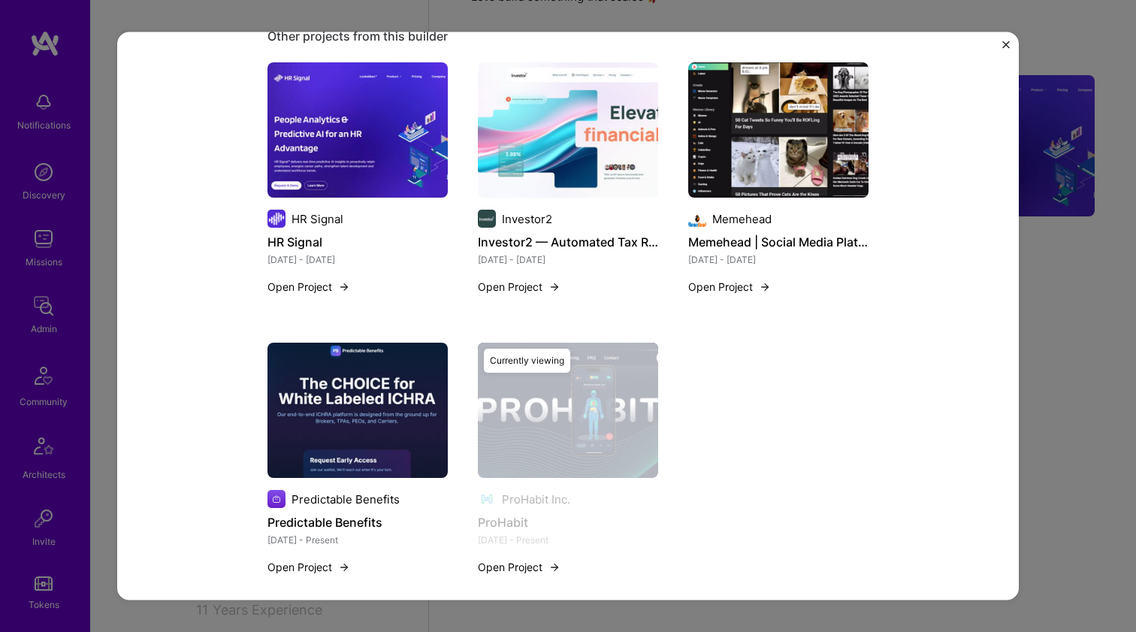
scroll to position [1514, 0]
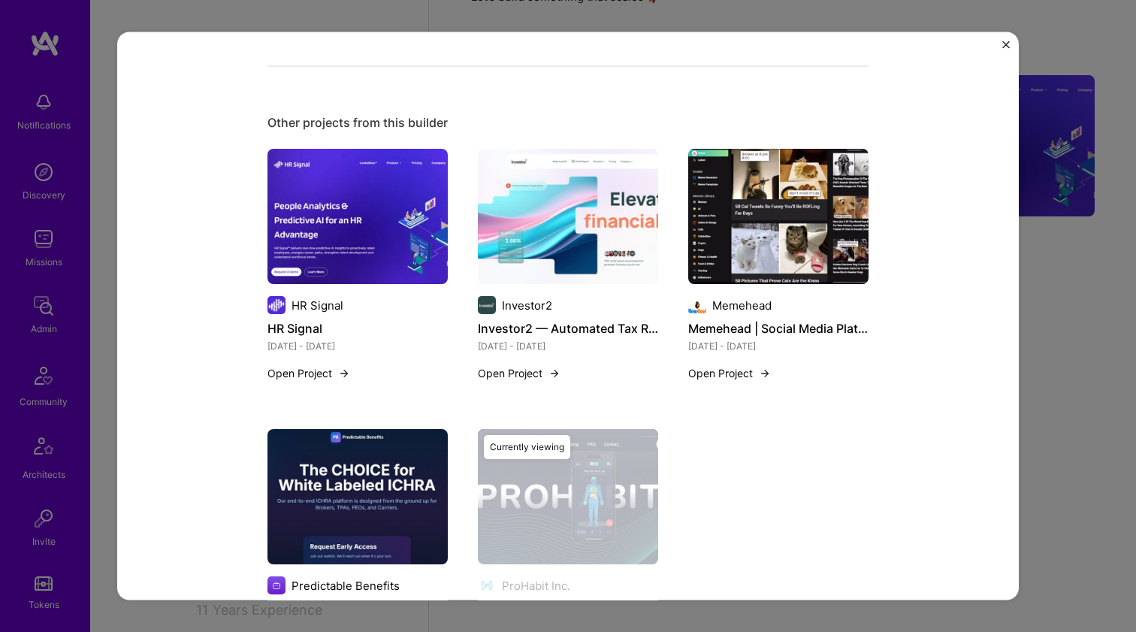
click at [377, 210] on img at bounding box center [358, 216] width 180 height 135
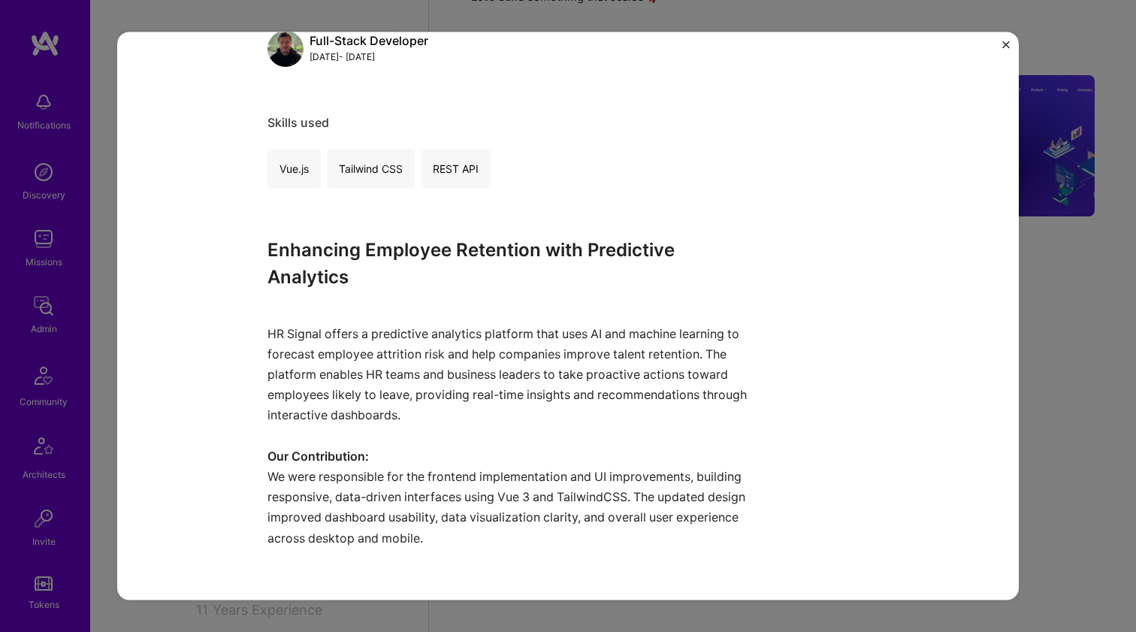
scroll to position [826, 0]
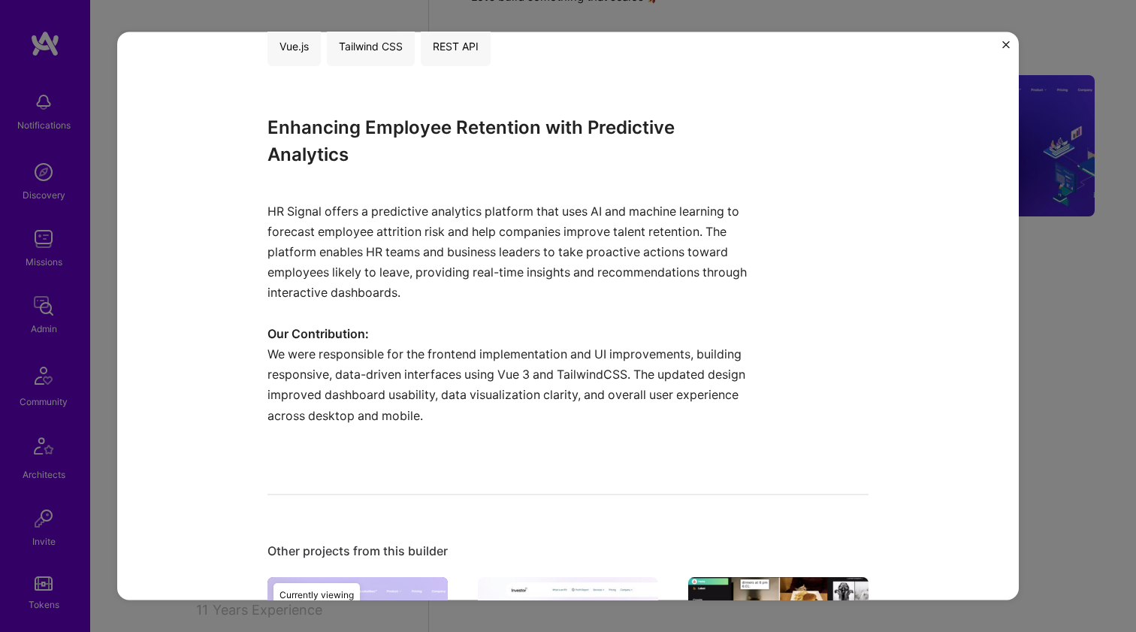
click at [337, 250] on p "HR Signal offers a predictive analytics platform that uses AI and machine learn…" at bounding box center [512, 251] width 489 height 143
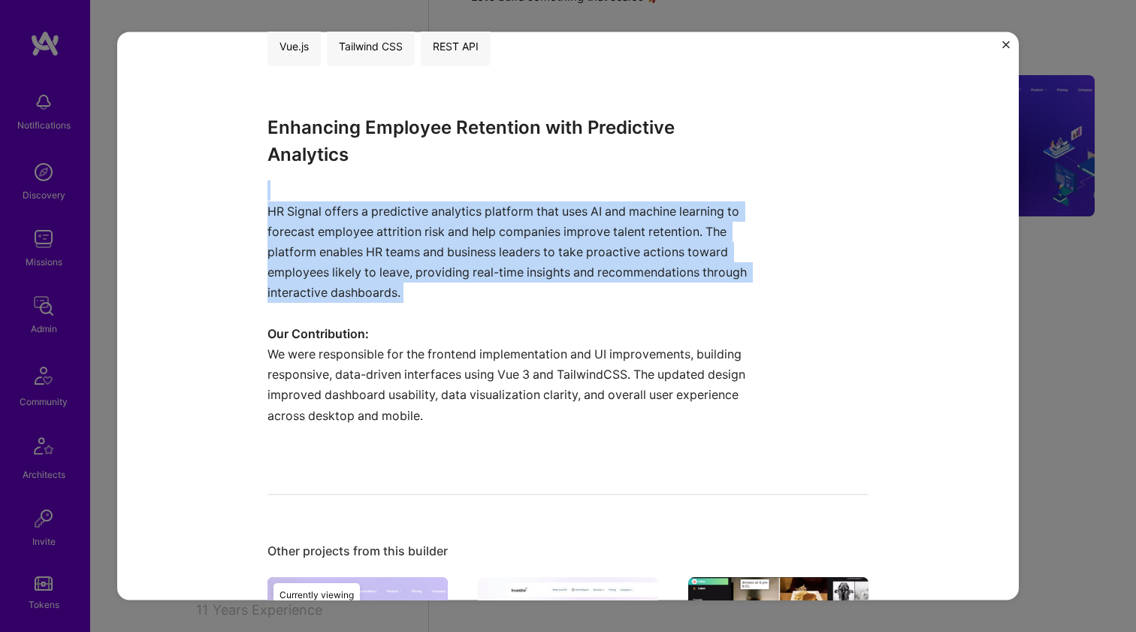
drag, startPoint x: 337, startPoint y: 250, endPoint x: 322, endPoint y: 345, distance: 96.0
click at [322, 345] on div "Enhancing Employee Retention with Predictive Analytics HR Signal offers a predi…" at bounding box center [512, 280] width 489 height 332
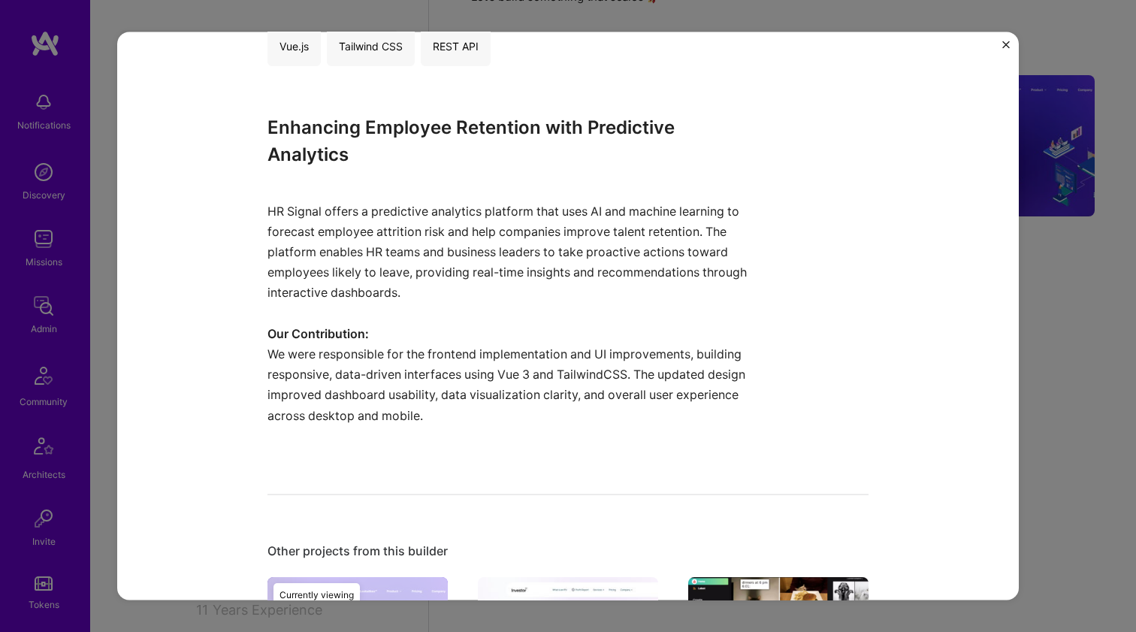
click at [322, 345] on p "We were responsible for the frontend implementation and UI improvements, buildi…" at bounding box center [512, 394] width 489 height 102
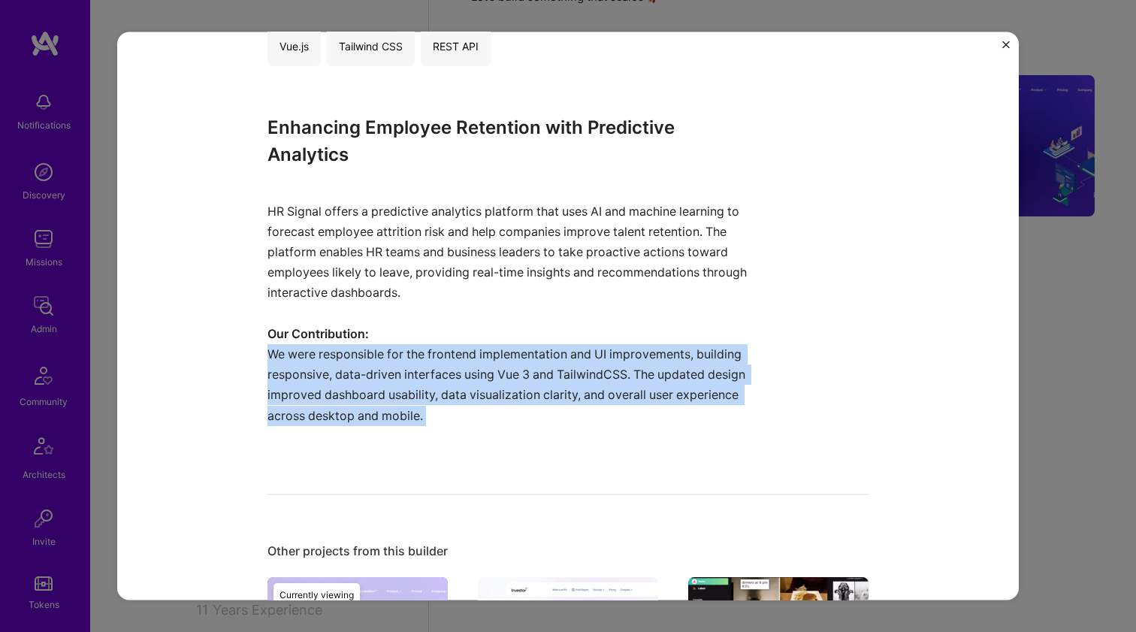
drag, startPoint x: 322, startPoint y: 344, endPoint x: 351, endPoint y: 254, distance: 94.8
click at [351, 254] on div "Enhancing Employee Retention with Predictive Analytics HR Signal offers a predi…" at bounding box center [512, 280] width 489 height 332
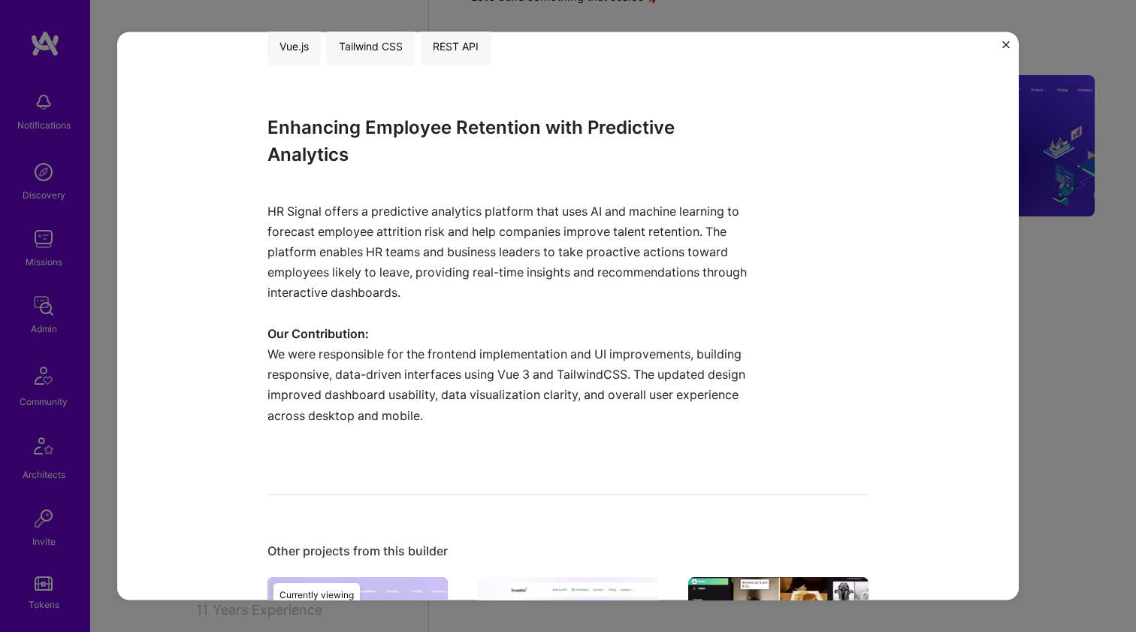
click at [351, 254] on p "HR Signal offers a predictive analytics platform that uses AI and machine learn…" at bounding box center [512, 251] width 489 height 143
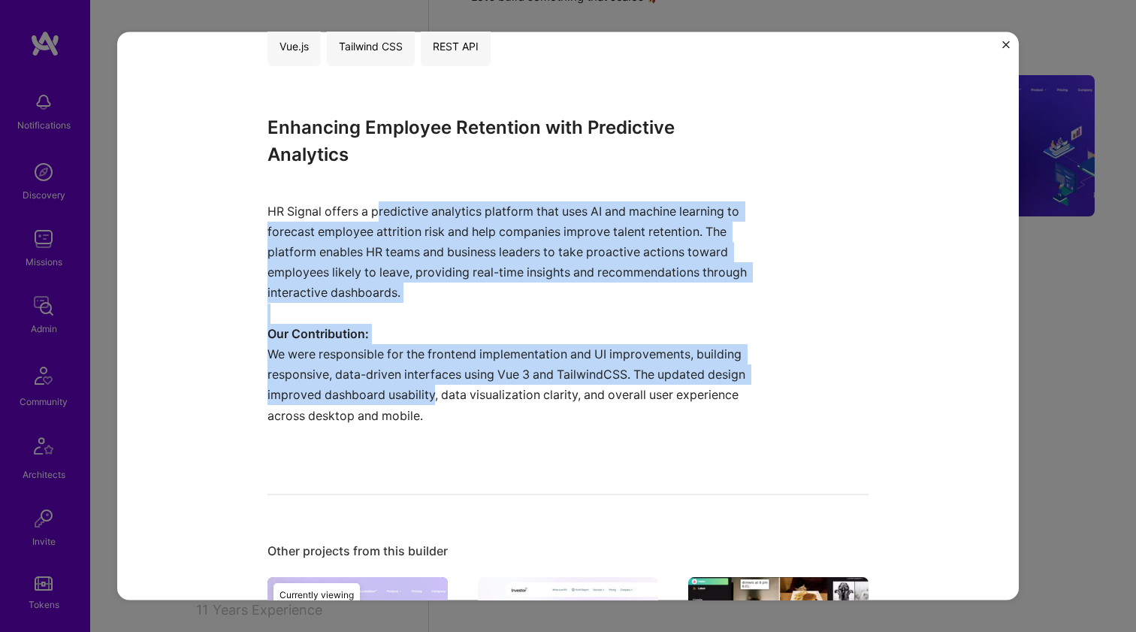
drag, startPoint x: 376, startPoint y: 198, endPoint x: 427, endPoint y: 381, distance: 189.7
click at [427, 381] on div "Enhancing Employee Retention with Predictive Analytics HR Signal offers a predi…" at bounding box center [512, 280] width 489 height 332
click at [427, 381] on p "We were responsible for the frontend implementation and UI improvements, buildi…" at bounding box center [512, 394] width 489 height 102
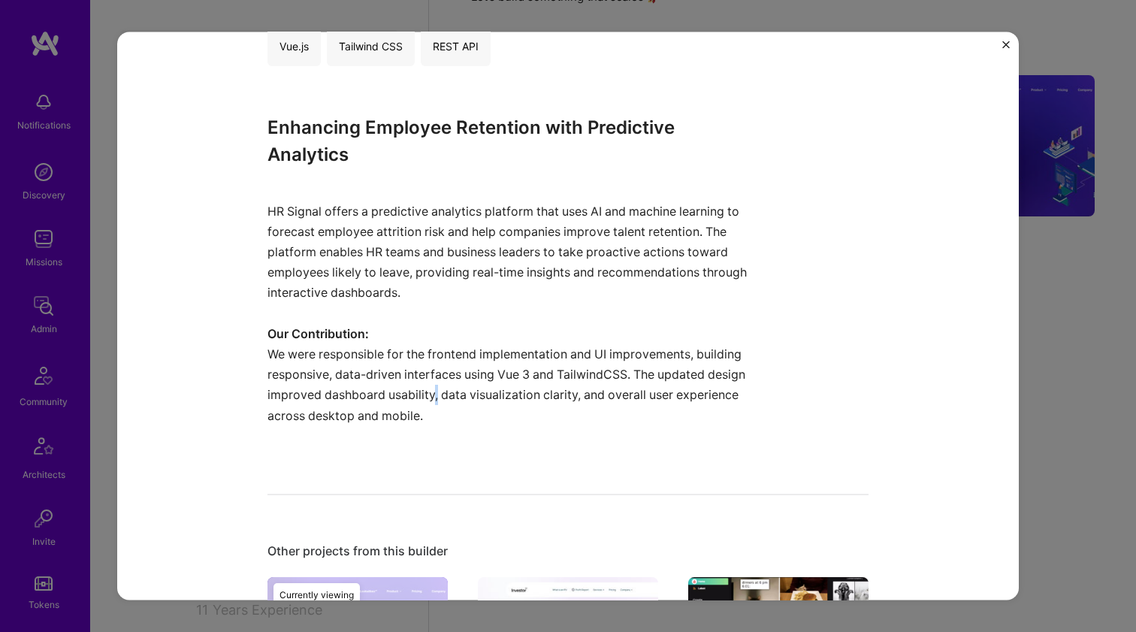
click at [427, 381] on p "We were responsible for the frontend implementation and UI improvements, buildi…" at bounding box center [512, 394] width 489 height 102
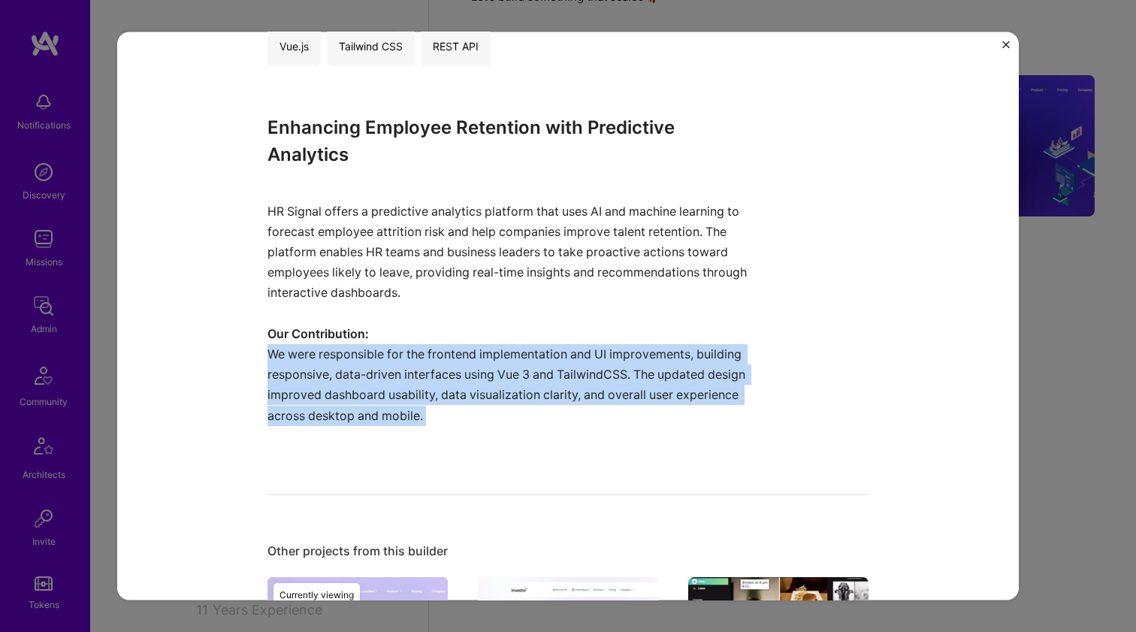
drag, startPoint x: 427, startPoint y: 381, endPoint x: 469, endPoint y: 237, distance: 150.3
click at [468, 240] on div "Enhancing Employee Retention with Predictive Analytics HR Signal offers a predi…" at bounding box center [512, 280] width 489 height 332
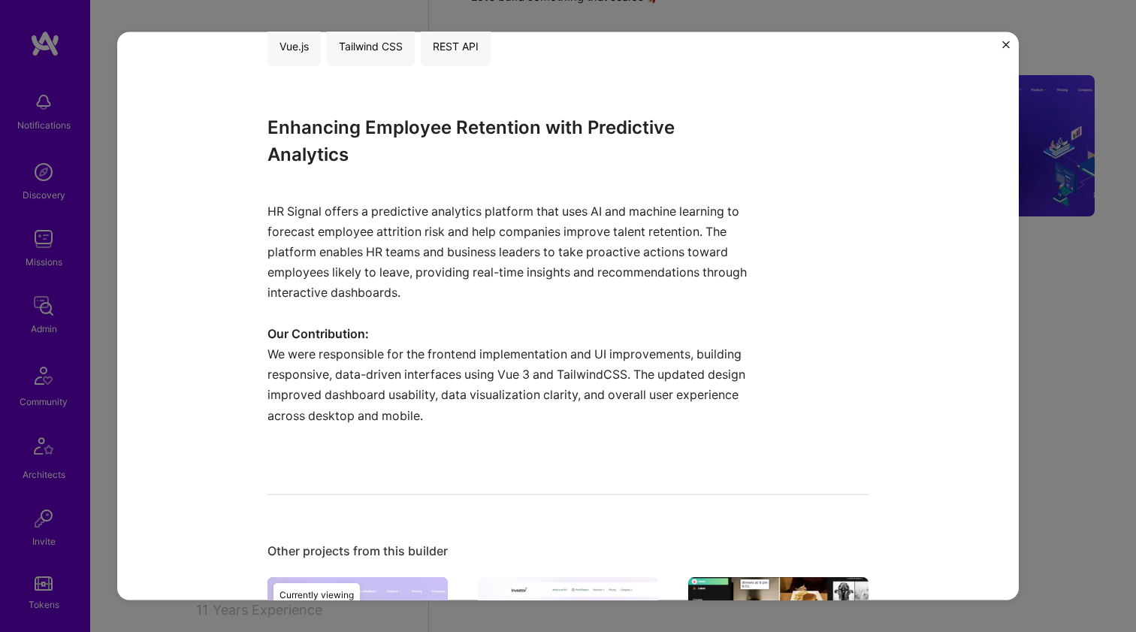
click at [469, 237] on p "HR Signal offers a predictive analytics platform that uses AI and machine learn…" at bounding box center [512, 251] width 489 height 143
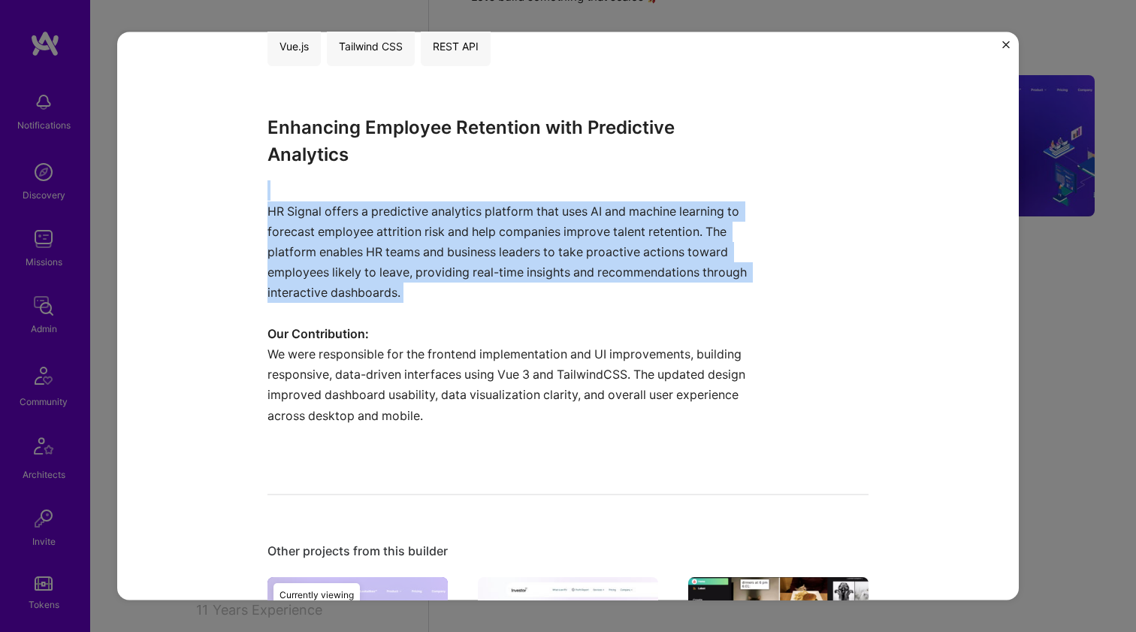
click at [469, 237] on p "HR Signal offers a predictive analytics platform that uses AI and machine learn…" at bounding box center [512, 251] width 489 height 143
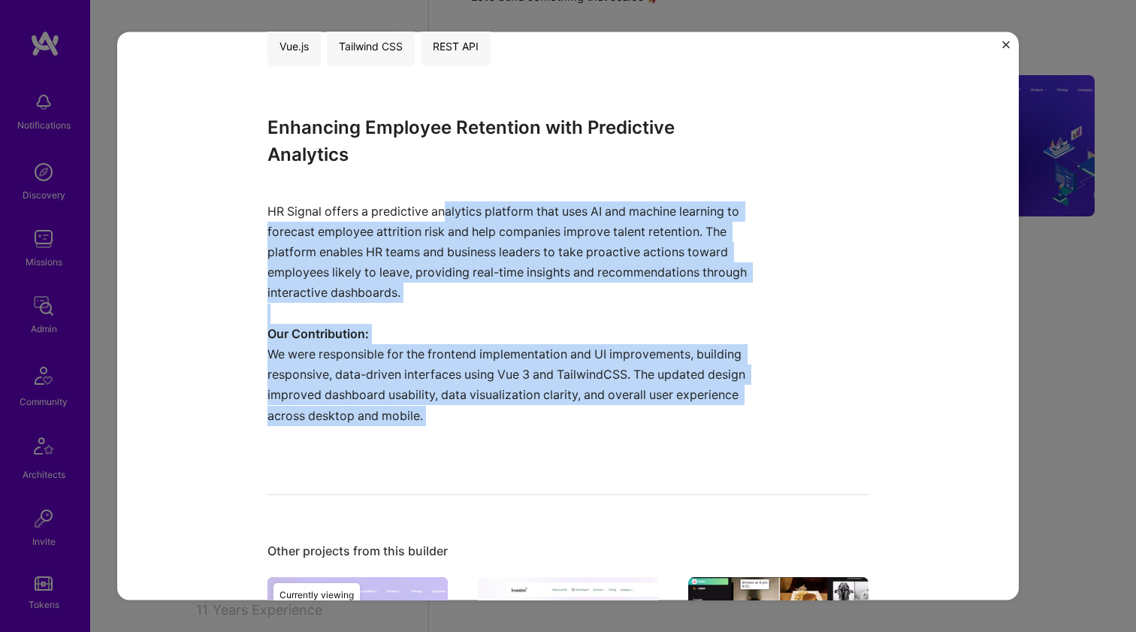
drag, startPoint x: 452, startPoint y: 435, endPoint x: 440, endPoint y: 202, distance: 233.3
click at [440, 202] on div "Enhancing Employee Retention with Predictive Analytics HR Signal offers a predi…" at bounding box center [512, 280] width 489 height 332
click at [440, 202] on p "HR Signal offers a predictive analytics platform that uses AI and machine learn…" at bounding box center [512, 251] width 489 height 143
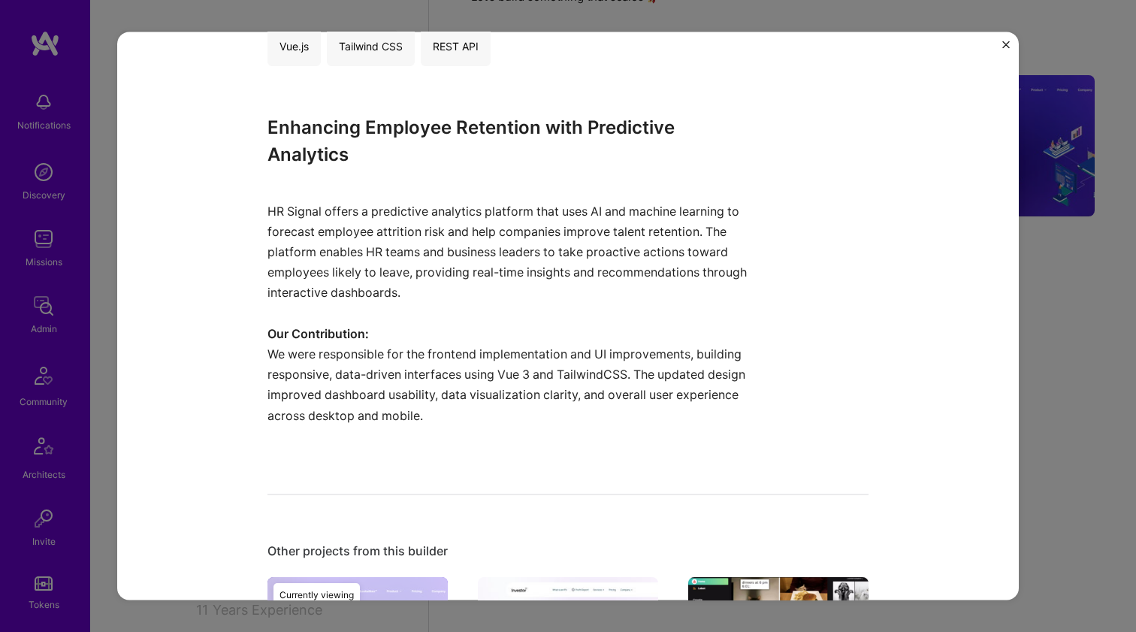
click at [445, 198] on p "HR Signal offers a predictive analytics platform that uses AI and machine learn…" at bounding box center [512, 251] width 489 height 143
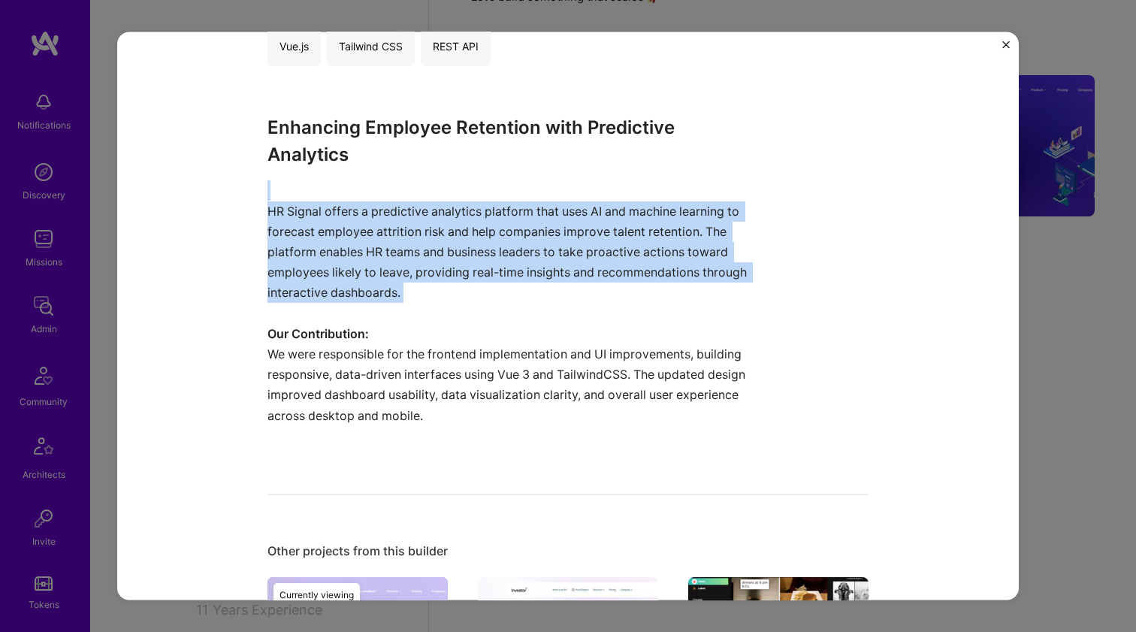
drag, startPoint x: 445, startPoint y: 197, endPoint x: 413, endPoint y: 351, distance: 157.4
click at [413, 351] on div "Enhancing Employee Retention with Predictive Analytics HR Signal offers a predi…" at bounding box center [512, 280] width 489 height 332
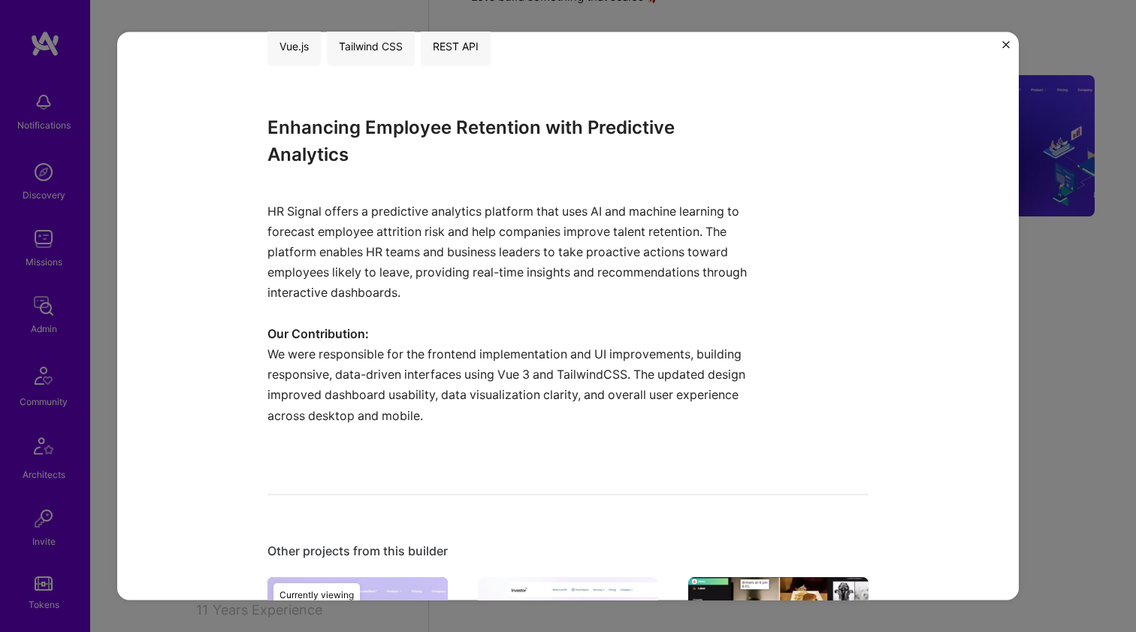
click at [413, 352] on p "We were responsible for the frontend implementation and UI improvements, buildi…" at bounding box center [512, 394] width 489 height 102
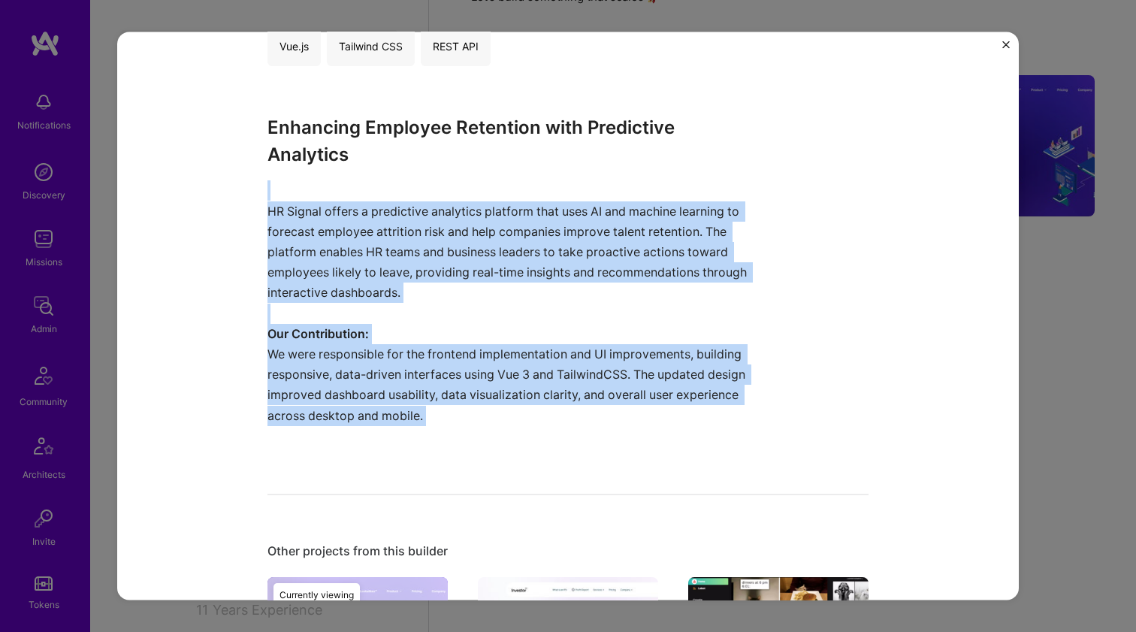
drag, startPoint x: 410, startPoint y: 440, endPoint x: 295, endPoint y: 171, distance: 292.6
click at [295, 171] on div "Enhancing Employee Retention with Predictive Analytics HR Signal offers a predi…" at bounding box center [512, 280] width 489 height 332
click at [294, 171] on div "Enhancing Employee Retention with Predictive Analytics HR Signal offers a predi…" at bounding box center [512, 280] width 489 height 332
drag, startPoint x: 286, startPoint y: 174, endPoint x: 456, endPoint y: 412, distance: 292.0
click at [457, 412] on div "Enhancing Employee Retention with Predictive Analytics HR Signal offers a predi…" at bounding box center [512, 280] width 489 height 332
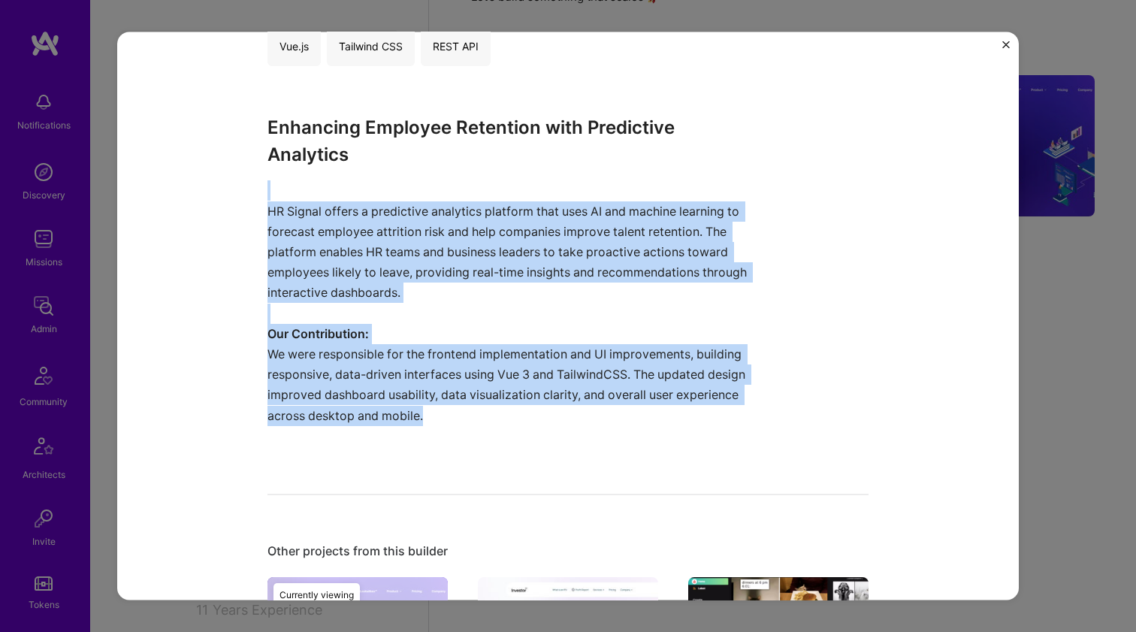
click at [456, 413] on p "We were responsible for the frontend implementation and UI improvements, buildi…" at bounding box center [512, 394] width 489 height 102
drag, startPoint x: 451, startPoint y: 408, endPoint x: 257, endPoint y: 151, distance: 322.0
click at [257, 151] on div "HR Signal HR Signal HR, Artifical Intelligence / Machine Learning Role Full-Sta…" at bounding box center [568, 316] width 902 height 569
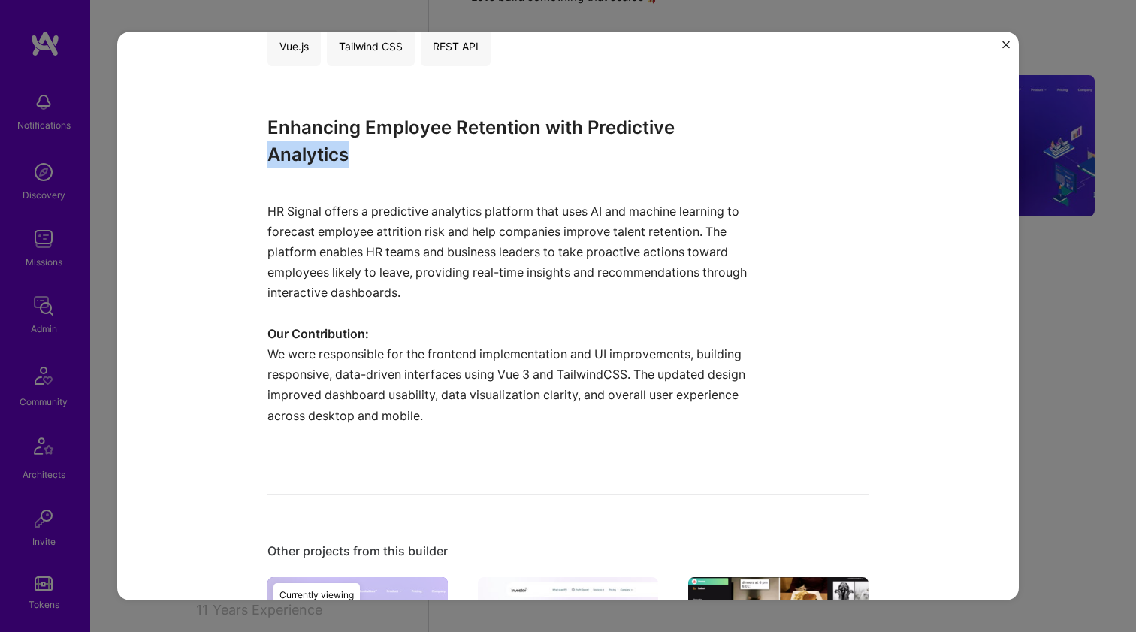
click at [257, 150] on div "HR Signal HR Signal HR, Artifical Intelligence / Machine Learning Role Full-Sta…" at bounding box center [568, 316] width 902 height 569
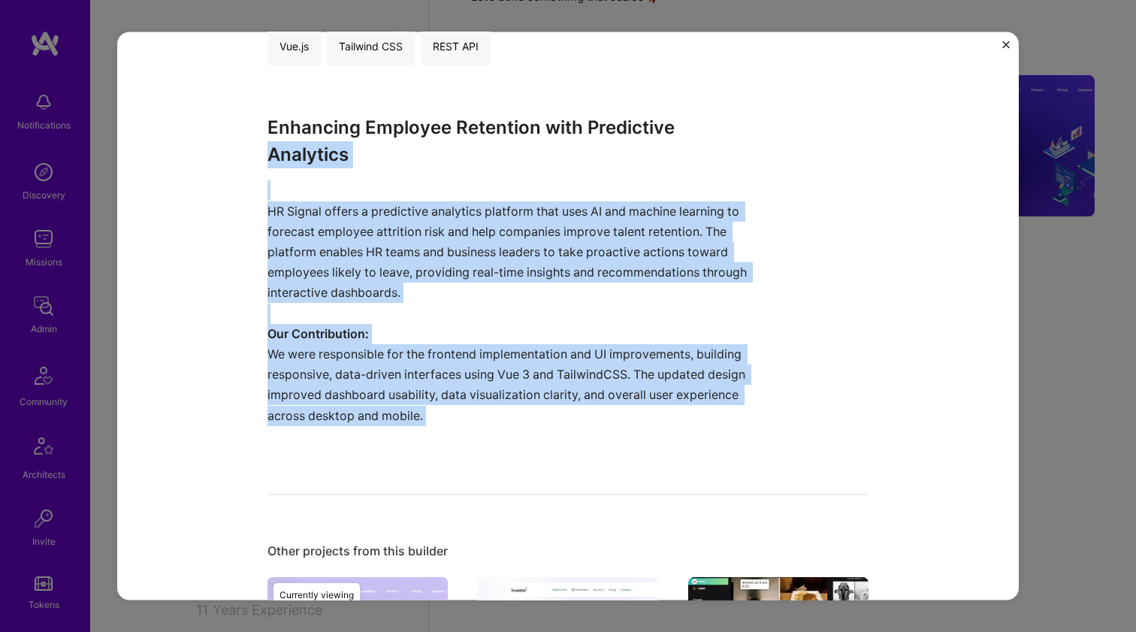
drag, startPoint x: 259, startPoint y: 150, endPoint x: 485, endPoint y: 399, distance: 336.8
click at [489, 399] on div "HR Signal HR Signal HR, Artifical Intelligence / Machine Learning Role Full-Sta…" at bounding box center [568, 316] width 902 height 569
click at [485, 399] on p "We were responsible for the frontend implementation and UI improvements, buildi…" at bounding box center [512, 394] width 489 height 102
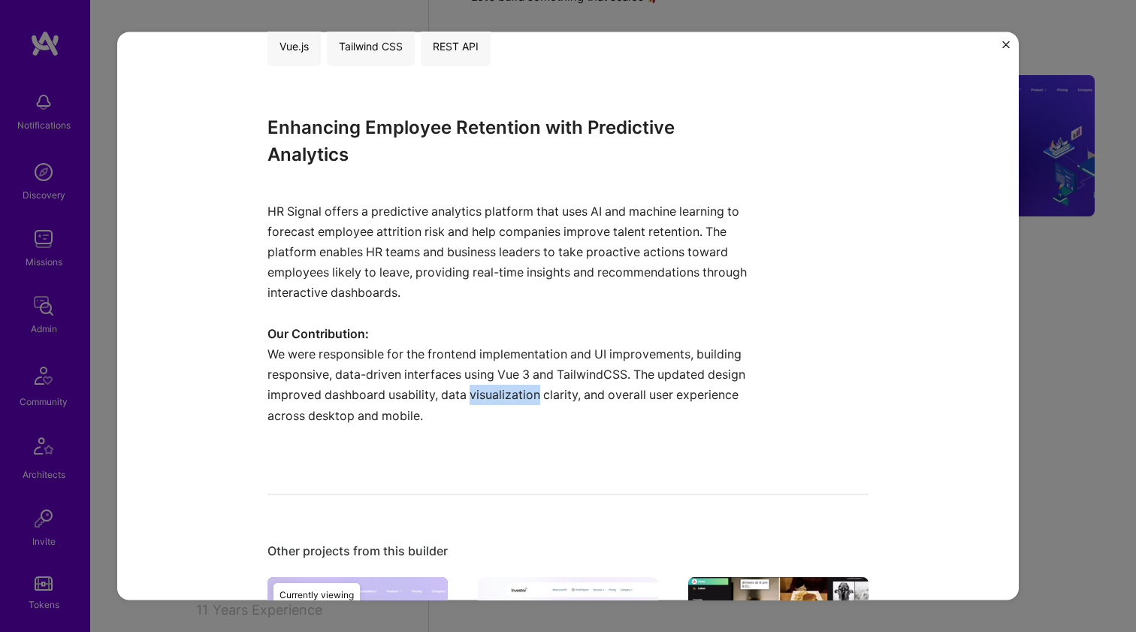
click at [485, 399] on p "We were responsible for the frontend implementation and UI improvements, buildi…" at bounding box center [512, 394] width 489 height 102
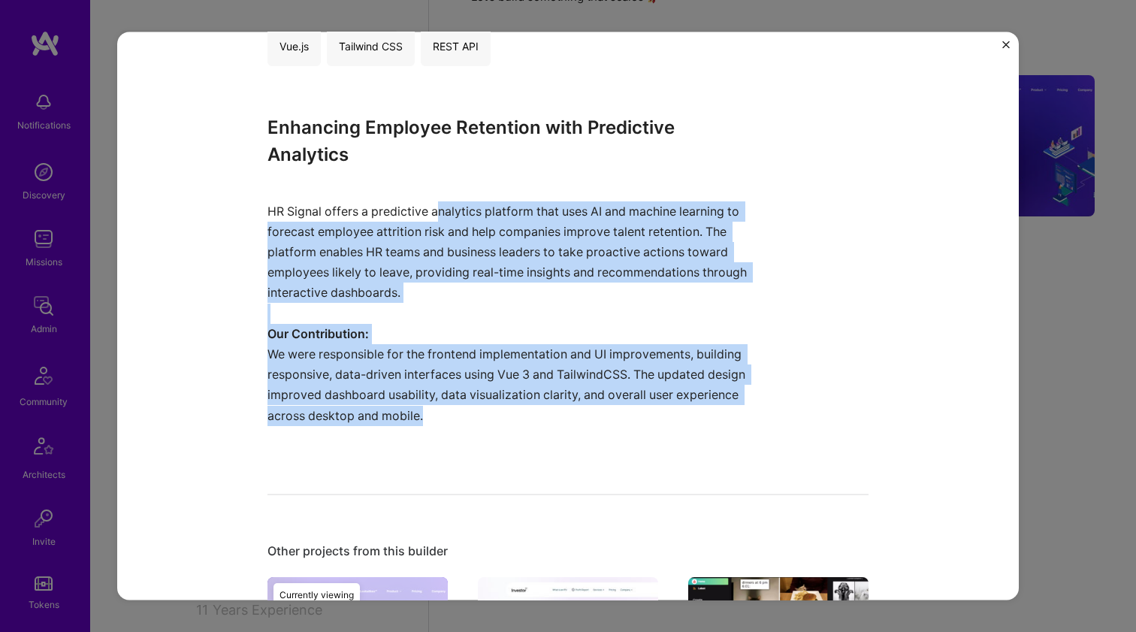
drag, startPoint x: 474, startPoint y: 405, endPoint x: 419, endPoint y: 177, distance: 235.0
click at [422, 182] on div "Enhancing Employee Retention with Predictive Analytics HR Signal offers a predi…" at bounding box center [512, 280] width 489 height 332
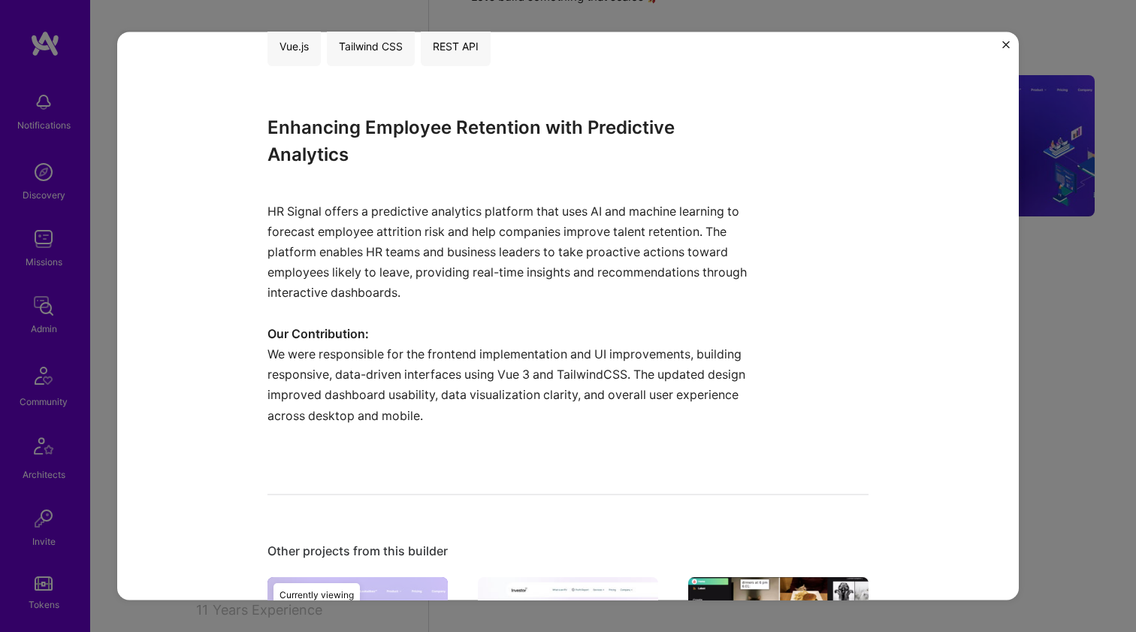
click at [412, 166] on h3 "Enhancing Employee Retention with Predictive Analytics" at bounding box center [512, 141] width 489 height 54
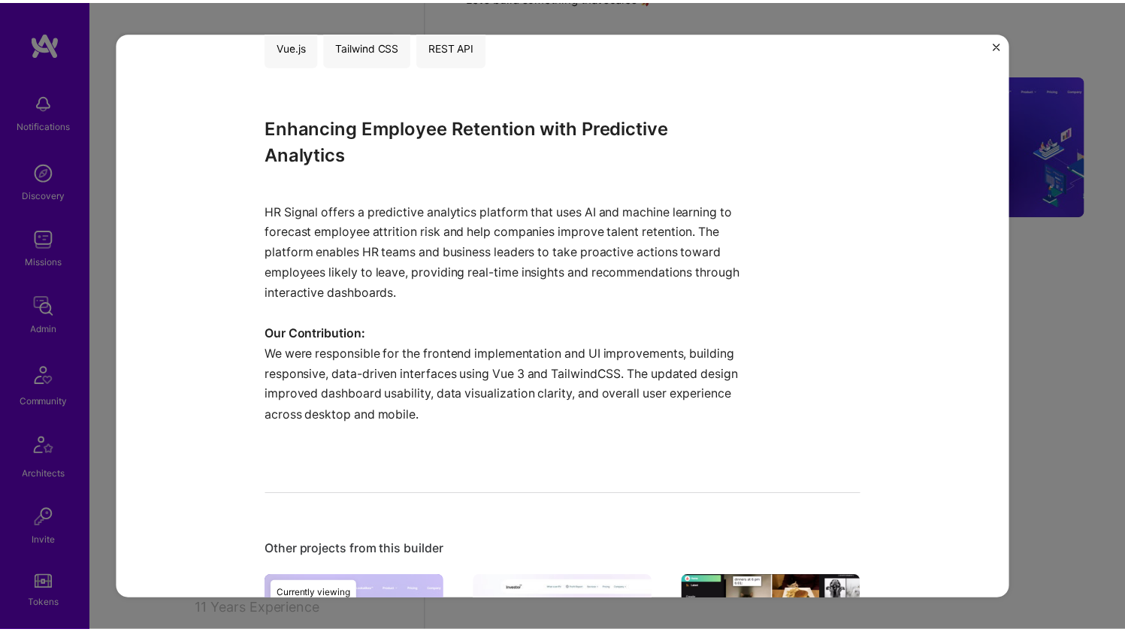
scroll to position [677, 0]
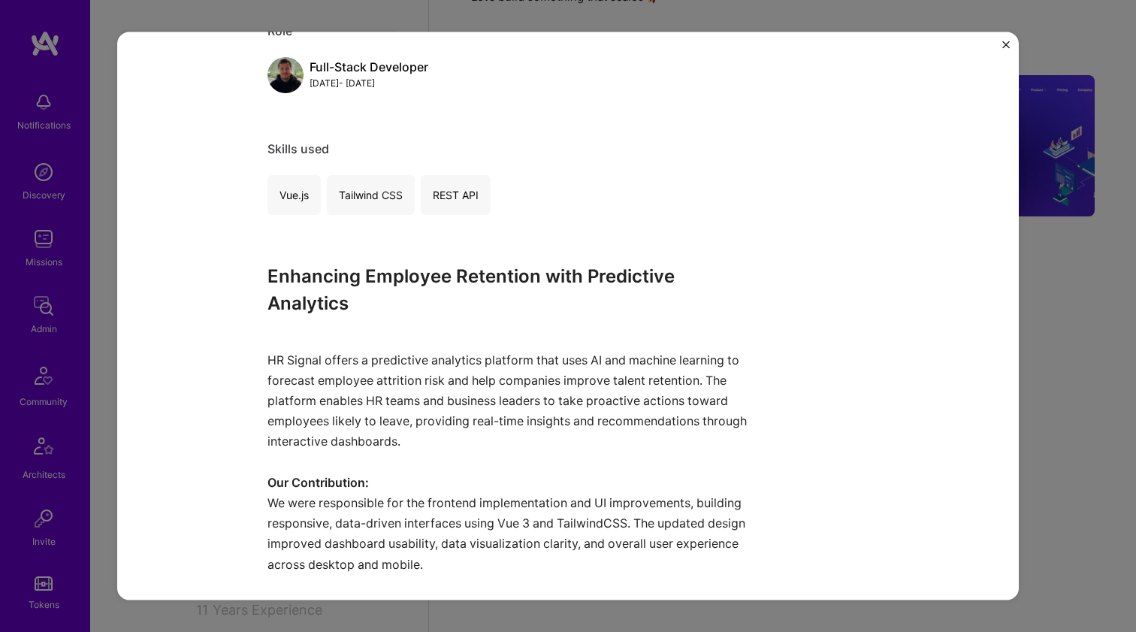
click at [518, 11] on div "HR Signal HR Signal HR, Artifical Intelligence / Machine Learning Role Full-Sta…" at bounding box center [568, 316] width 1136 height 632
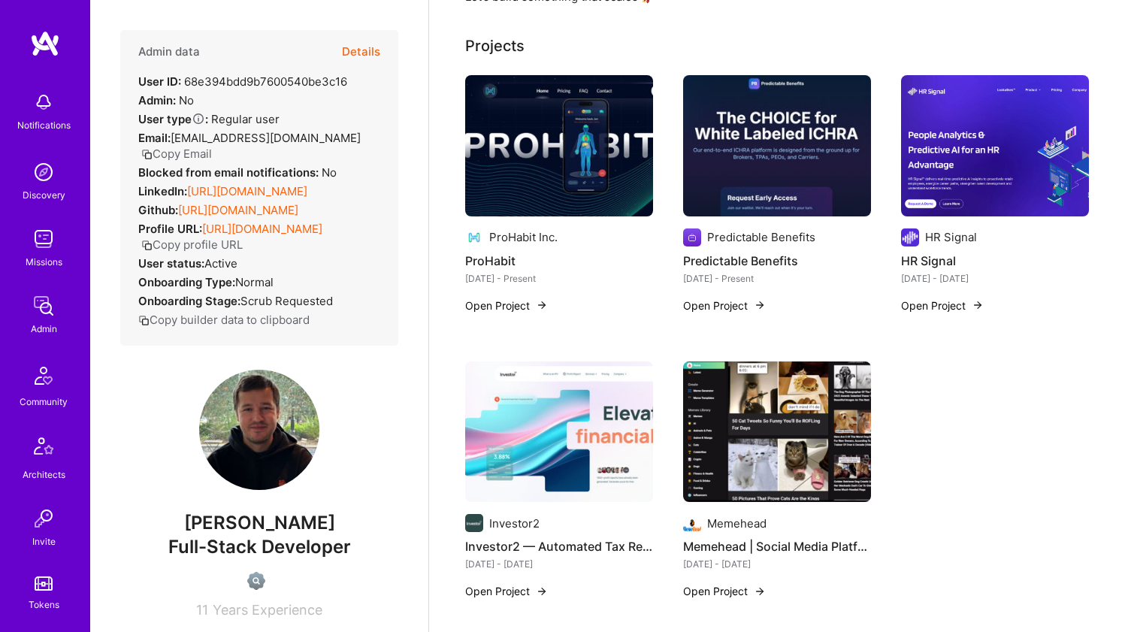
scroll to position [531, 0]
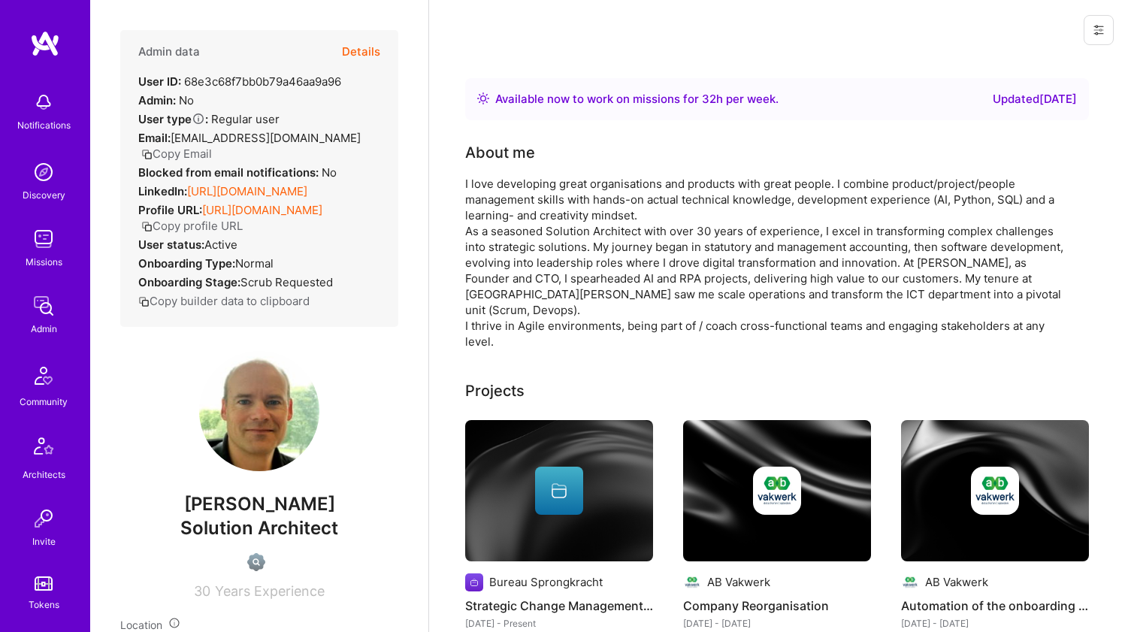
click at [304, 191] on link "https://linkedin.com/in/gjmellema" at bounding box center [247, 191] width 120 height 14
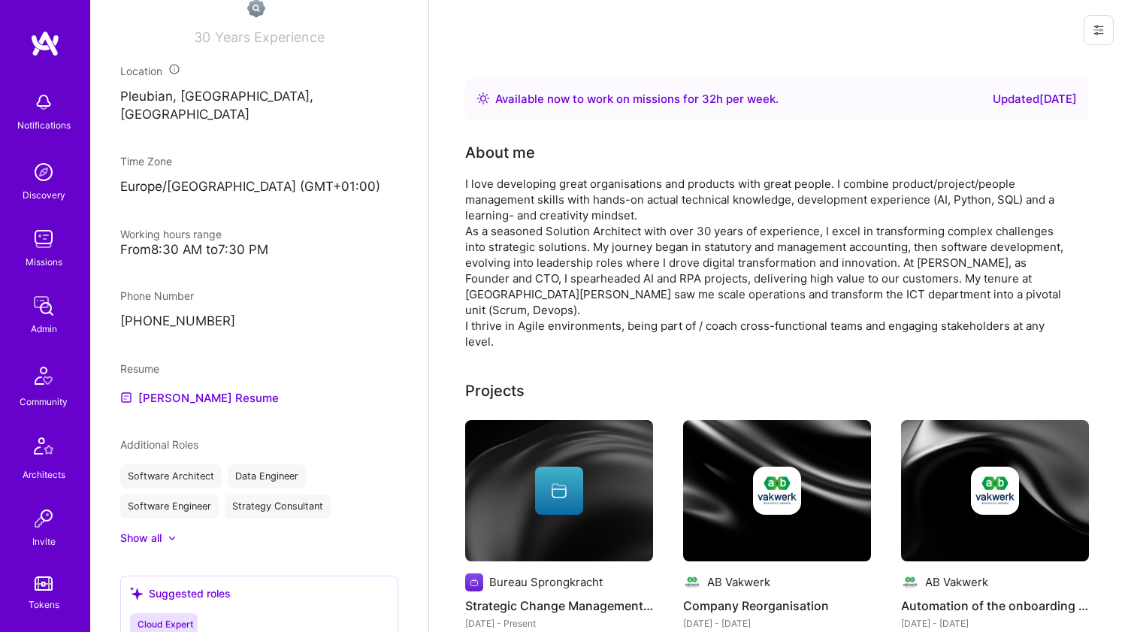
scroll to position [662, 0]
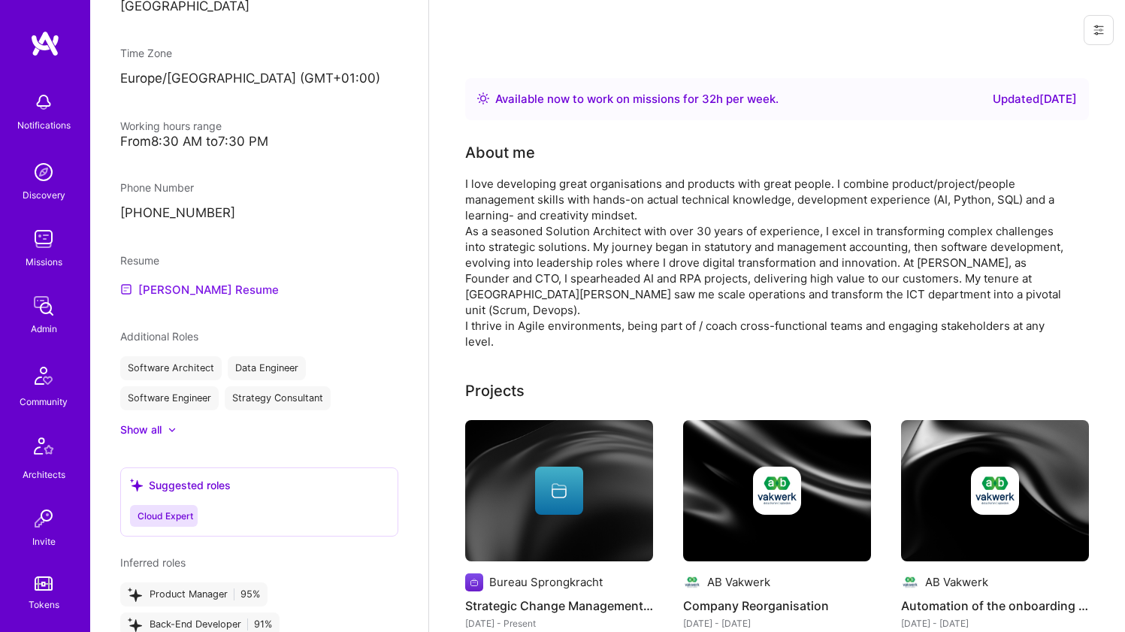
click at [200, 283] on link "Gert-Jan's Resume" at bounding box center [199, 289] width 159 height 18
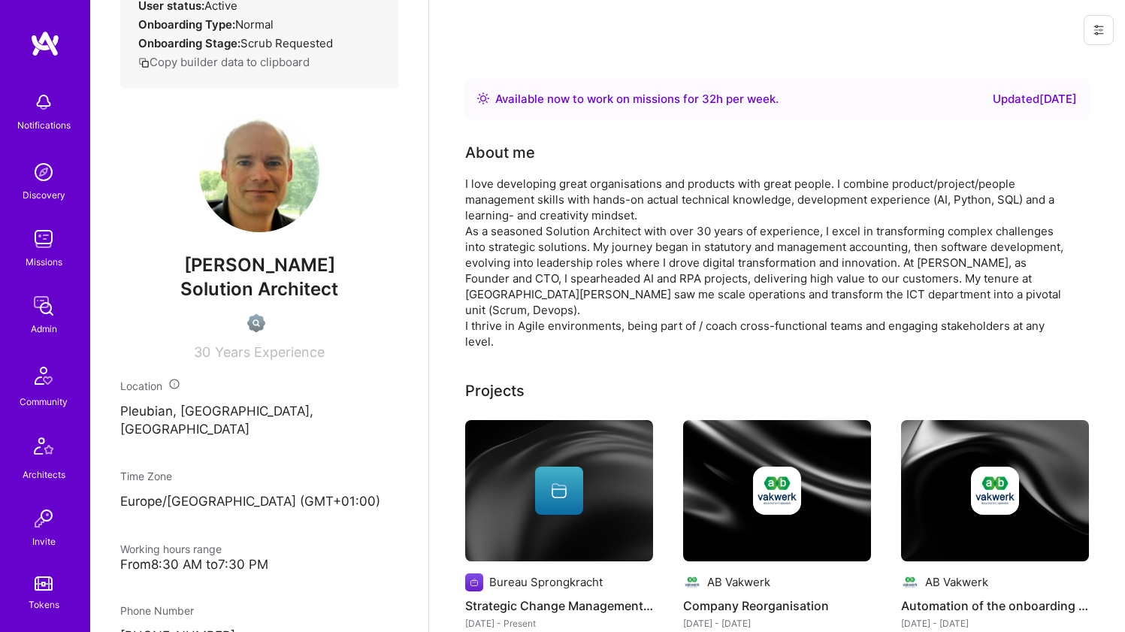
scroll to position [0, 0]
